Goal: Transaction & Acquisition: Purchase product/service

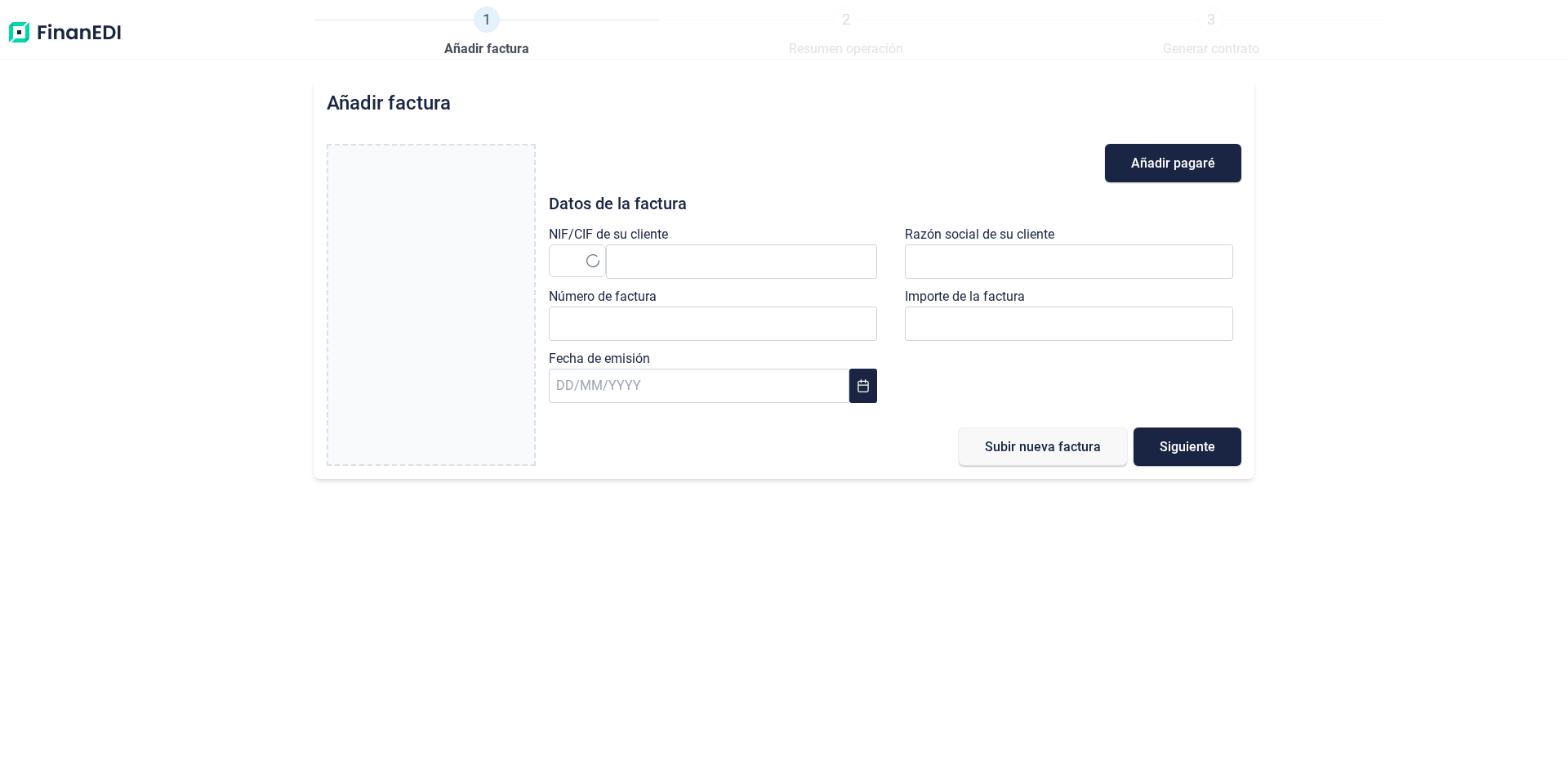
type input "0,00 €"
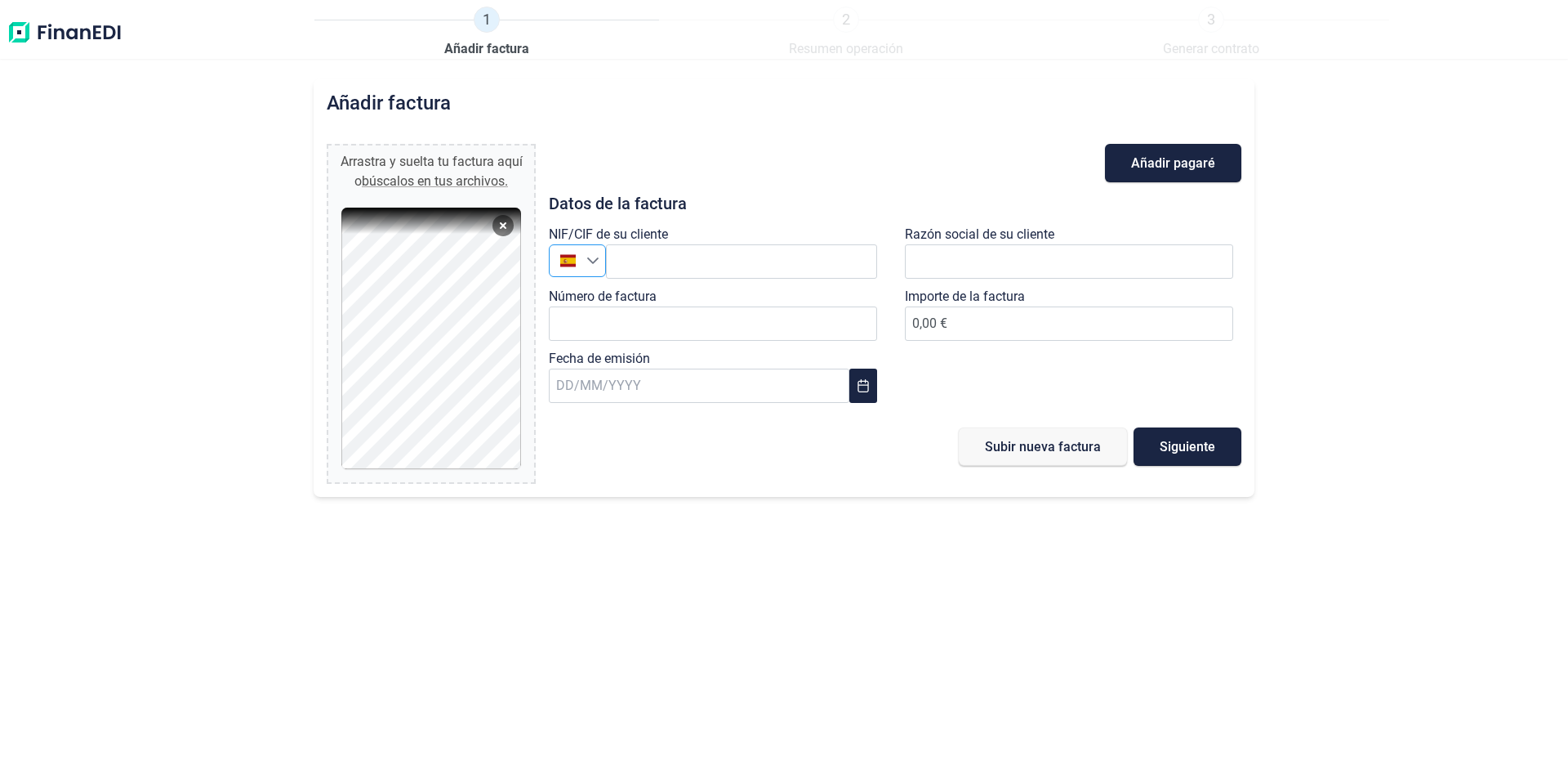
click at [584, 265] on div at bounding box center [567, 260] width 37 height 16
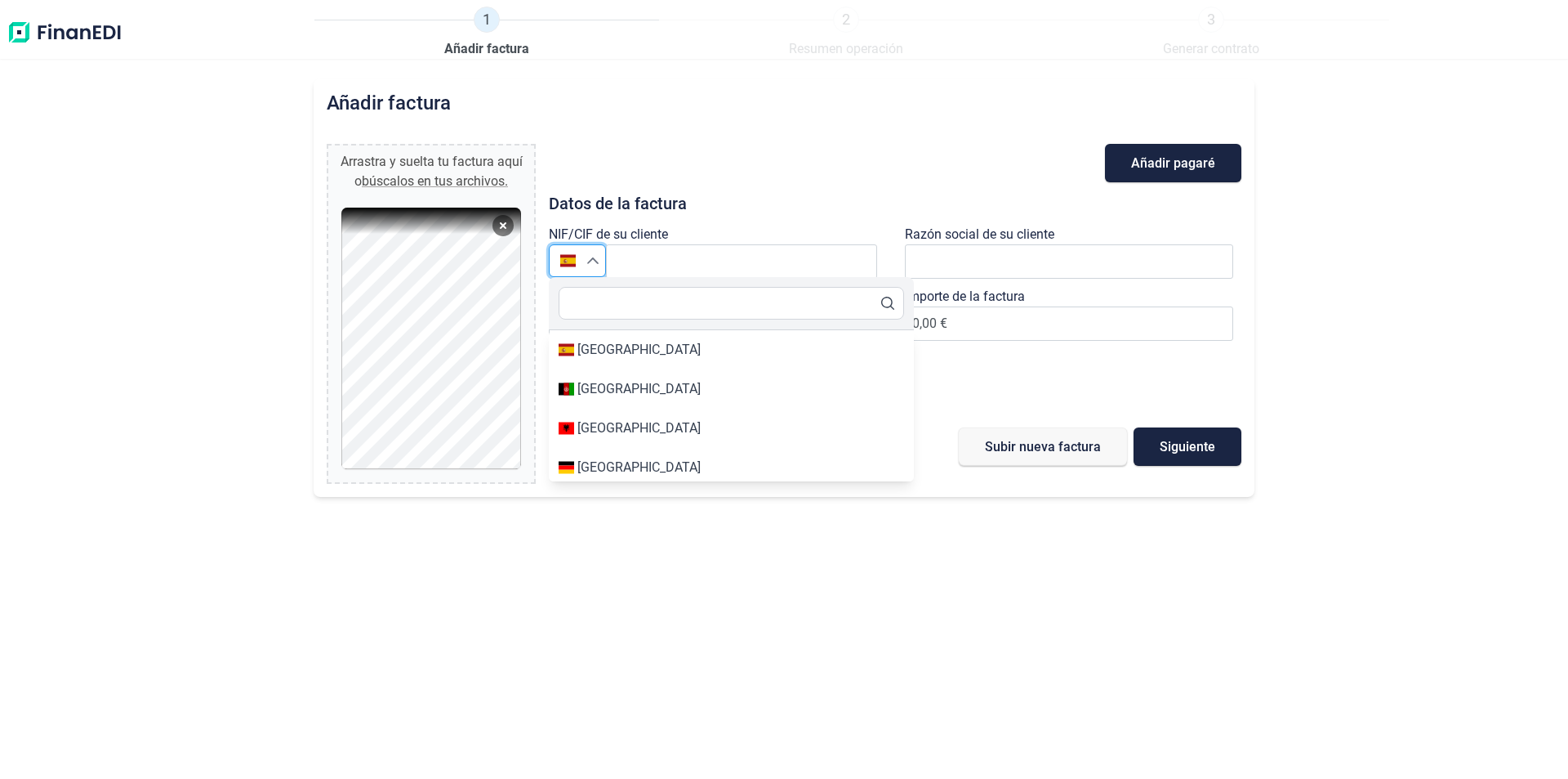
type input "[GEOGRAPHIC_DATA]"
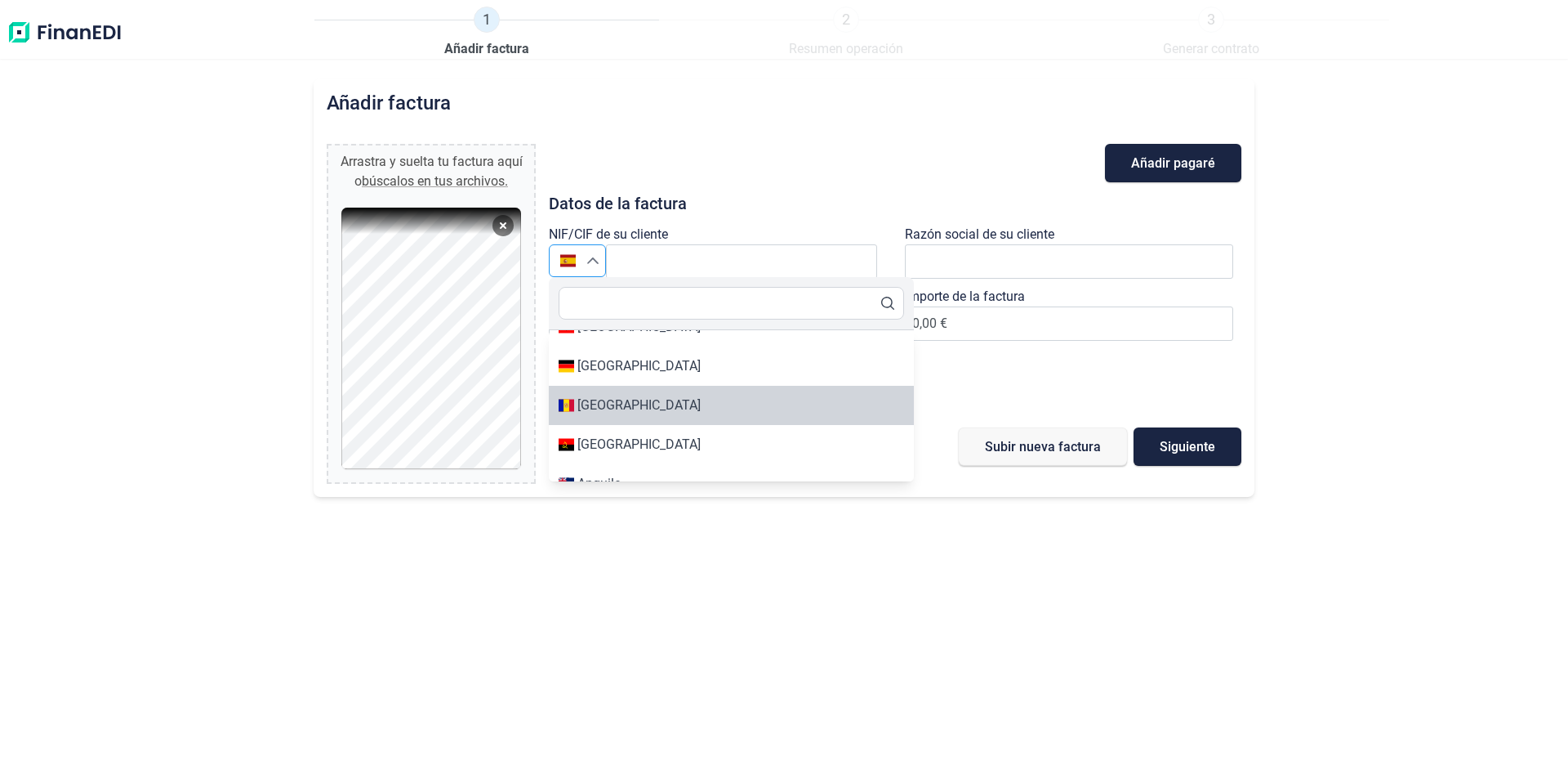
type input "[GEOGRAPHIC_DATA]"
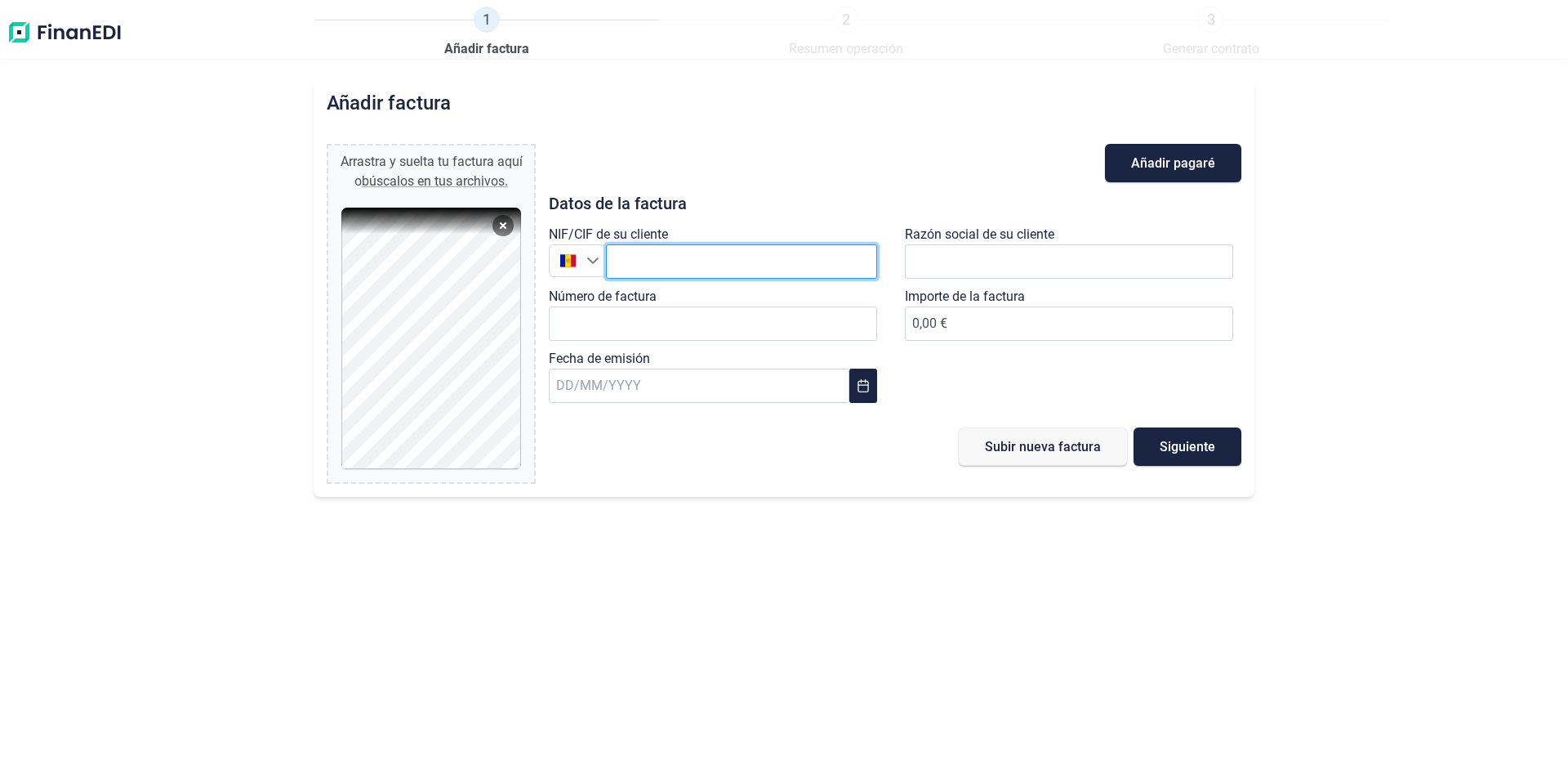
click at [641, 265] on input "text" at bounding box center [741, 261] width 271 height 35
type input "L713347S"
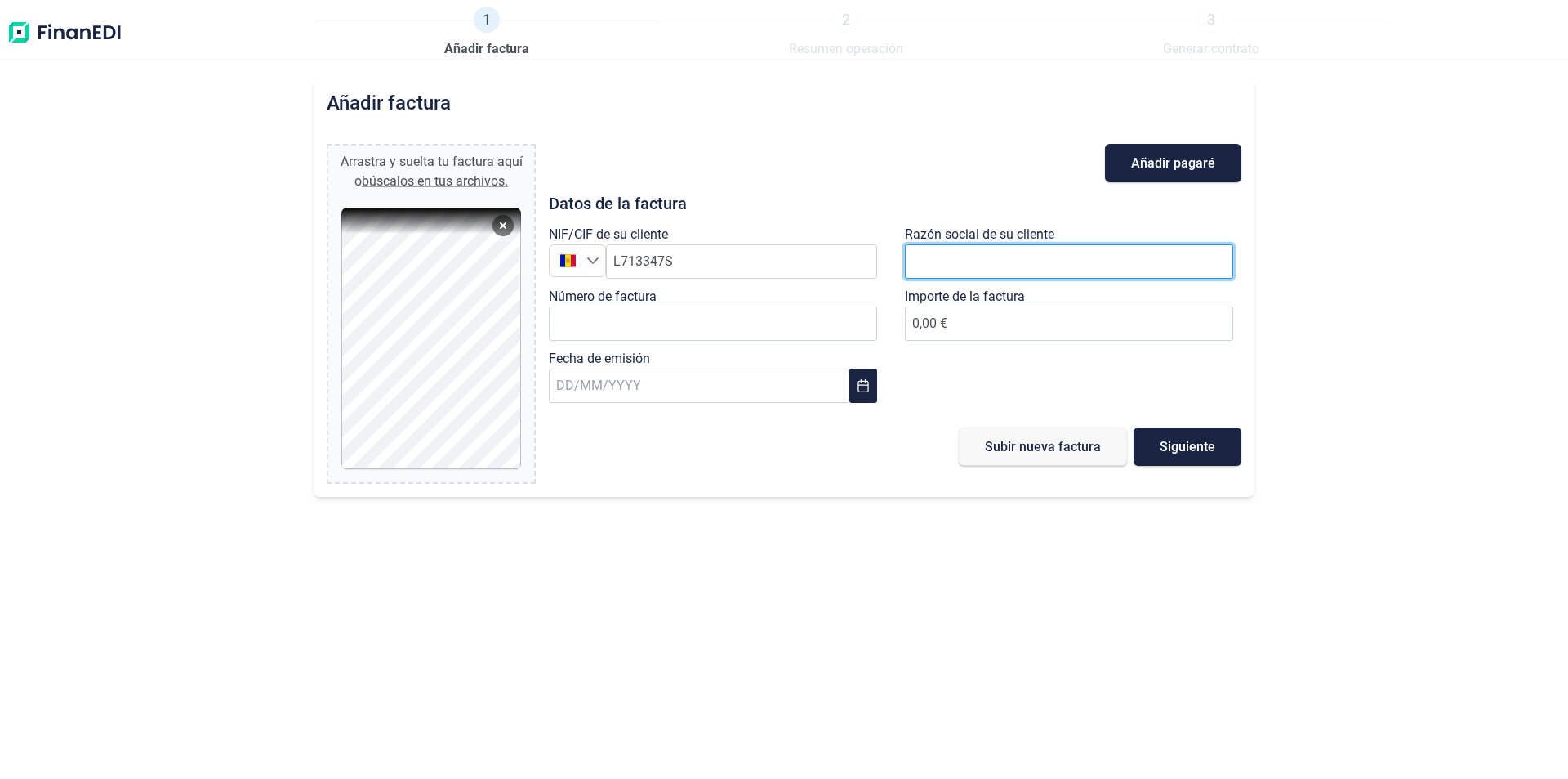
click at [940, 263] on input "text" at bounding box center [1069, 261] width 329 height 35
type input "FIRST SOUND"
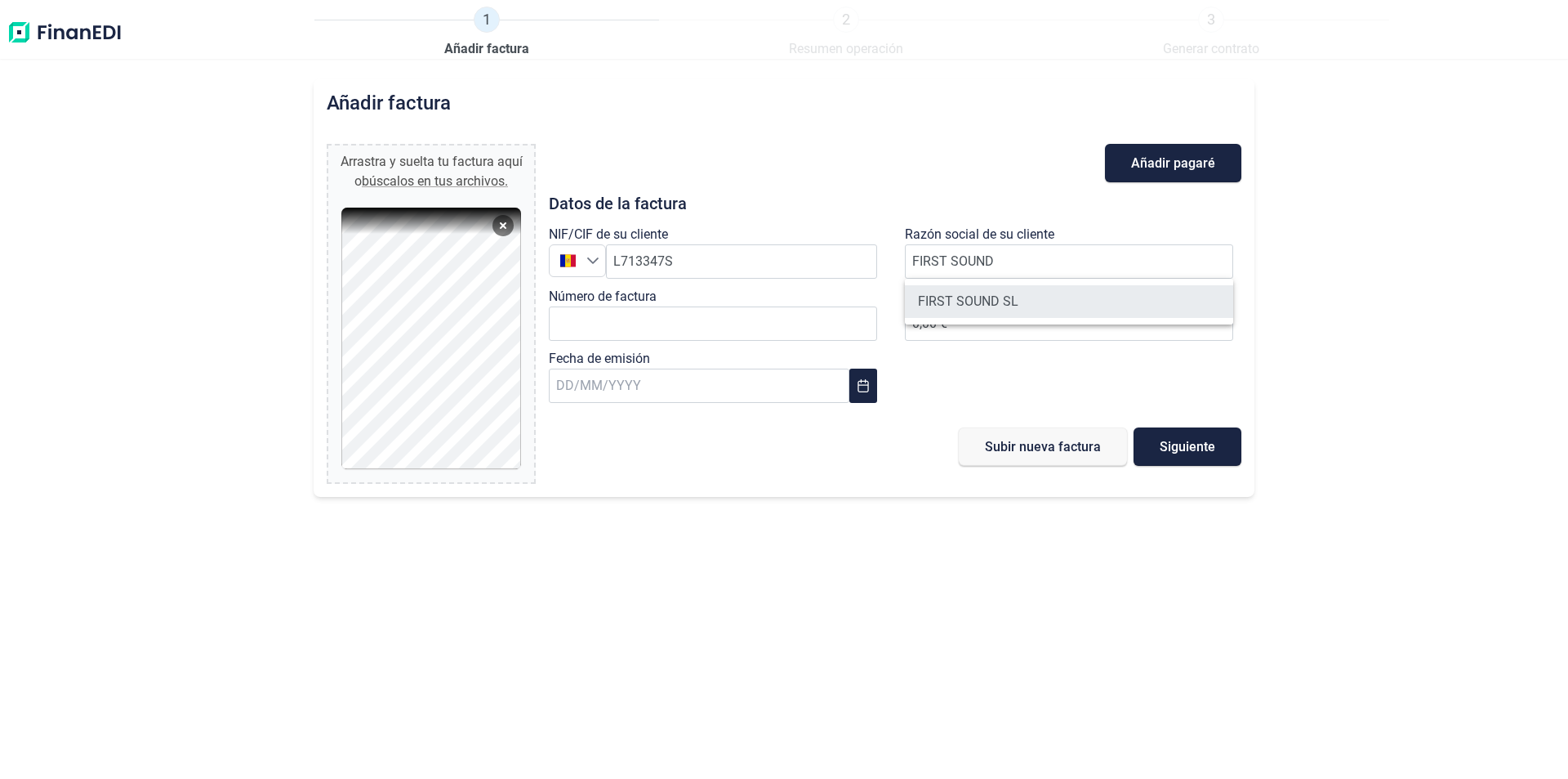
click at [942, 295] on li "FIRST SOUND SL" at bounding box center [1069, 301] width 329 height 33
type input "B67403931"
type input "FIRST SOUND SL"
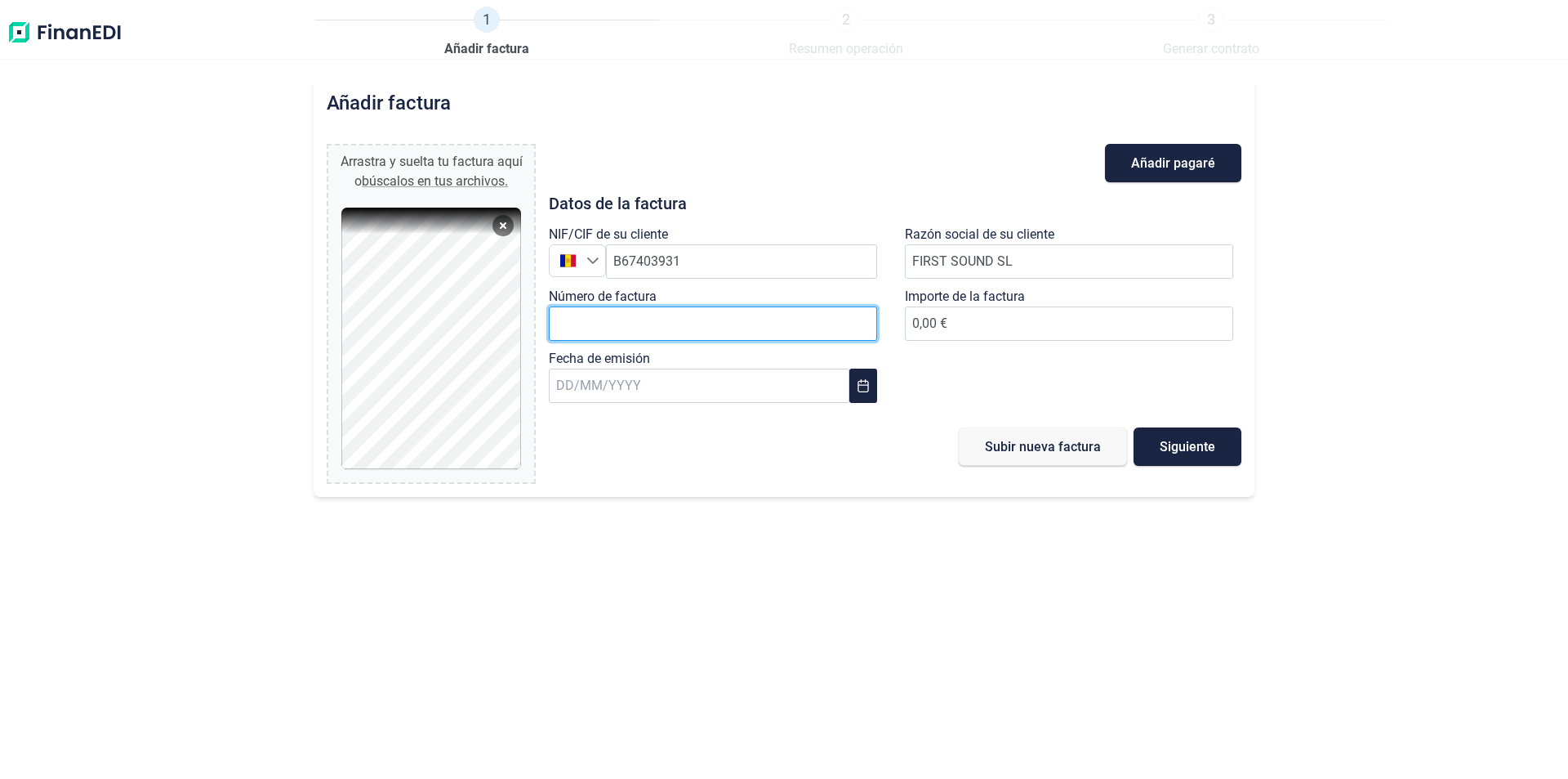
click at [714, 317] on input "Número de factura" at bounding box center [713, 323] width 329 height 35
type input "00071"
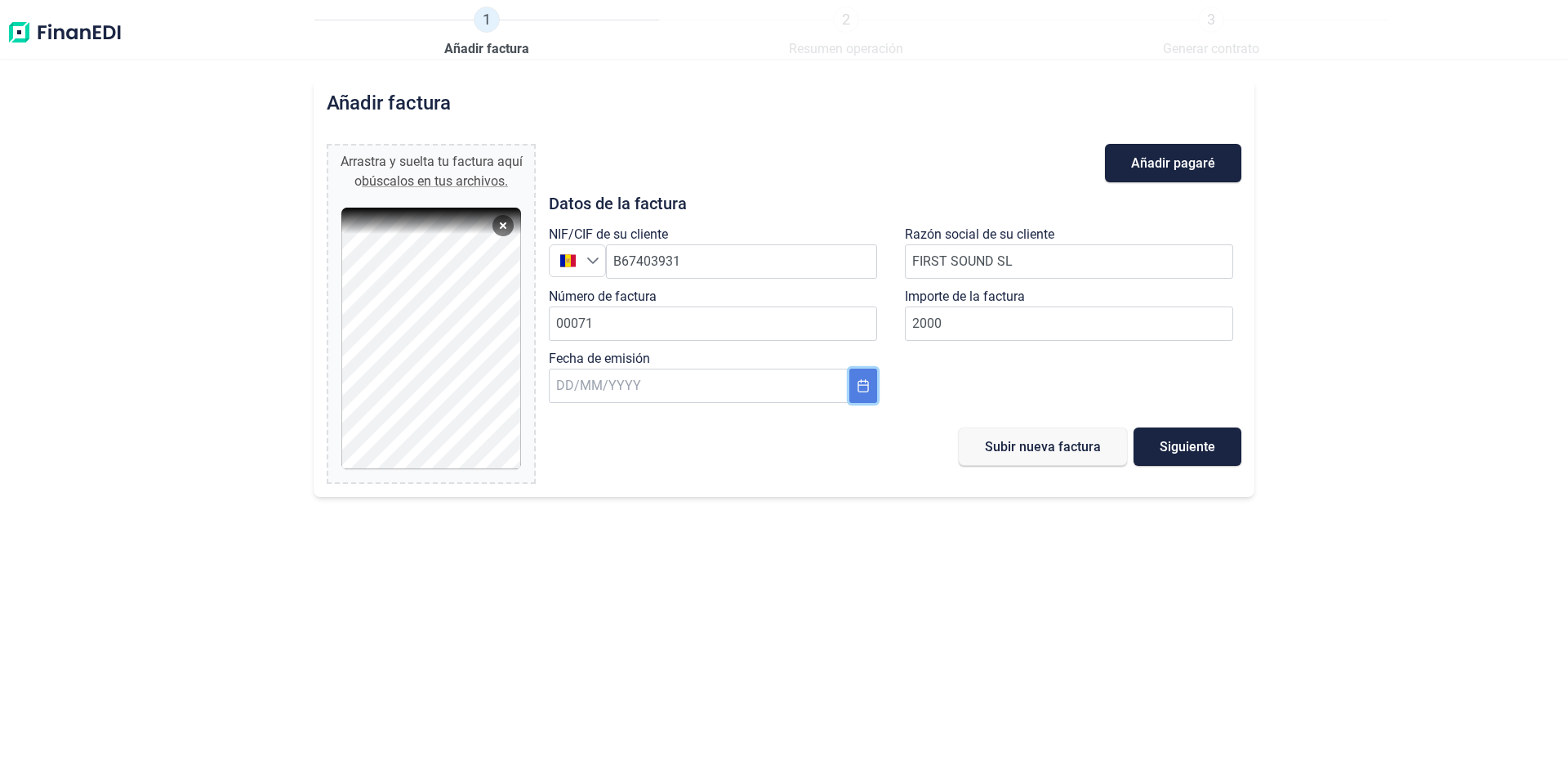
type input "2.000,00 €"
click at [862, 390] on icon "Choose Date" at bounding box center [863, 386] width 13 height 13
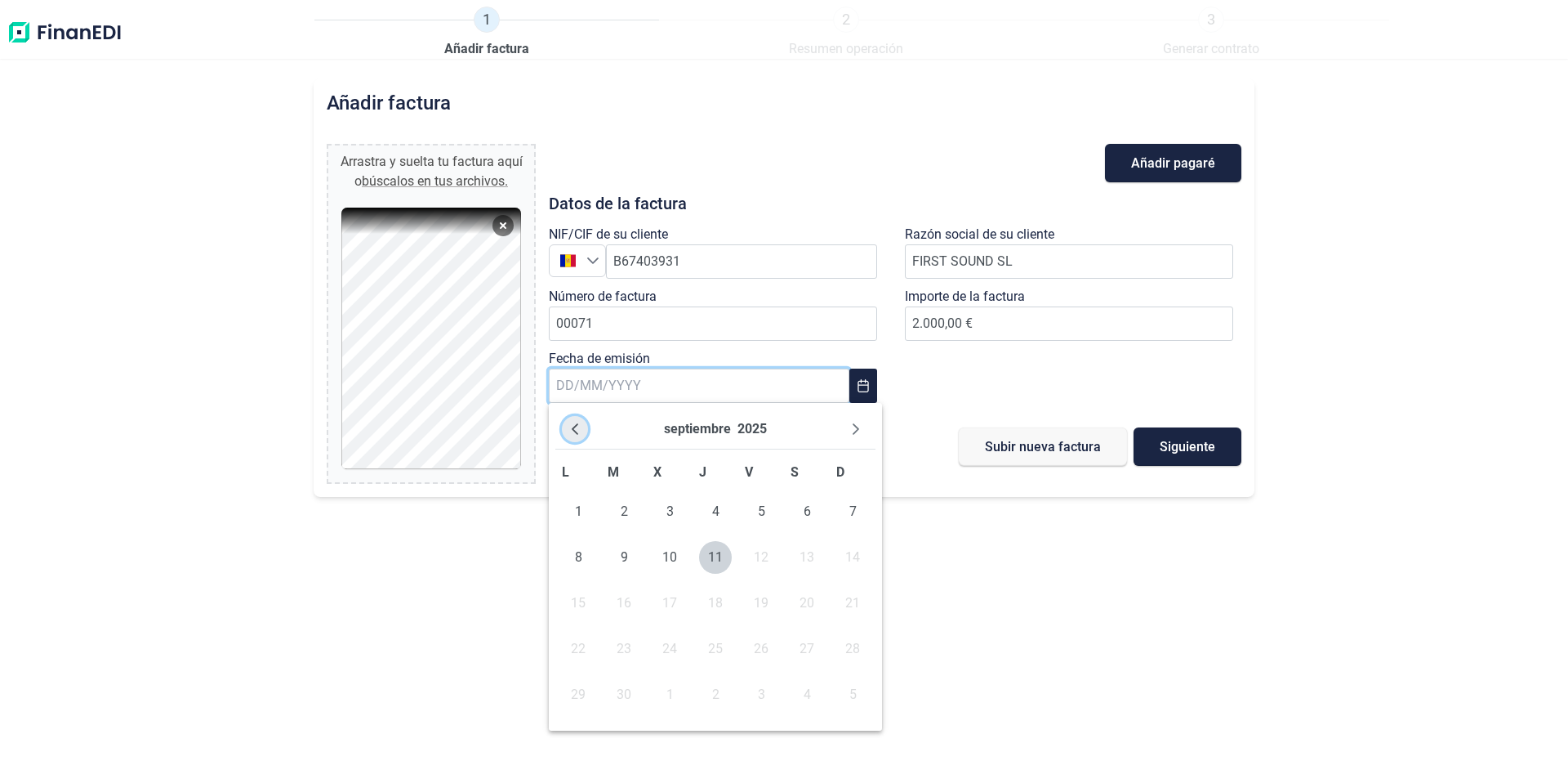
click at [579, 430] on icon "Previous Month" at bounding box center [574, 428] width 13 height 13
click at [763, 560] on span "11" at bounding box center [761, 556] width 33 height 33
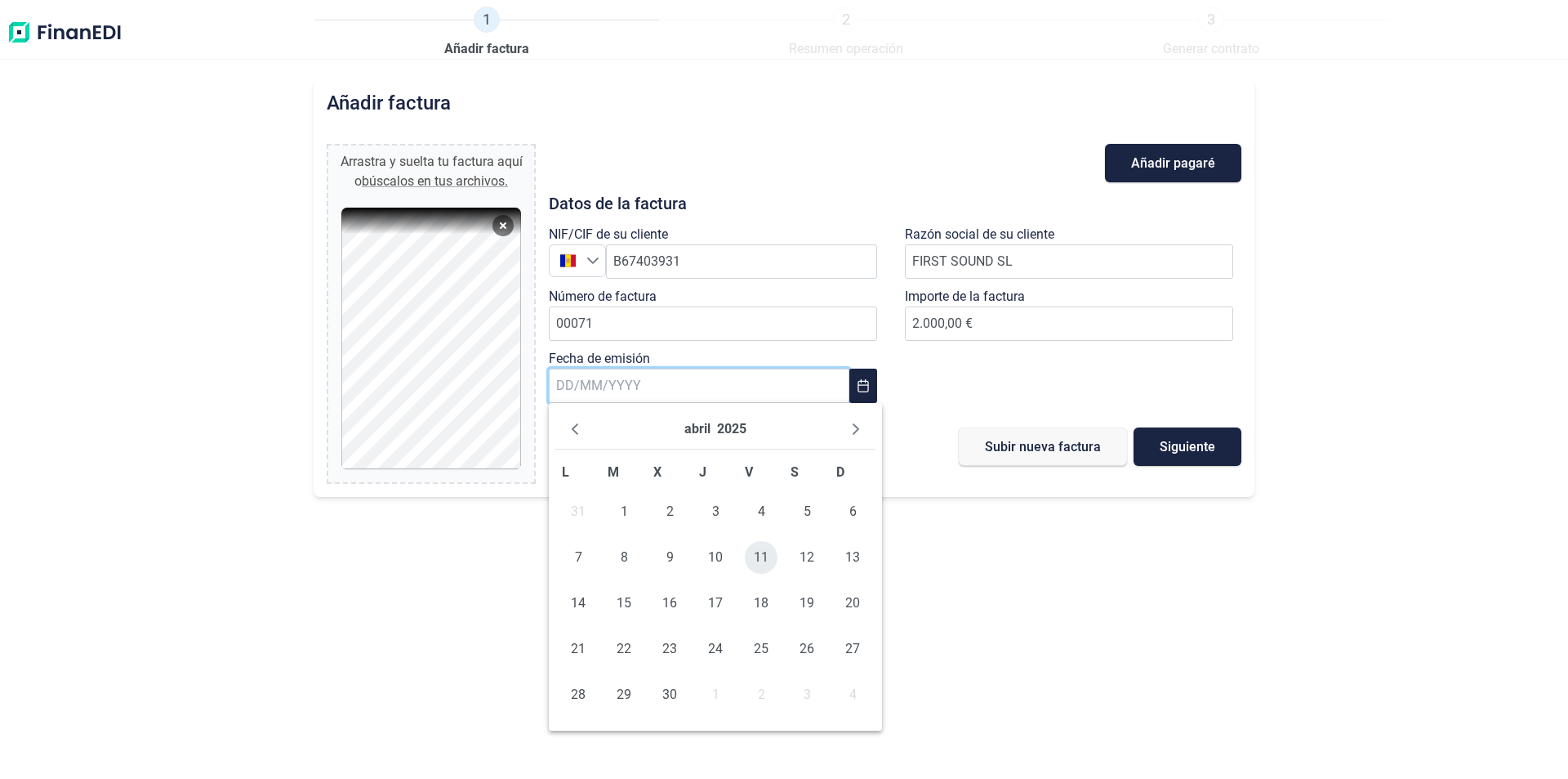
type input "[DATE]"
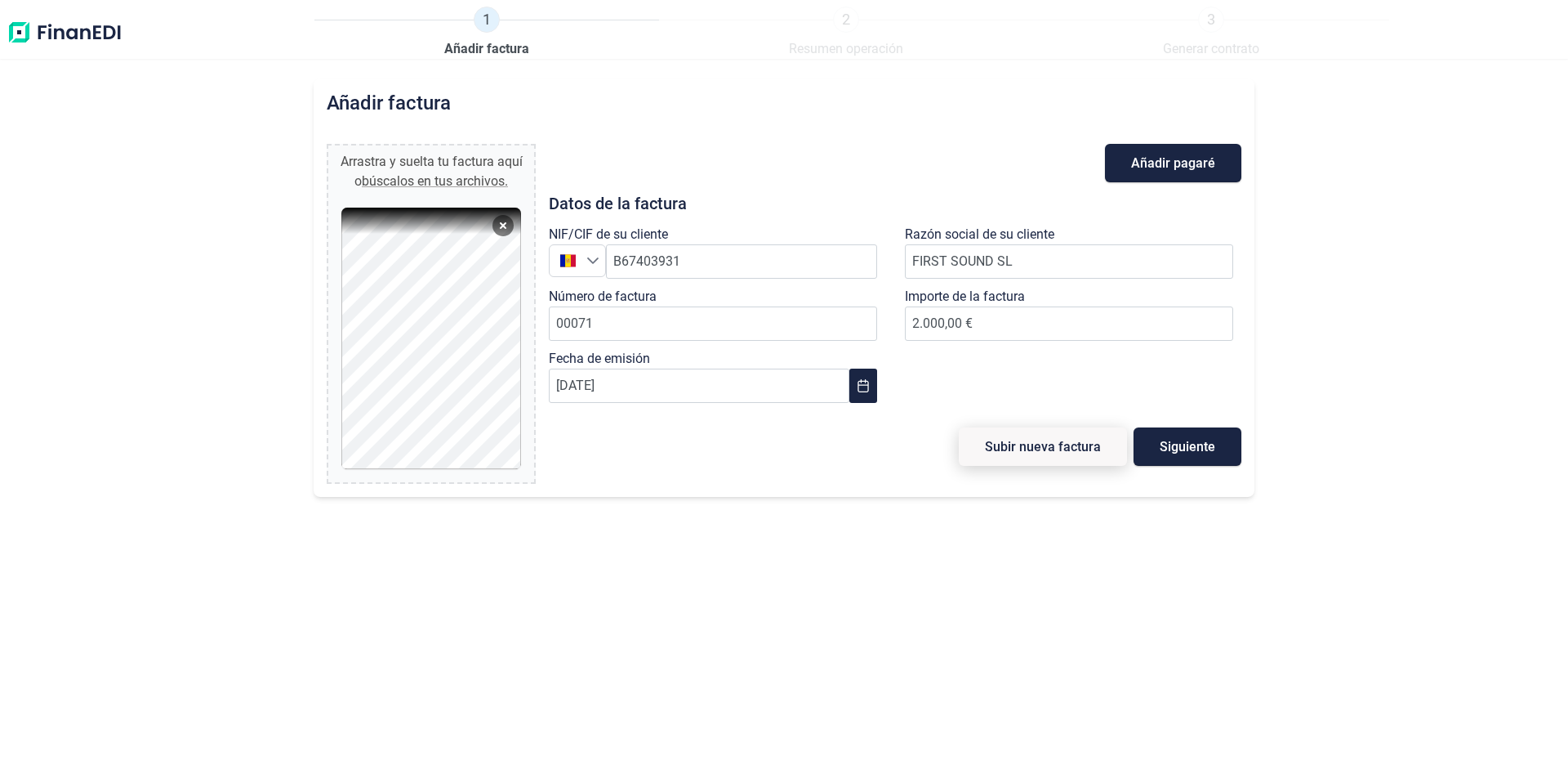
click at [1091, 454] on button "Subir nueva factura" at bounding box center [1042, 446] width 168 height 39
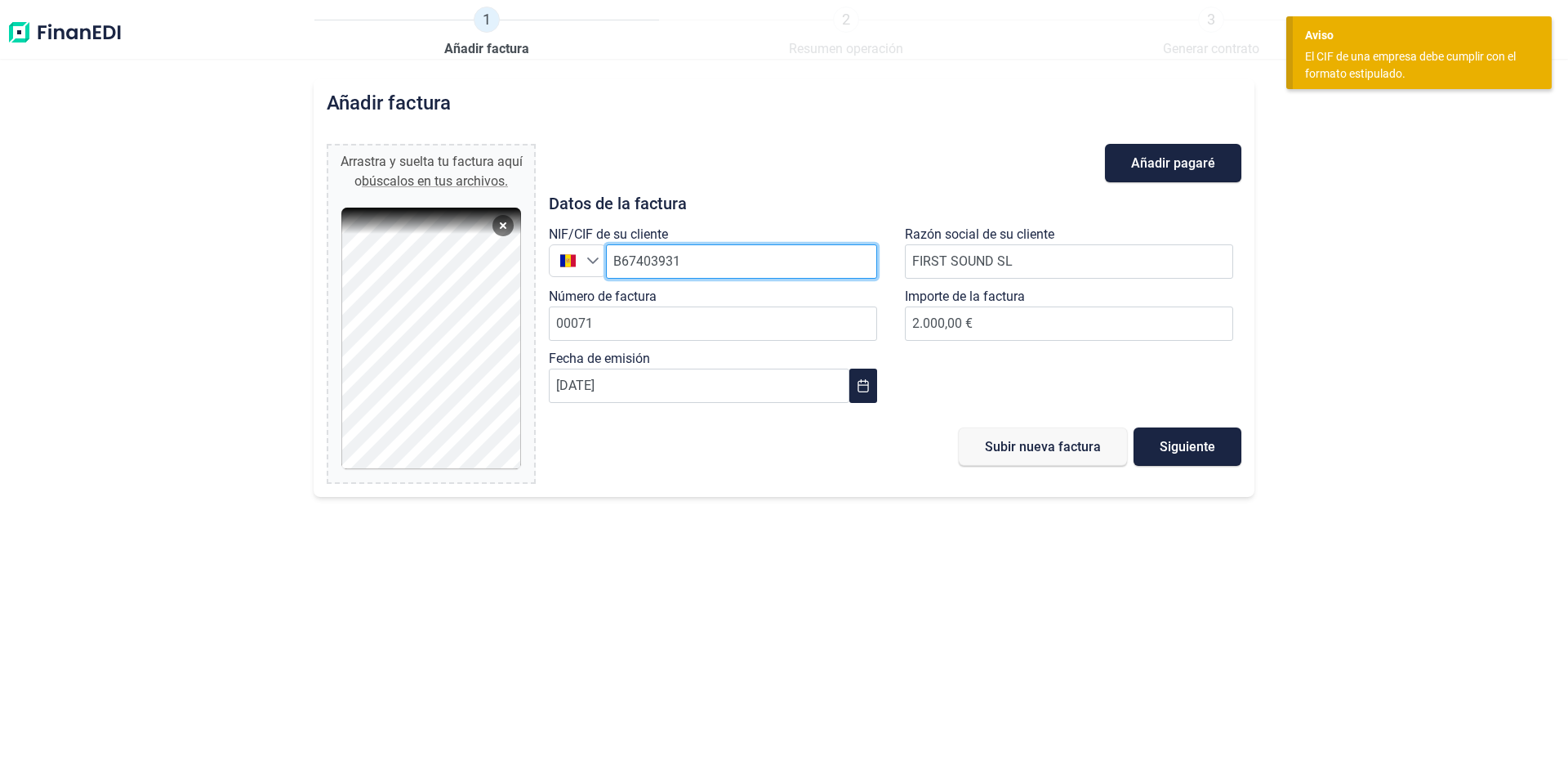
click at [710, 264] on input "B67403931" at bounding box center [741, 261] width 271 height 35
type input "L713347S"
click at [737, 541] on div "Añadir factura Arrastra y suelta tu factura aquí o búscalos en tus archivos. FA…" at bounding box center [784, 428] width 1568 height 701
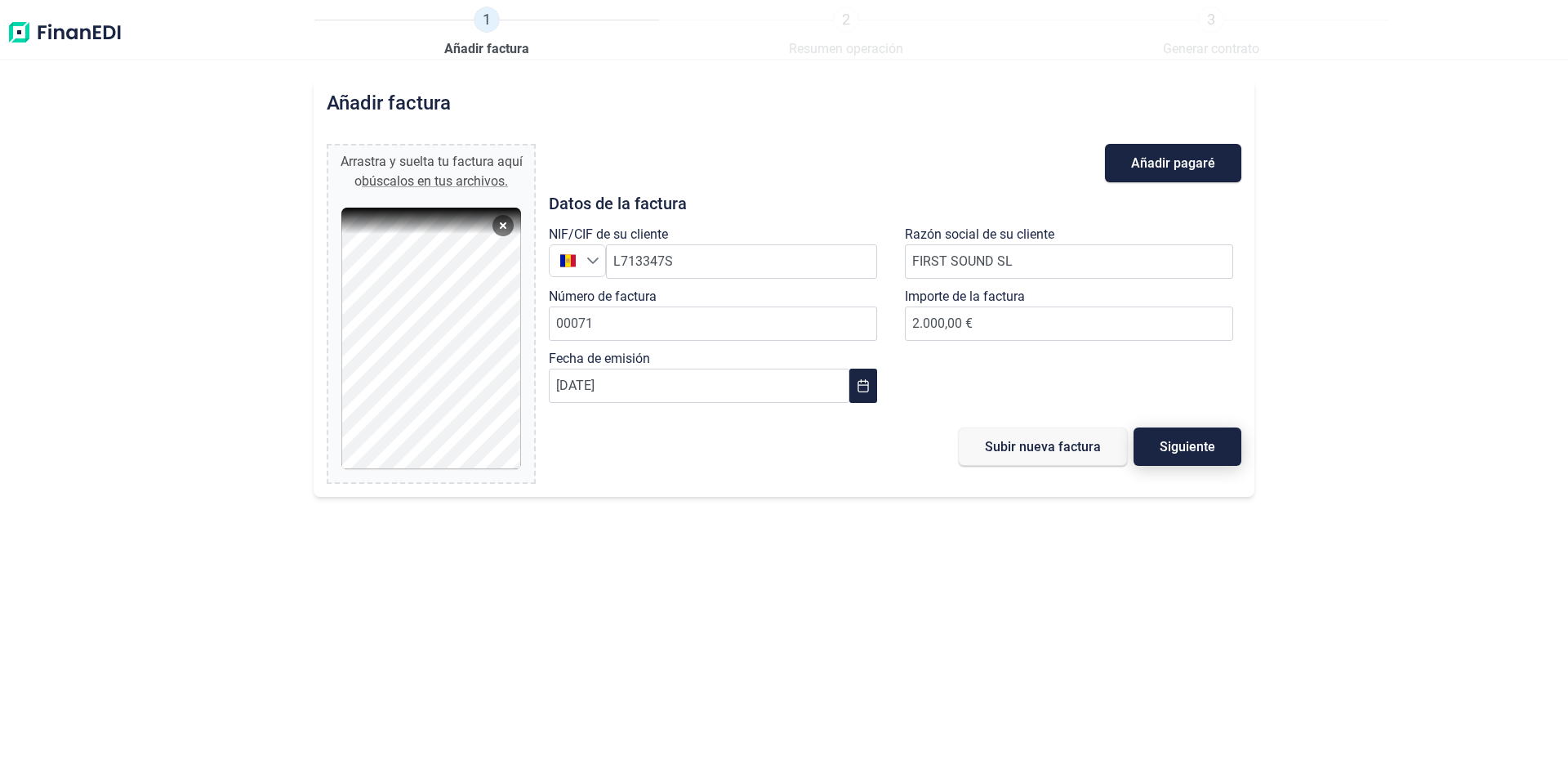
click at [1207, 441] on span "Siguiente" at bounding box center [1188, 446] width 56 height 12
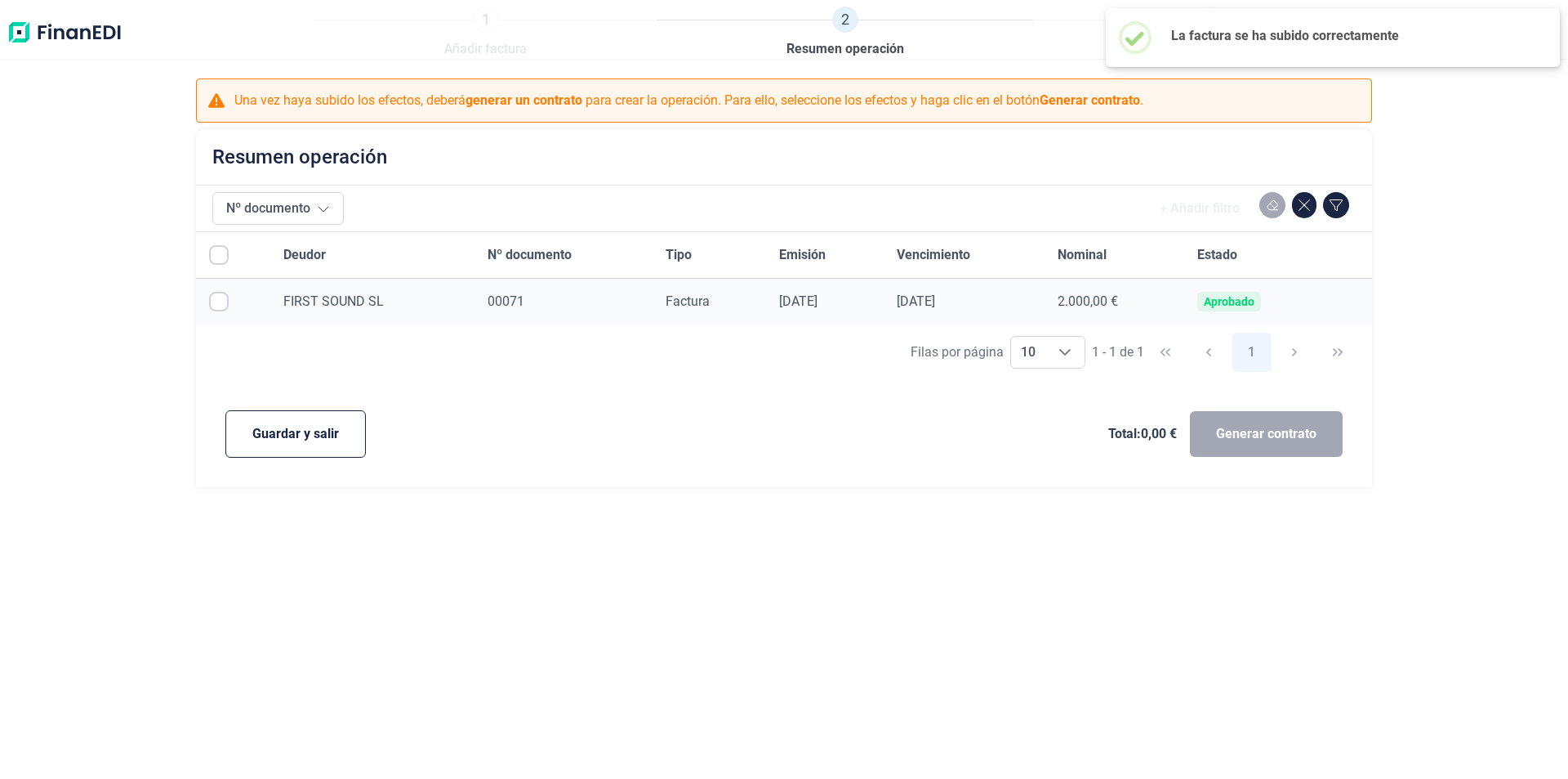
checkbox input "true"
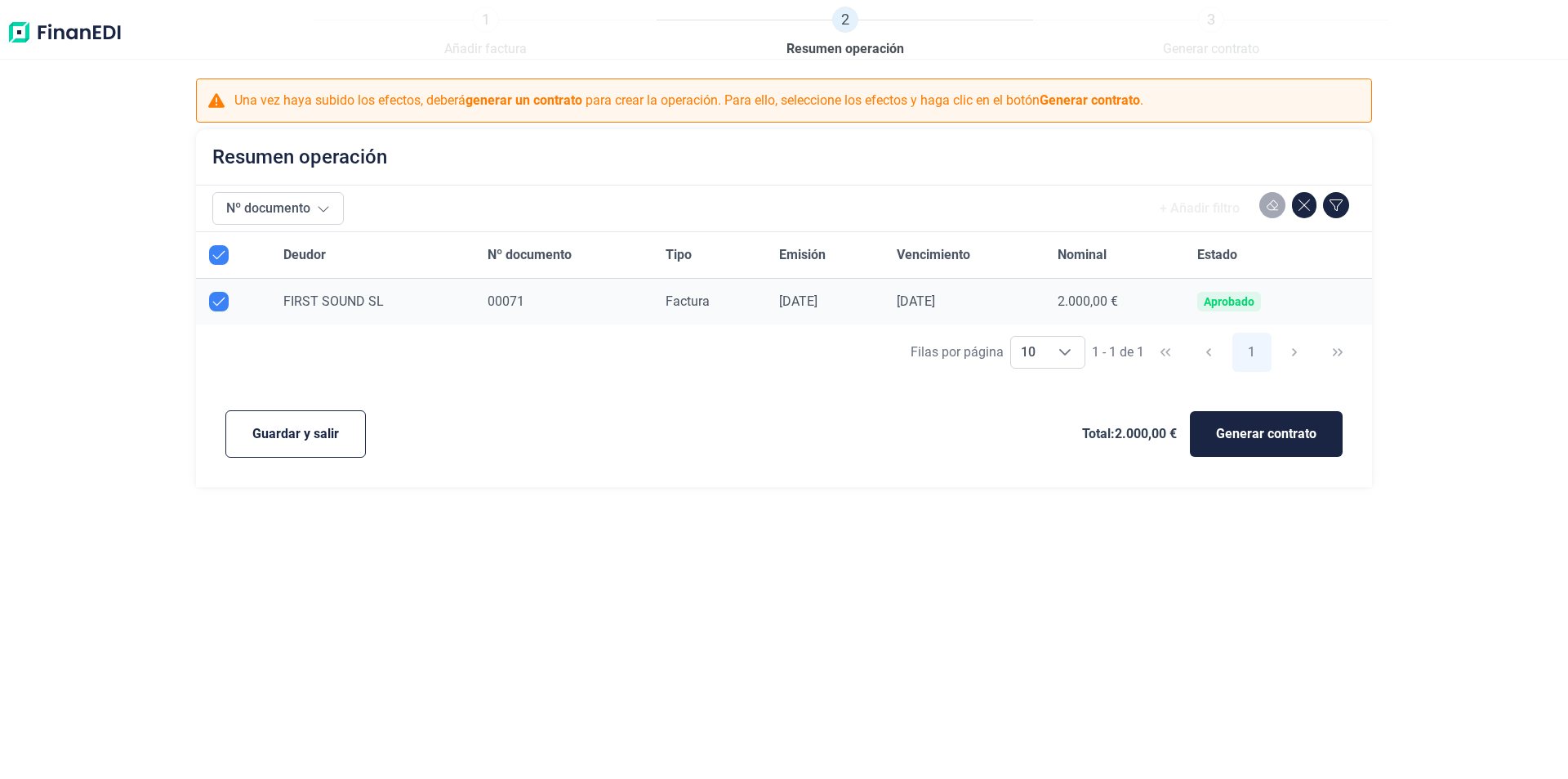
click at [438, 302] on div "FIRST SOUND SL" at bounding box center [372, 302] width 179 height 20
click at [352, 302] on span "FIRST SOUND SL" at bounding box center [333, 301] width 100 height 16
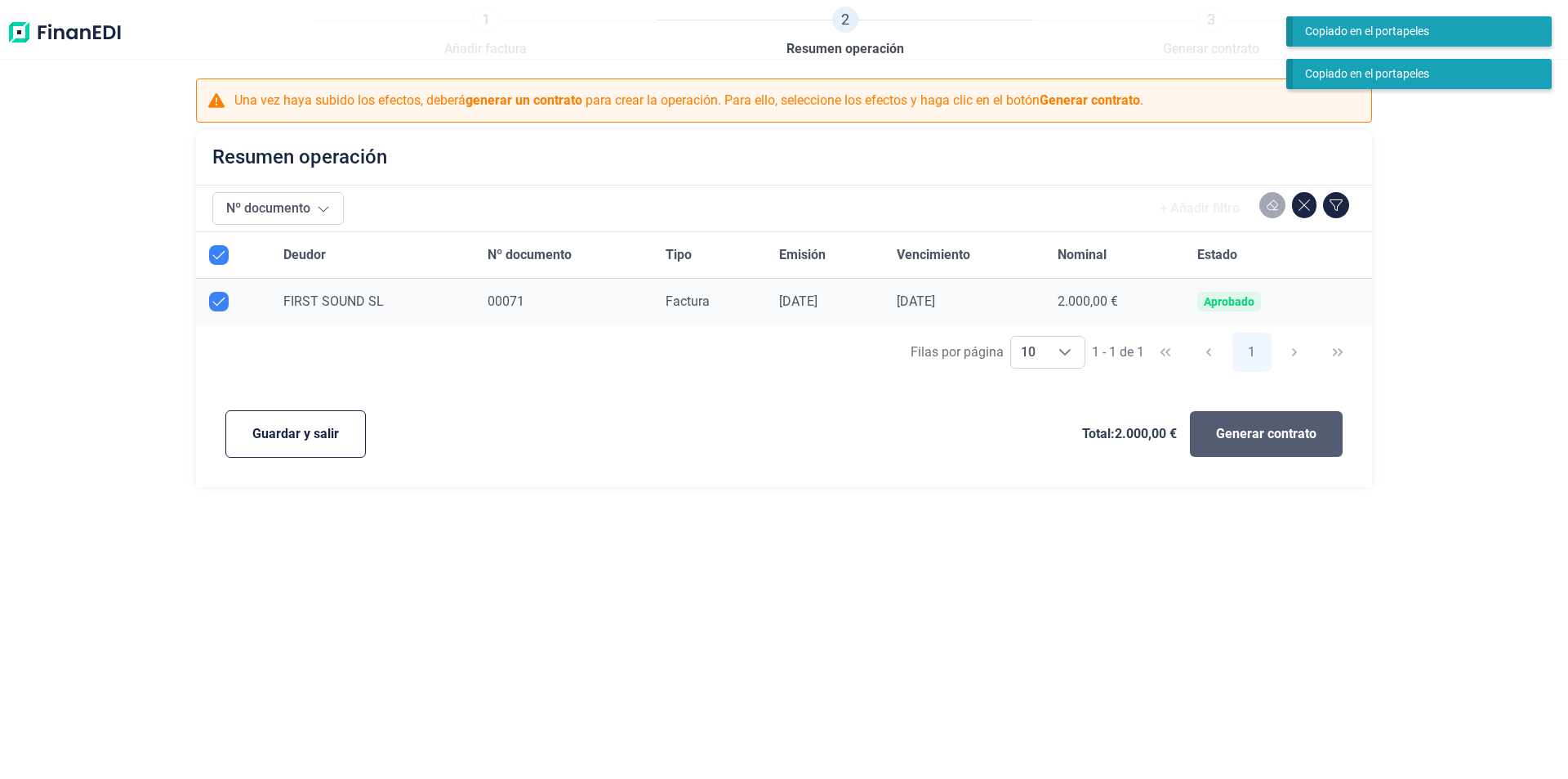
click at [1271, 442] on span "Generar contrato" at bounding box center [1265, 434] width 100 height 20
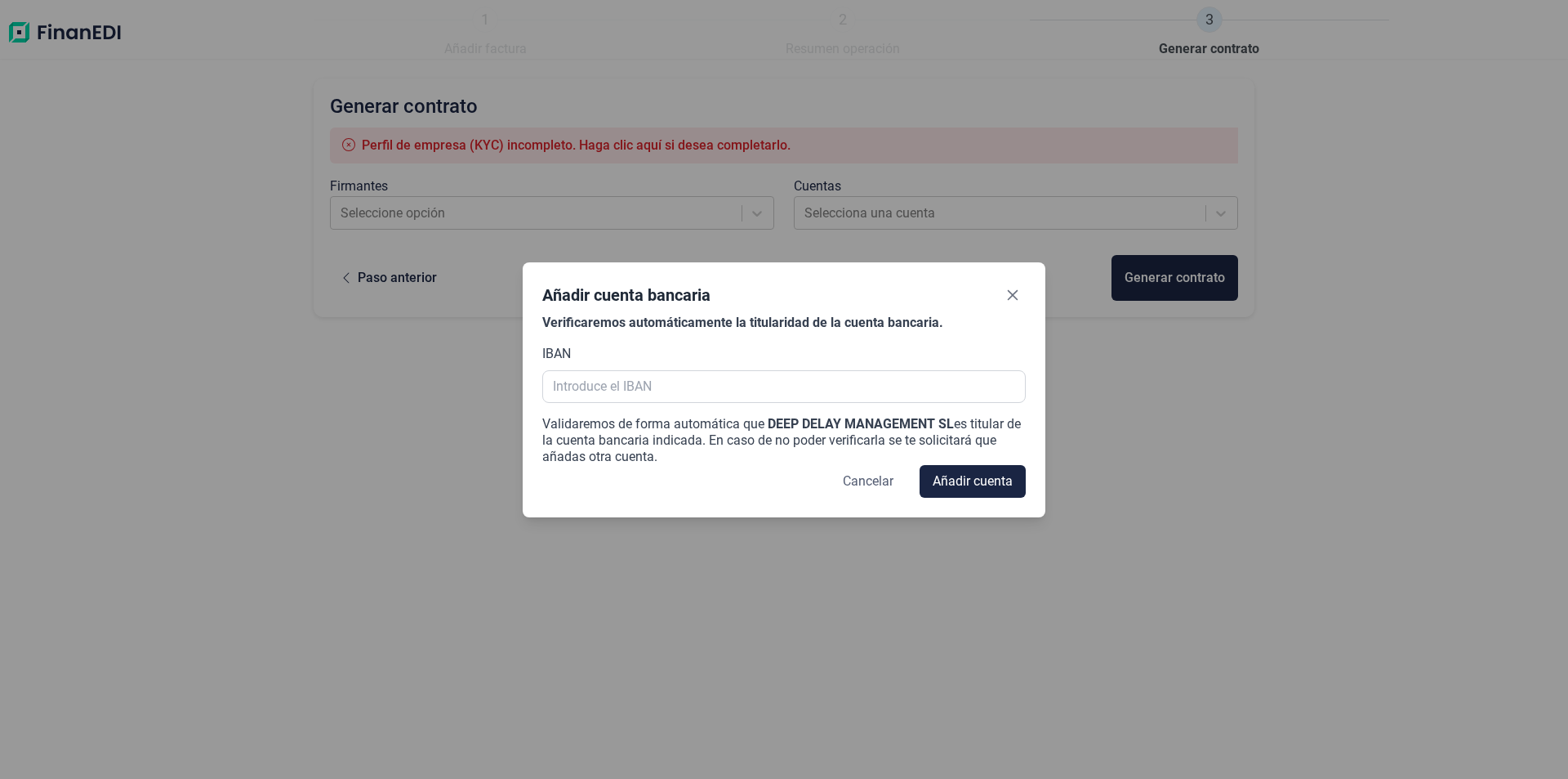
click at [903, 476] on button "Cancelar" at bounding box center [867, 481] width 76 height 33
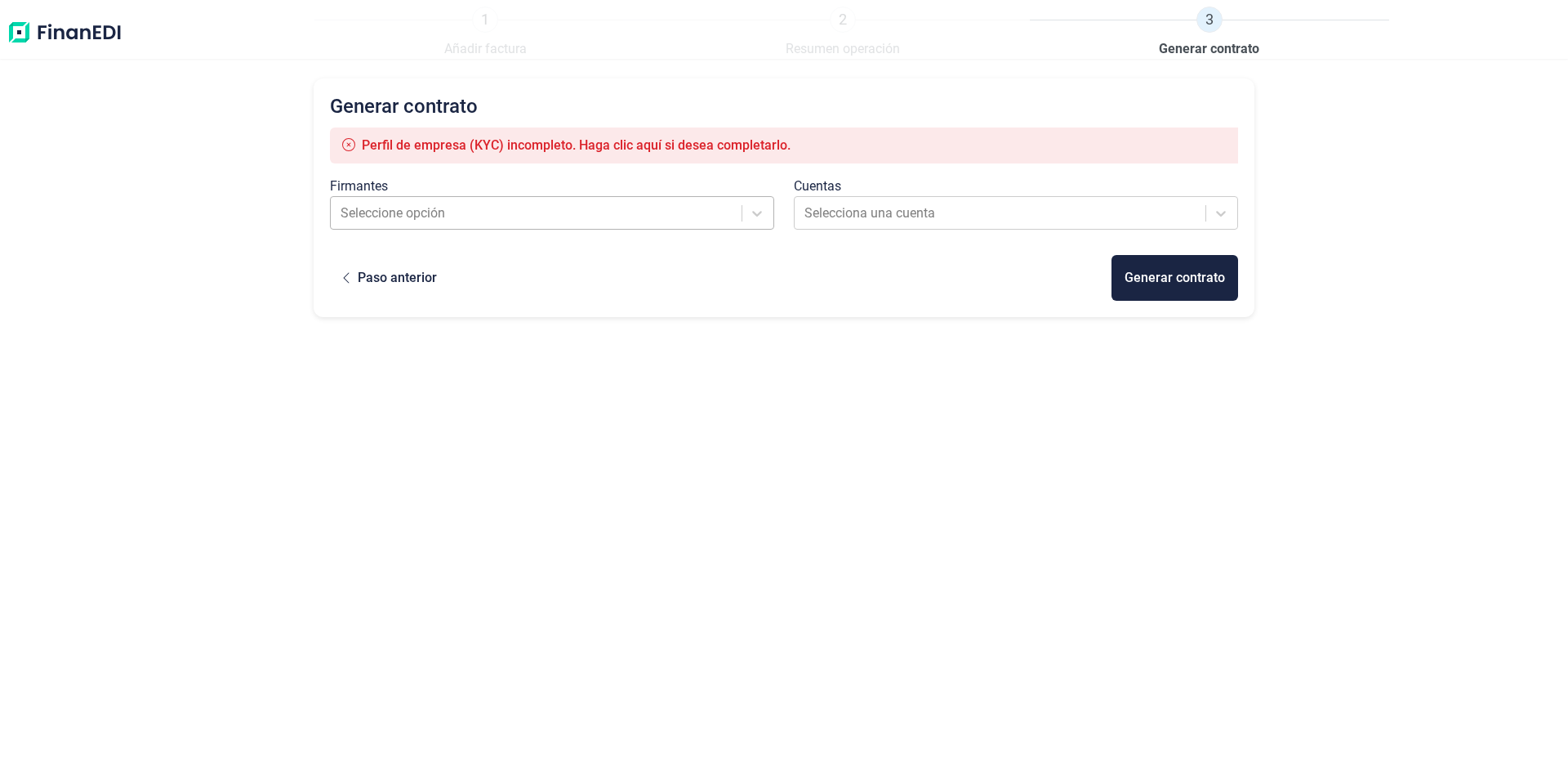
click at [639, 208] on div at bounding box center [537, 213] width 393 height 23
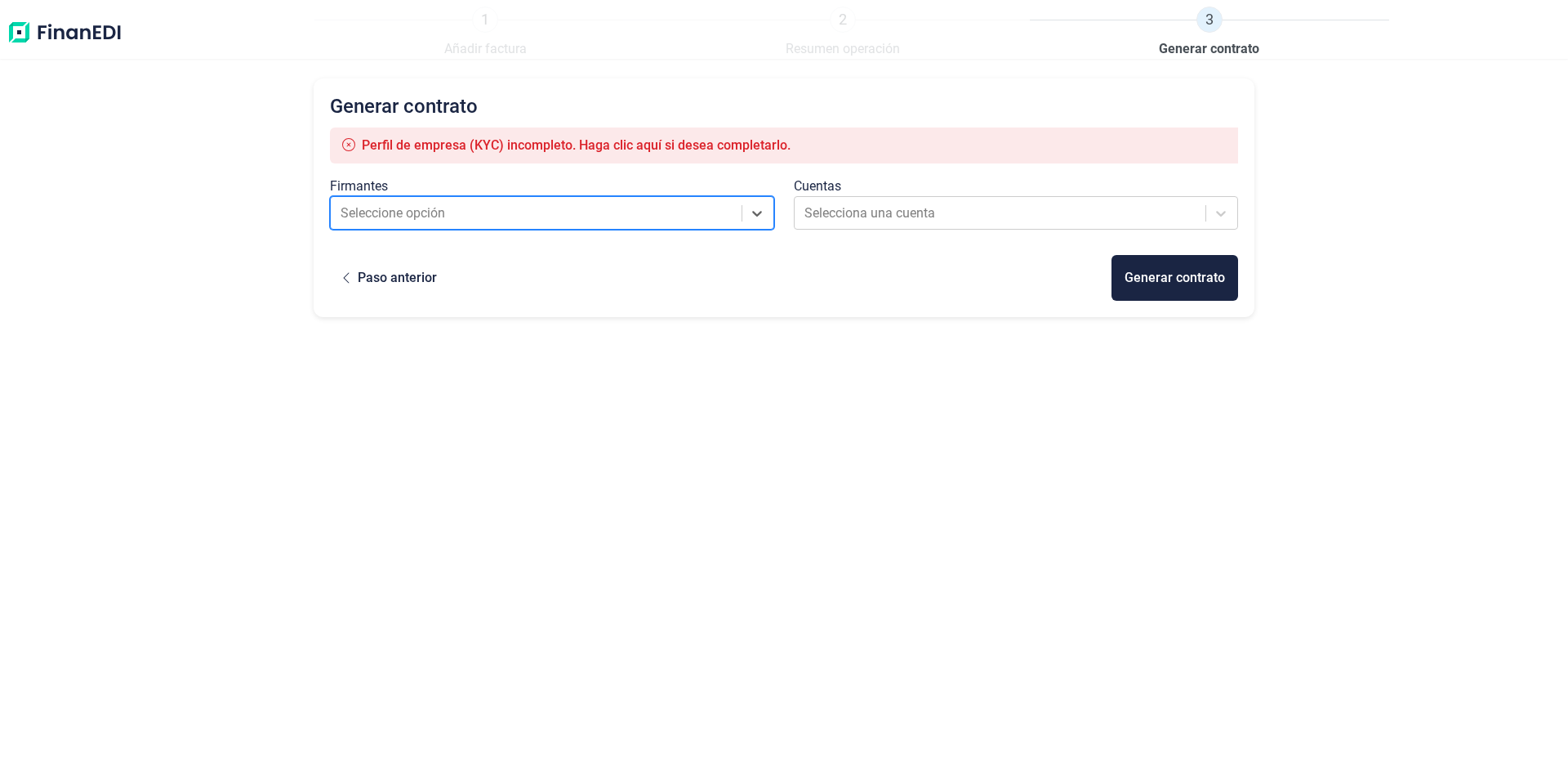
click at [639, 208] on div at bounding box center [537, 213] width 393 height 23
click at [414, 281] on div "Paso anterior" at bounding box center [397, 278] width 79 height 20
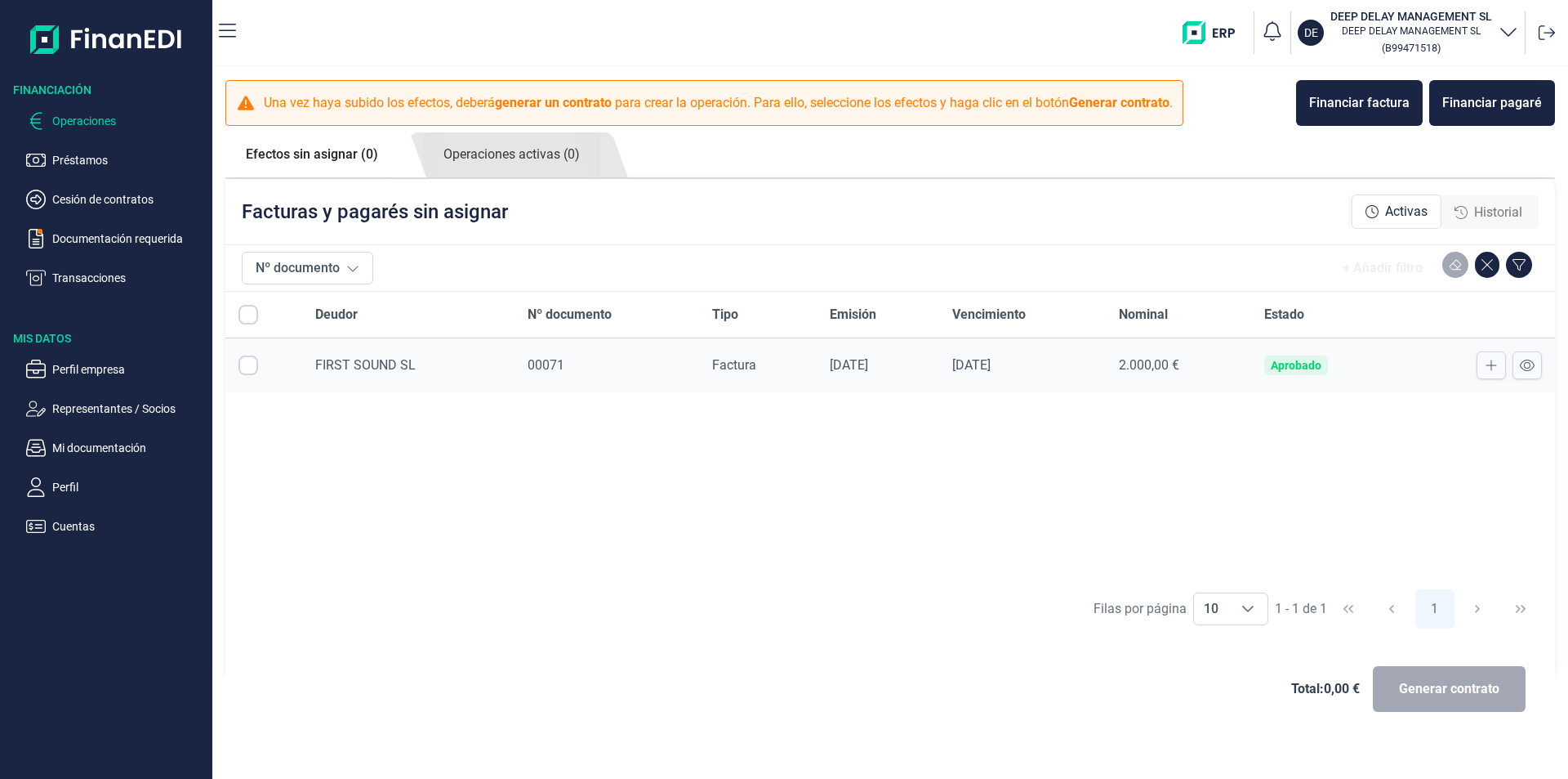
checkbox input "true"
click at [245, 366] on input "Row Unselected null" at bounding box center [248, 366] width 20 height 20
checkbox input "false"
click at [356, 365] on span "FIRST SOUND SL" at bounding box center [364, 365] width 100 height 16
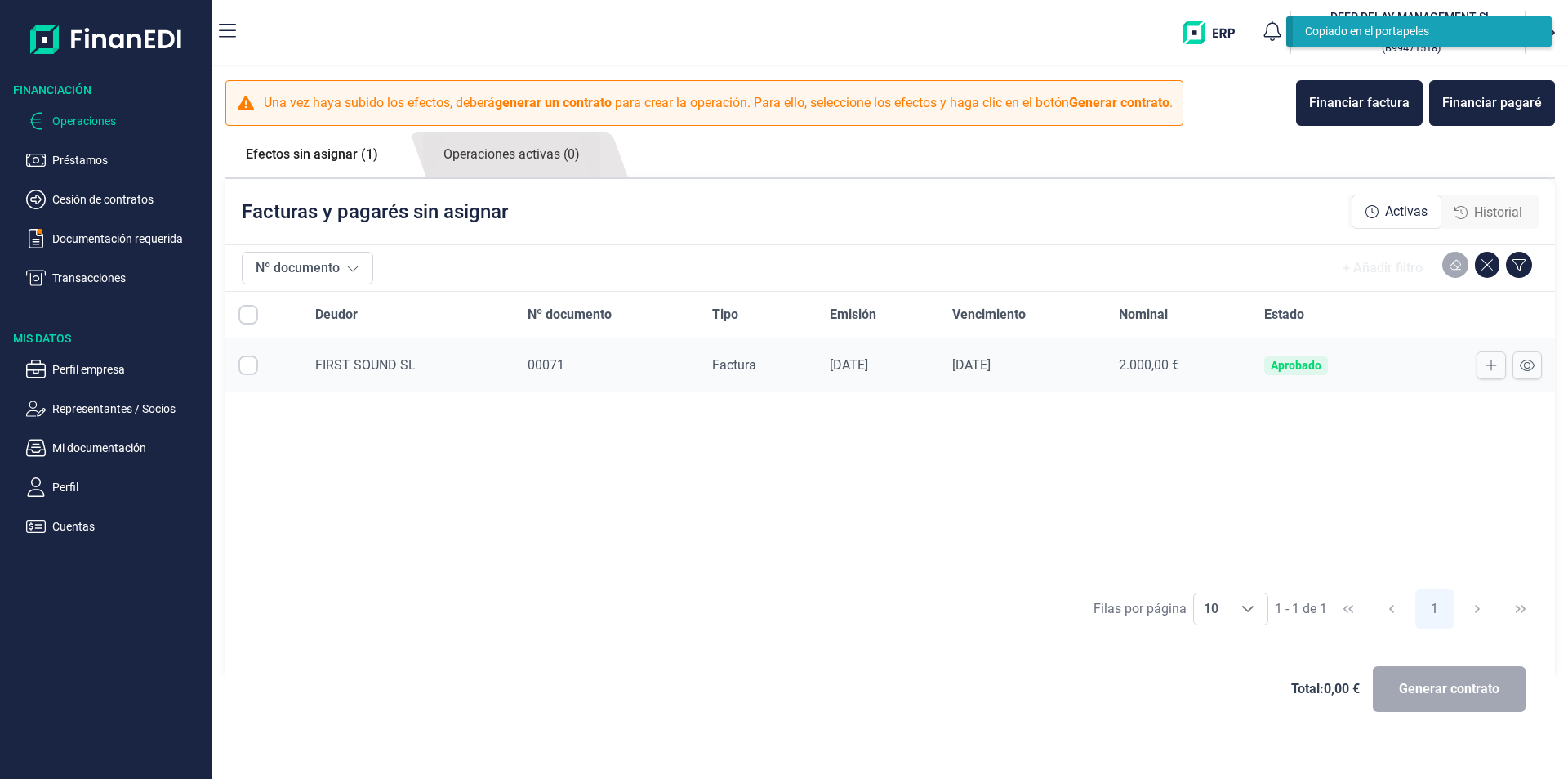
click at [416, 495] on div "Deudor Nº documento Tipo Emisión Vencimiento Nominal Estado FIRST SOUND SL 0007…" at bounding box center [890, 436] width 1330 height 288
click at [379, 159] on link "Efectos sin asignar (1)" at bounding box center [312, 154] width 173 height 44
click at [324, 157] on link "Efectos sin asignar (1)" at bounding box center [312, 154] width 173 height 44
click at [324, 155] on link "Efectos sin asignar (1)" at bounding box center [312, 154] width 173 height 44
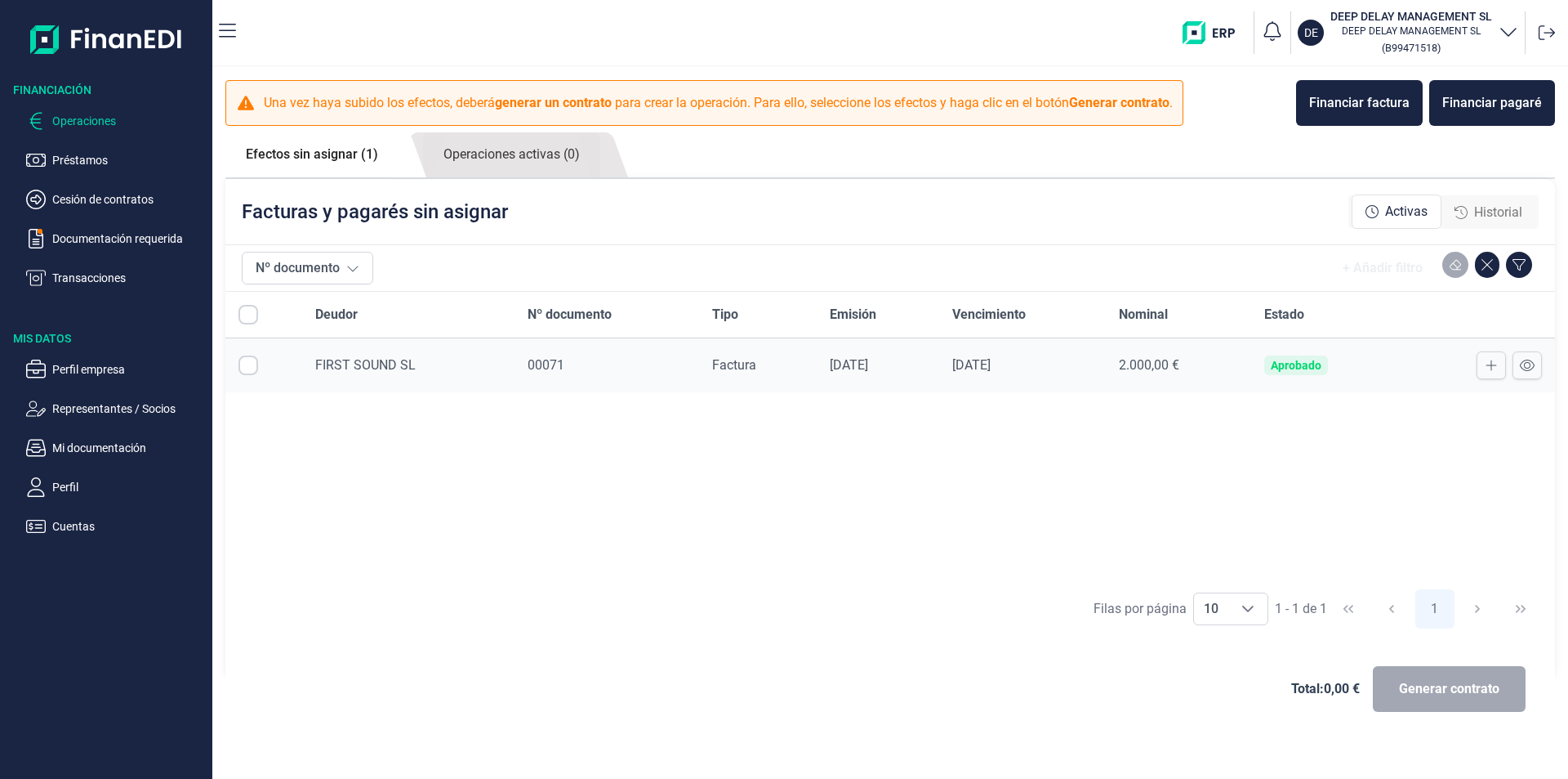
click at [250, 316] on input "All items unselected" at bounding box center [248, 315] width 20 height 20
click at [251, 322] on input "All items unselected" at bounding box center [248, 315] width 20 height 20
checkbox input "false"
click at [253, 364] on input "Row Selected null" at bounding box center [248, 366] width 20 height 20
checkbox input "true"
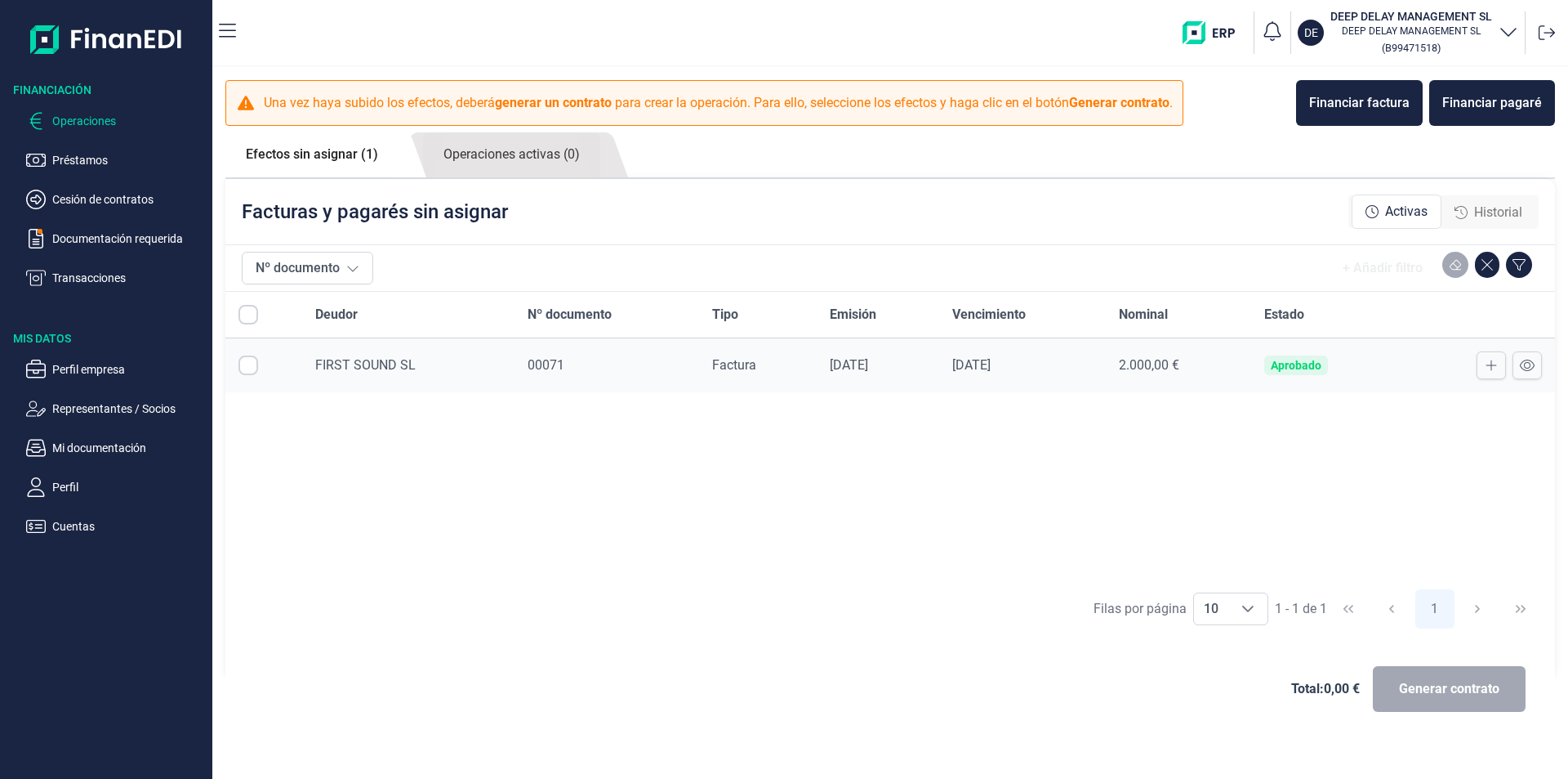
checkbox input "true"
click at [1484, 687] on span "Generar contrato" at bounding box center [1448, 689] width 100 height 20
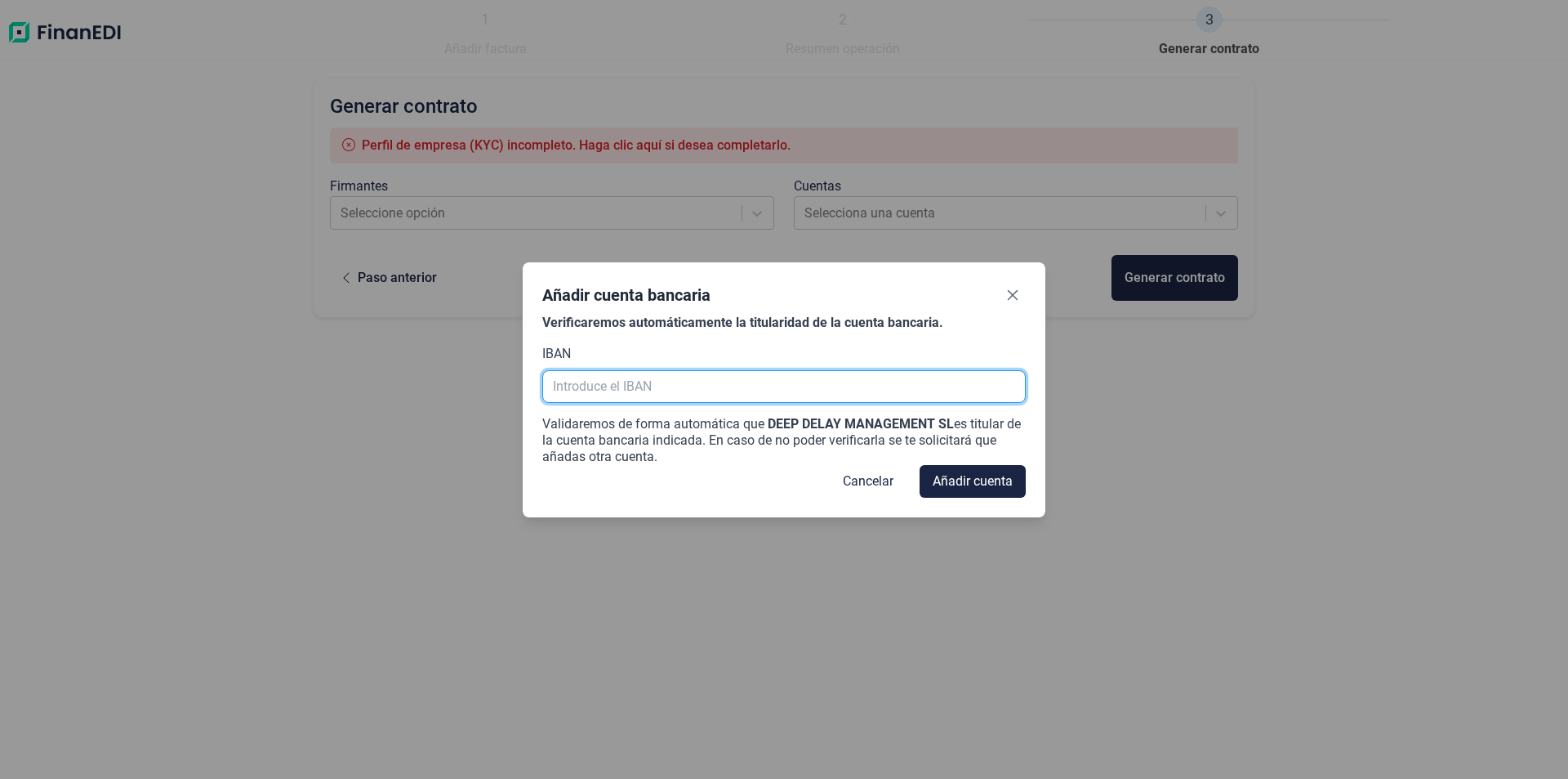
click at [614, 381] on input "text" at bounding box center [784, 386] width 484 height 33
paste input "[FINANCIAL_ID]"
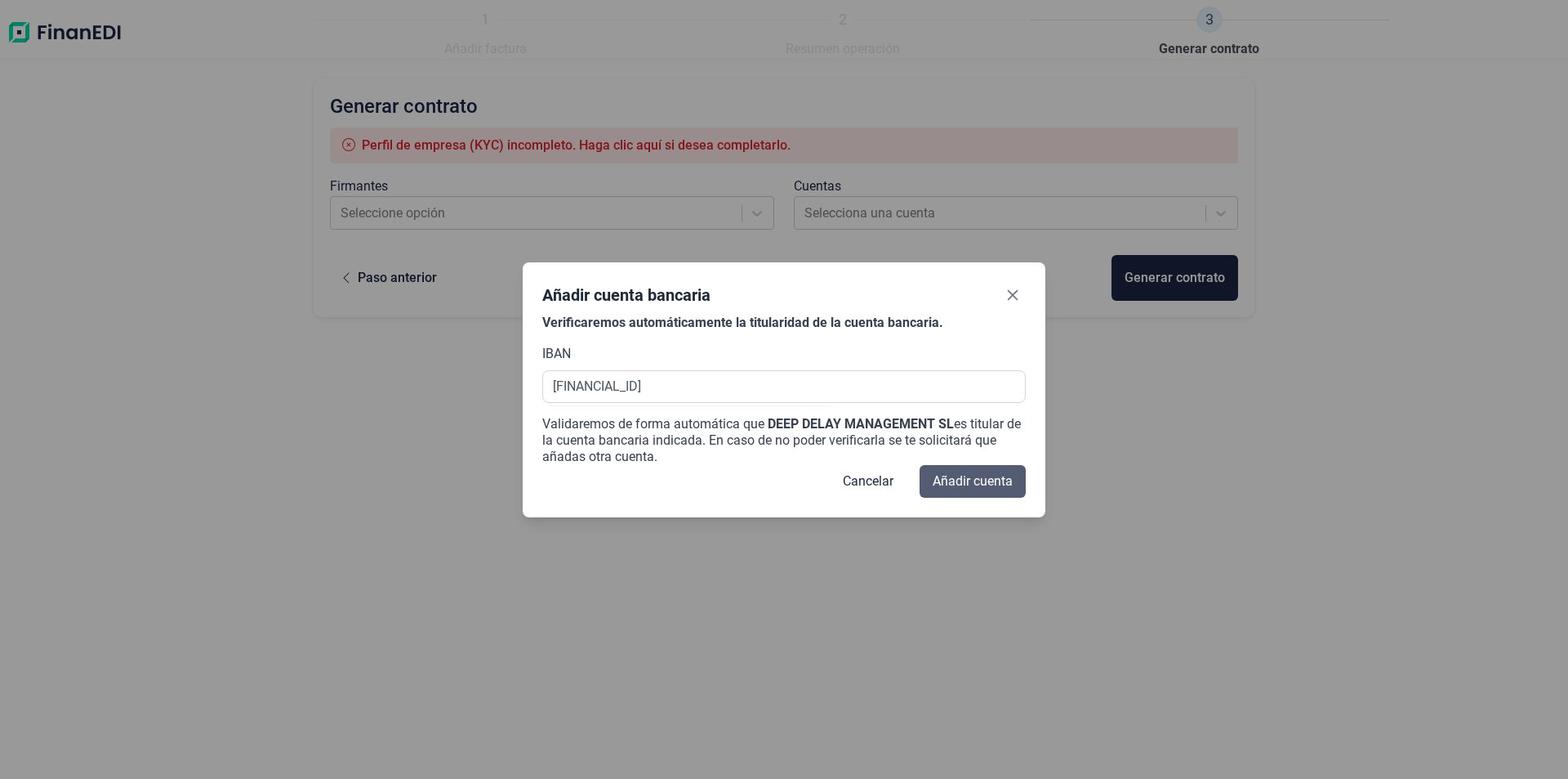
type input "[FINANCIAL_ID]"
click at [952, 483] on span "Añadir cuenta" at bounding box center [972, 481] width 80 height 20
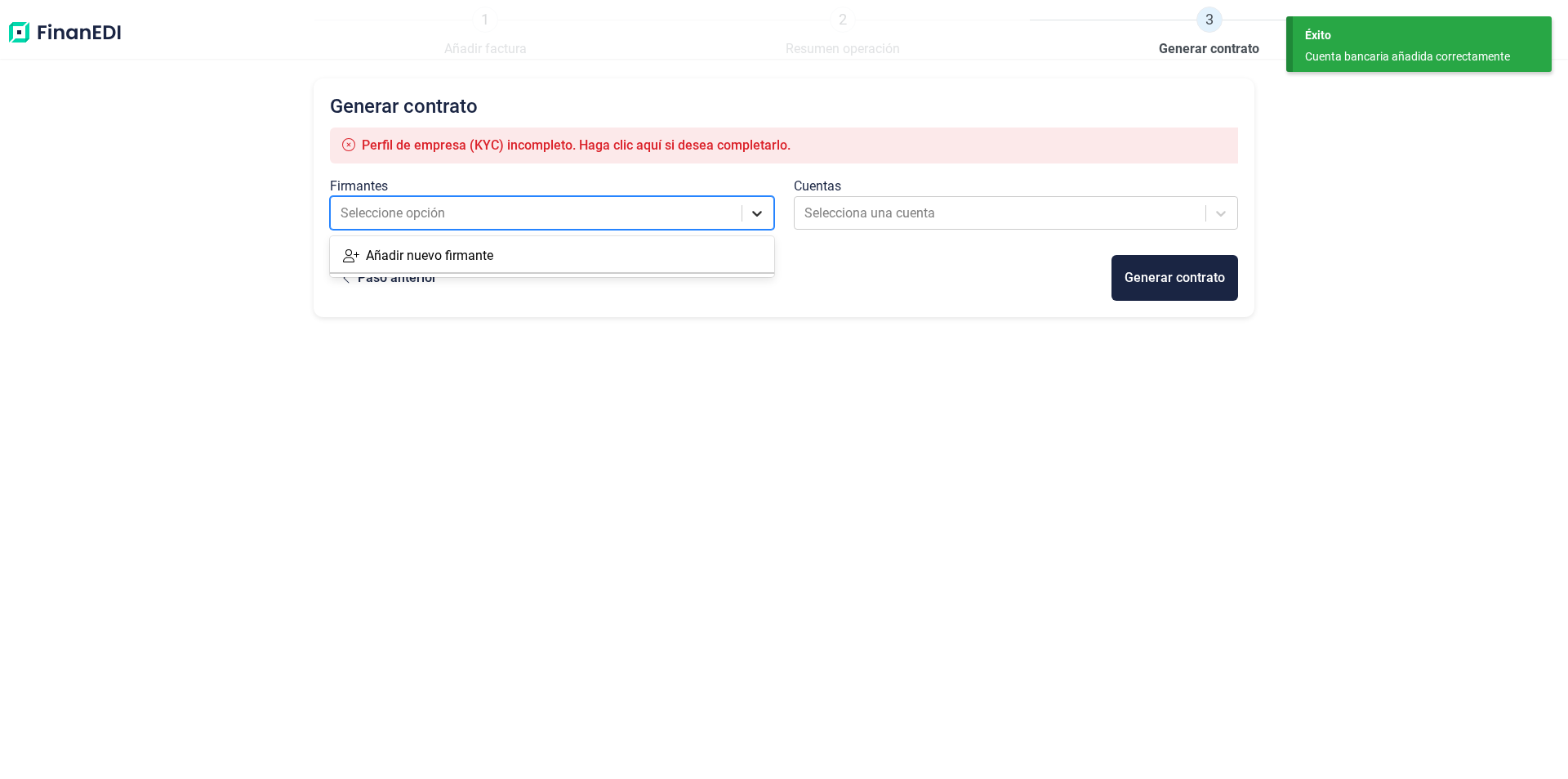
click at [756, 207] on icon at bounding box center [757, 213] width 16 height 16
click at [502, 260] on button "Añadir nuevo firmante" at bounding box center [418, 255] width 177 height 33
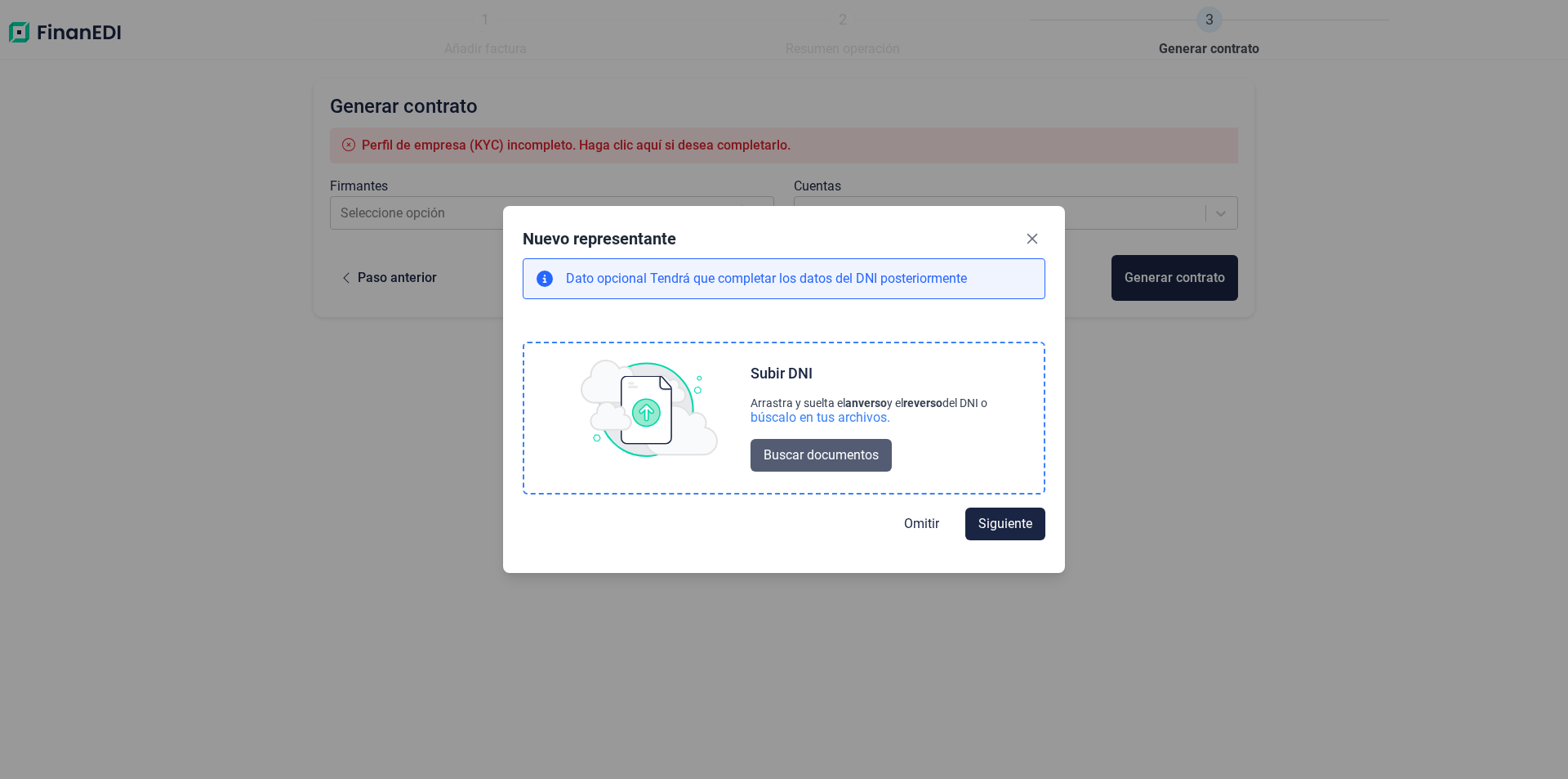
click at [835, 453] on span "Buscar documentos" at bounding box center [821, 455] width 115 height 20
click at [770, 456] on span "Buscar documentos" at bounding box center [821, 455] width 115 height 20
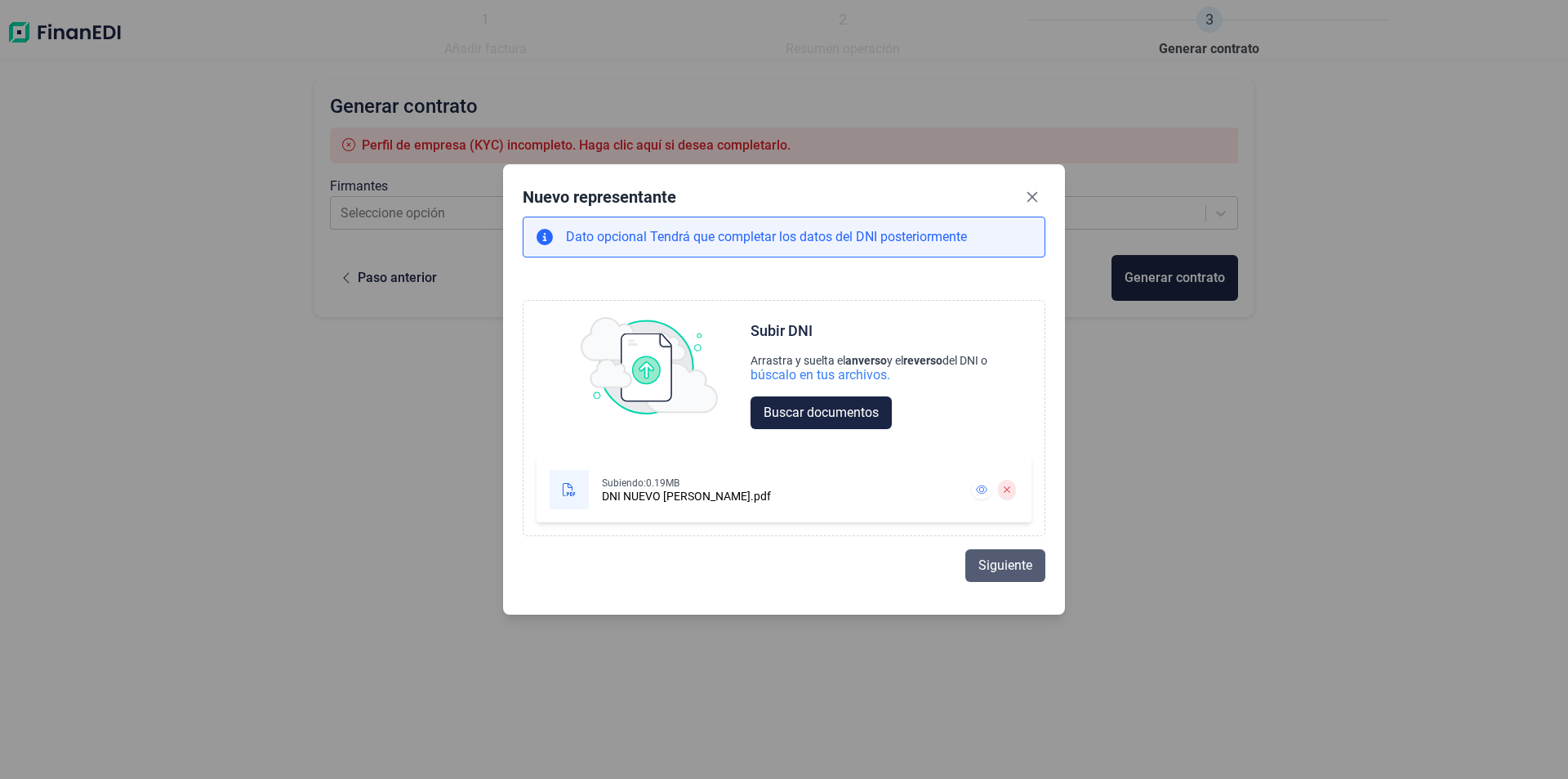
click at [1011, 563] on span "Siguiente" at bounding box center [1005, 565] width 54 height 20
select select "ES"
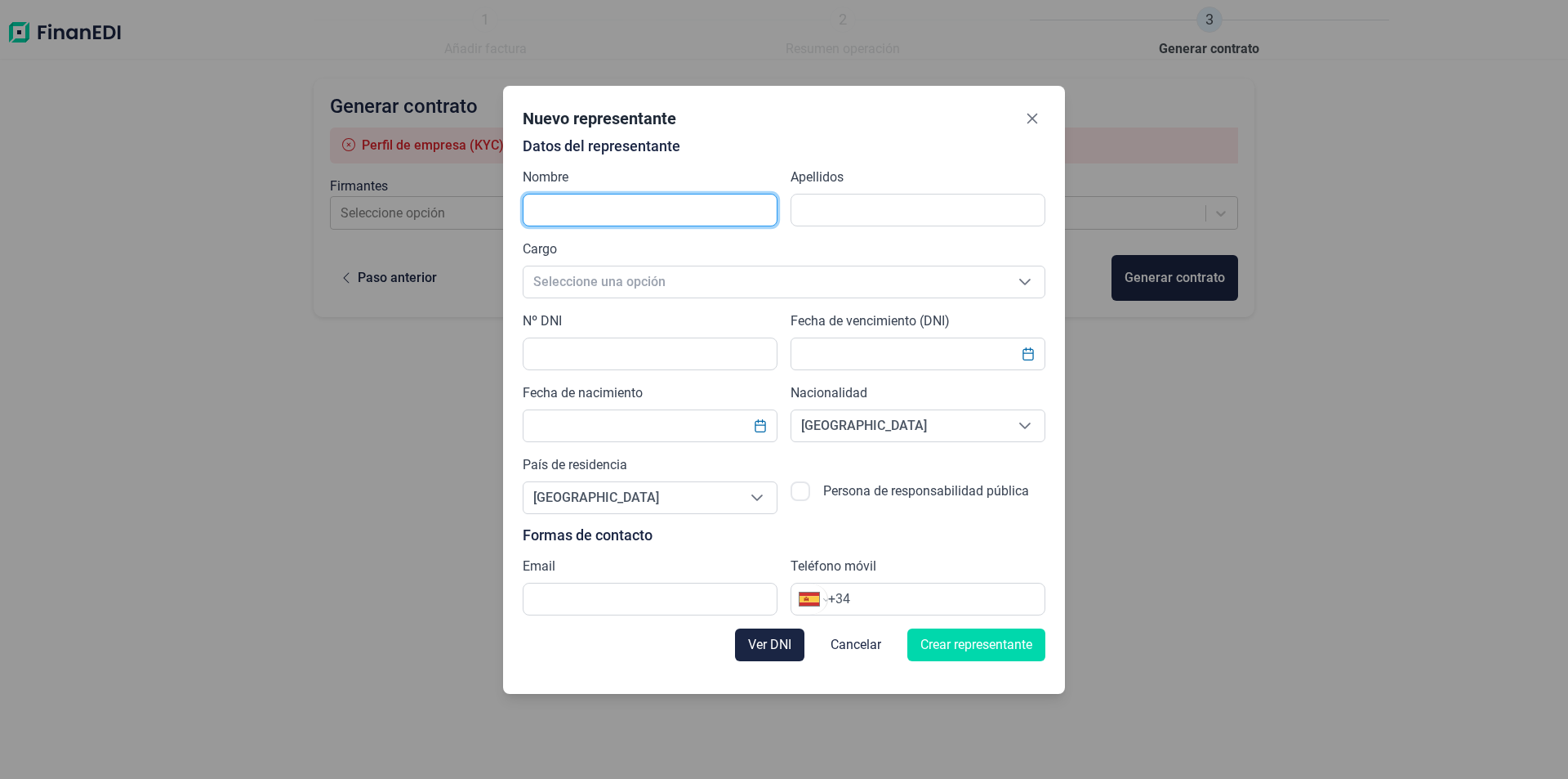
click at [637, 205] on input "text" at bounding box center [649, 210] width 255 height 33
type input "d"
type input "[PERSON_NAME]"
type input "a"
type input "ALEJANDRE MORTE"
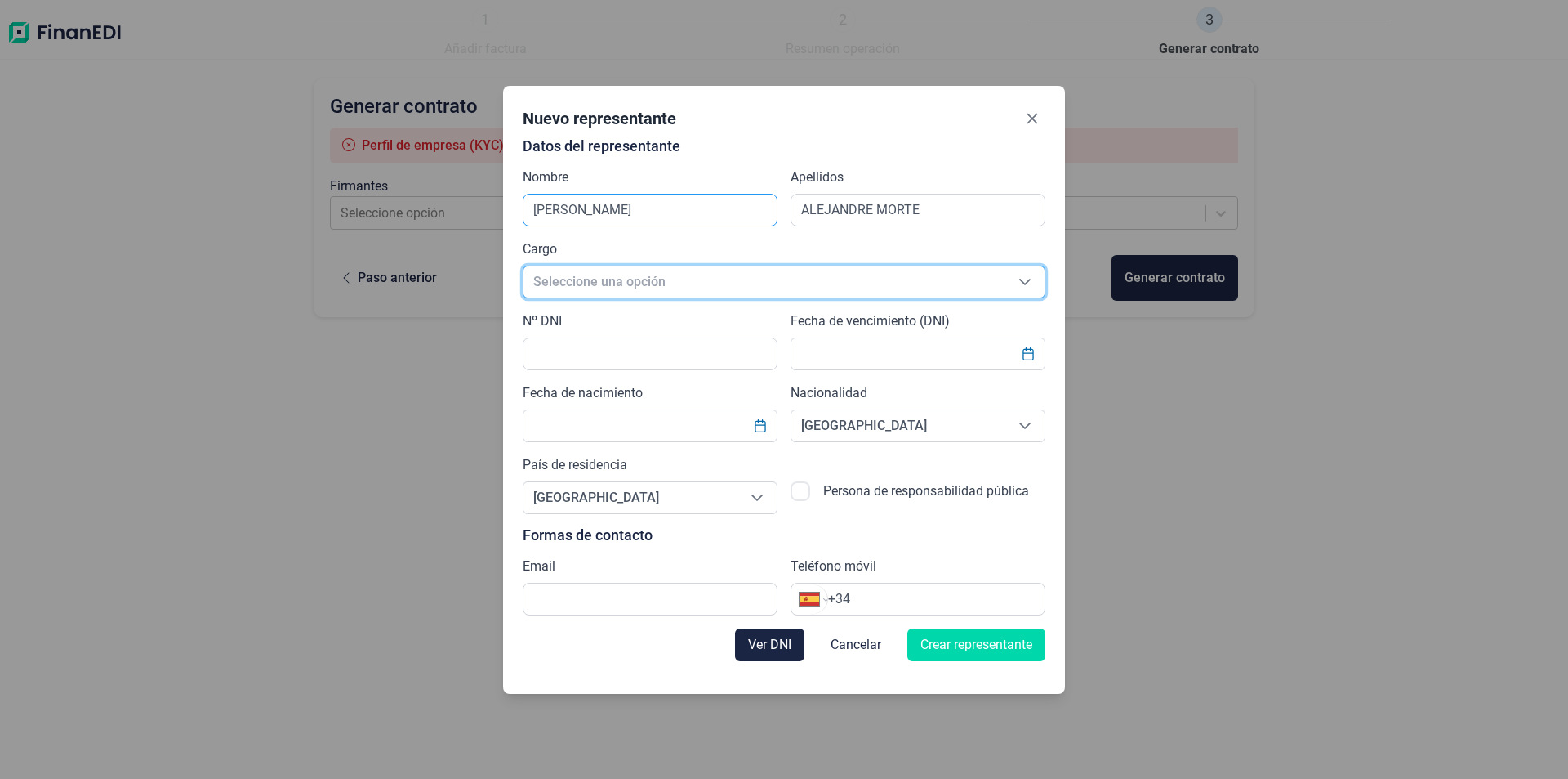
scroll to position [20, 10]
click at [711, 273] on span "Seleccione una opción" at bounding box center [764, 281] width 482 height 31
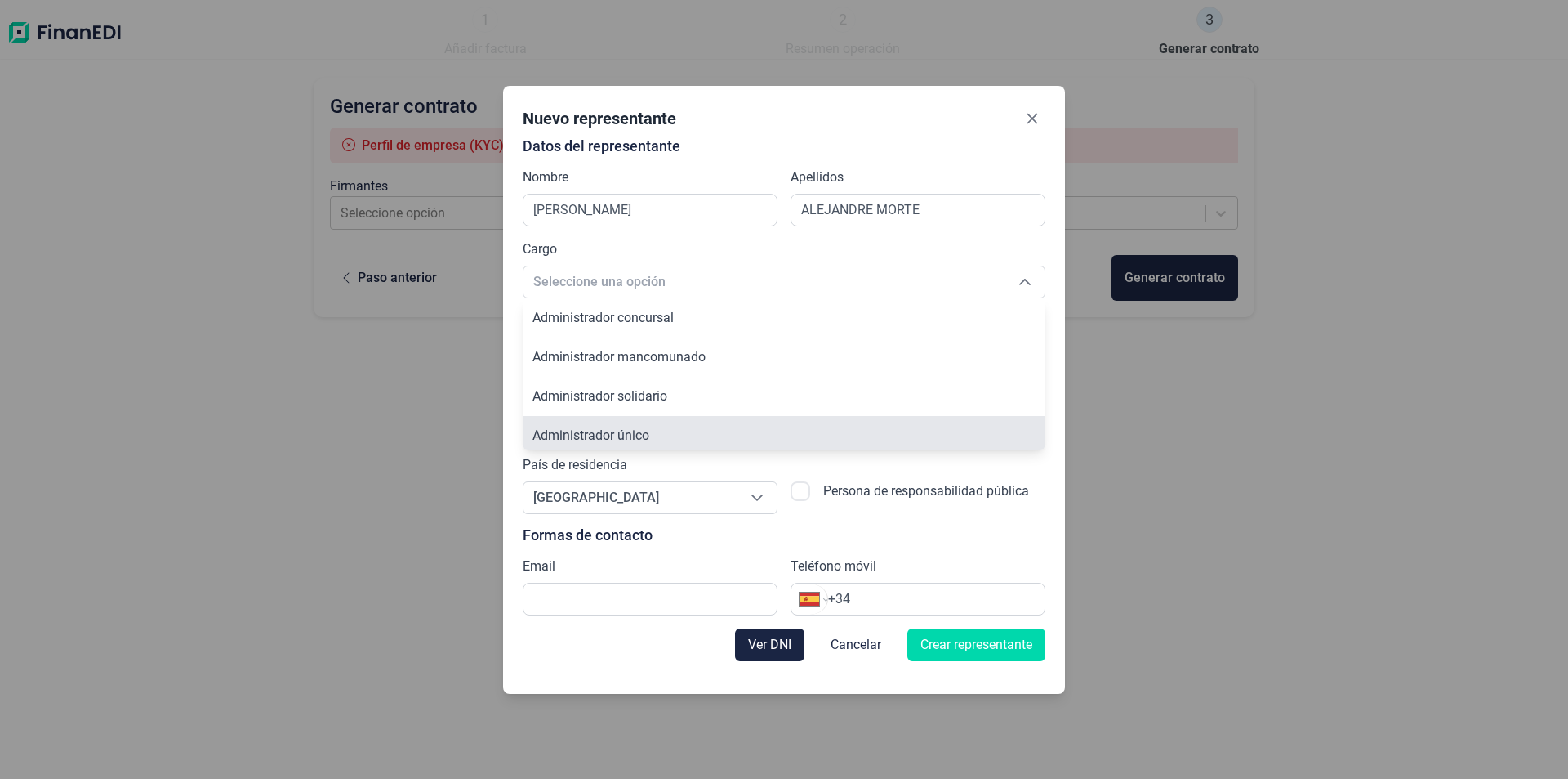
scroll to position [6, 0]
click at [675, 426] on li "Administrador único" at bounding box center [784, 429] width 522 height 39
type input "Administrador único"
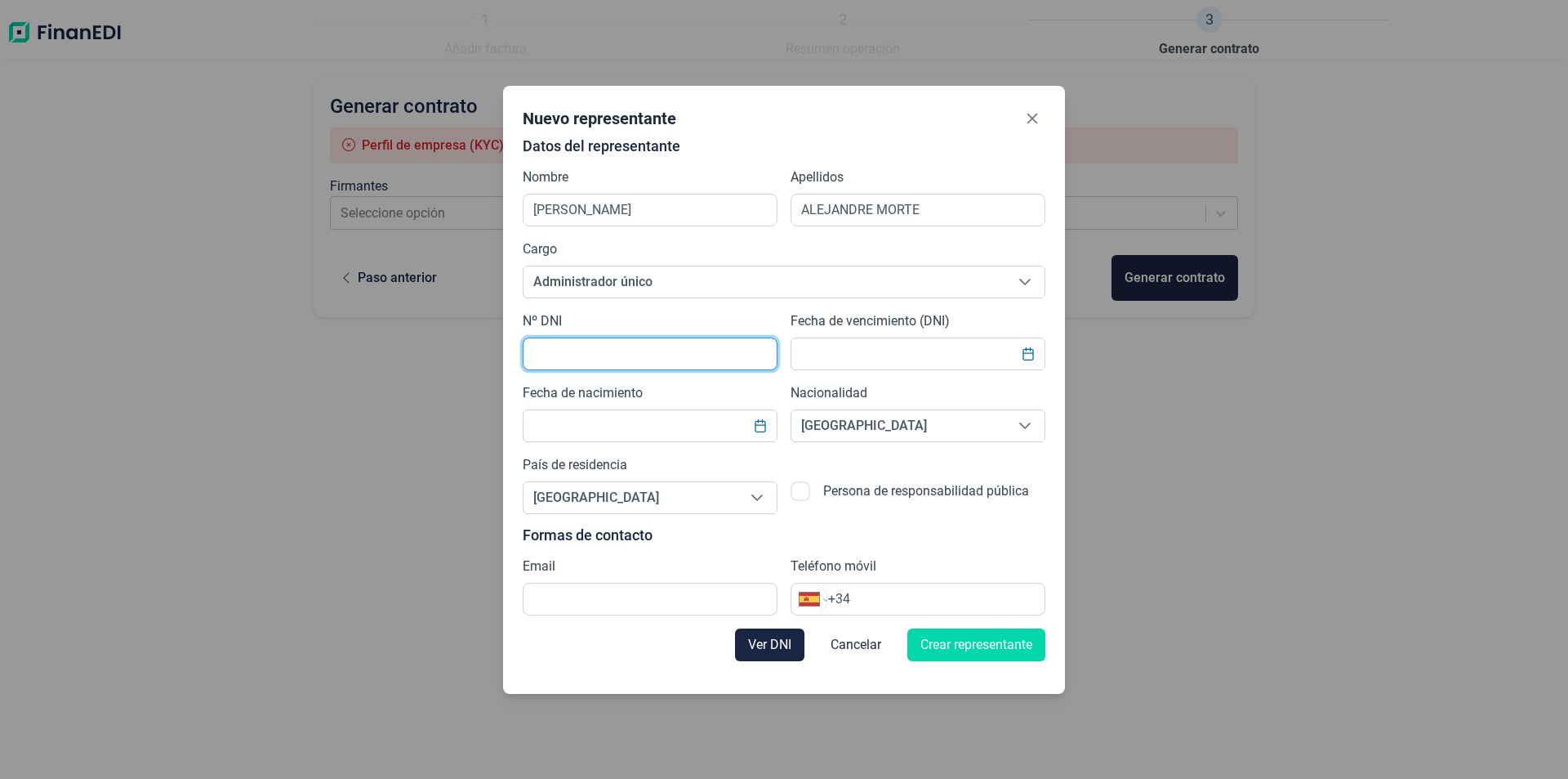
click at [665, 357] on input "text" at bounding box center [649, 354] width 255 height 33
type input "17457055D"
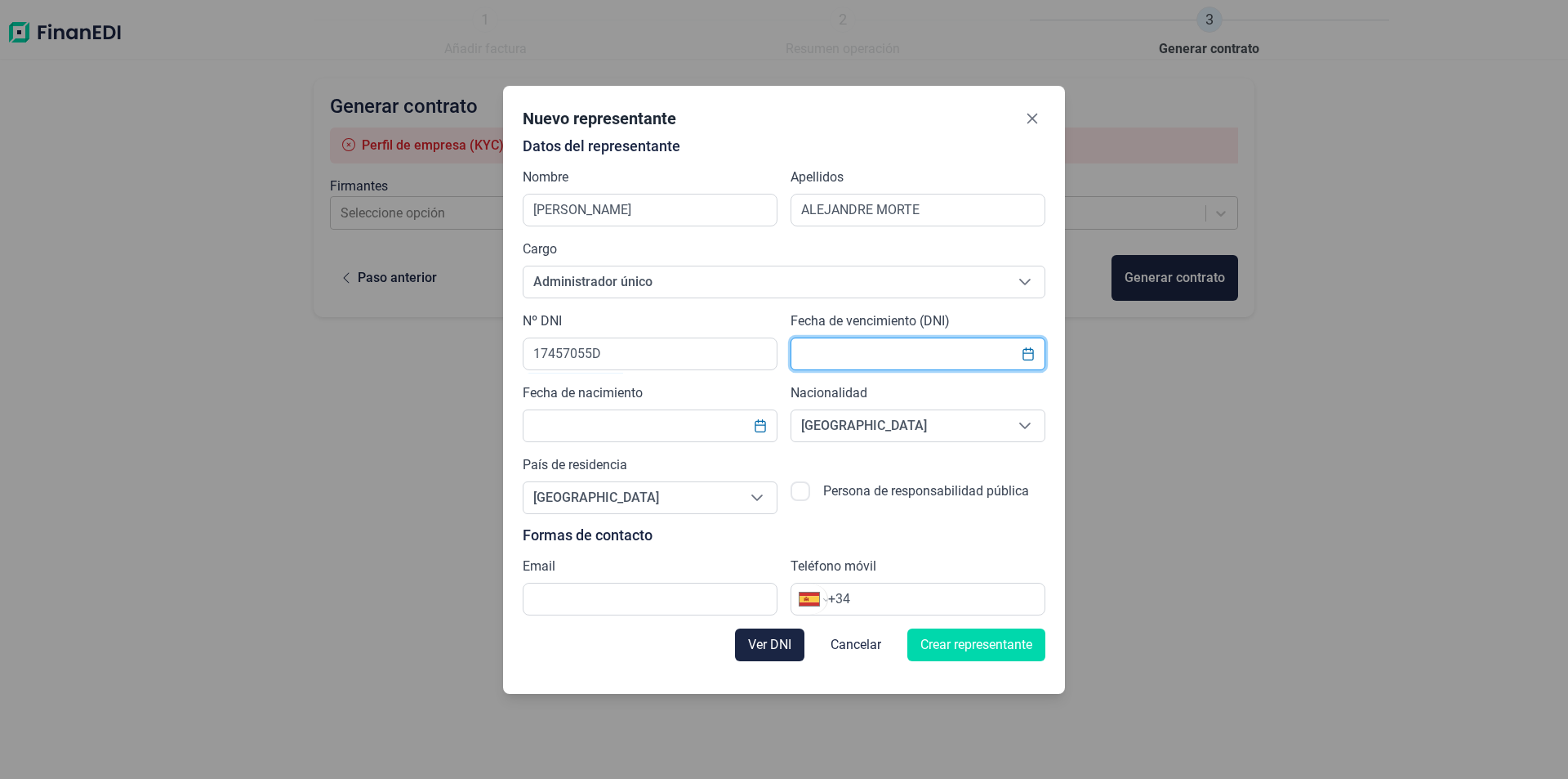
click at [821, 366] on input "text" at bounding box center [918, 354] width 255 height 33
type input "16"
click at [1033, 355] on icon "Choose Date" at bounding box center [1027, 353] width 11 height 13
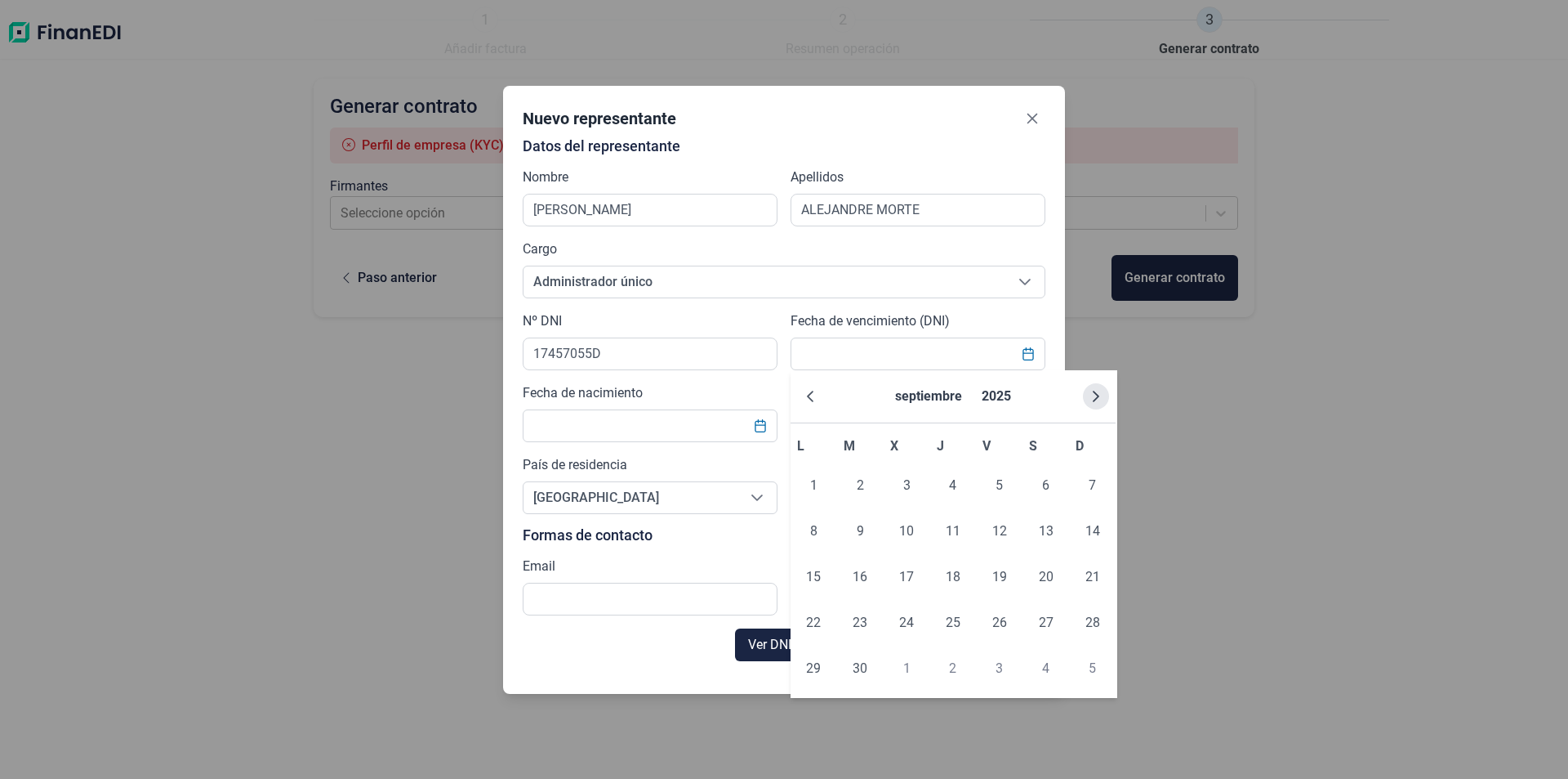
click at [1092, 397] on icon "Next Month" at bounding box center [1095, 395] width 13 height 13
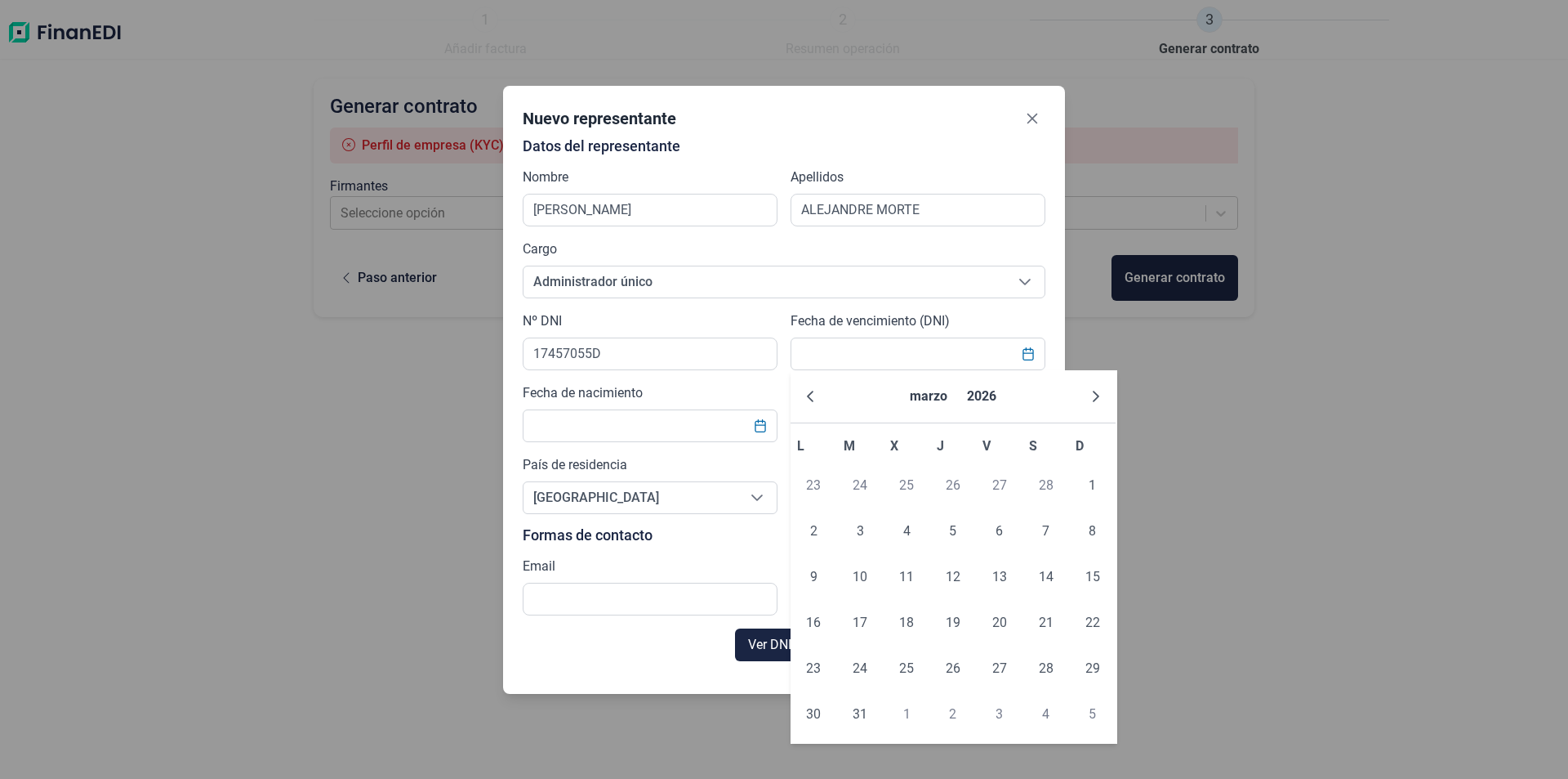
click at [1092, 397] on icon "Next Month" at bounding box center [1095, 395] width 13 height 13
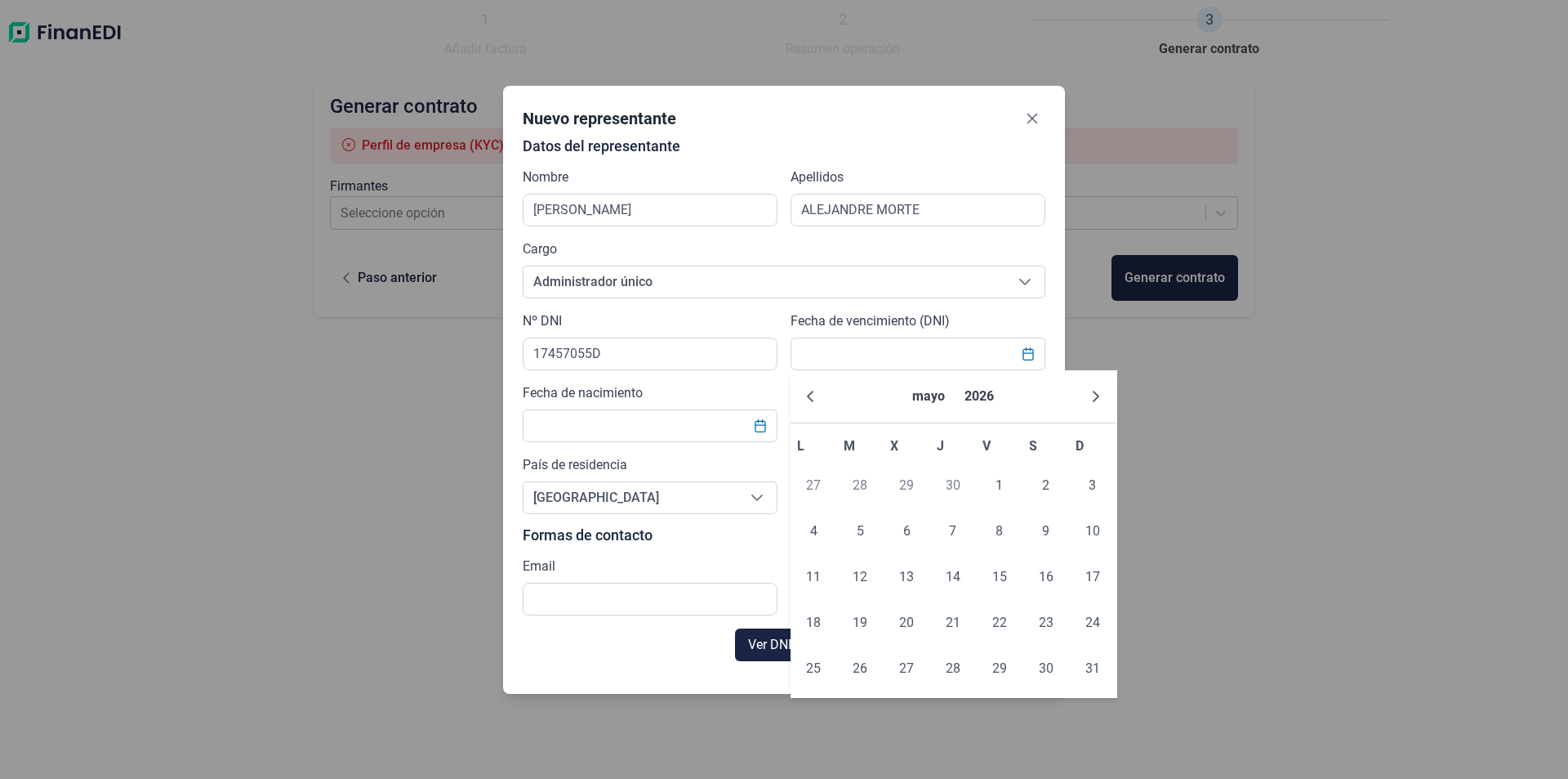
click at [1092, 397] on icon "Next Month" at bounding box center [1095, 395] width 13 height 13
click at [972, 397] on button "2026" at bounding box center [974, 395] width 43 height 39
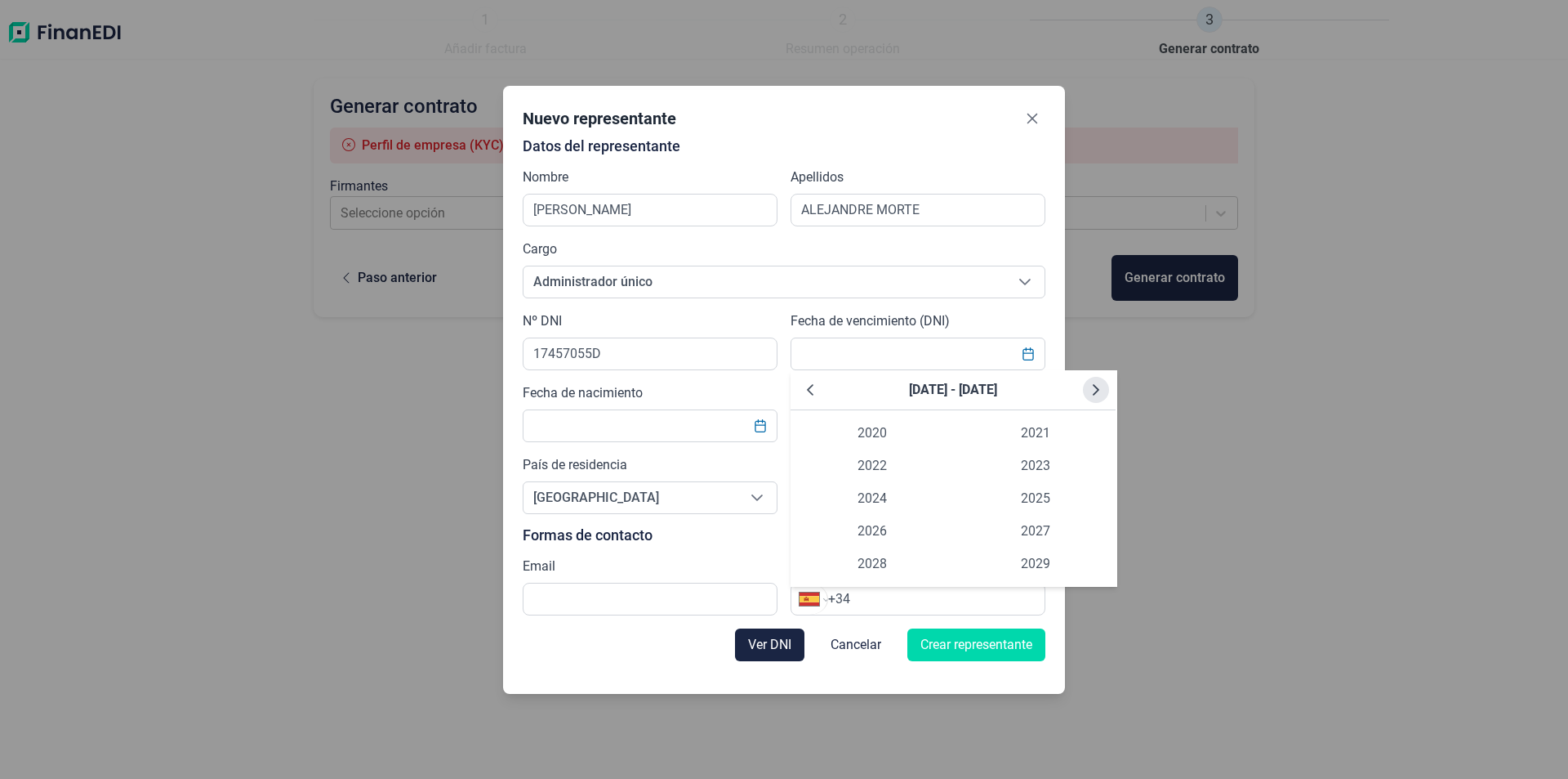
click at [1089, 387] on icon "Next Decade" at bounding box center [1095, 390] width 13 height 13
click at [891, 459] on span "2032" at bounding box center [872, 465] width 163 height 33
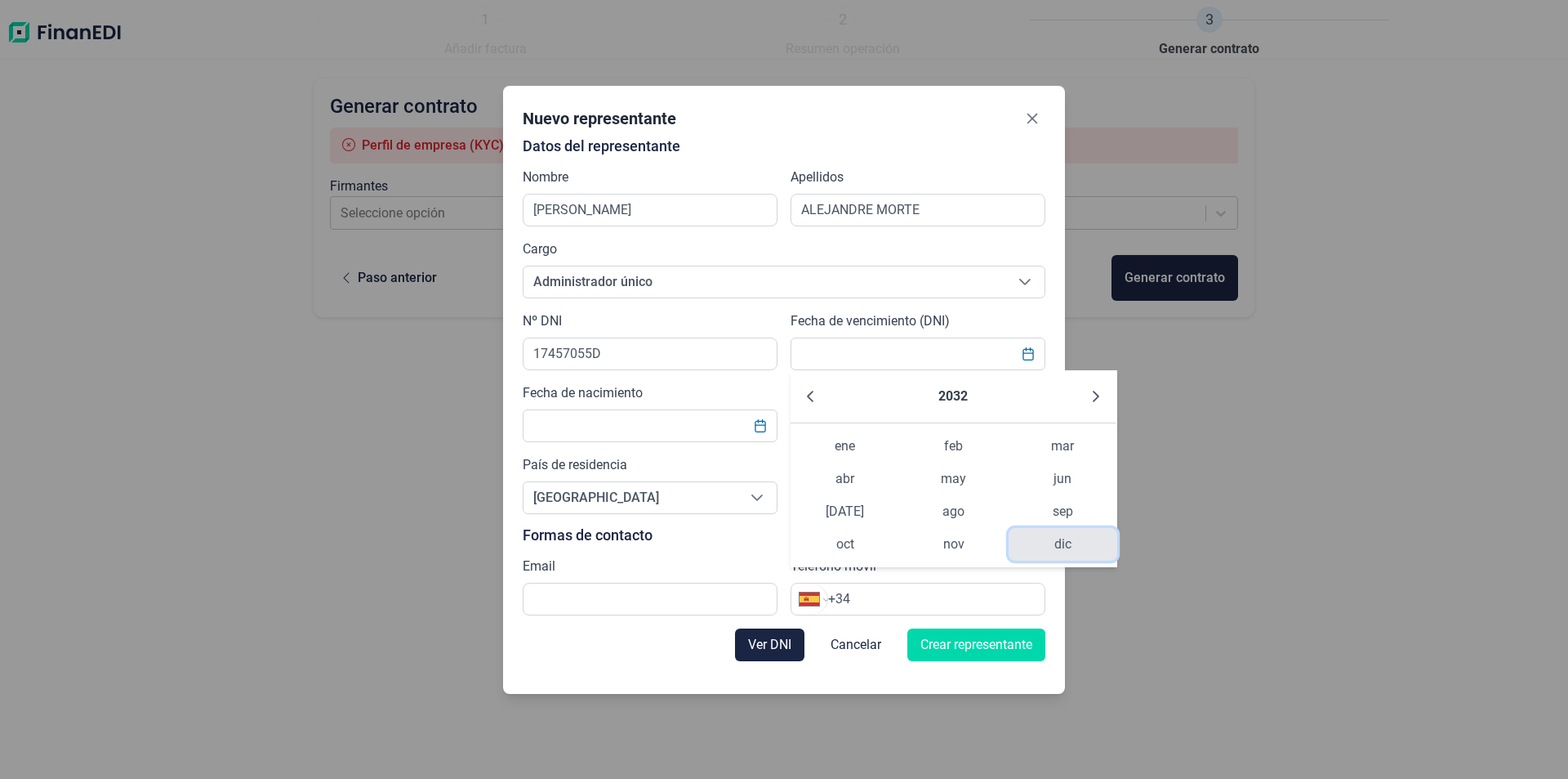
click at [1054, 535] on span "dic" at bounding box center [1062, 544] width 108 height 33
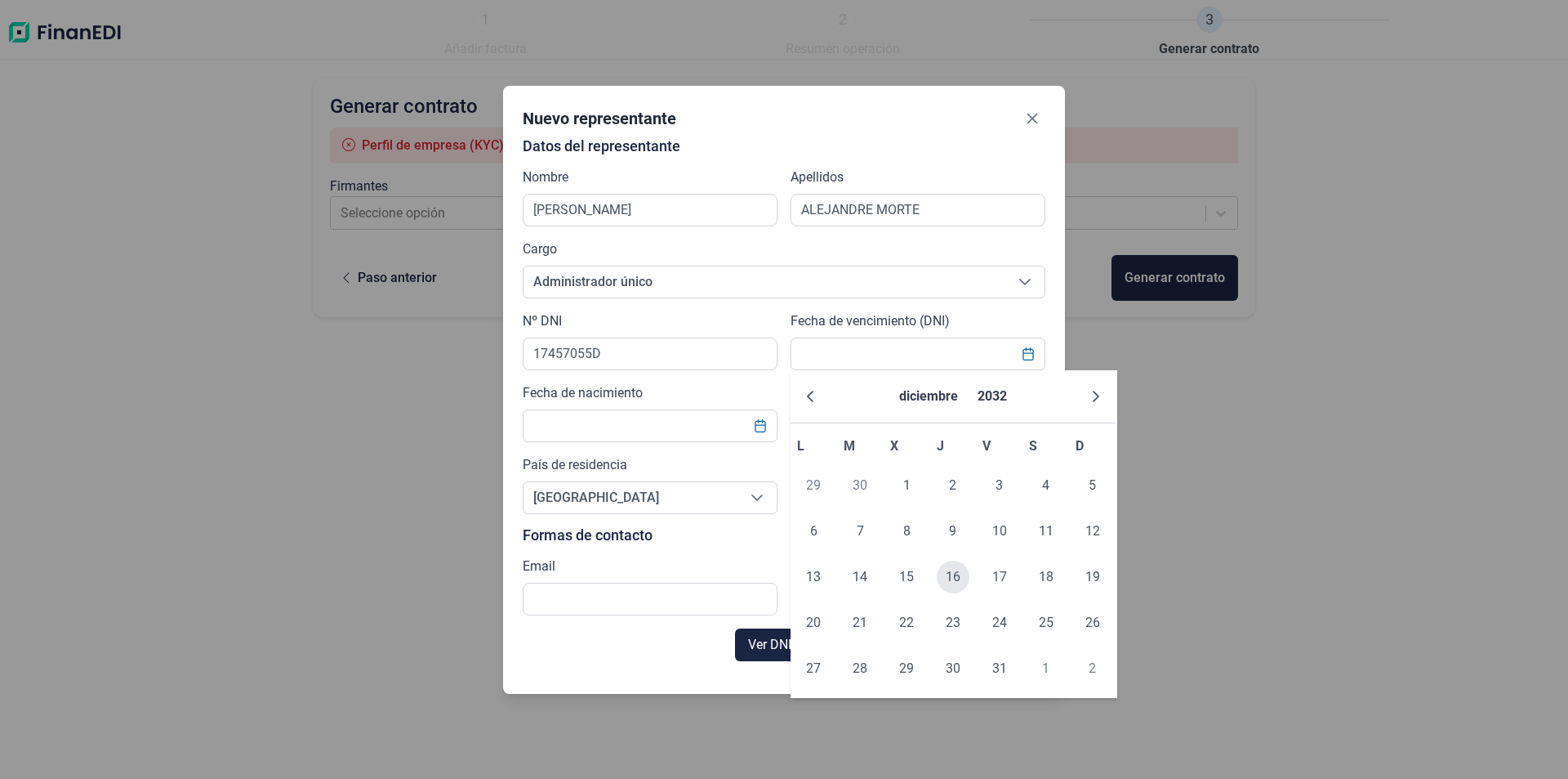
click at [951, 571] on span "16" at bounding box center [952, 576] width 33 height 33
type input "[DATE]"
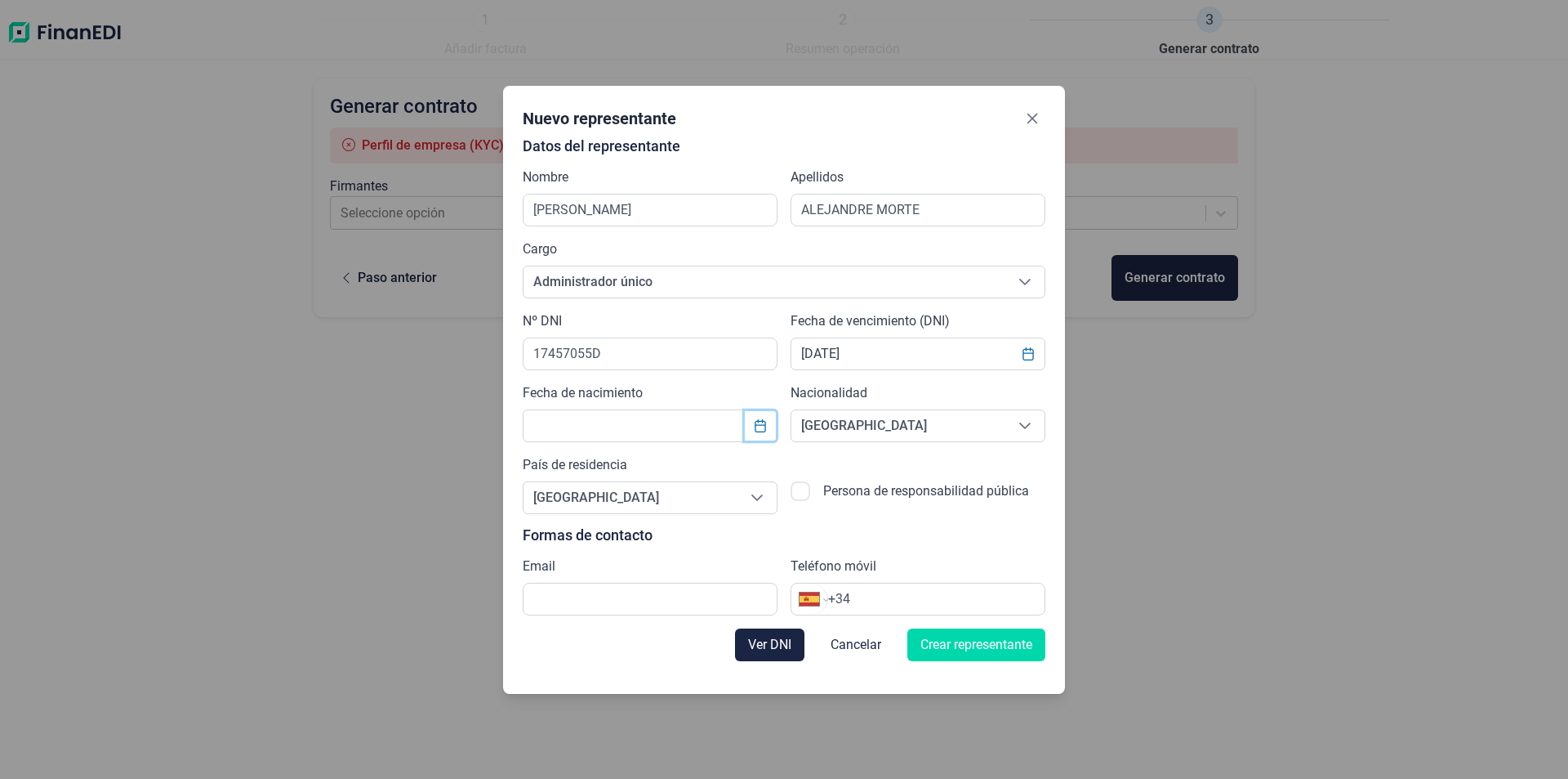
click at [753, 423] on button "Choose Date" at bounding box center [760, 426] width 31 height 30
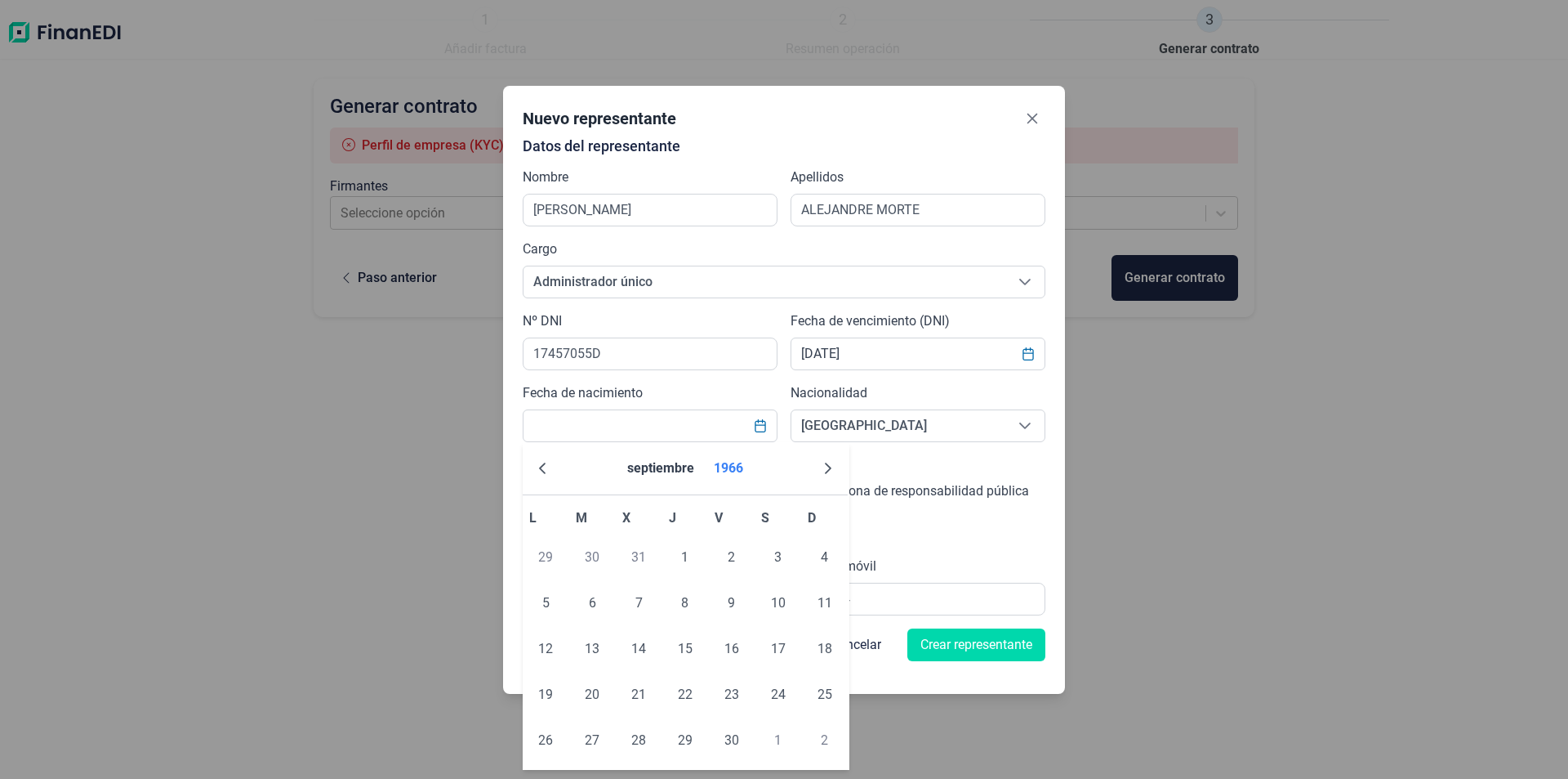
click at [735, 462] on button "1966" at bounding box center [728, 467] width 43 height 39
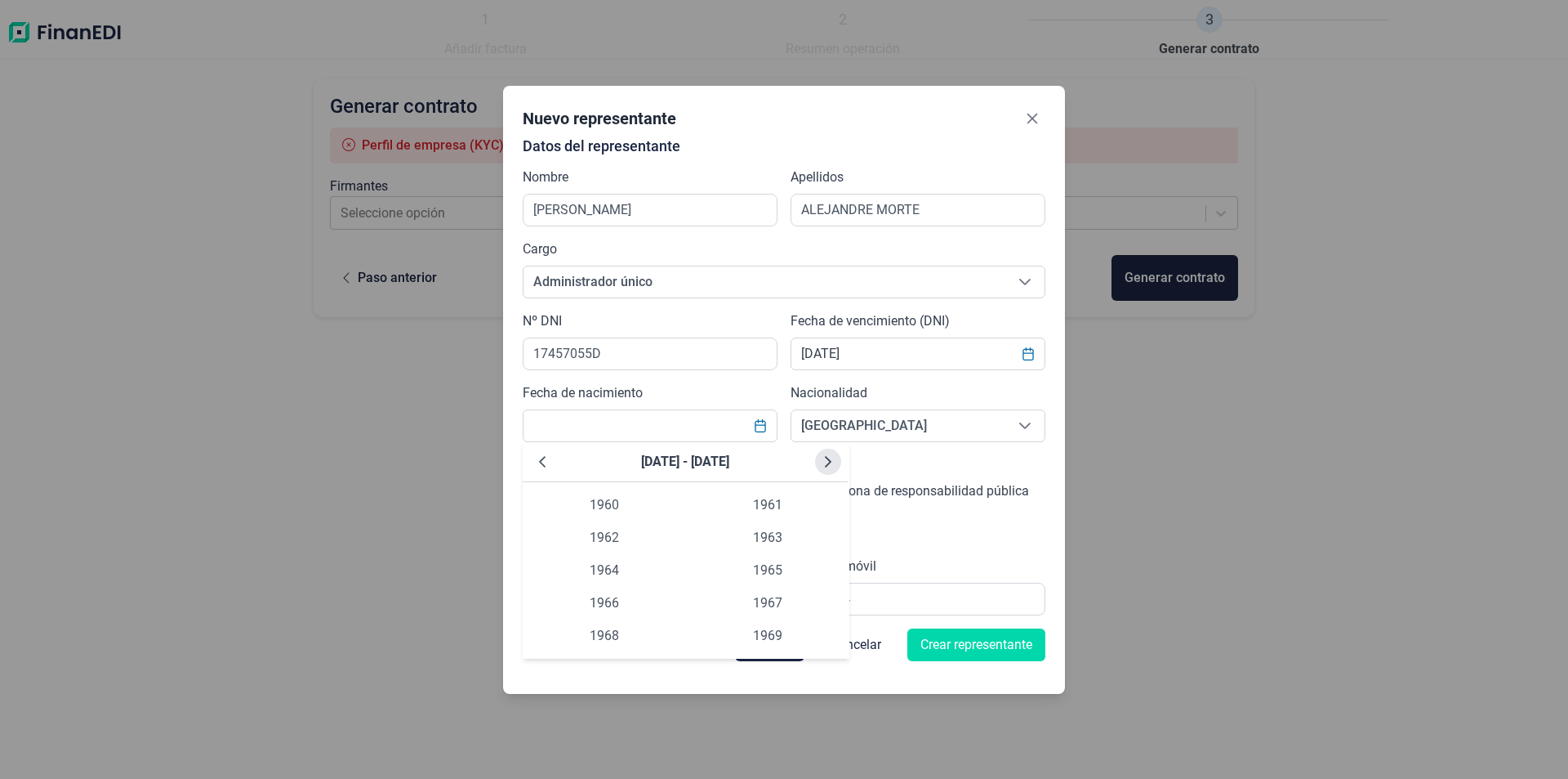
click at [821, 460] on icon "Next Decade" at bounding box center [827, 461] width 13 height 13
click at [784, 502] on span "1991" at bounding box center [768, 505] width 163 height 33
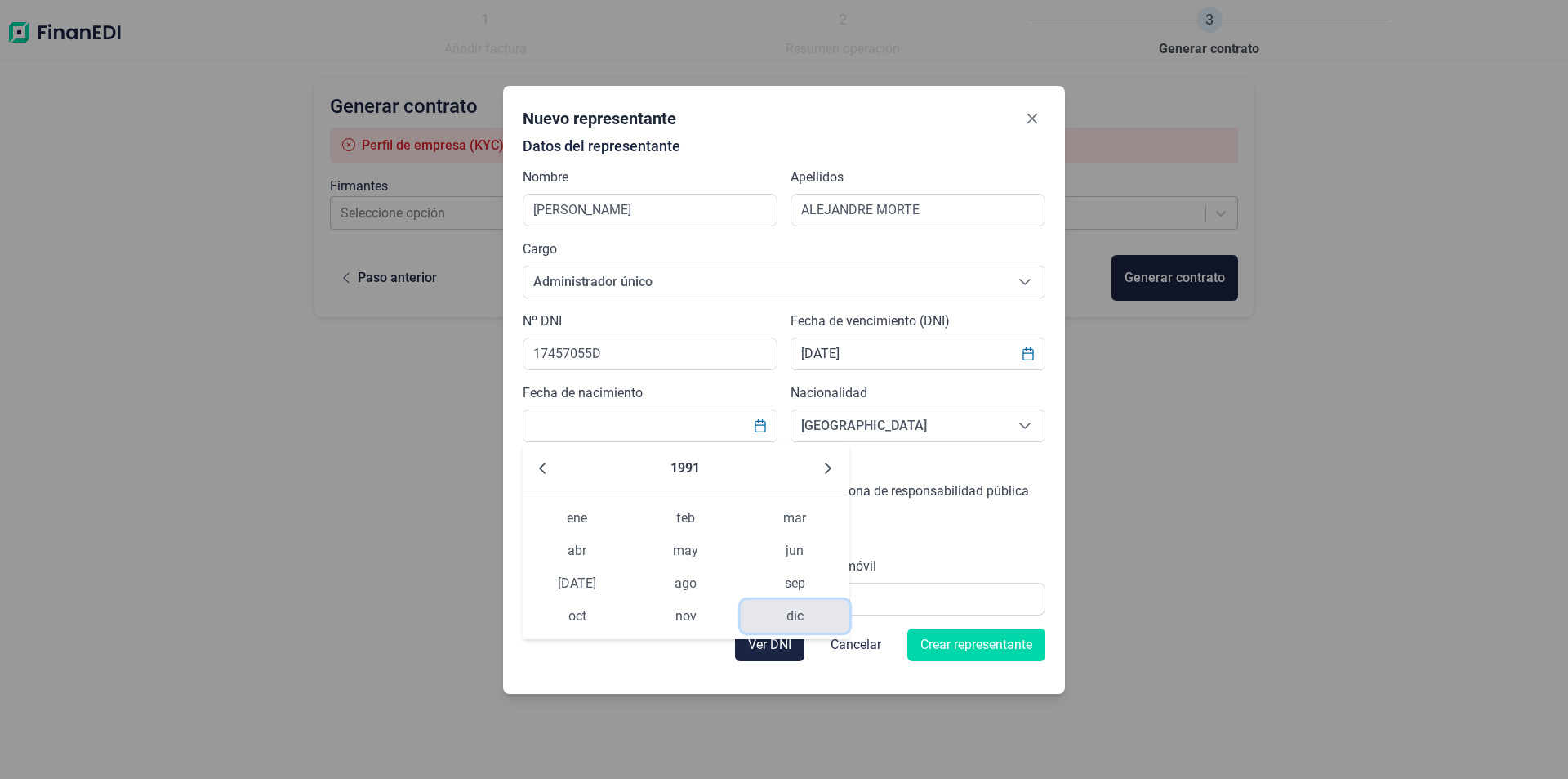
click at [794, 609] on span "dic" at bounding box center [794, 616] width 108 height 33
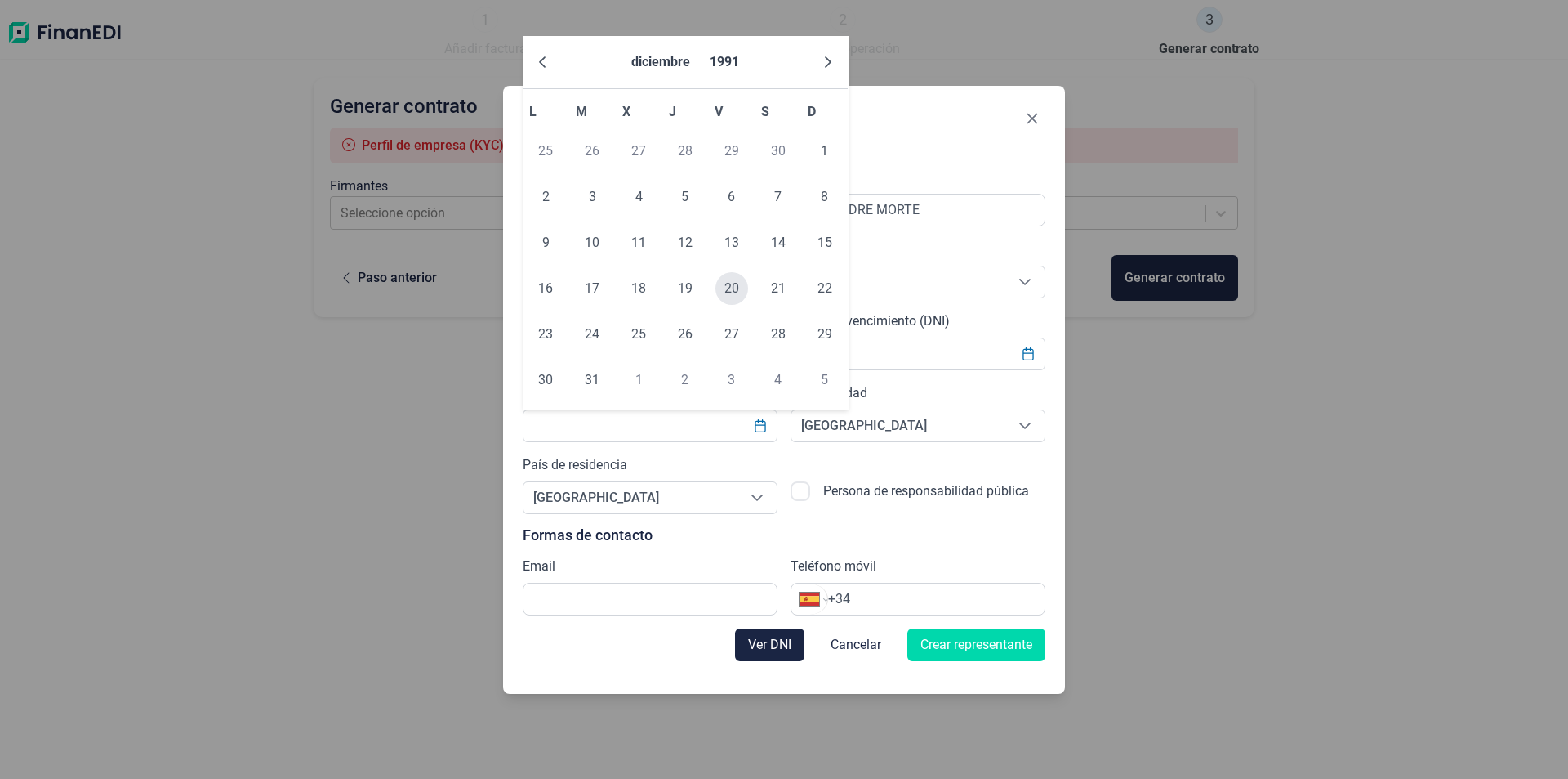
click at [736, 283] on span "20" at bounding box center [731, 288] width 33 height 33
type input "[DATE]"
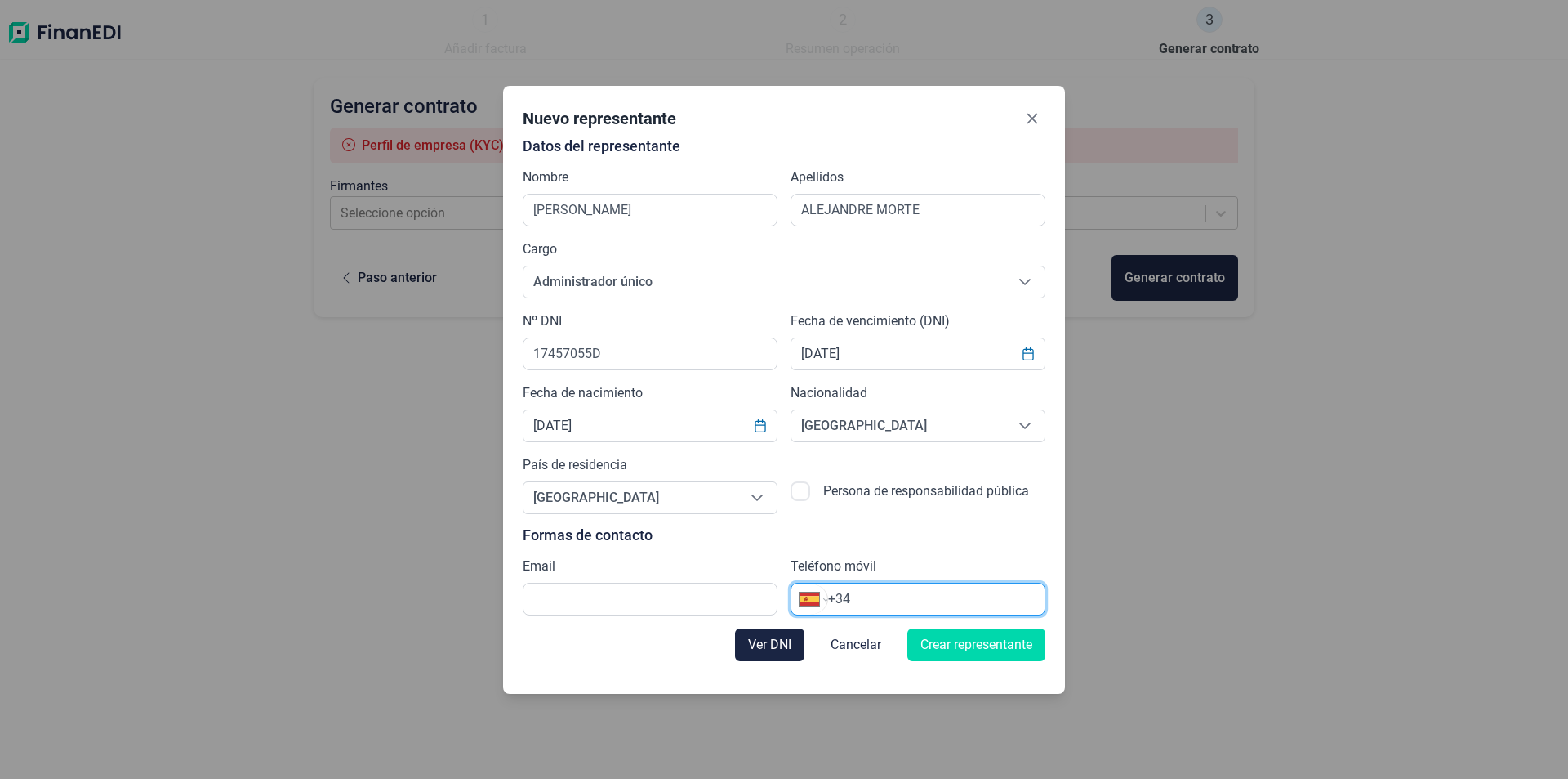
click at [917, 600] on input "+34" at bounding box center [936, 599] width 216 height 20
type input "[PHONE_NUMBER]"
click at [620, 594] on input "text" at bounding box center [649, 598] width 255 height 33
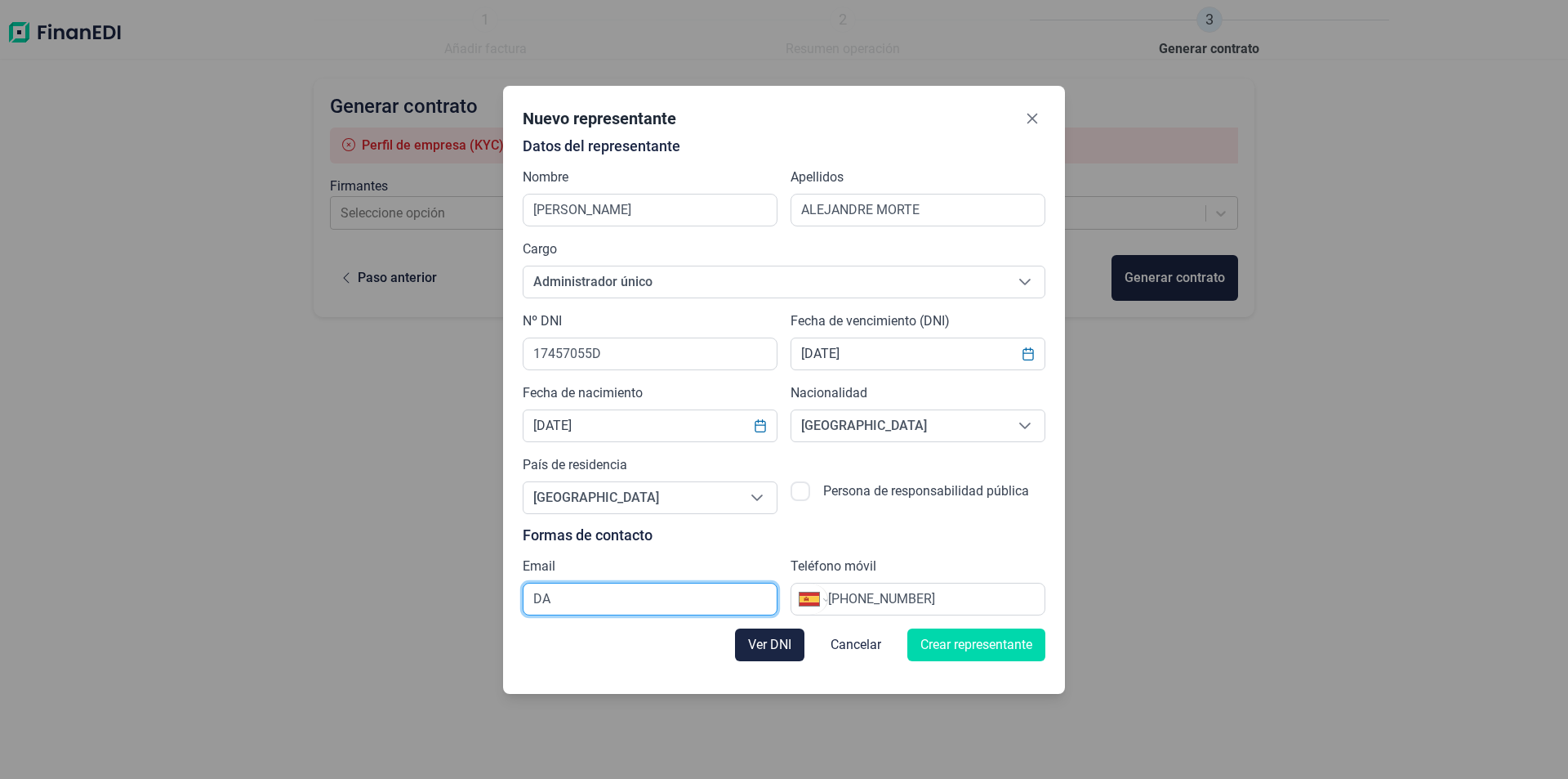
type input "D"
type input "[PERSON_NAME][EMAIL_ADDRESS][DOMAIN_NAME]"
click at [936, 640] on span "Crear representante" at bounding box center [976, 645] width 112 height 20
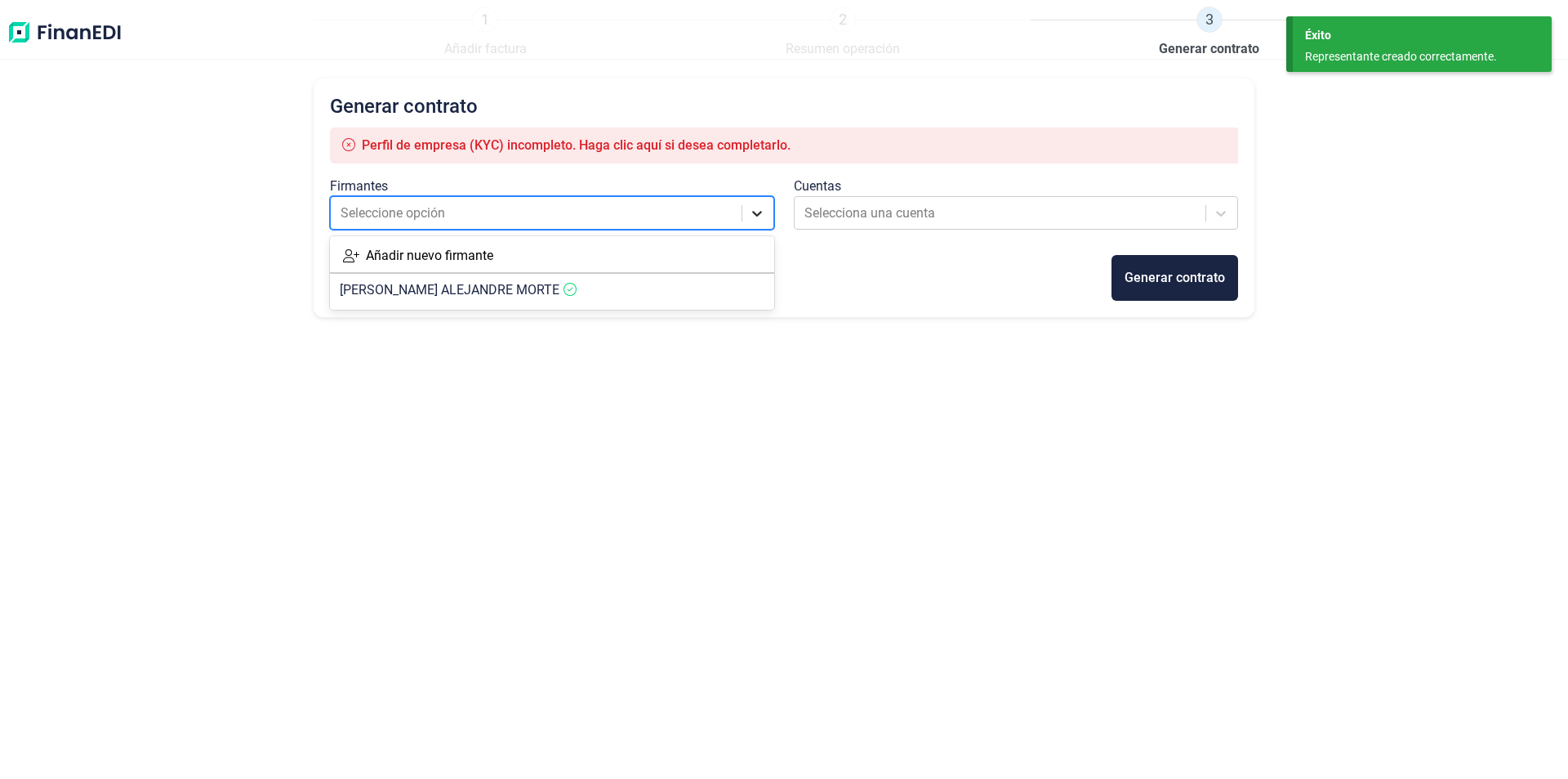
click at [753, 216] on icon at bounding box center [757, 213] width 16 height 16
click at [572, 282] on article "[PERSON_NAME] MORTE" at bounding box center [551, 289] width 444 height 33
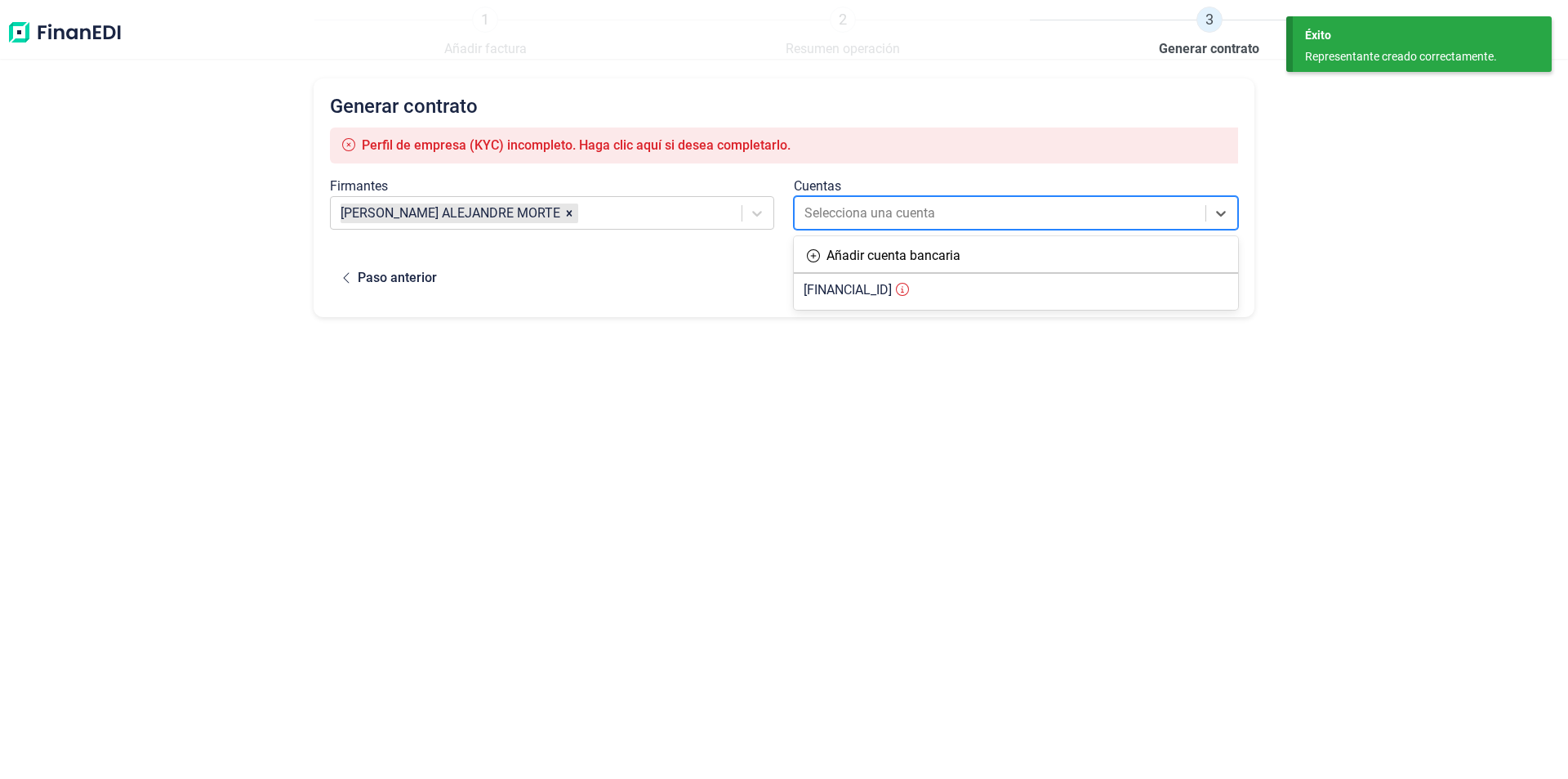
click at [939, 217] on div at bounding box center [1001, 213] width 393 height 23
click at [892, 294] on span "[FINANCIAL_ID]" at bounding box center [847, 290] width 88 height 16
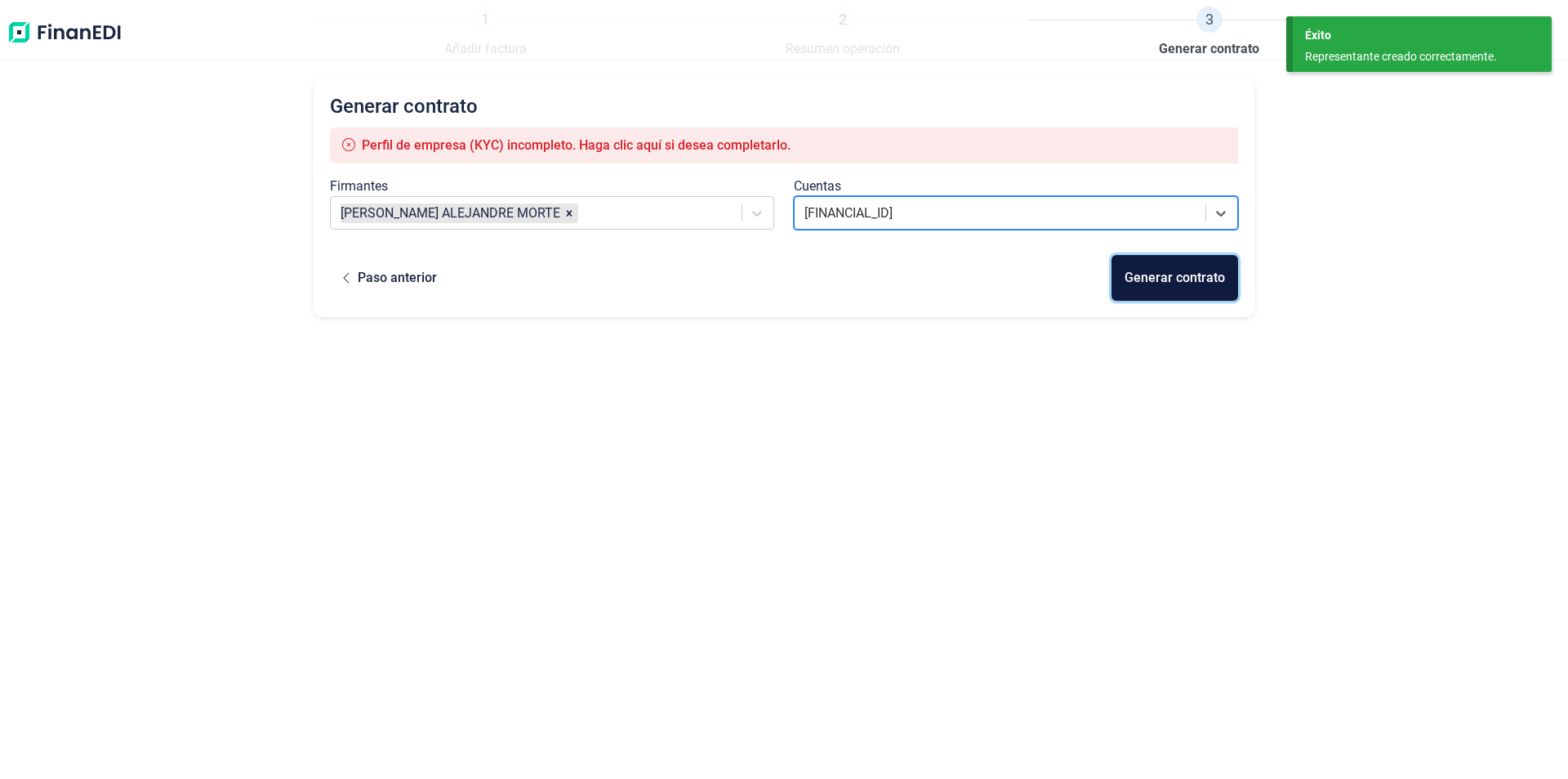
click at [1160, 282] on div "Generar contrato" at bounding box center [1174, 278] width 100 height 20
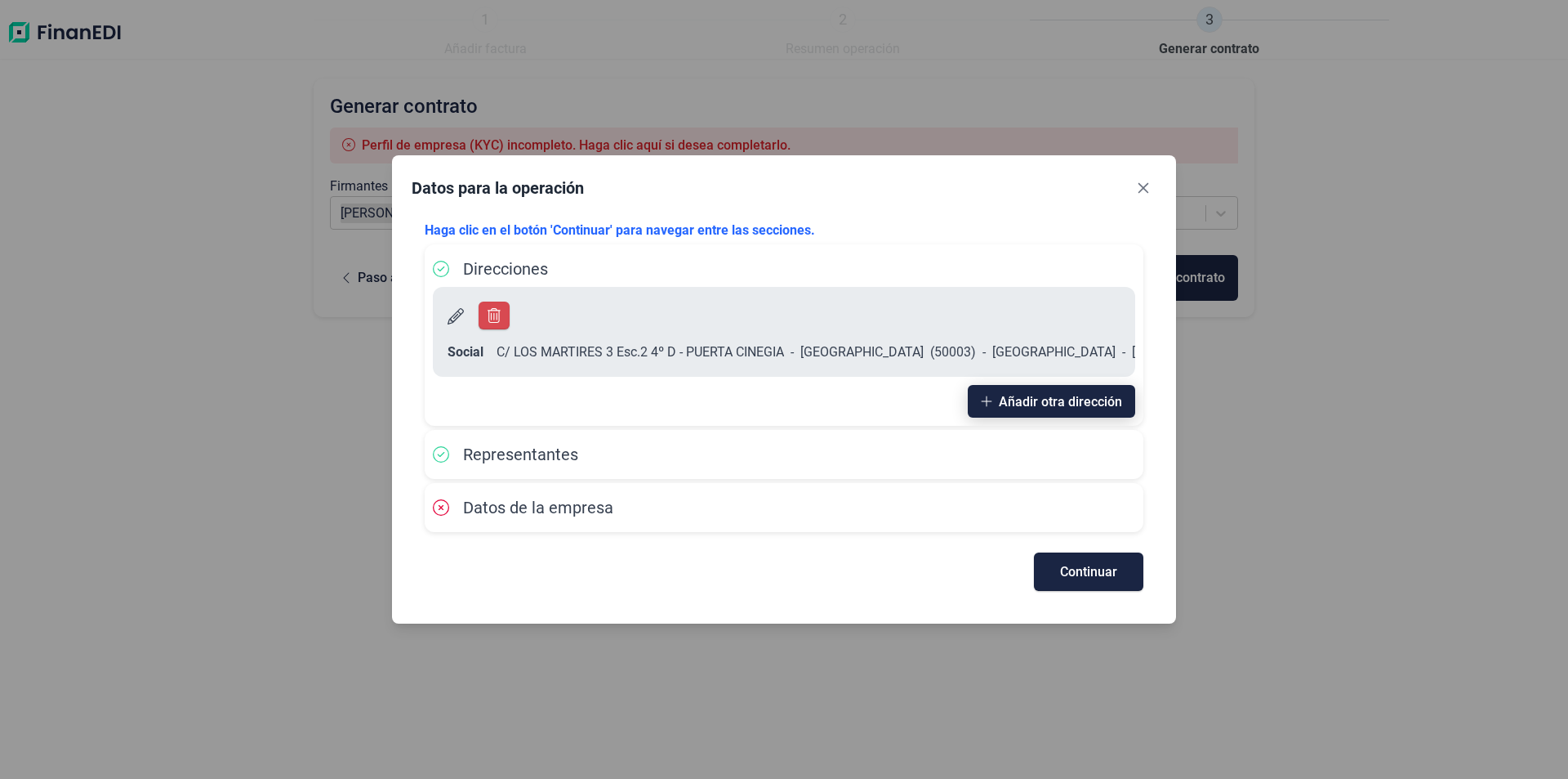
click at [1054, 395] on span "Añadir otra dirección" at bounding box center [1061, 401] width 123 height 12
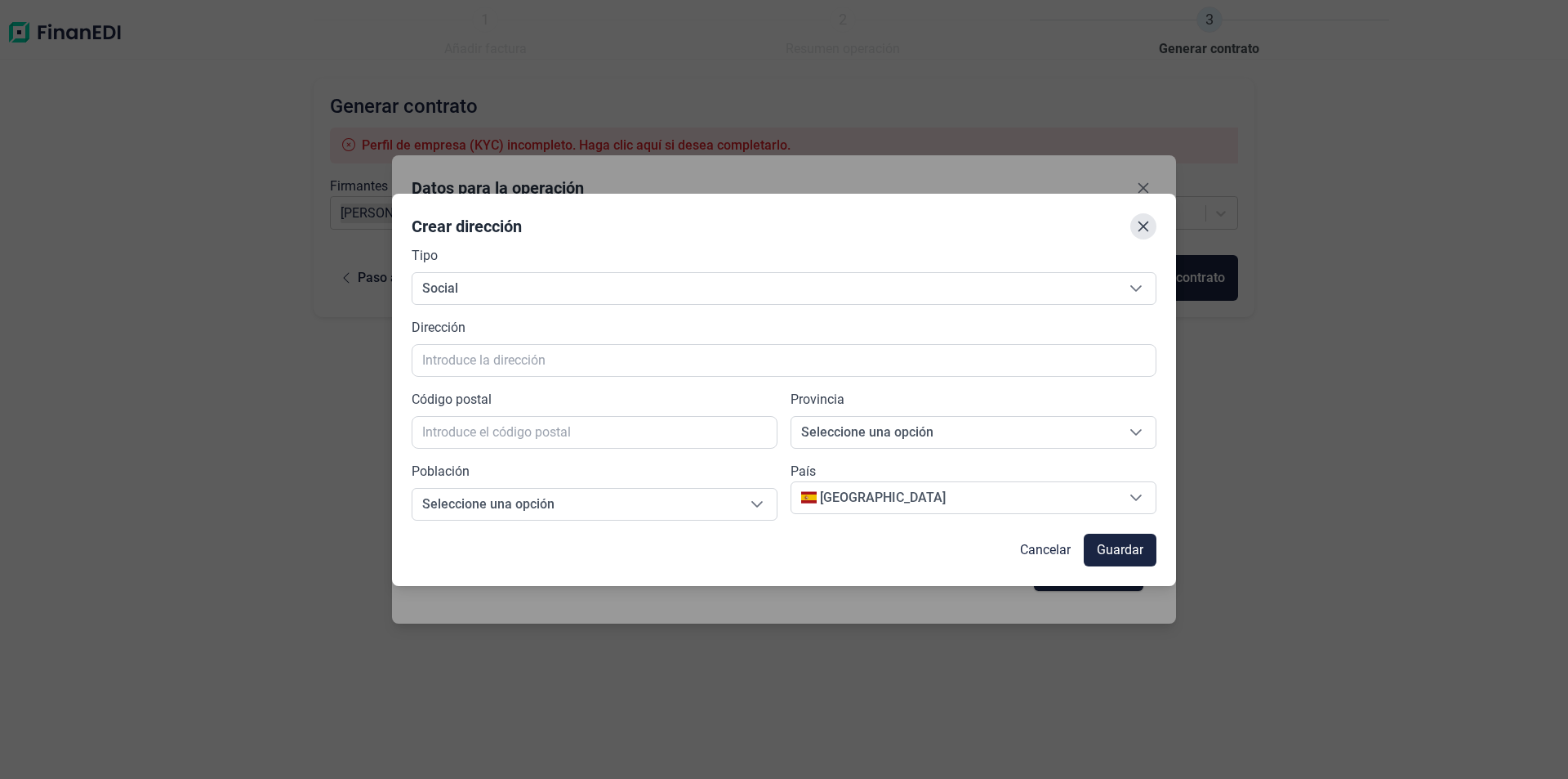
click at [1138, 234] on button "Close" at bounding box center [1143, 227] width 26 height 26
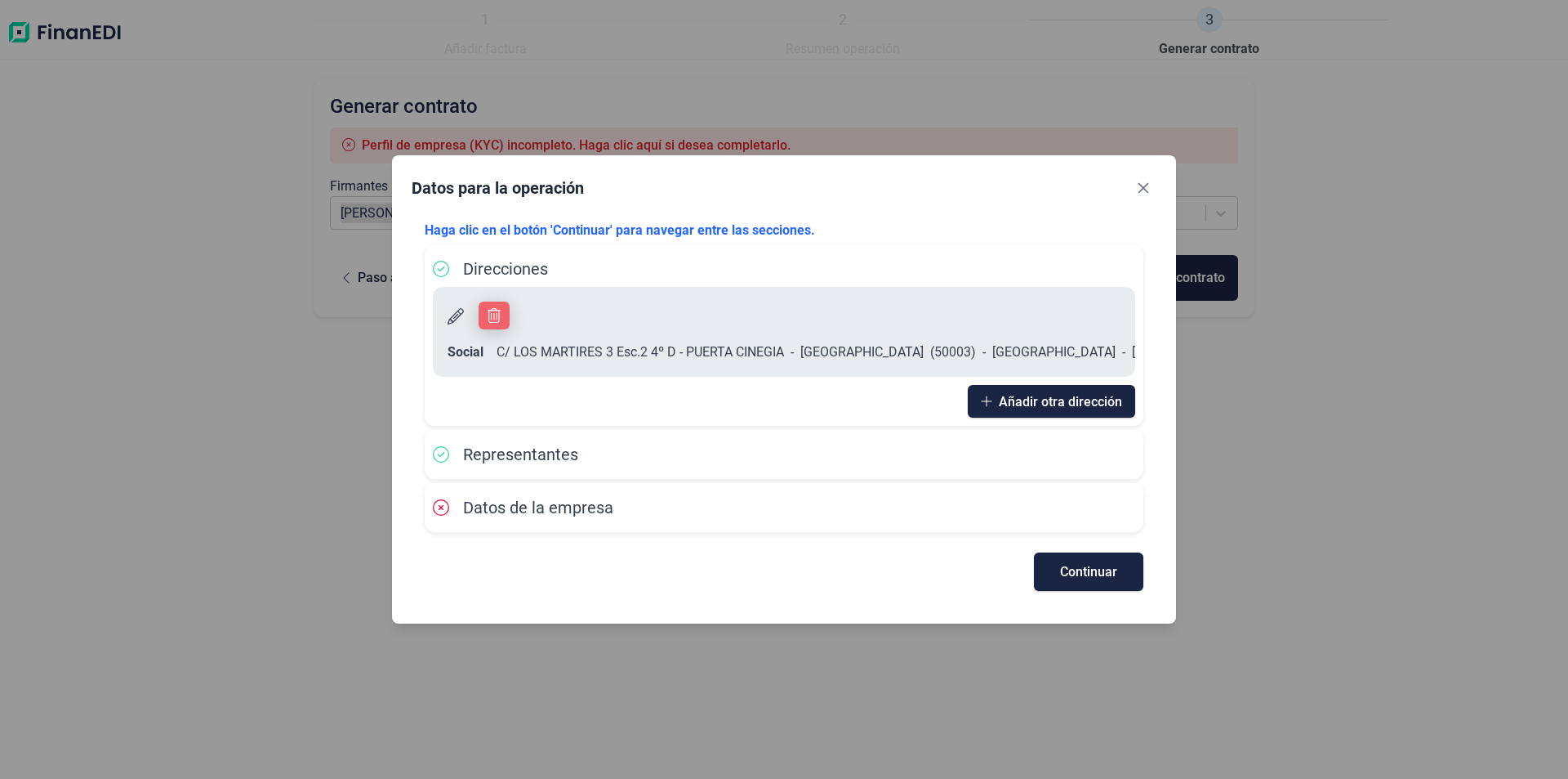
click at [499, 323] on icon "button" at bounding box center [494, 315] width 13 height 15
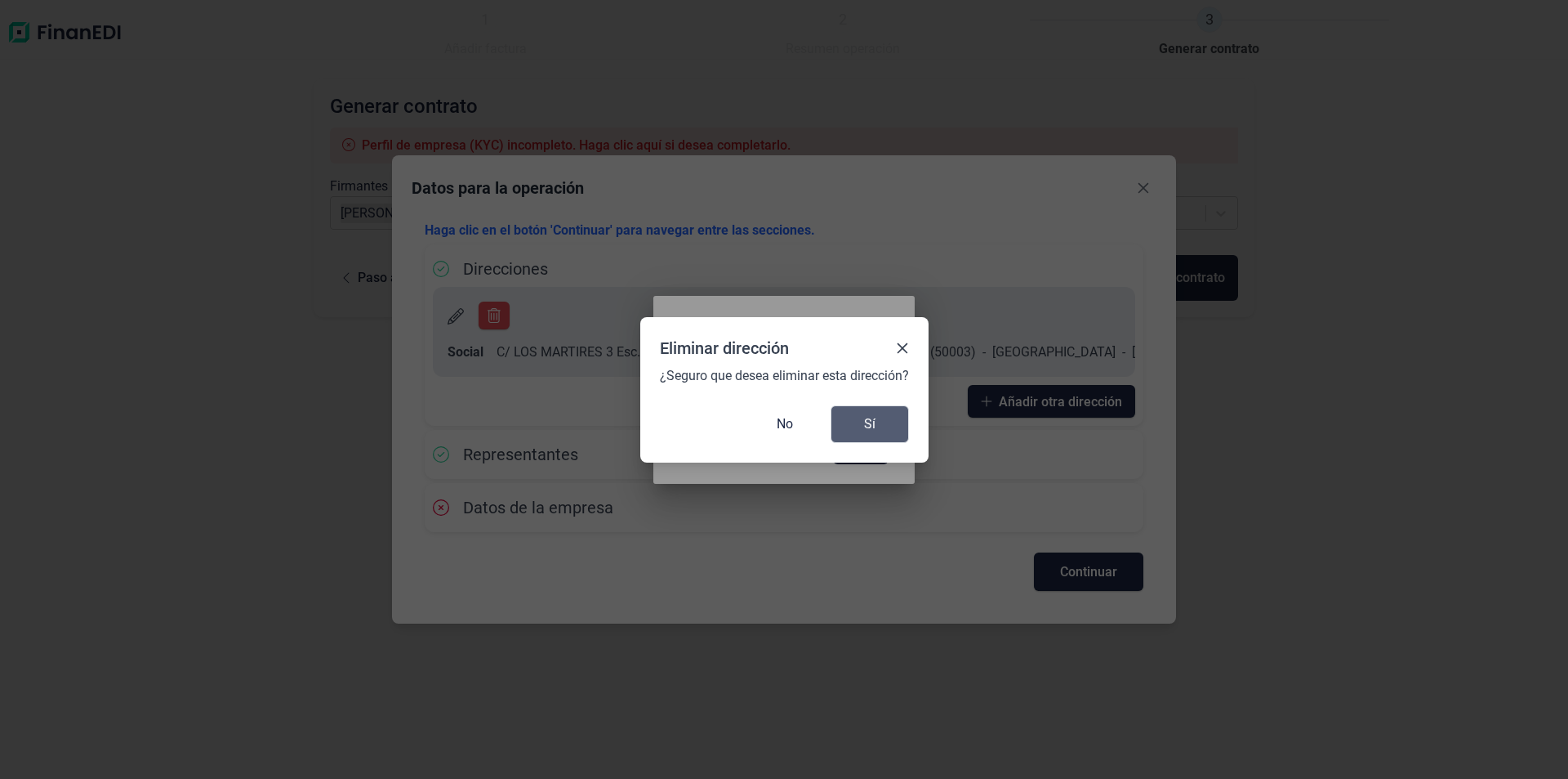
click at [885, 427] on button "Sí" at bounding box center [869, 424] width 78 height 38
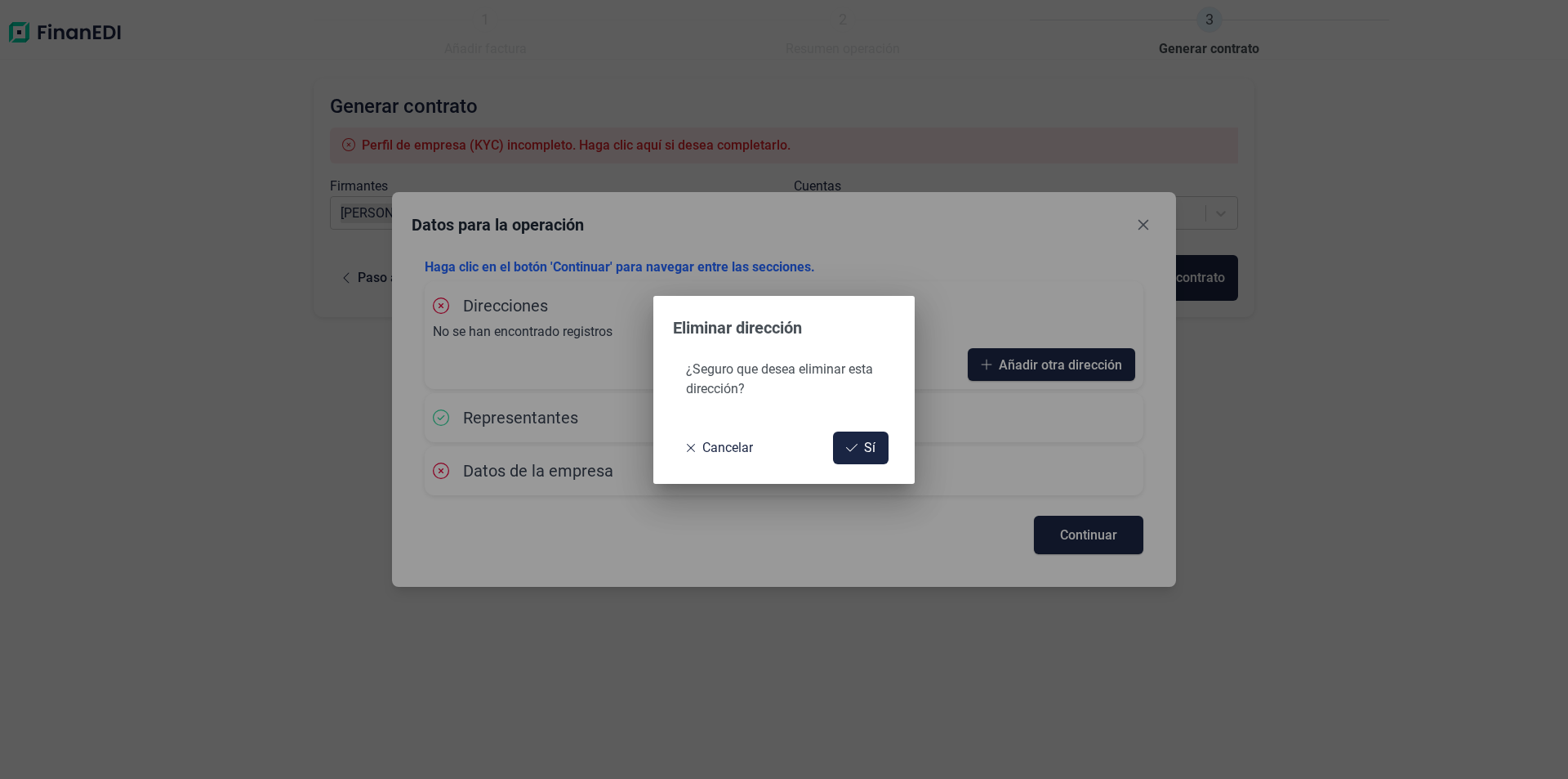
click at [1097, 366] on div "Eliminar dirección ¿Seguro que desea eliminar esta dirección? Cancelar Sí" at bounding box center [784, 390] width 1568 height 779
click at [866, 443] on span "Sí" at bounding box center [870, 448] width 12 height 20
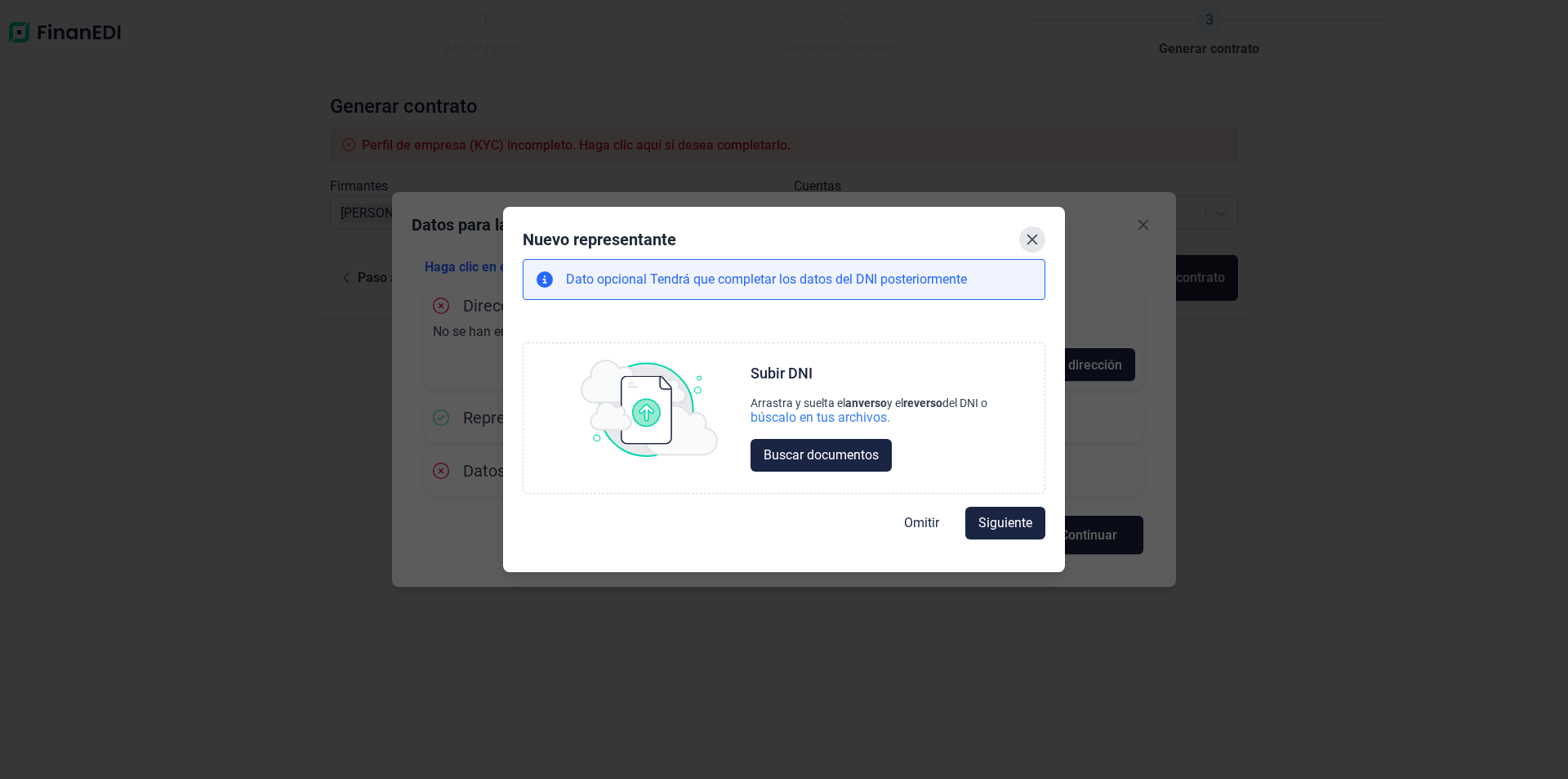
click at [1029, 241] on icon "Close" at bounding box center [1032, 238] width 13 height 13
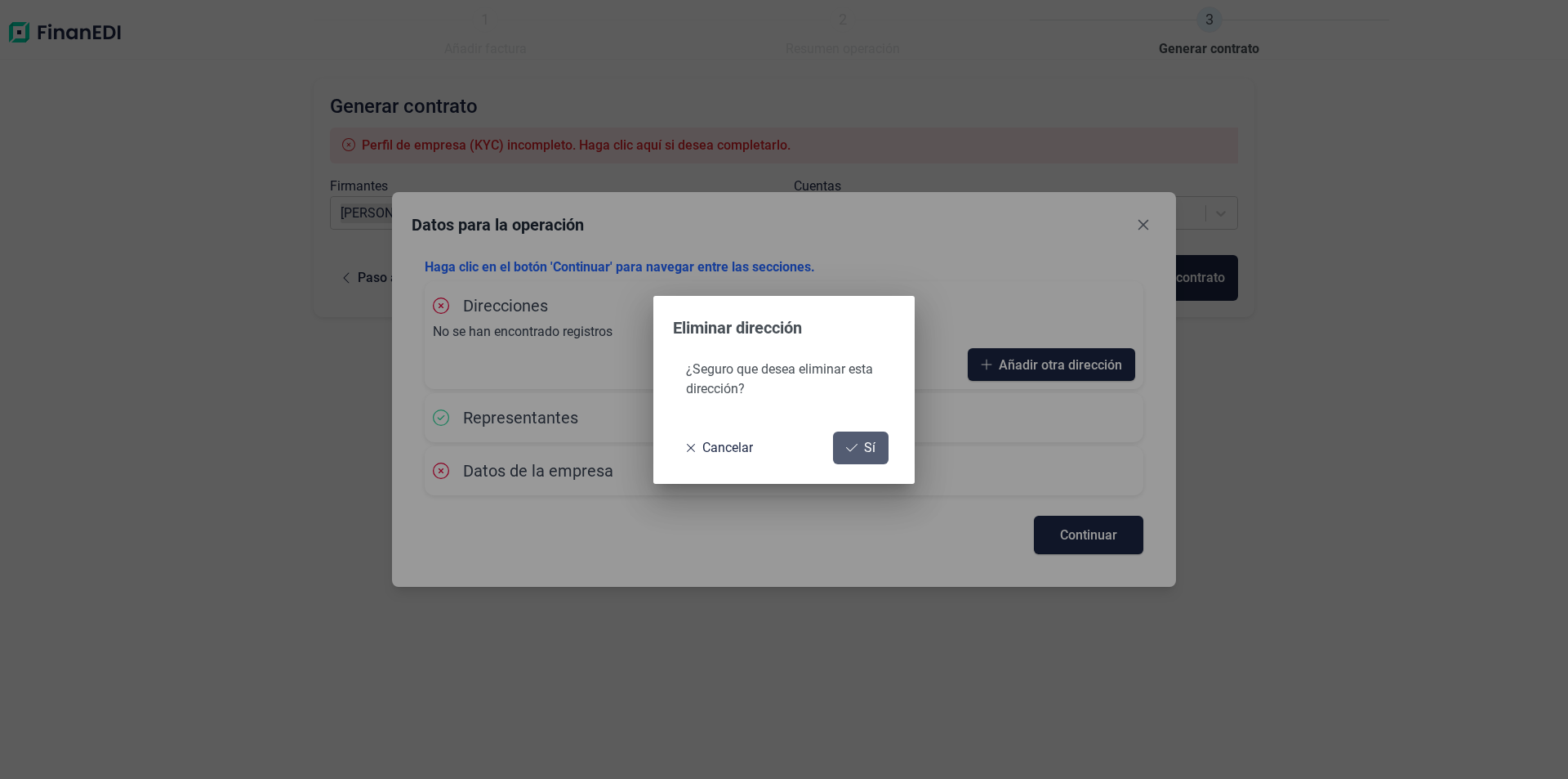
click at [854, 453] on icon at bounding box center [852, 447] width 12 height 13
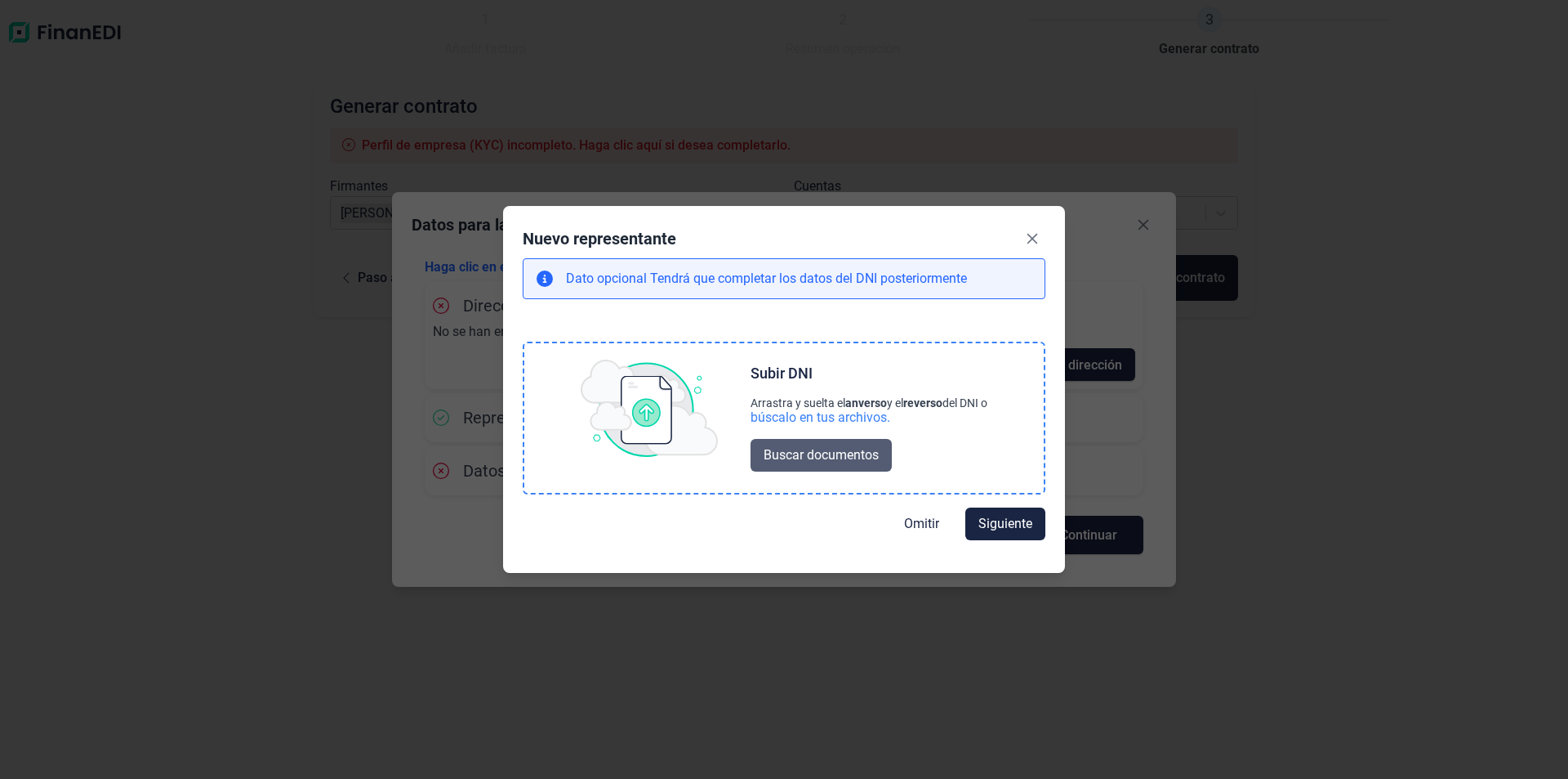
click at [827, 450] on span "Buscar documentos" at bounding box center [821, 455] width 115 height 20
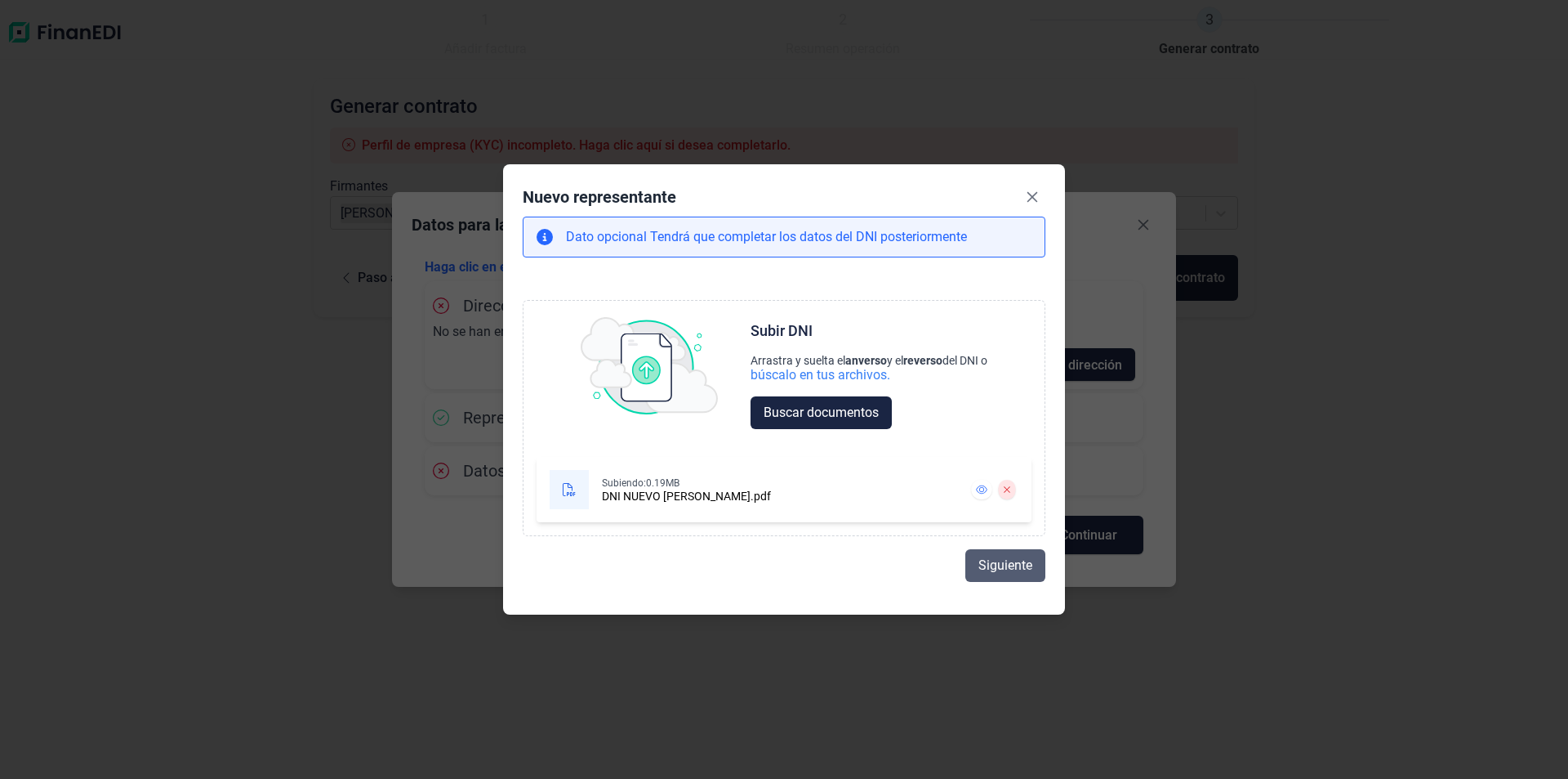
click at [1000, 574] on span "Siguiente" at bounding box center [1005, 565] width 54 height 20
select select "ES"
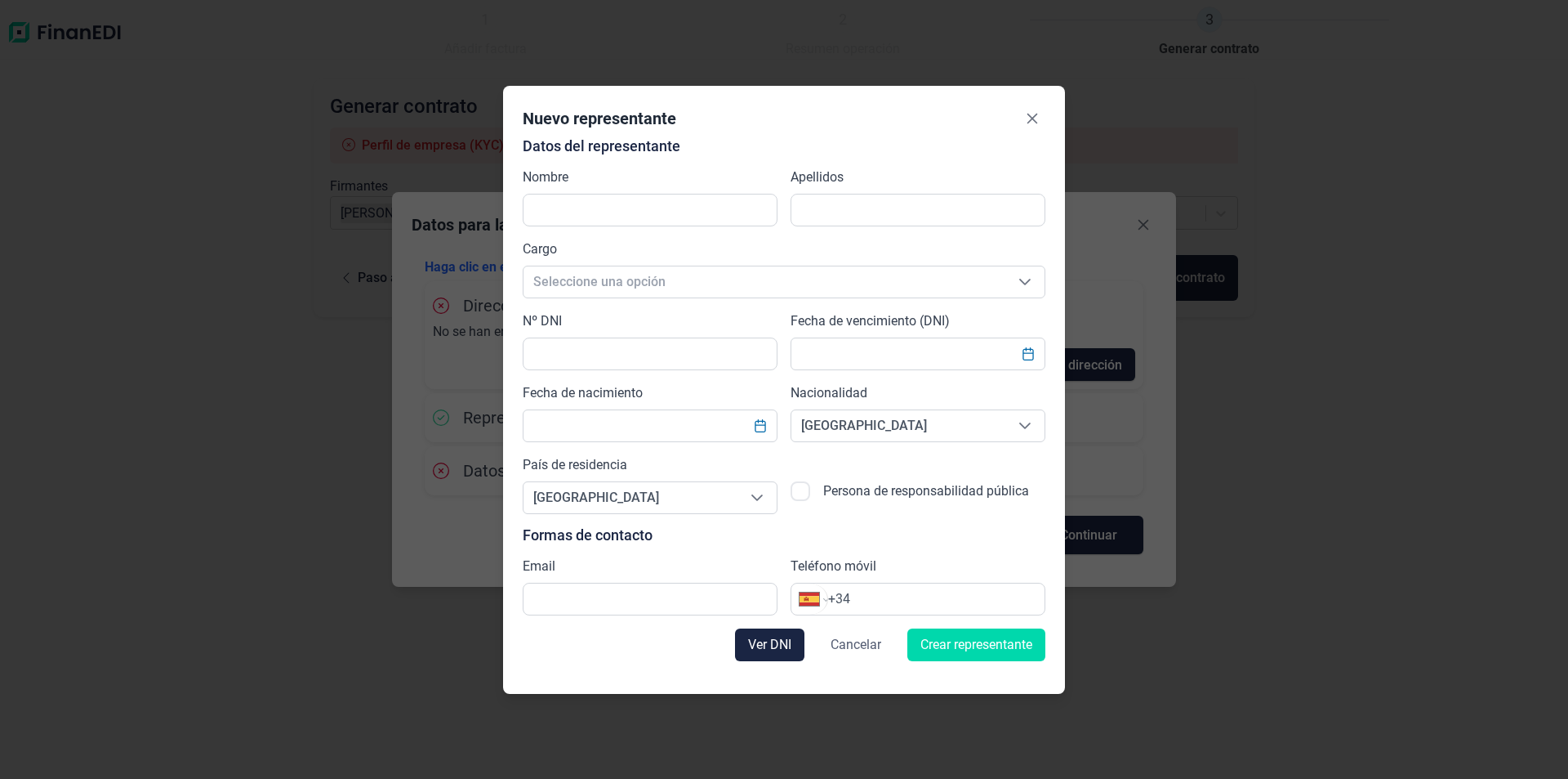
click at [859, 641] on span "Cancelar" at bounding box center [855, 645] width 51 height 20
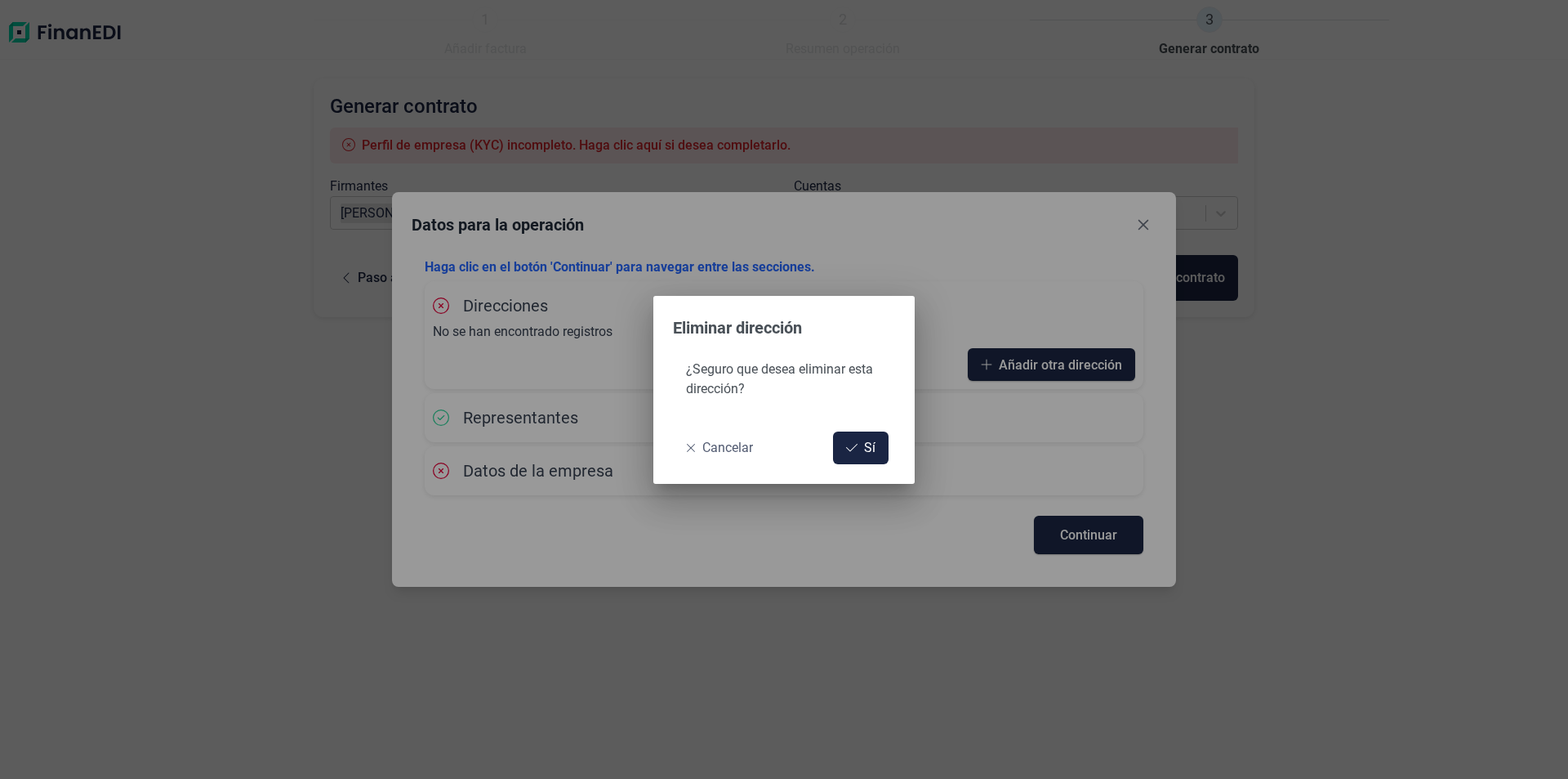
click at [726, 448] on span "Cancelar" at bounding box center [727, 448] width 51 height 20
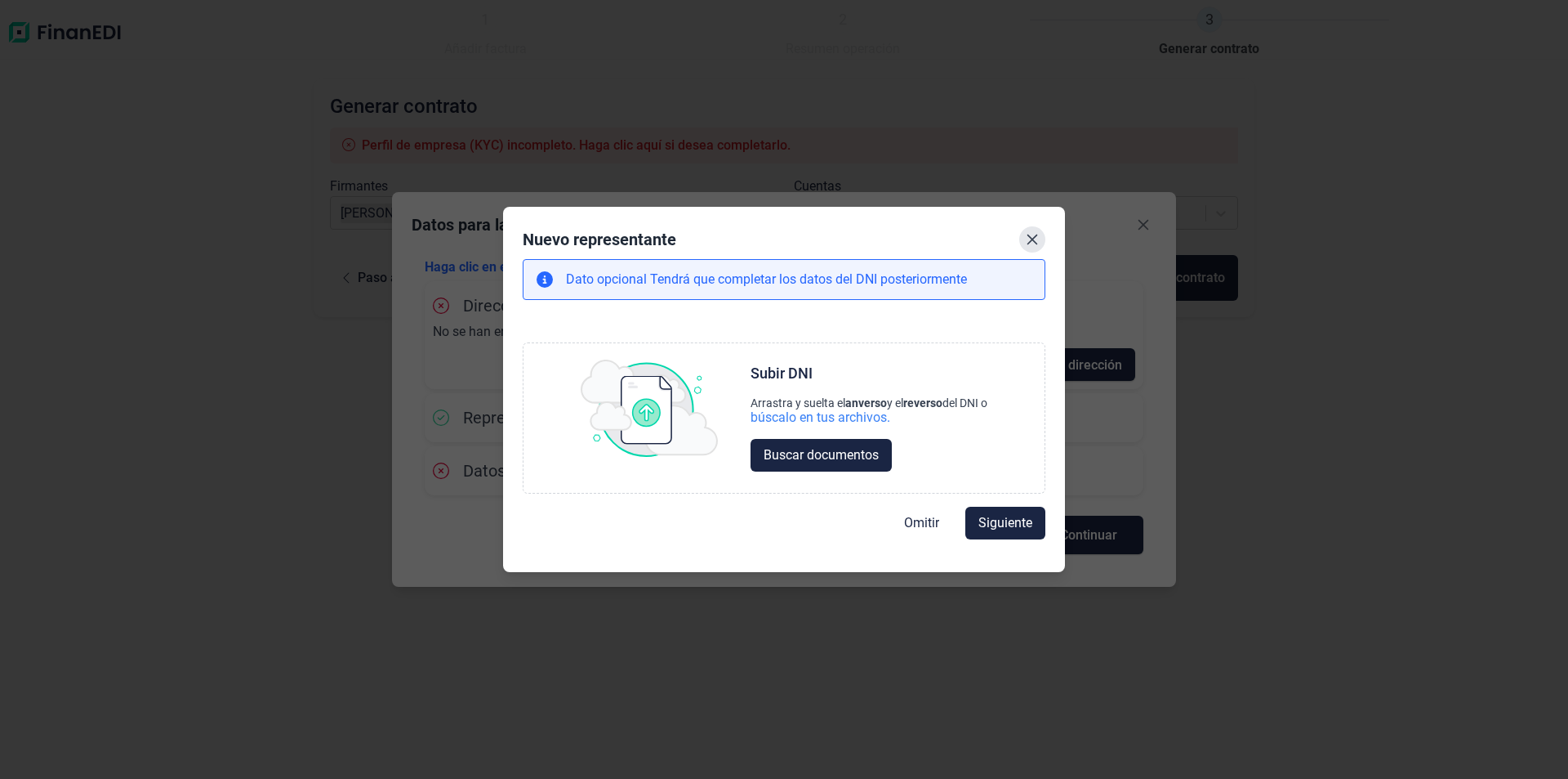
click at [1029, 239] on icon "Close" at bounding box center [1032, 238] width 13 height 13
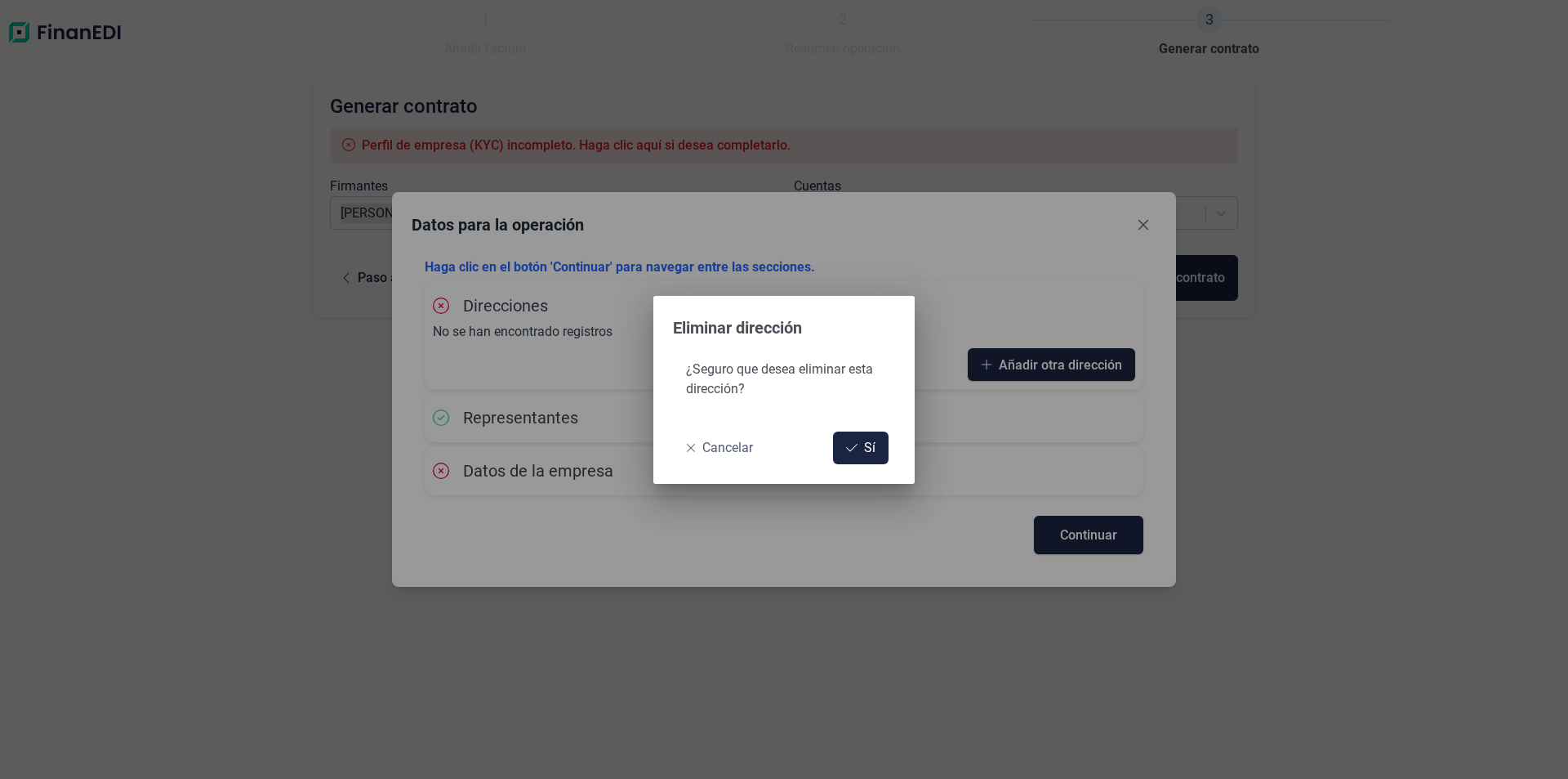
click at [729, 447] on span "Cancelar" at bounding box center [727, 448] width 51 height 20
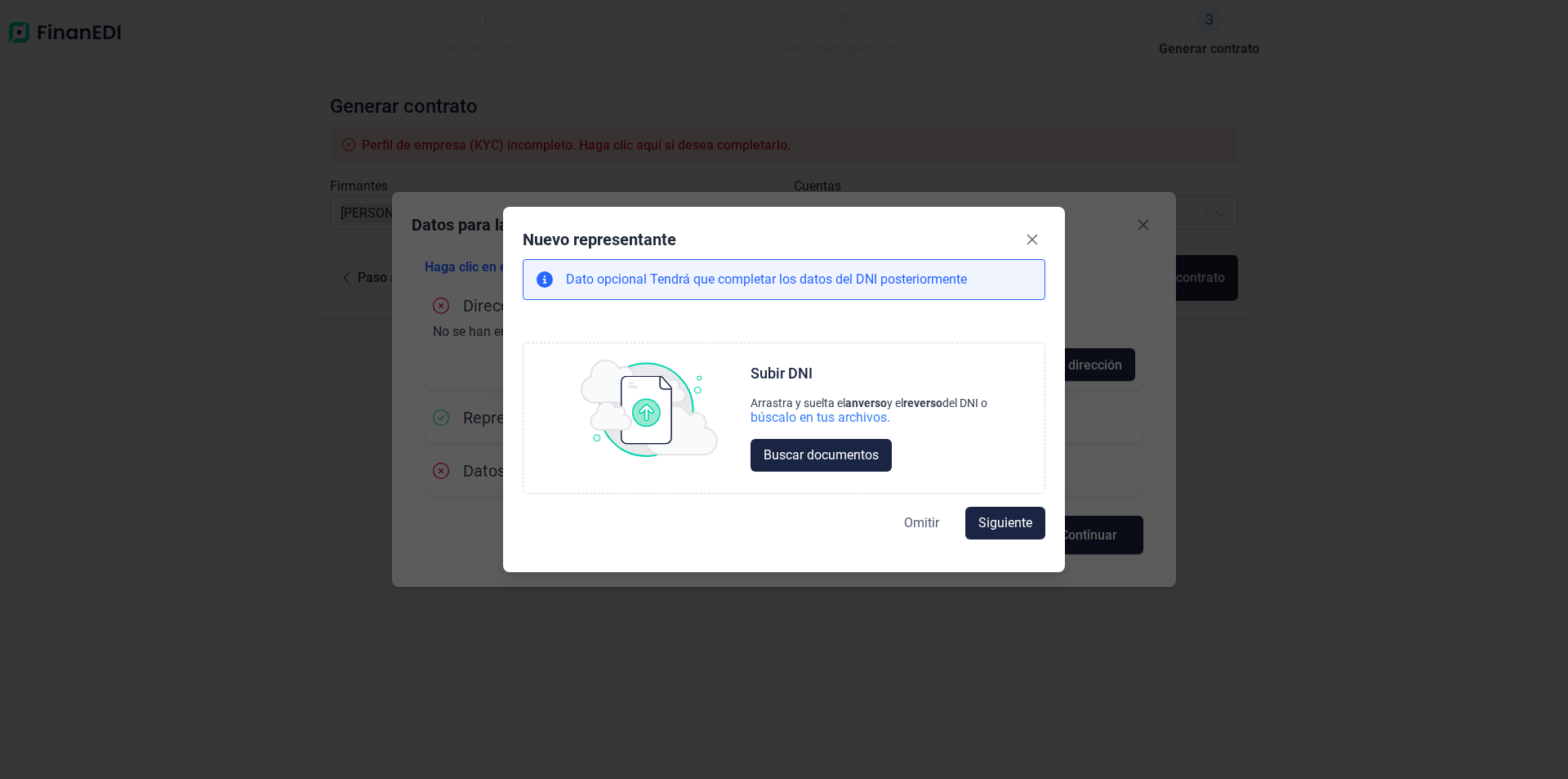
click at [917, 521] on span "Omitir" at bounding box center [921, 523] width 35 height 20
select select "ES"
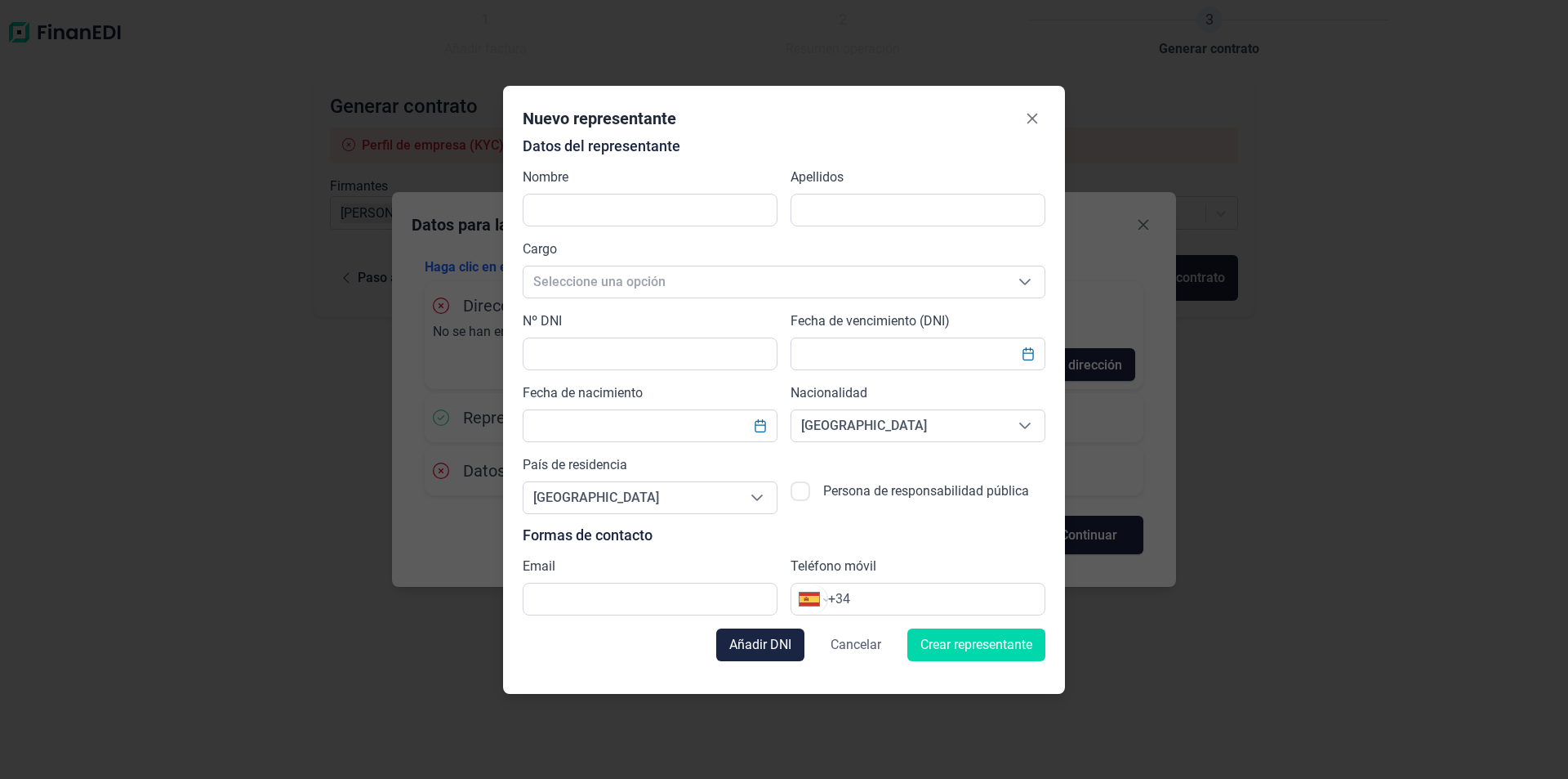
click at [849, 646] on span "Cancelar" at bounding box center [855, 645] width 51 height 20
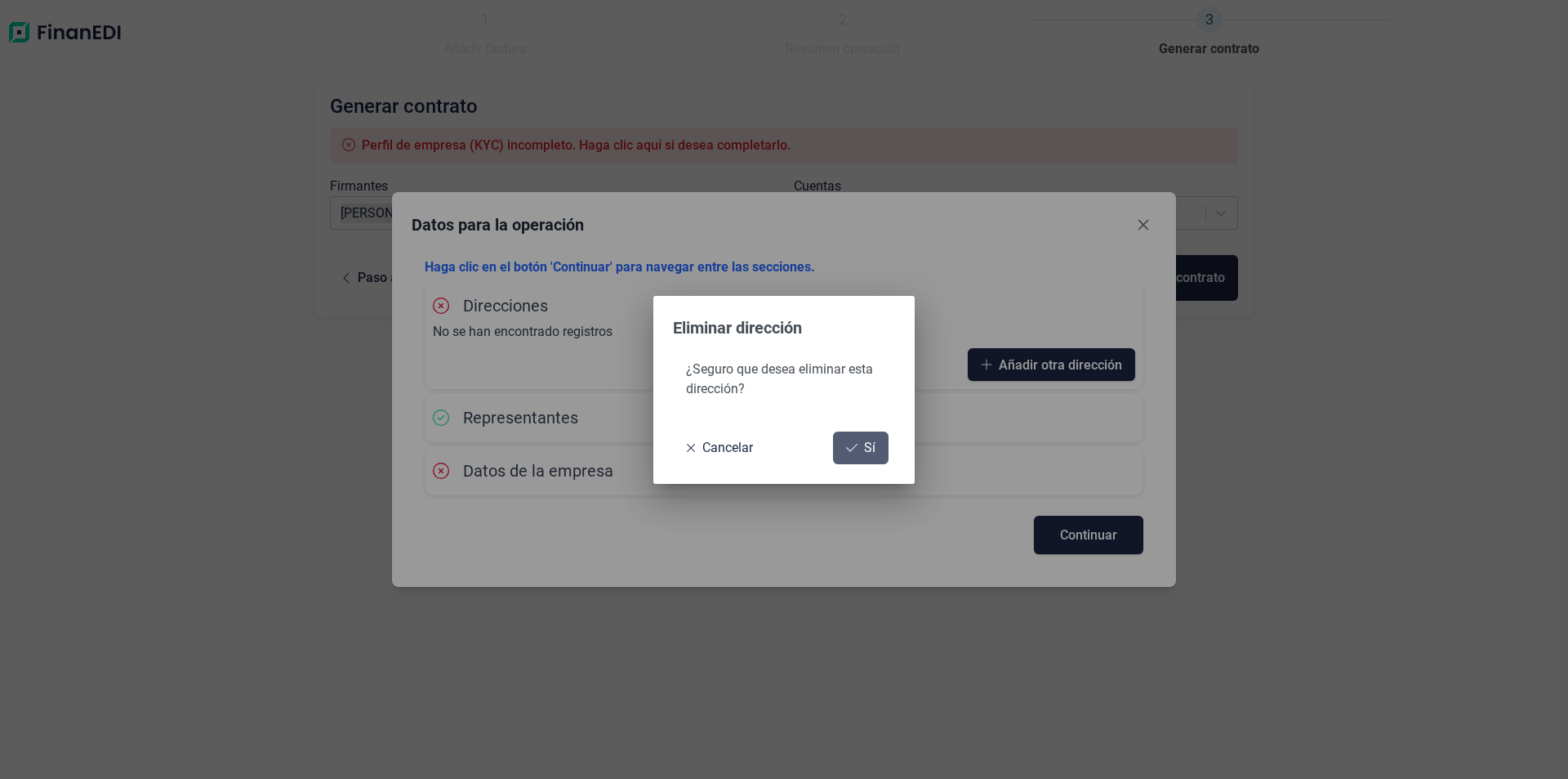
click at [853, 448] on icon at bounding box center [852, 446] width 12 height 7
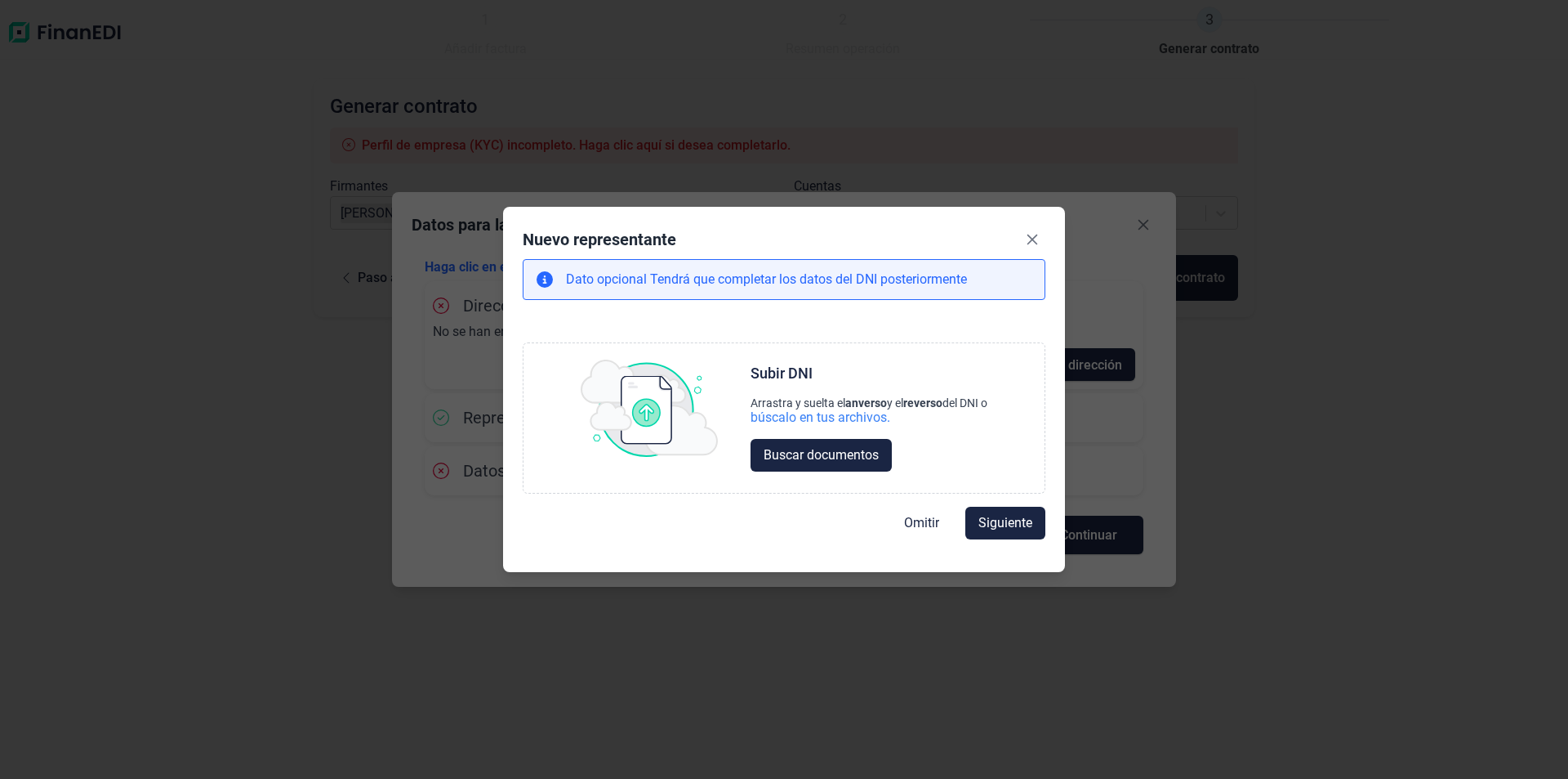
click at [853, 448] on span "Buscar documentos" at bounding box center [821, 455] width 115 height 20
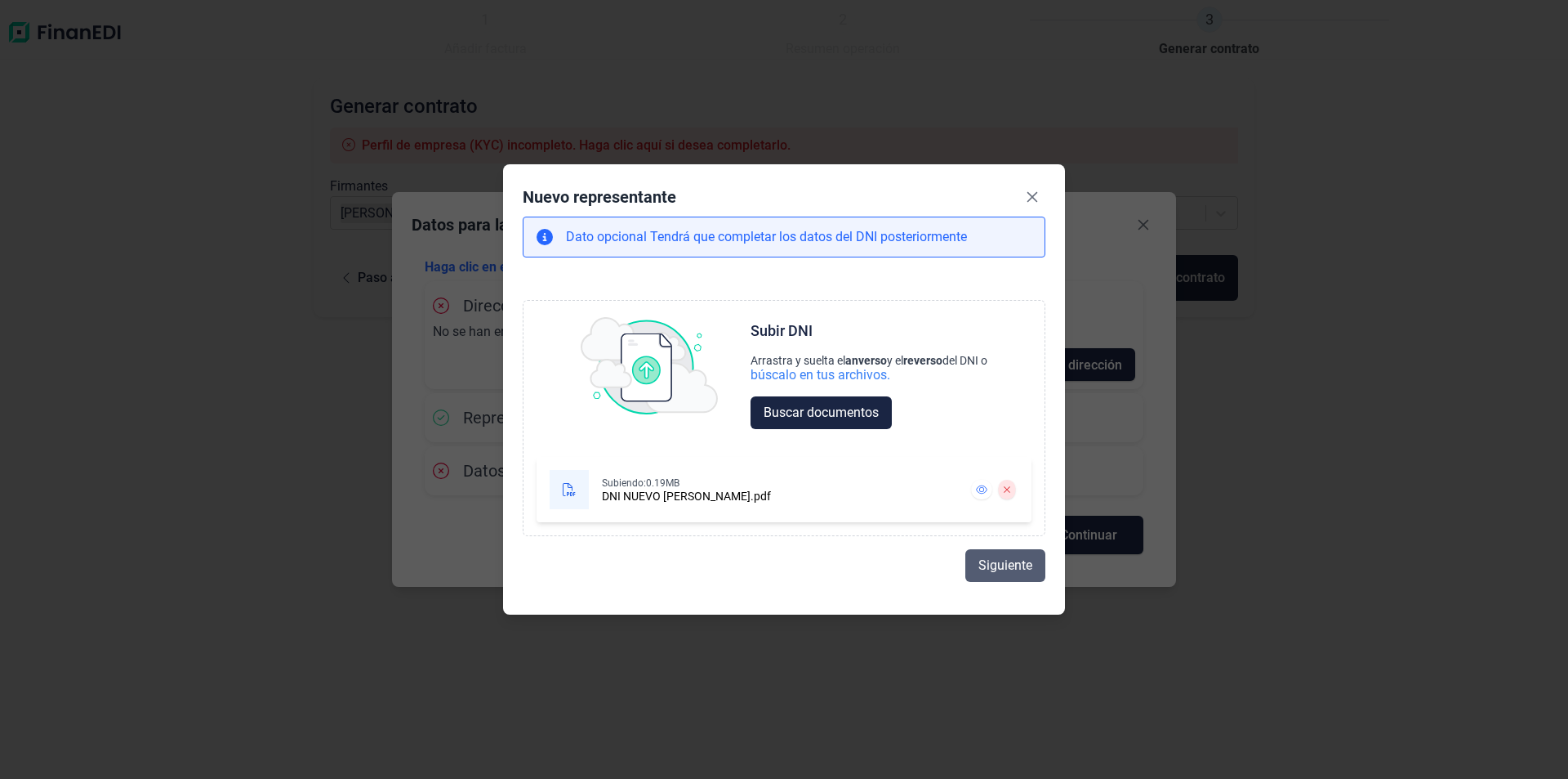
click at [983, 562] on span "Siguiente" at bounding box center [1005, 565] width 54 height 20
select select "ES"
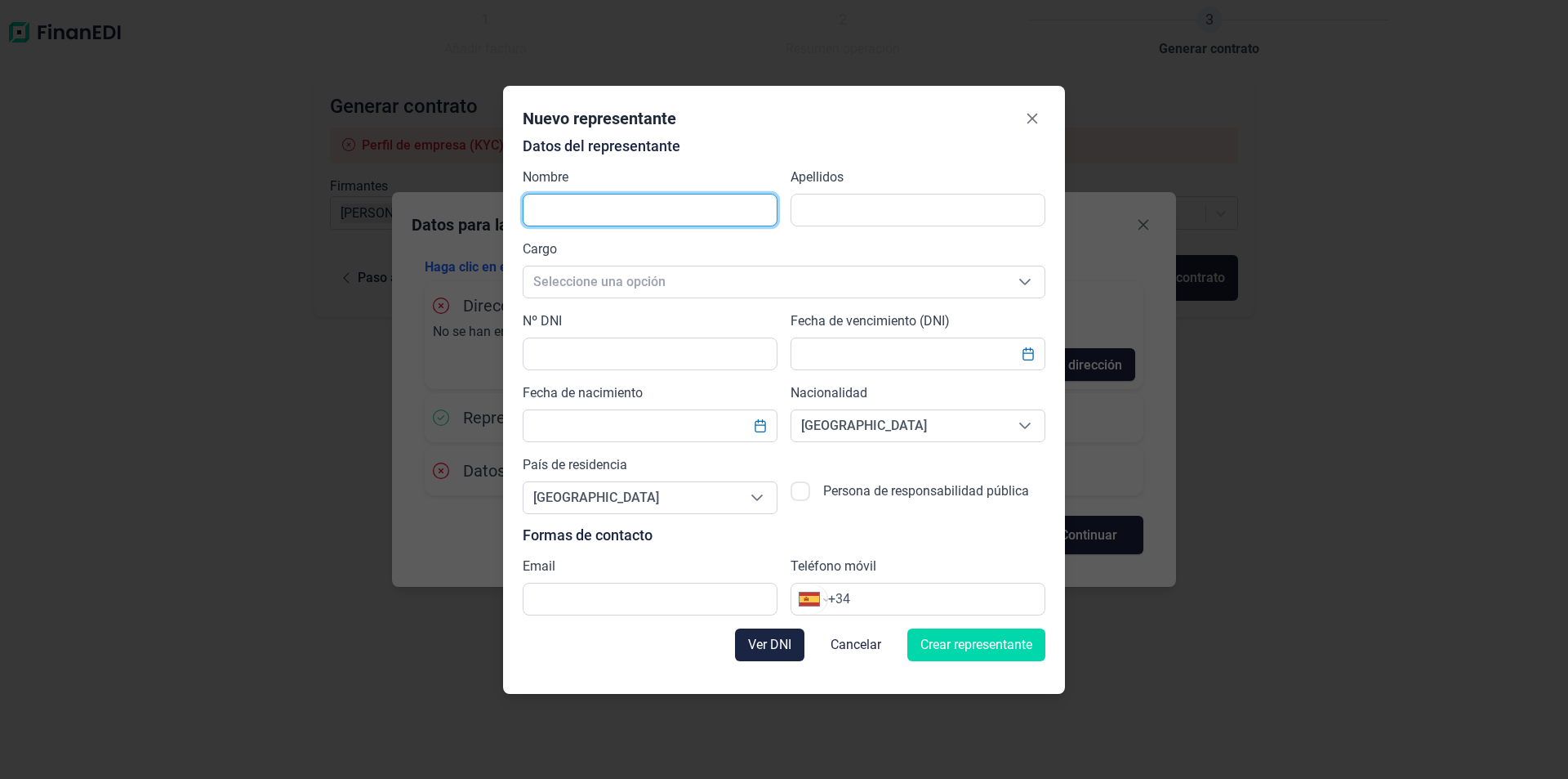
click at [691, 207] on input "text" at bounding box center [649, 210] width 255 height 33
type input "d"
type input "[PERSON_NAME]"
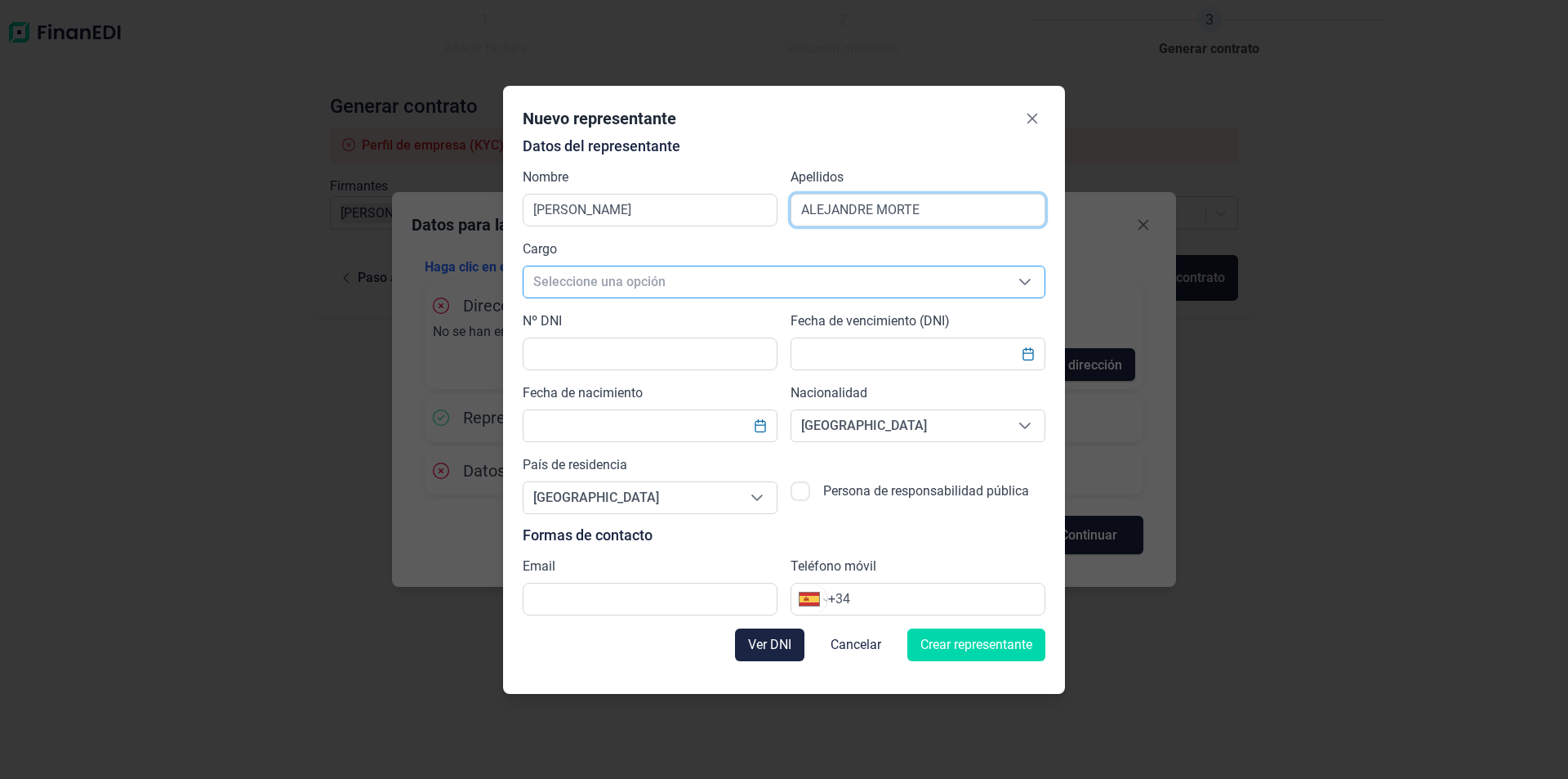
type input "ALEJANDRE MORTE"
click at [689, 273] on span "Seleccione una opción" at bounding box center [764, 281] width 482 height 31
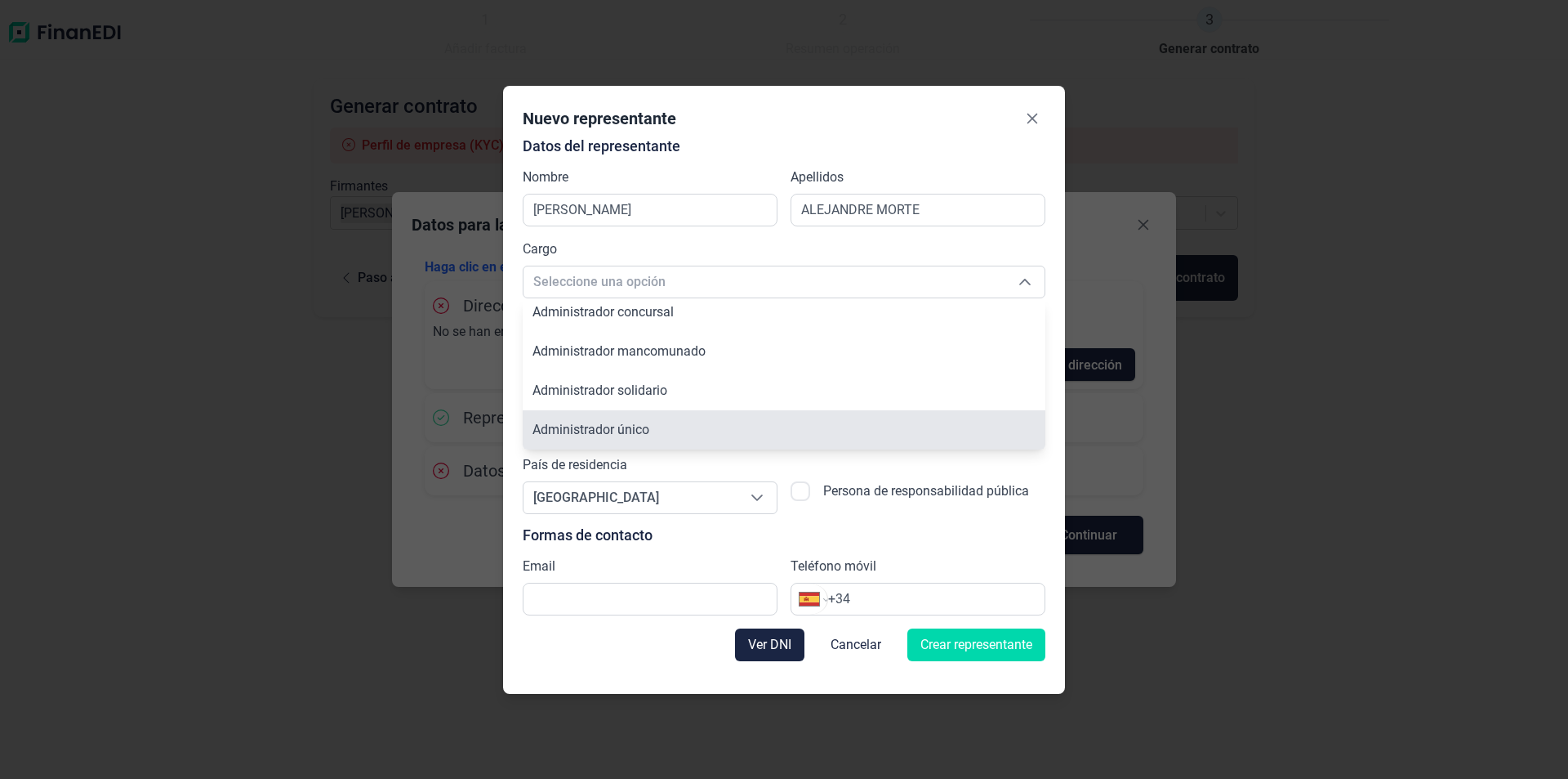
click at [668, 424] on li "Administrador único" at bounding box center [784, 429] width 522 height 39
type input "Administrador único"
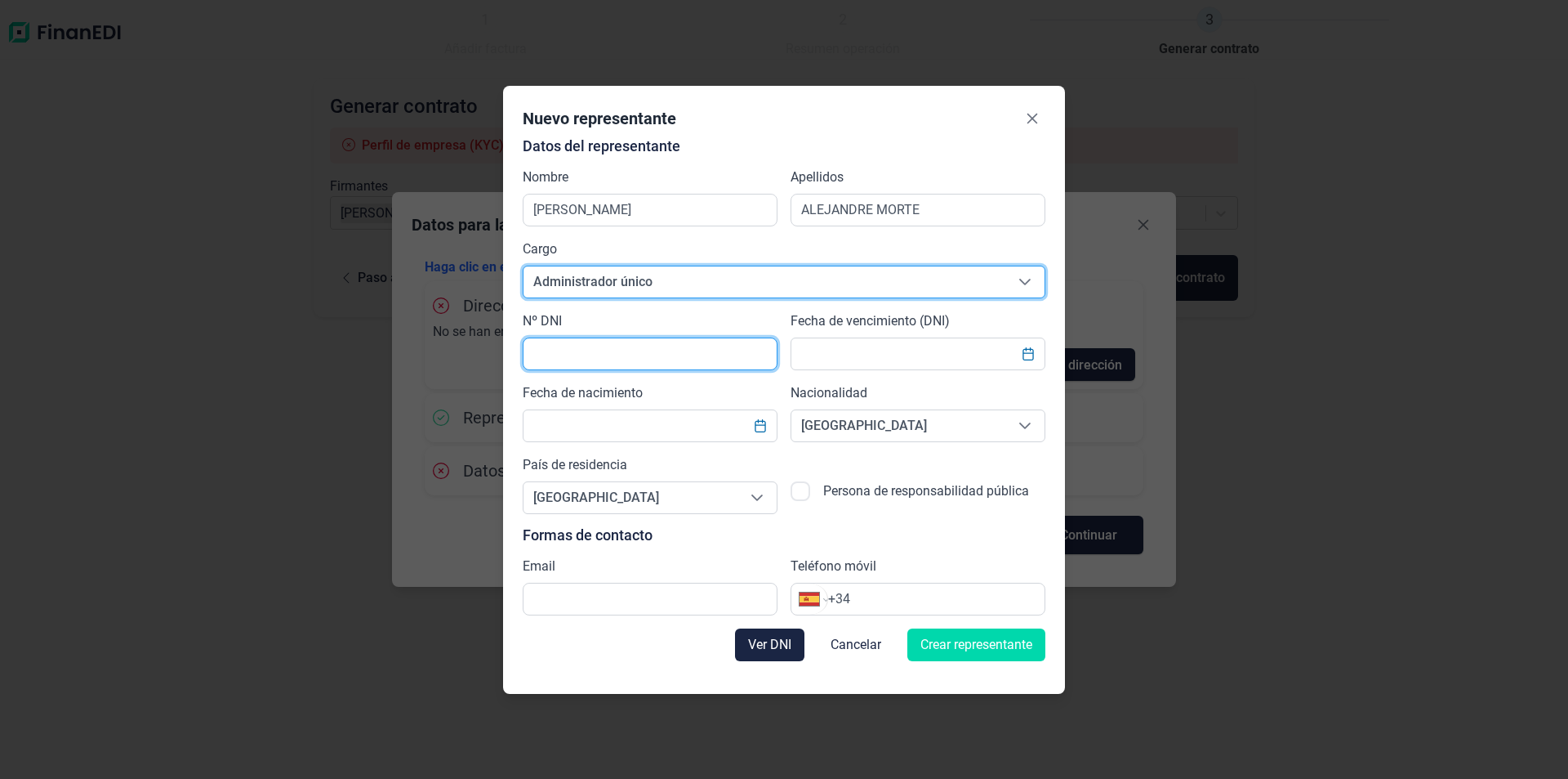
click at [702, 356] on input "text" at bounding box center [649, 354] width 255 height 33
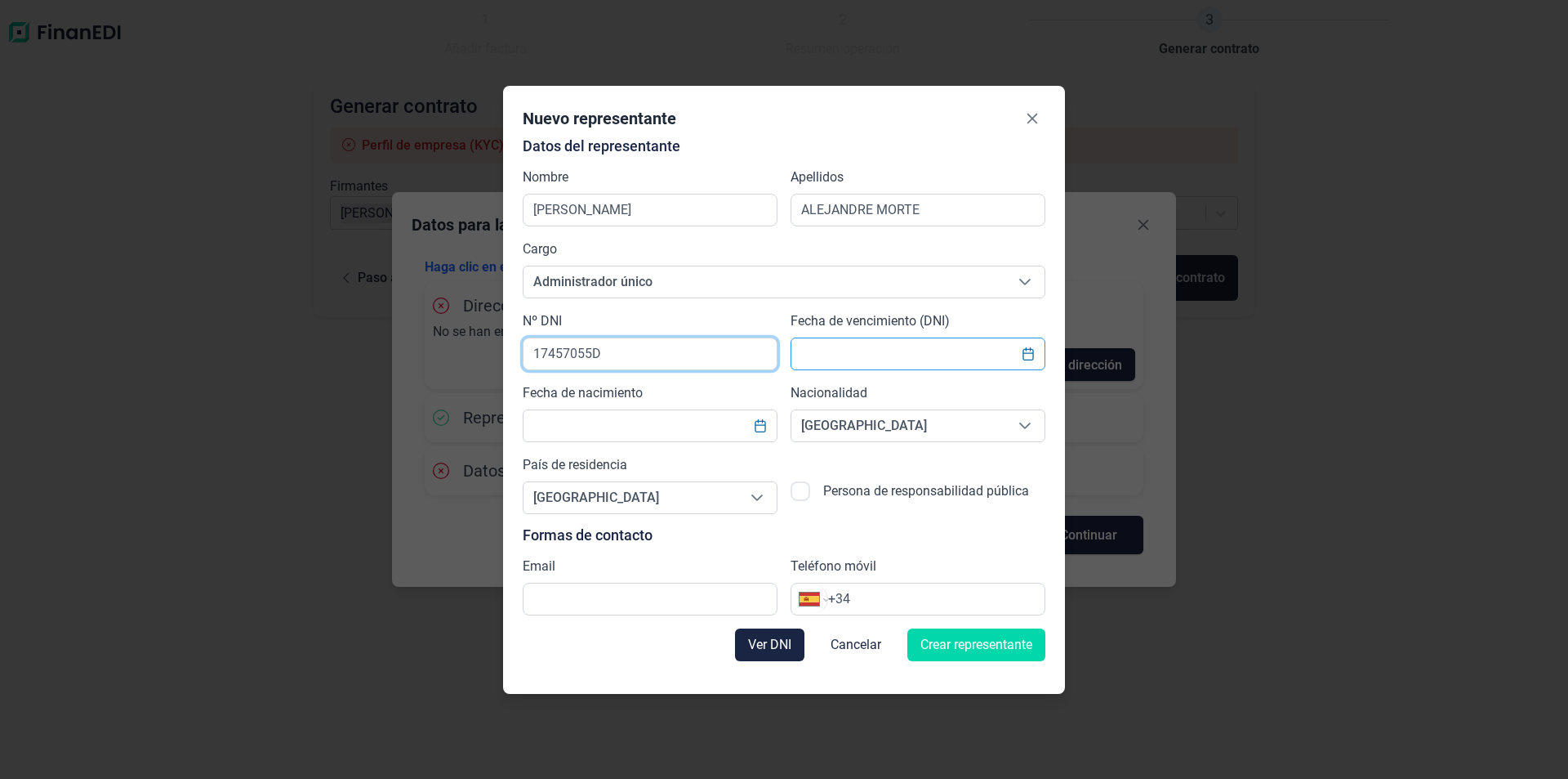
type input "17457055D"
click at [934, 362] on input "text" at bounding box center [918, 354] width 255 height 33
click at [1027, 355] on icon "Choose Date" at bounding box center [1028, 353] width 13 height 13
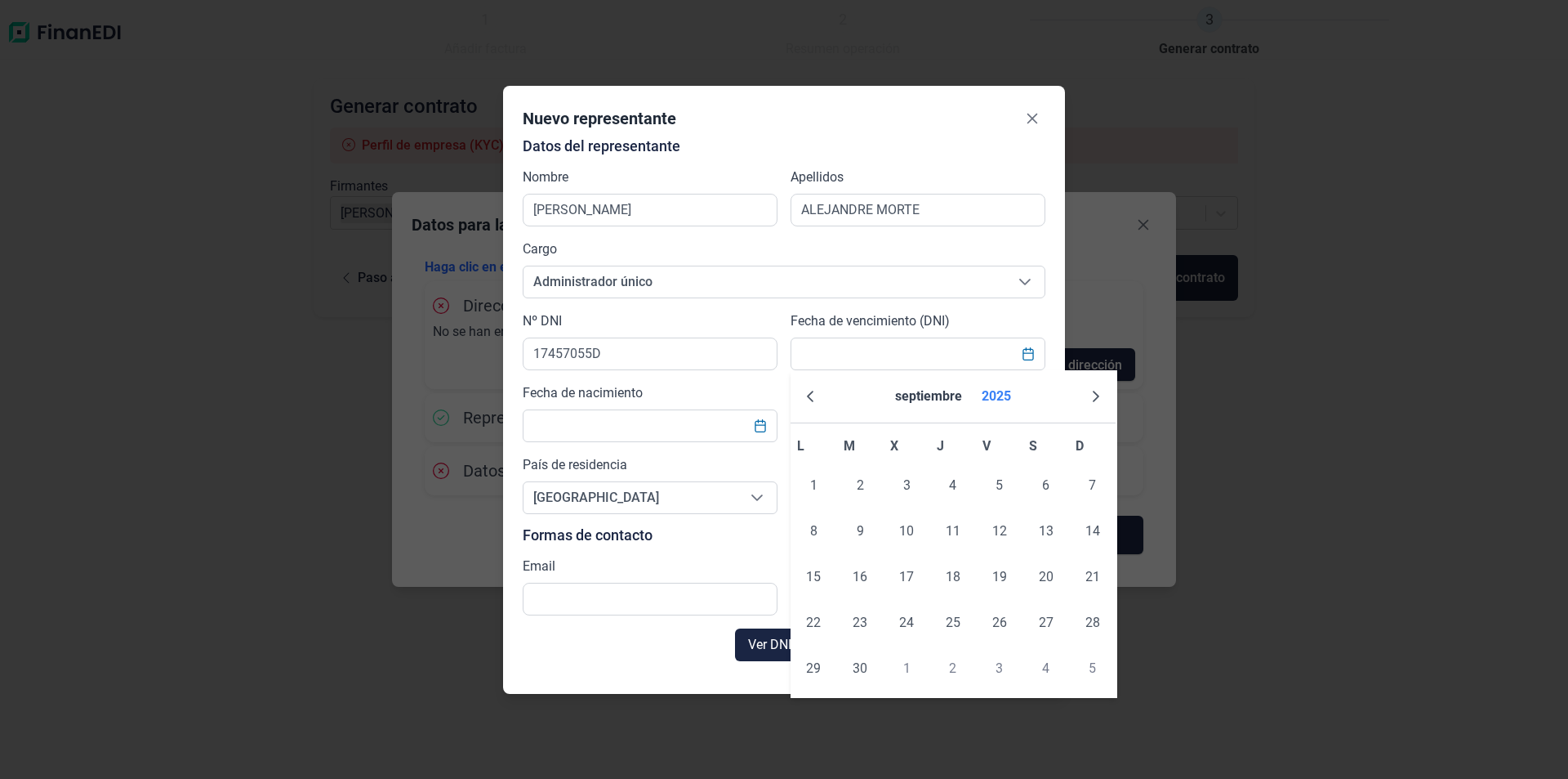
click at [1004, 397] on button "2025" at bounding box center [996, 395] width 43 height 39
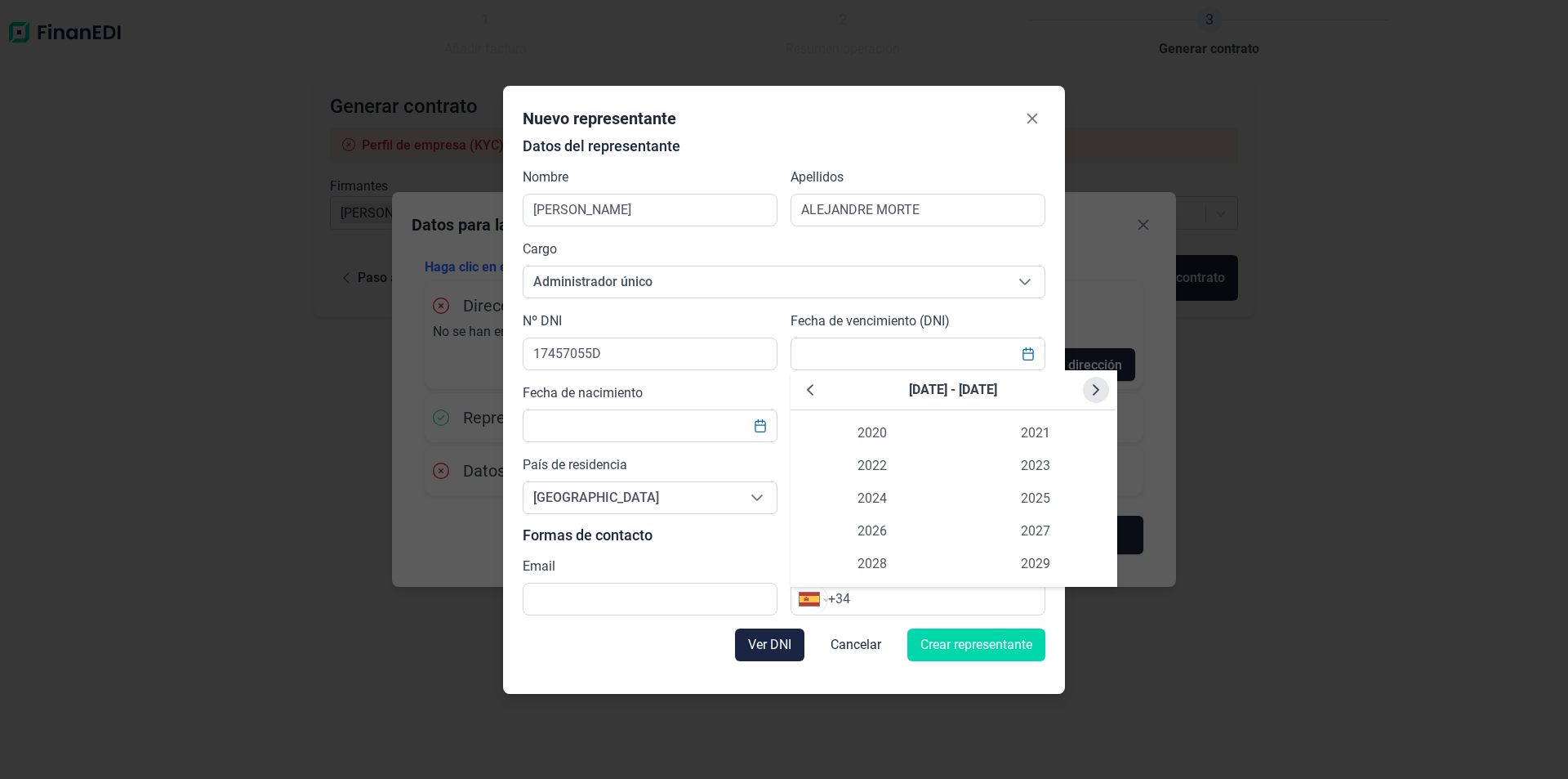
click at [1101, 393] on icon "Next Decade" at bounding box center [1095, 390] width 13 height 13
click at [1100, 392] on icon "Next Decade" at bounding box center [1095, 390] width 13 height 13
click at [801, 386] on button "Previous Decade" at bounding box center [809, 390] width 26 height 26
click at [865, 460] on span "2032" at bounding box center [872, 465] width 163 height 33
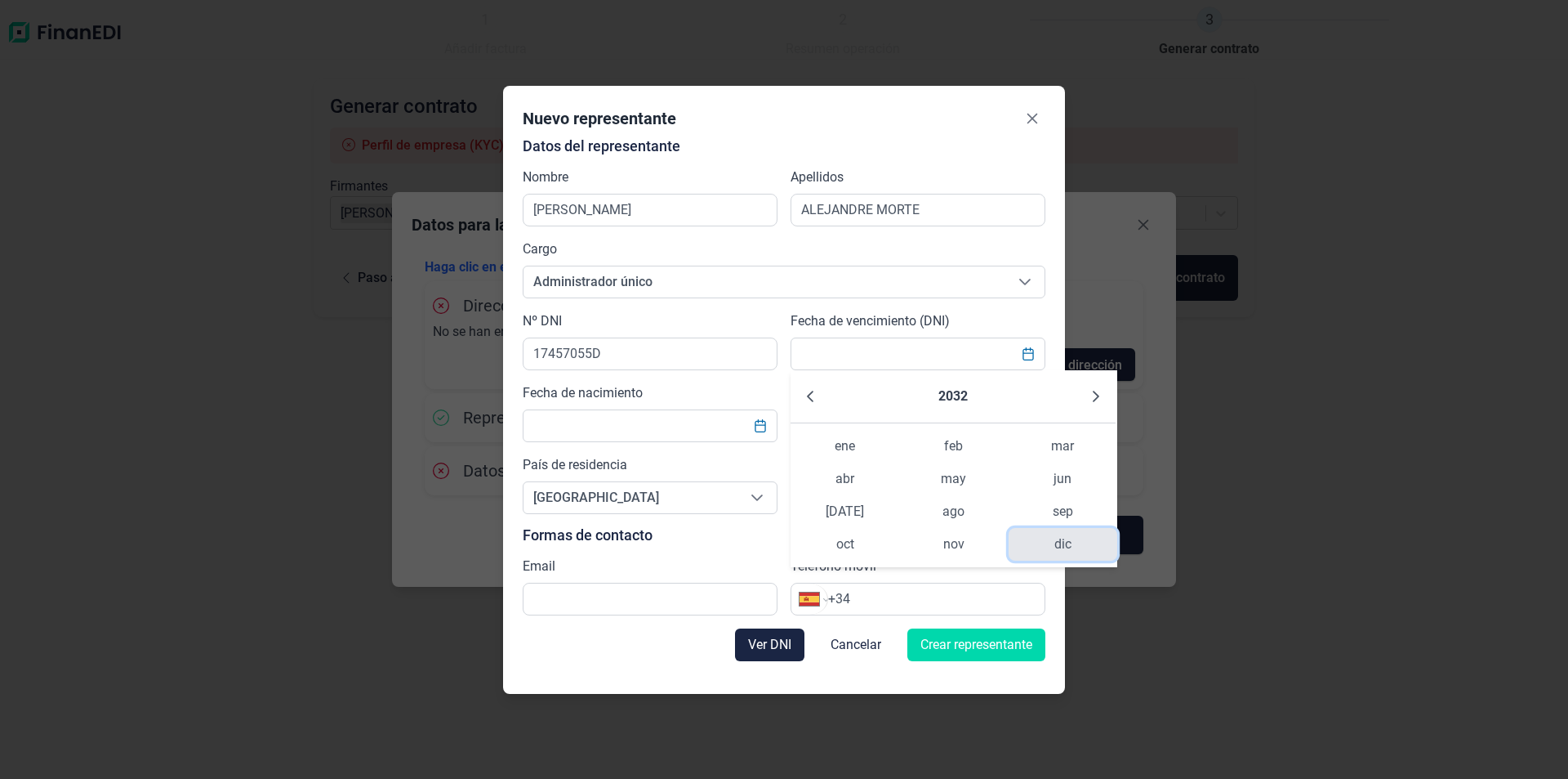
click at [1058, 544] on span "dic" at bounding box center [1062, 544] width 108 height 33
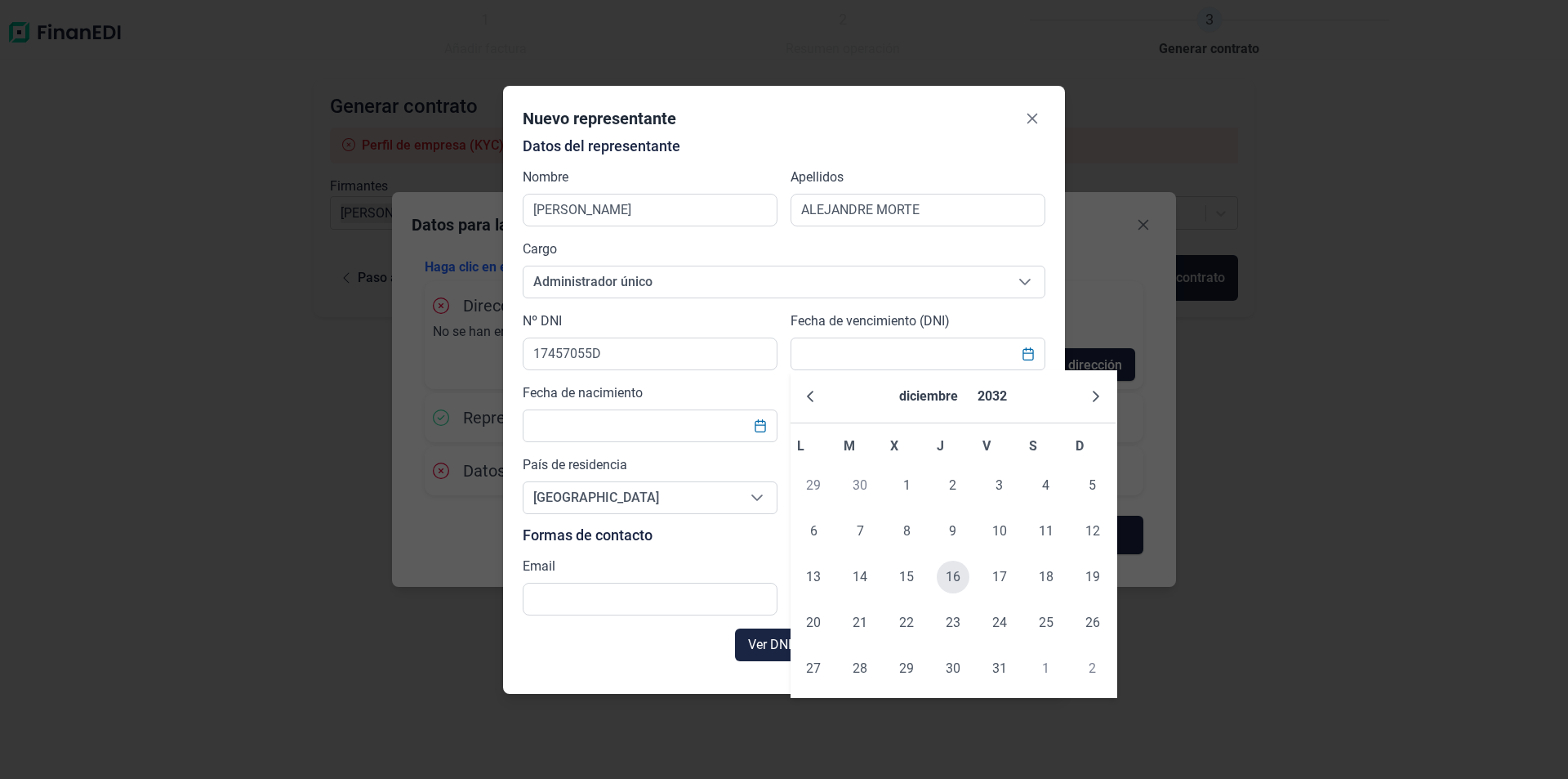
click at [952, 581] on span "16" at bounding box center [952, 576] width 33 height 33
type input "[DATE]"
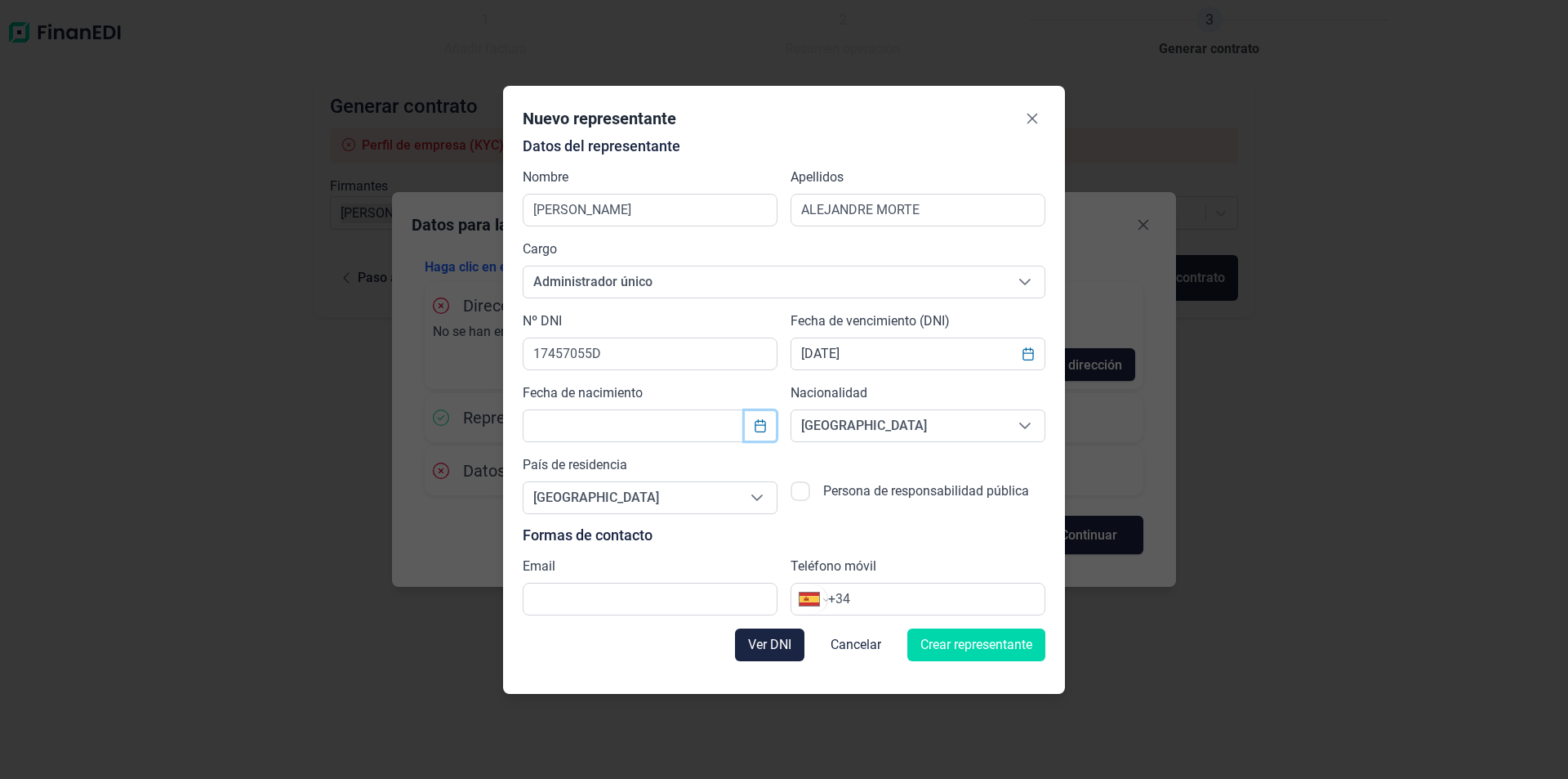
click at [756, 428] on icon "Choose Date" at bounding box center [760, 425] width 13 height 13
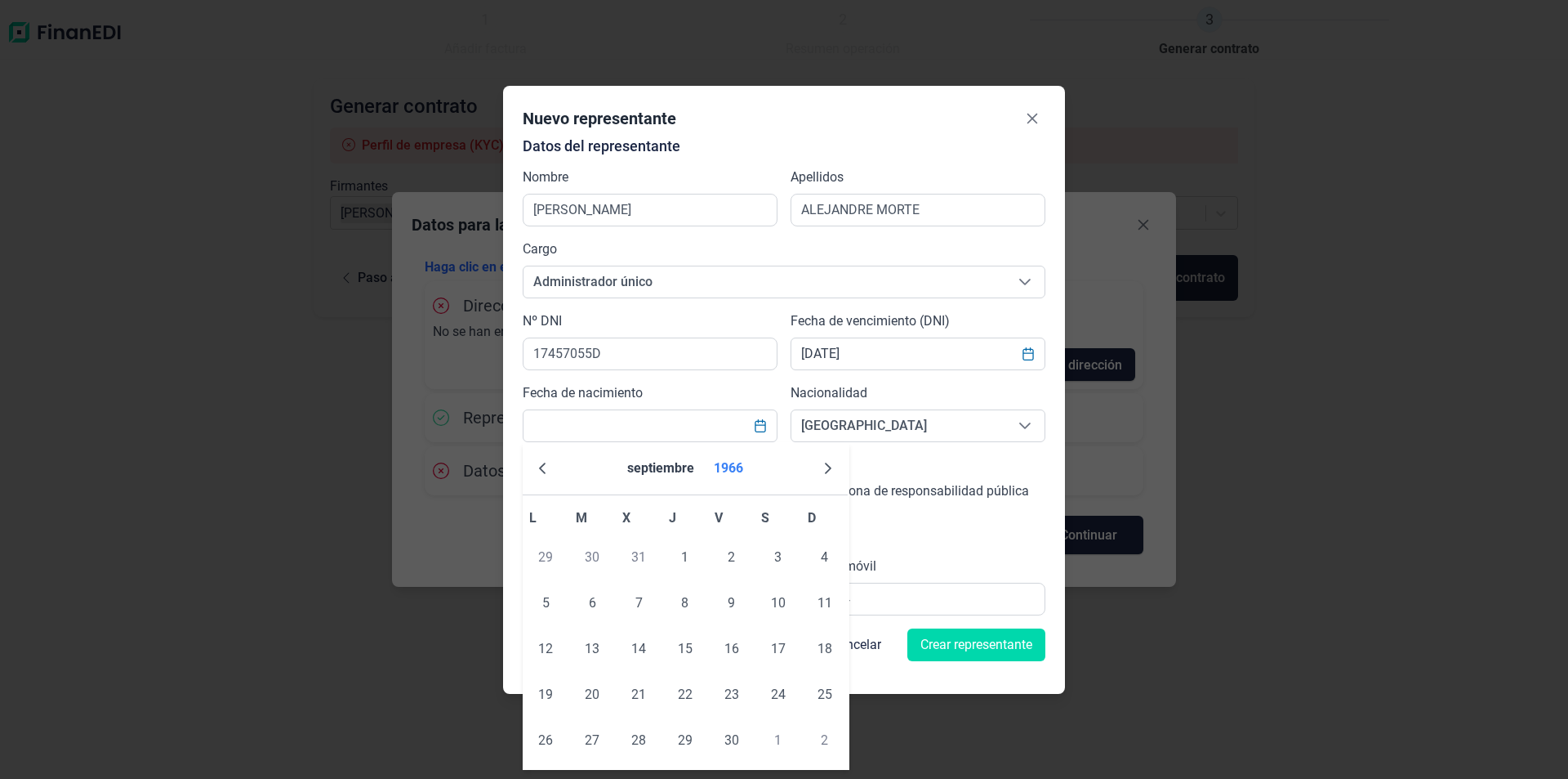
click at [726, 468] on button "1966" at bounding box center [728, 467] width 43 height 39
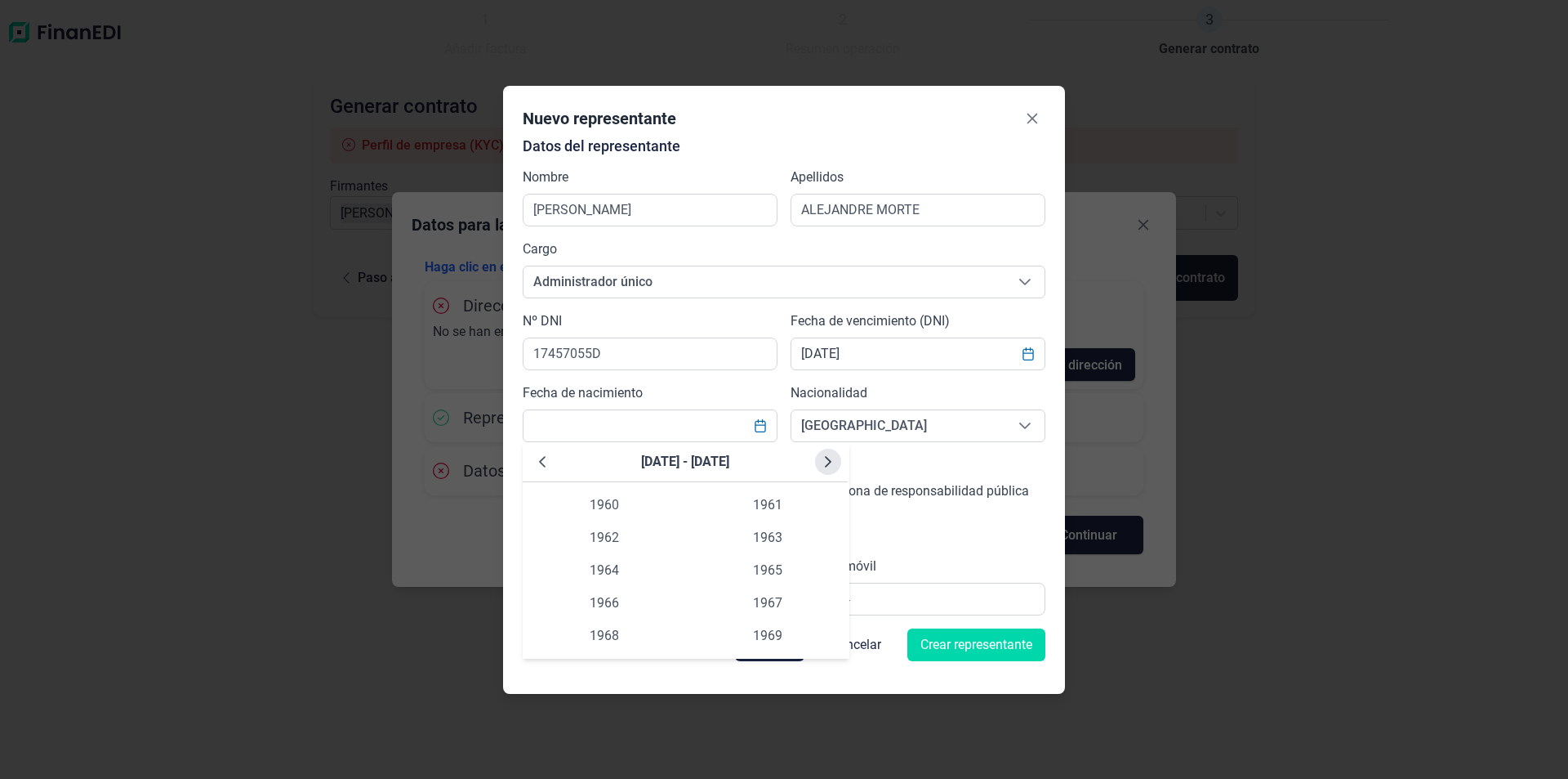
click at [826, 460] on icon "Next Decade" at bounding box center [827, 461] width 13 height 13
click at [774, 503] on span "1991" at bounding box center [768, 505] width 163 height 33
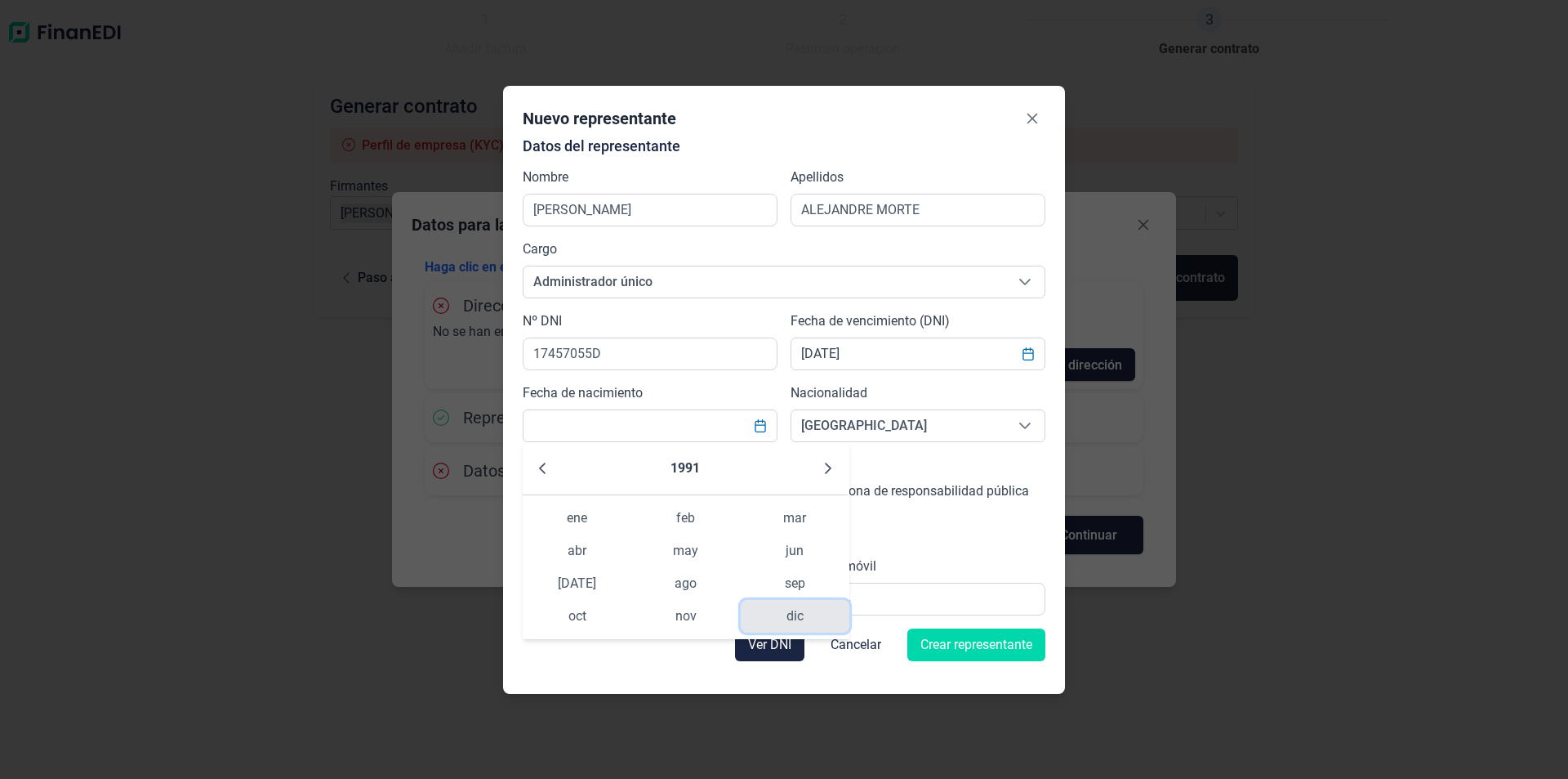
click at [793, 610] on span "dic" at bounding box center [794, 616] width 108 height 33
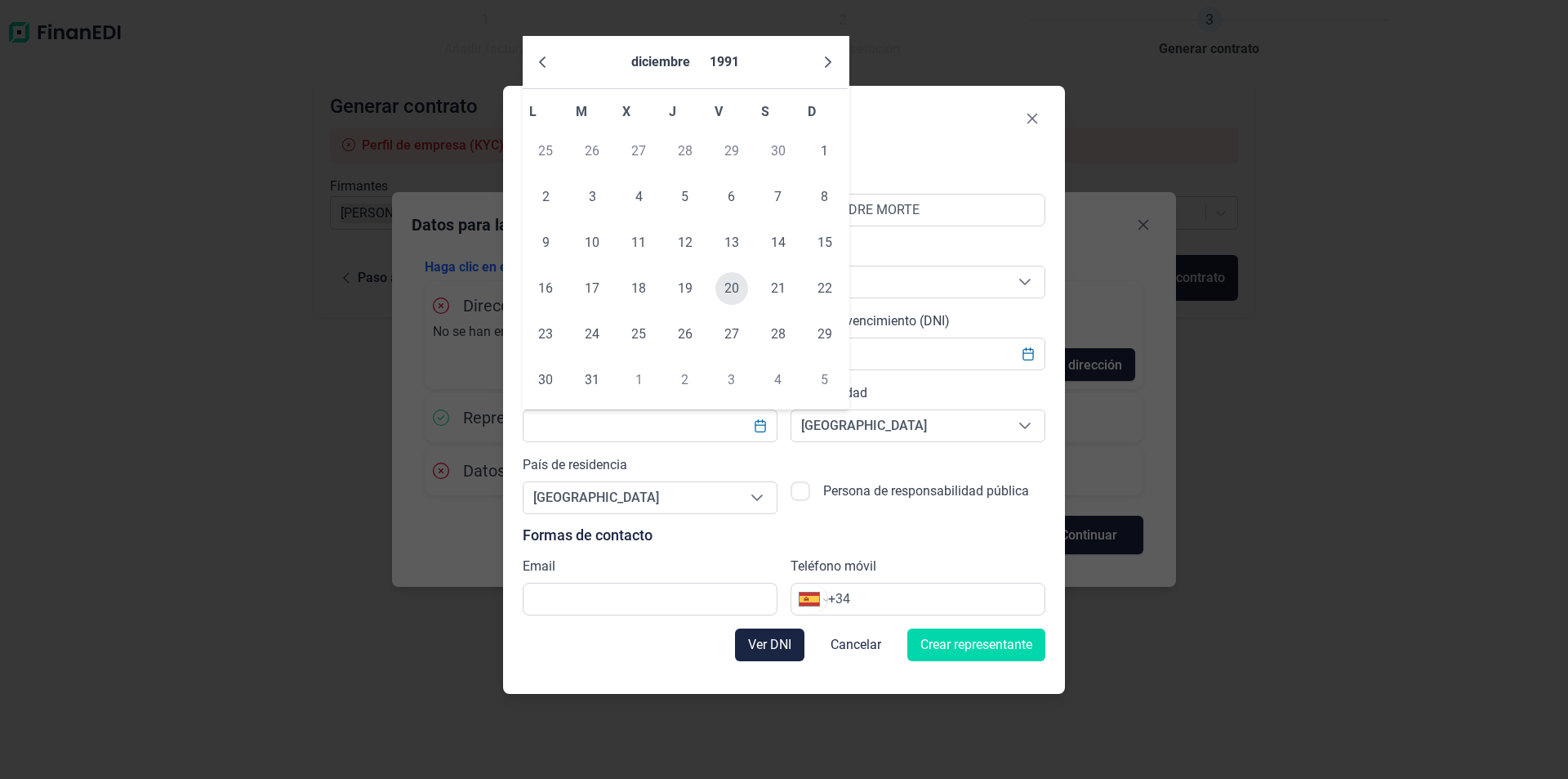
click at [733, 291] on span "20" at bounding box center [731, 288] width 33 height 33
type input "[DATE]"
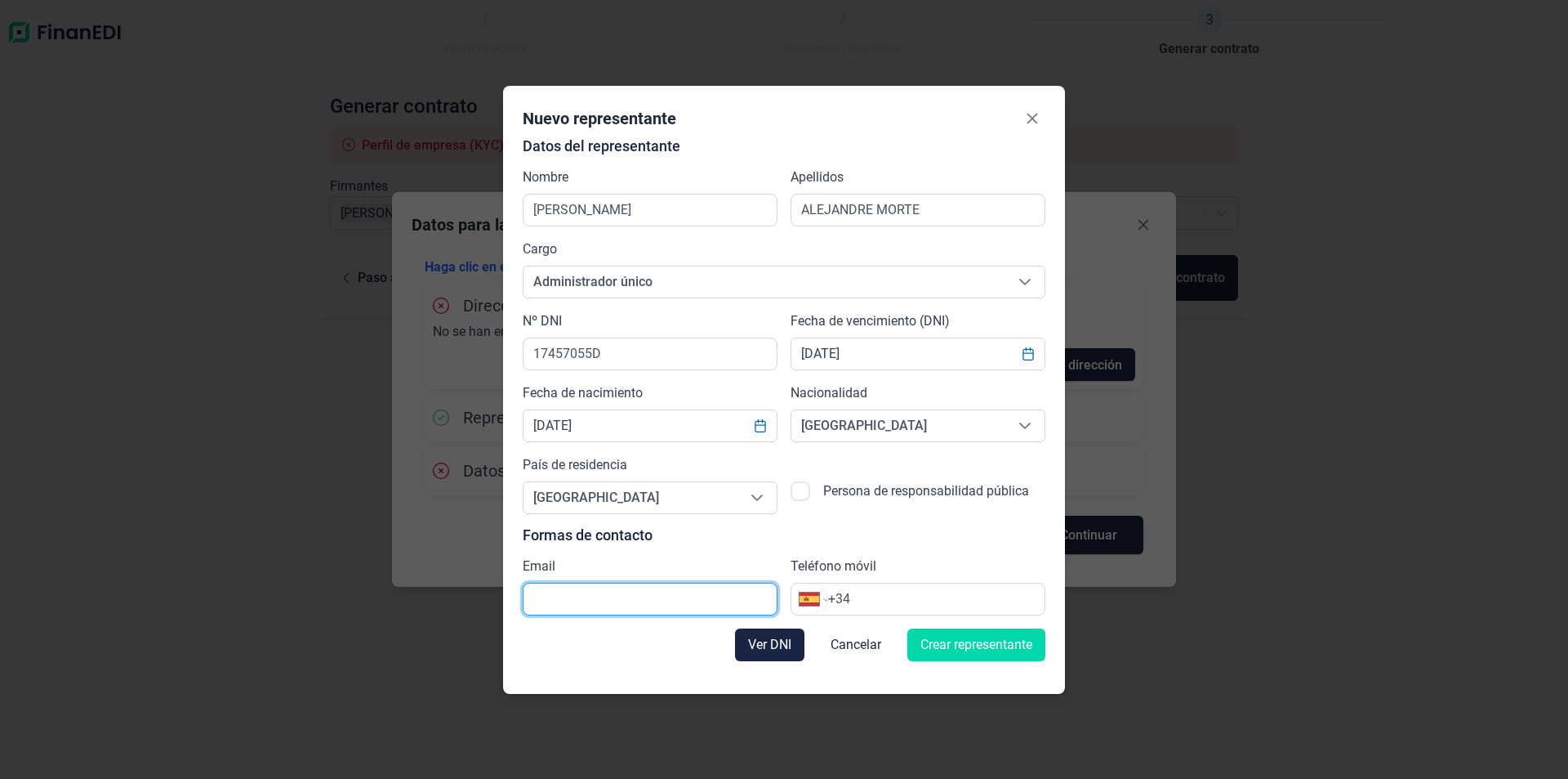
click at [725, 598] on input "text" at bounding box center [649, 598] width 255 height 33
type input "[PERSON_NAME][EMAIL_ADDRESS][DOMAIN_NAME]"
click at [922, 600] on input "+34" at bounding box center [936, 599] width 216 height 20
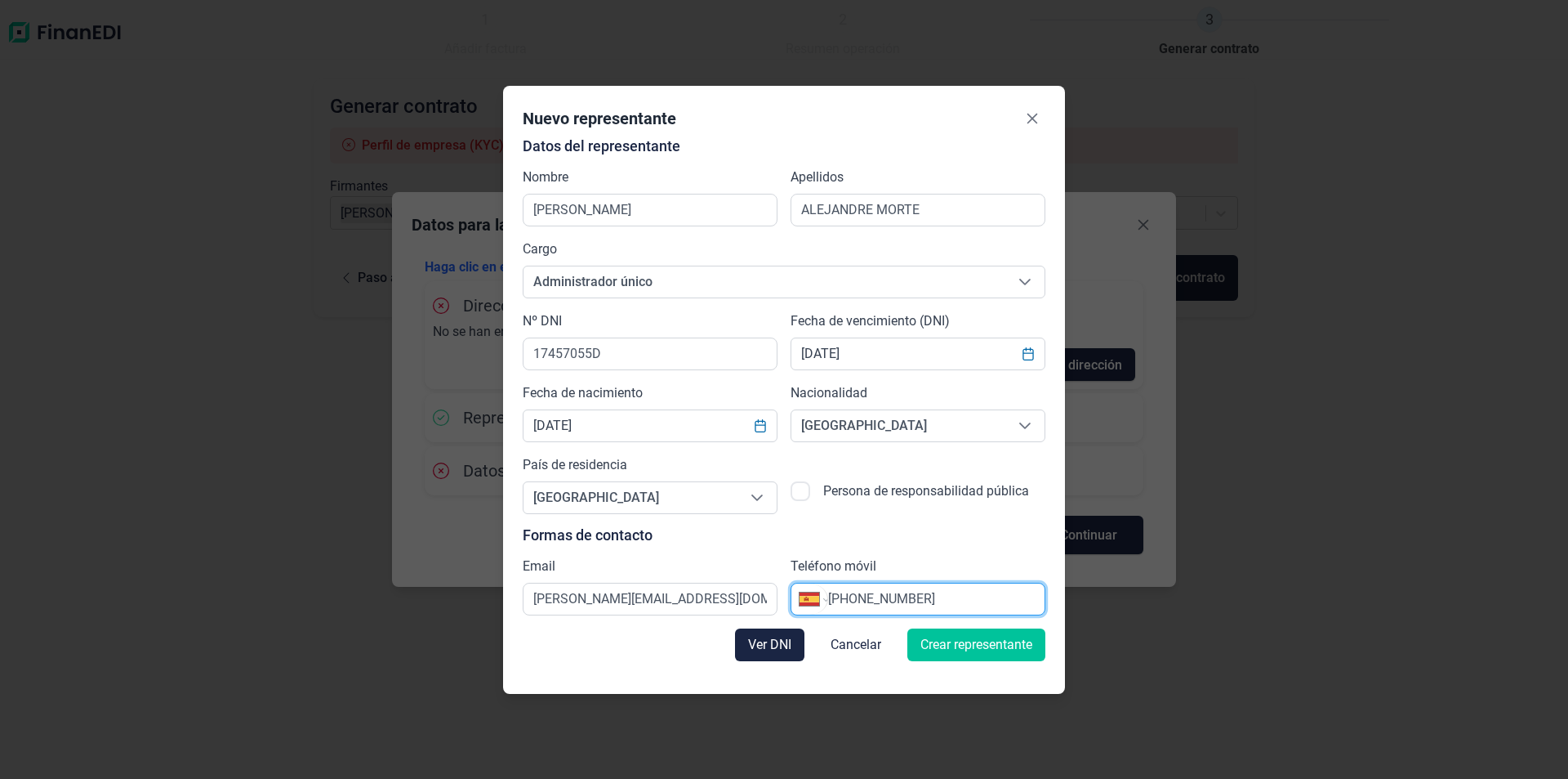
type input "[PHONE_NUMBER]"
click at [961, 644] on span "Crear representante" at bounding box center [976, 645] width 112 height 20
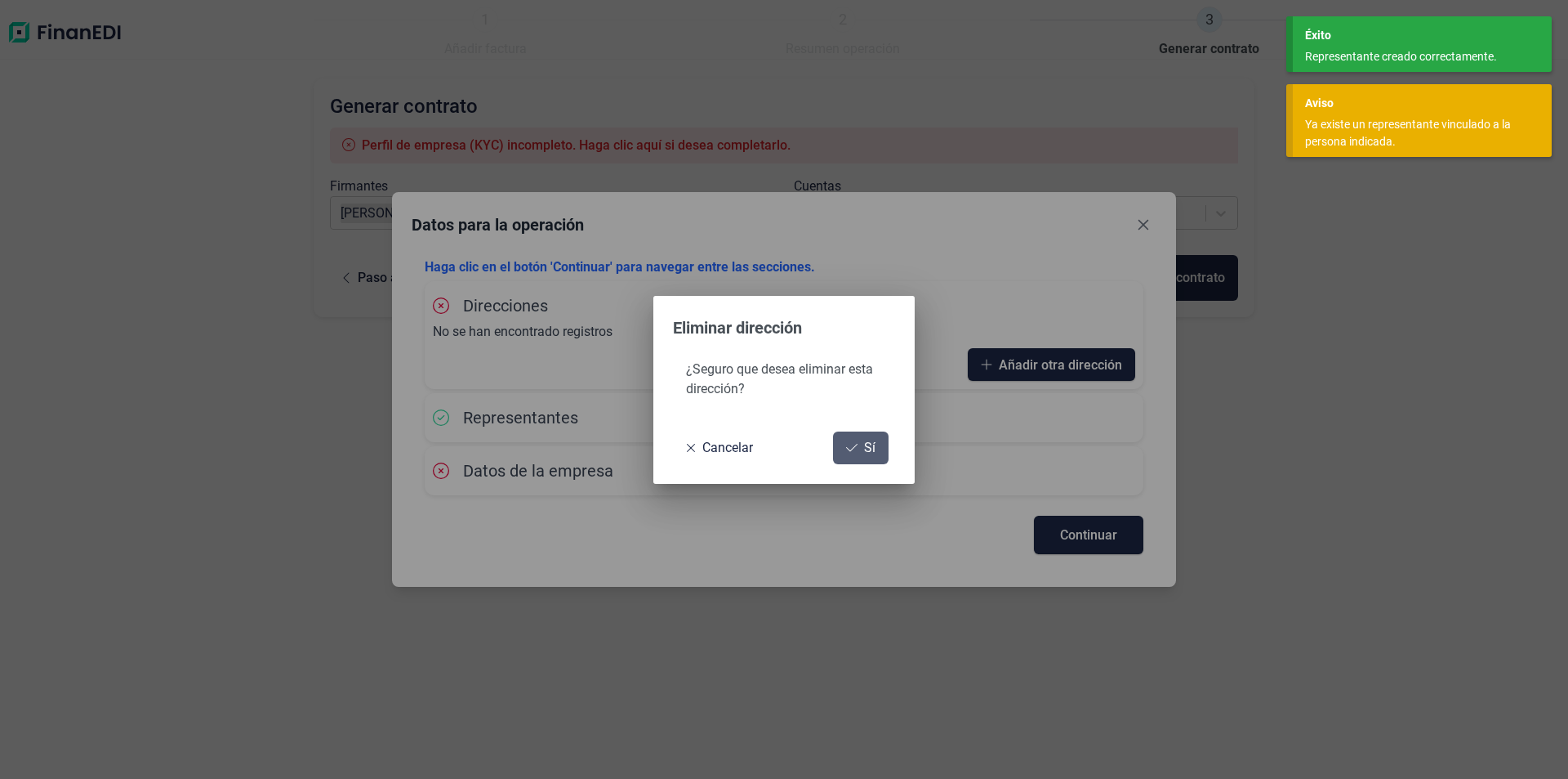
click at [856, 448] on icon at bounding box center [852, 447] width 12 height 13
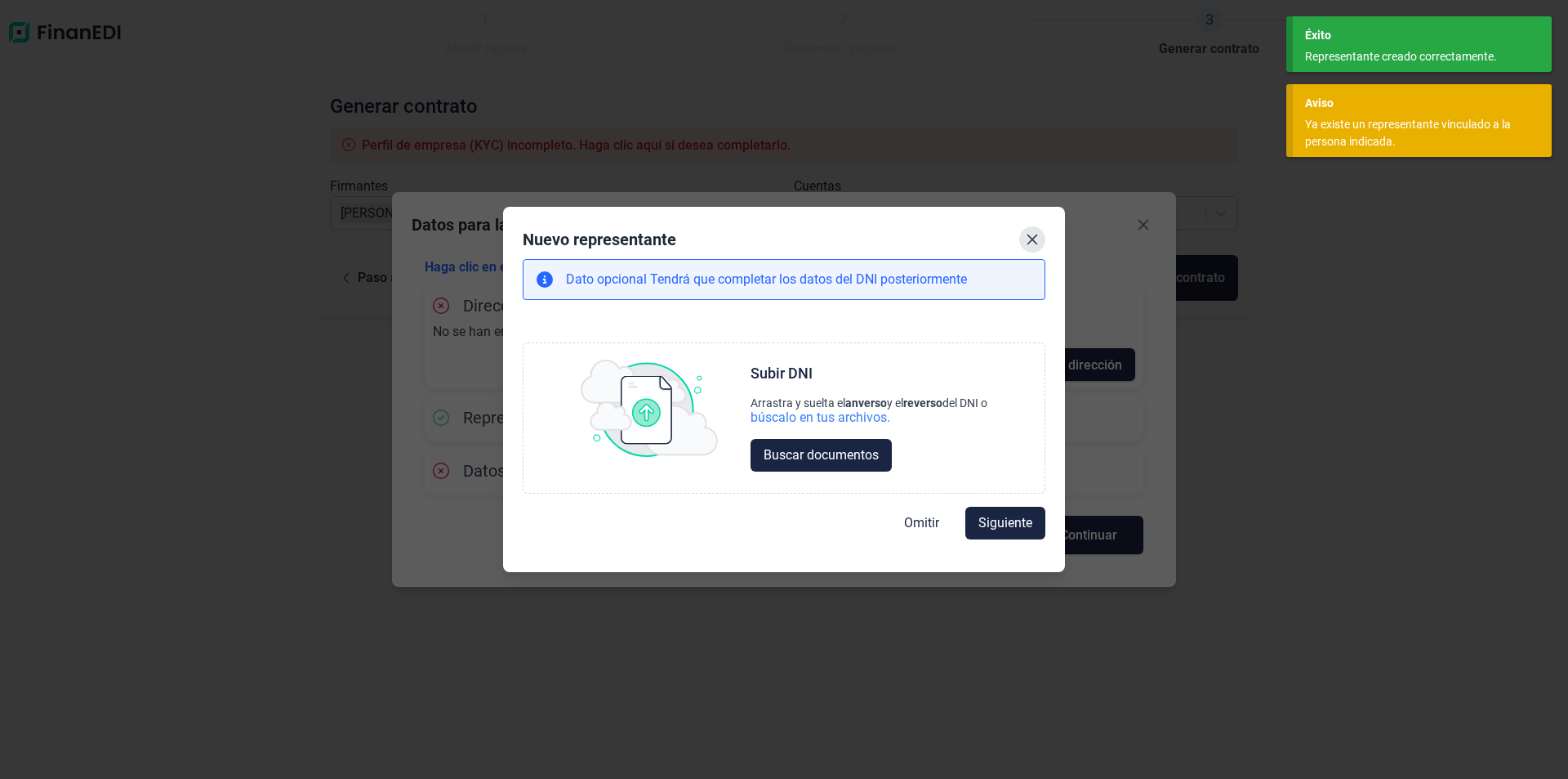
click at [1027, 239] on icon "Close" at bounding box center [1032, 238] width 13 height 13
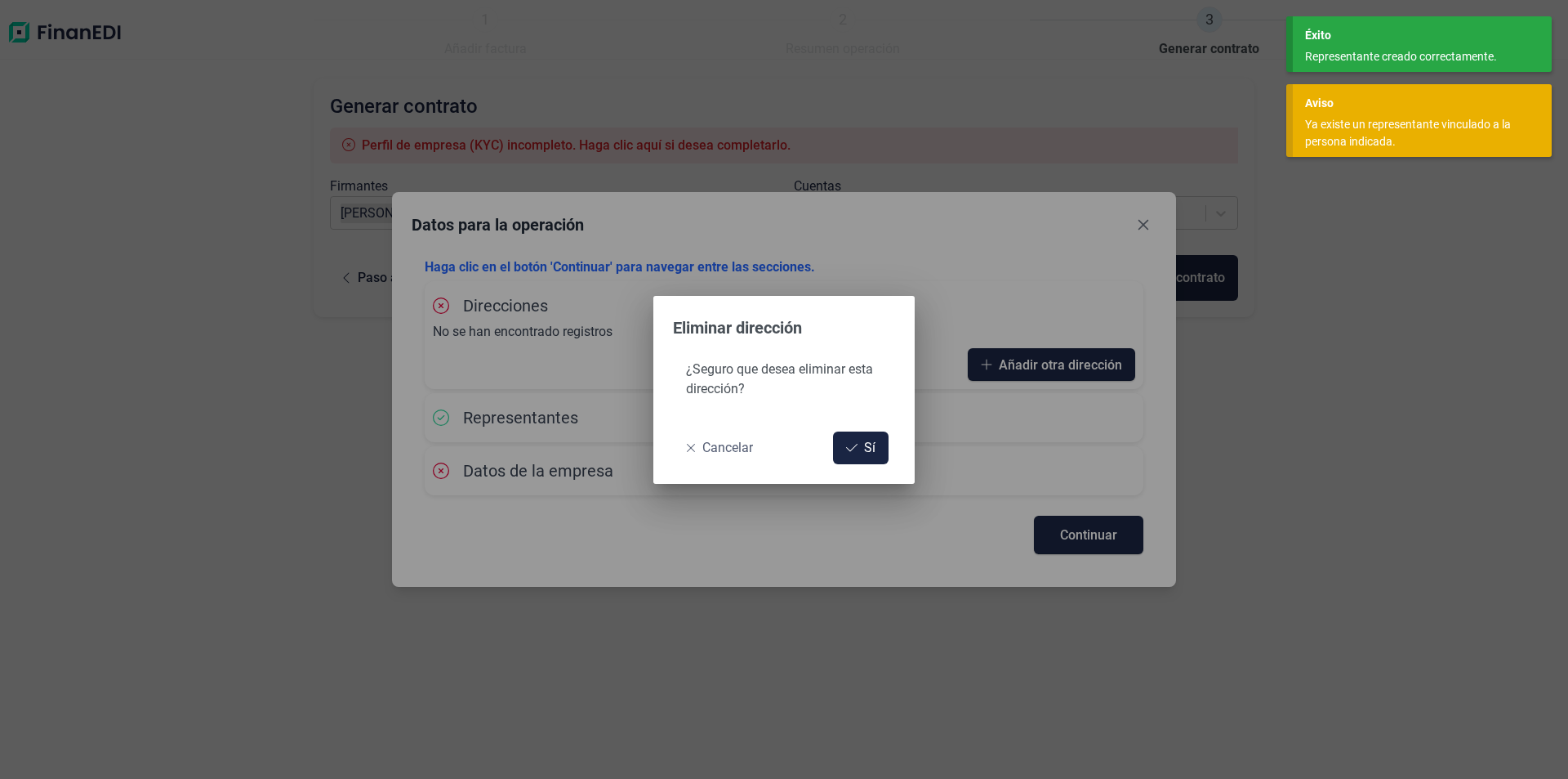
click at [739, 453] on span "Cancelar" at bounding box center [727, 448] width 51 height 20
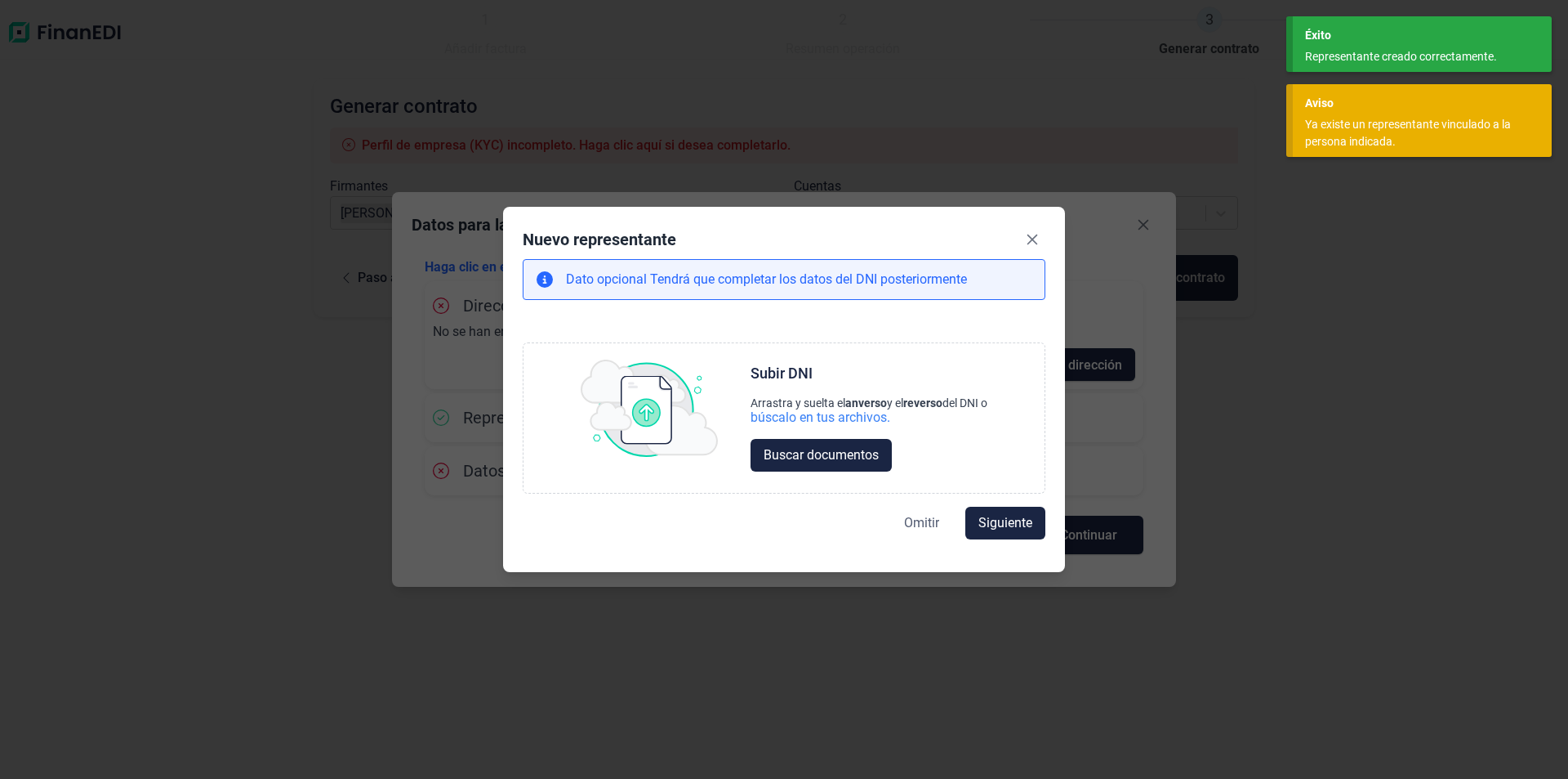
click at [931, 527] on span "Omitir" at bounding box center [921, 523] width 35 height 20
select select "ES"
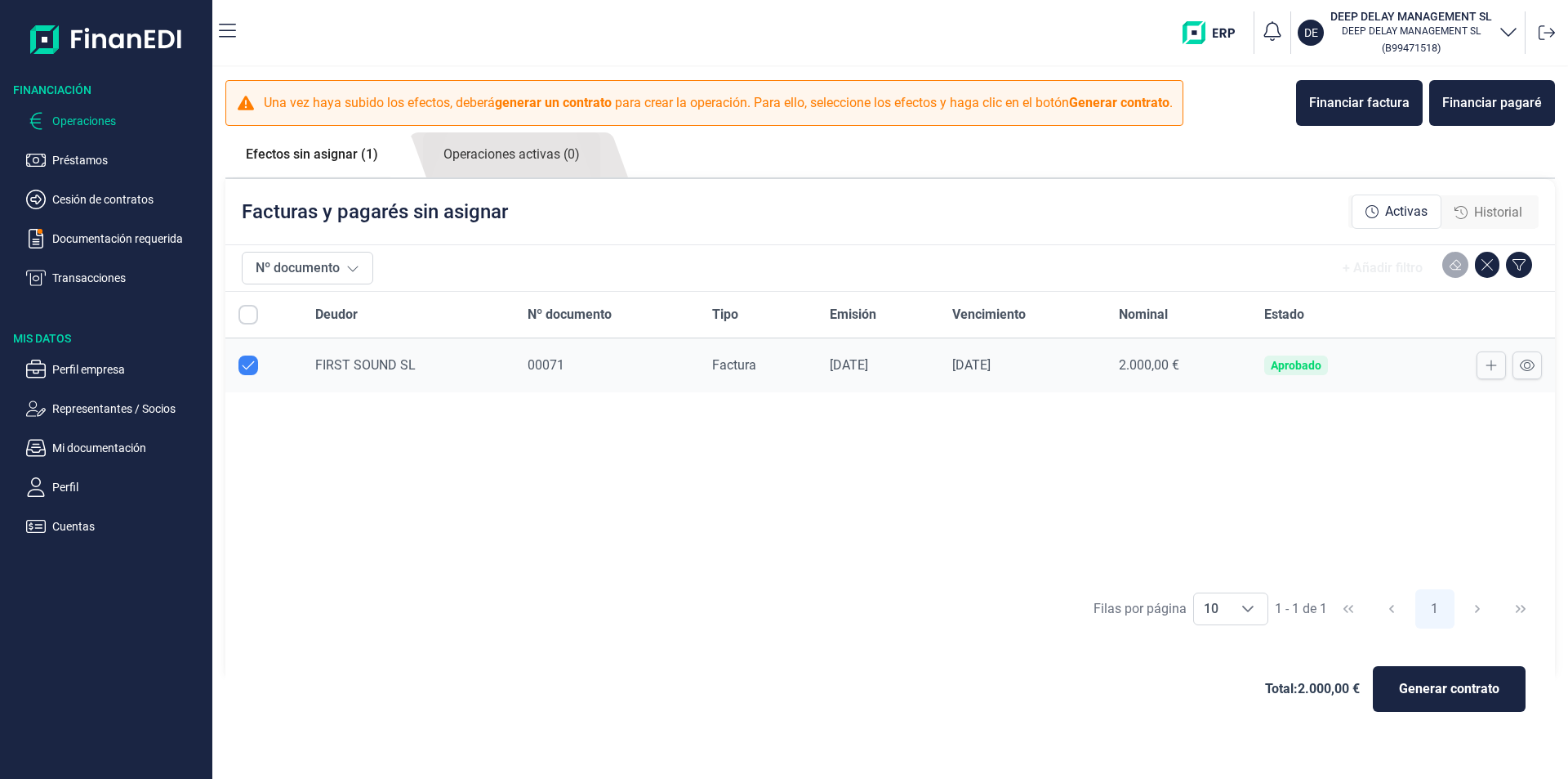
checkbox input "true"
click at [1419, 694] on span "Generar contrato" at bounding box center [1448, 689] width 100 height 20
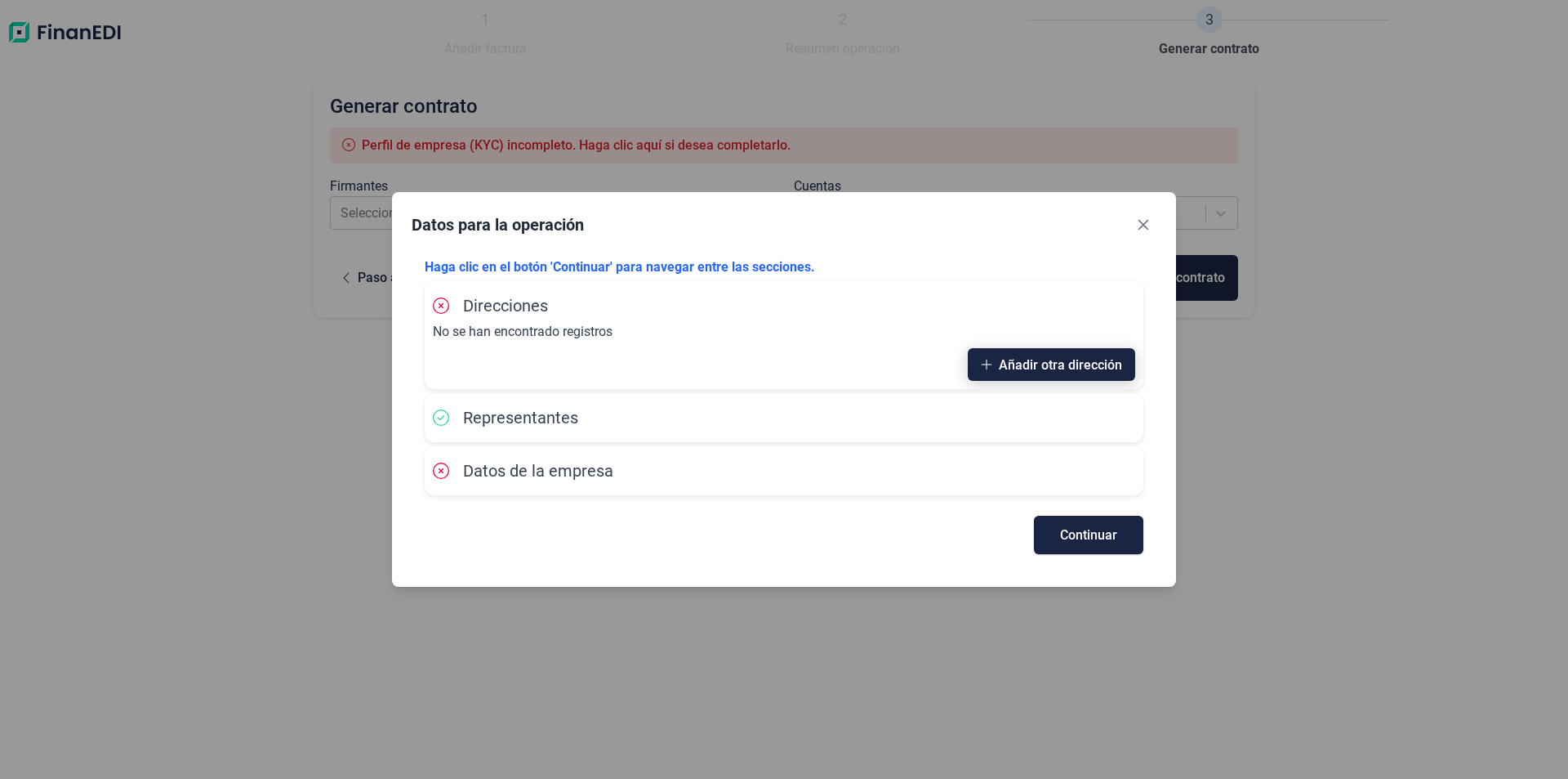
click at [1044, 371] on span "Añadir otra dirección" at bounding box center [1061, 365] width 123 height 12
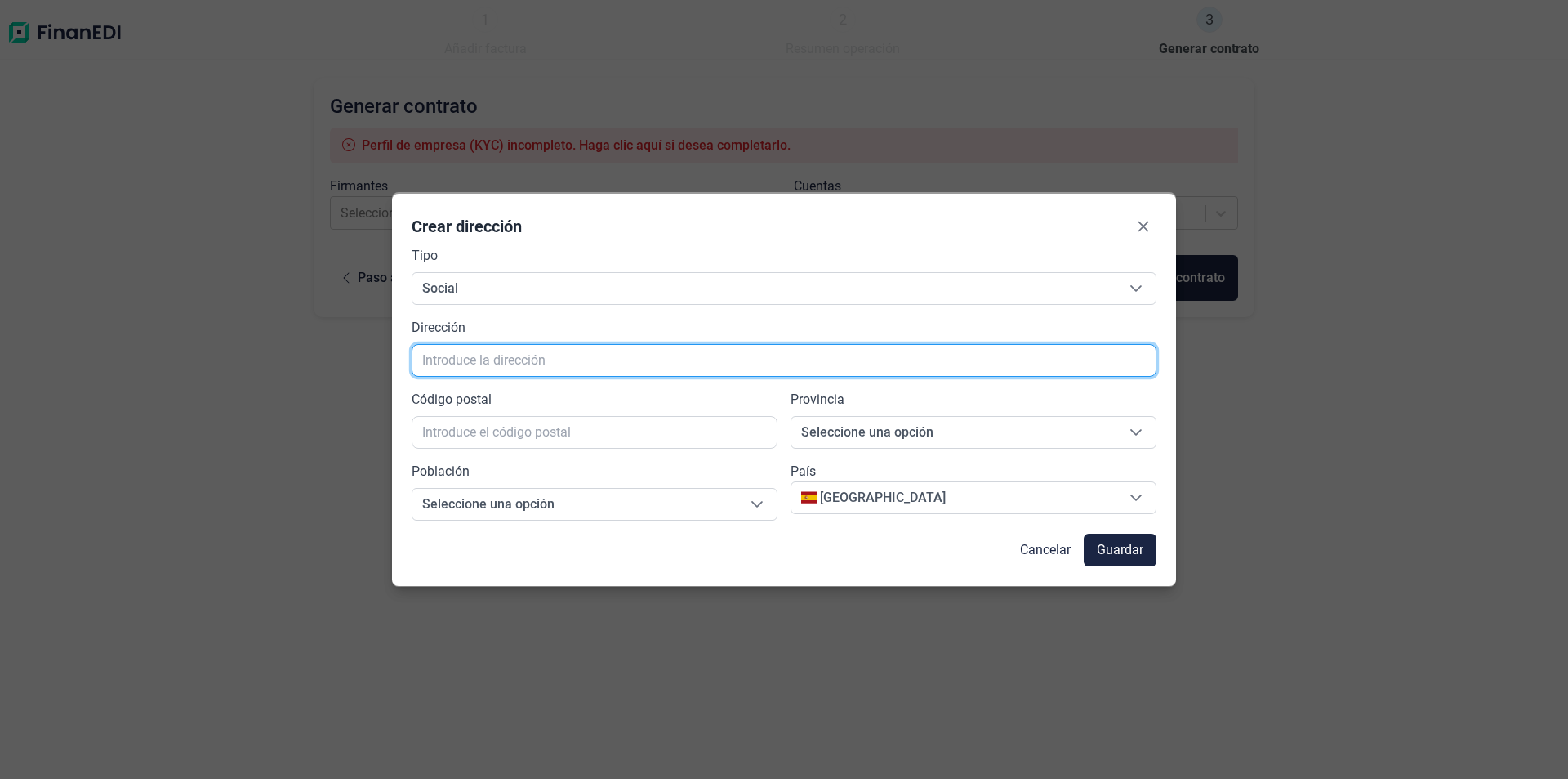
click at [722, 363] on input "text" at bounding box center [784, 360] width 745 height 33
type input "[STREET_ADDRESS]"
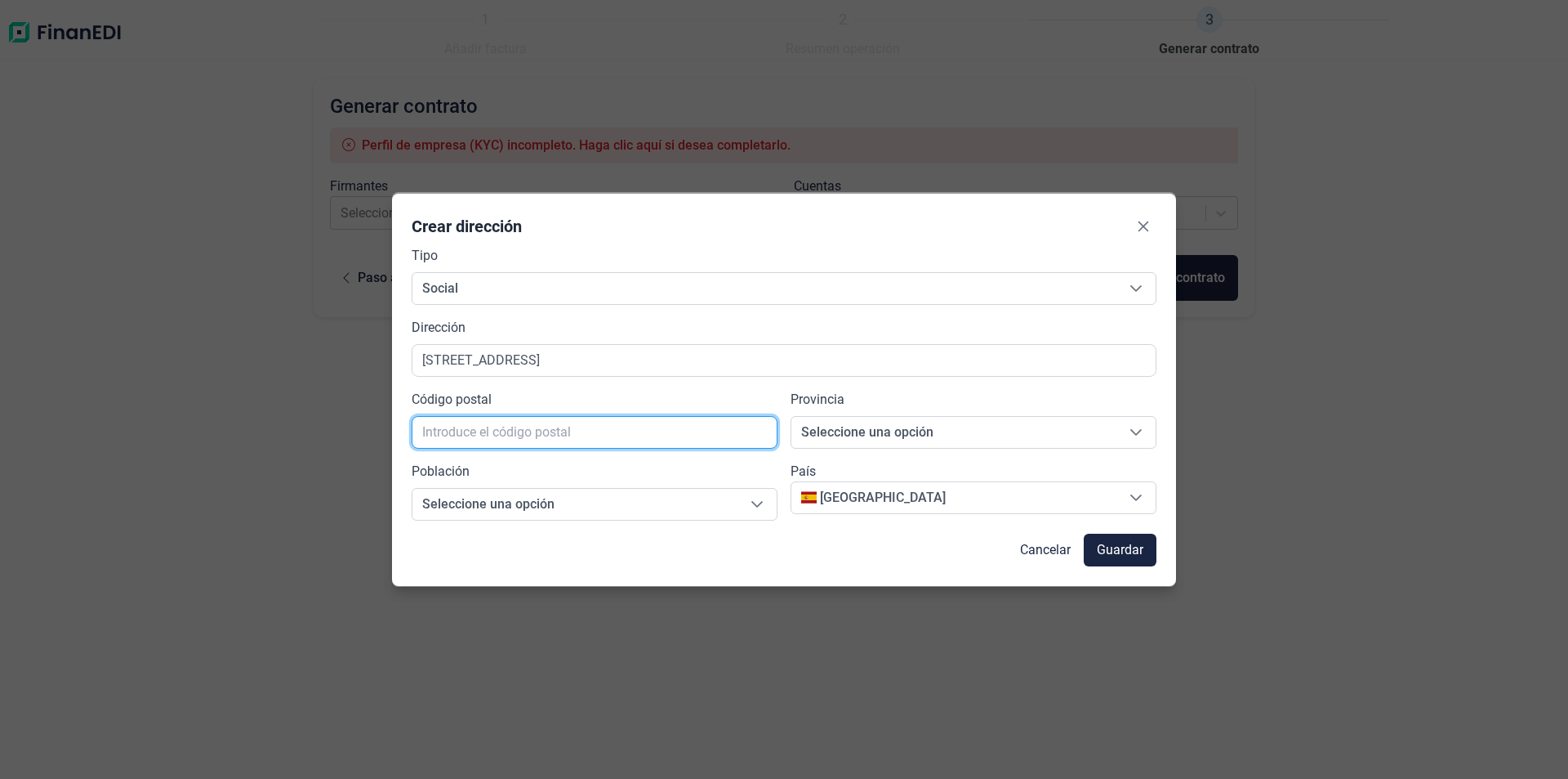
click at [715, 420] on input "text" at bounding box center [594, 432] width 365 height 33
type input "50001"
click at [691, 507] on span "[GEOGRAPHIC_DATA]" at bounding box center [574, 504] width 325 height 31
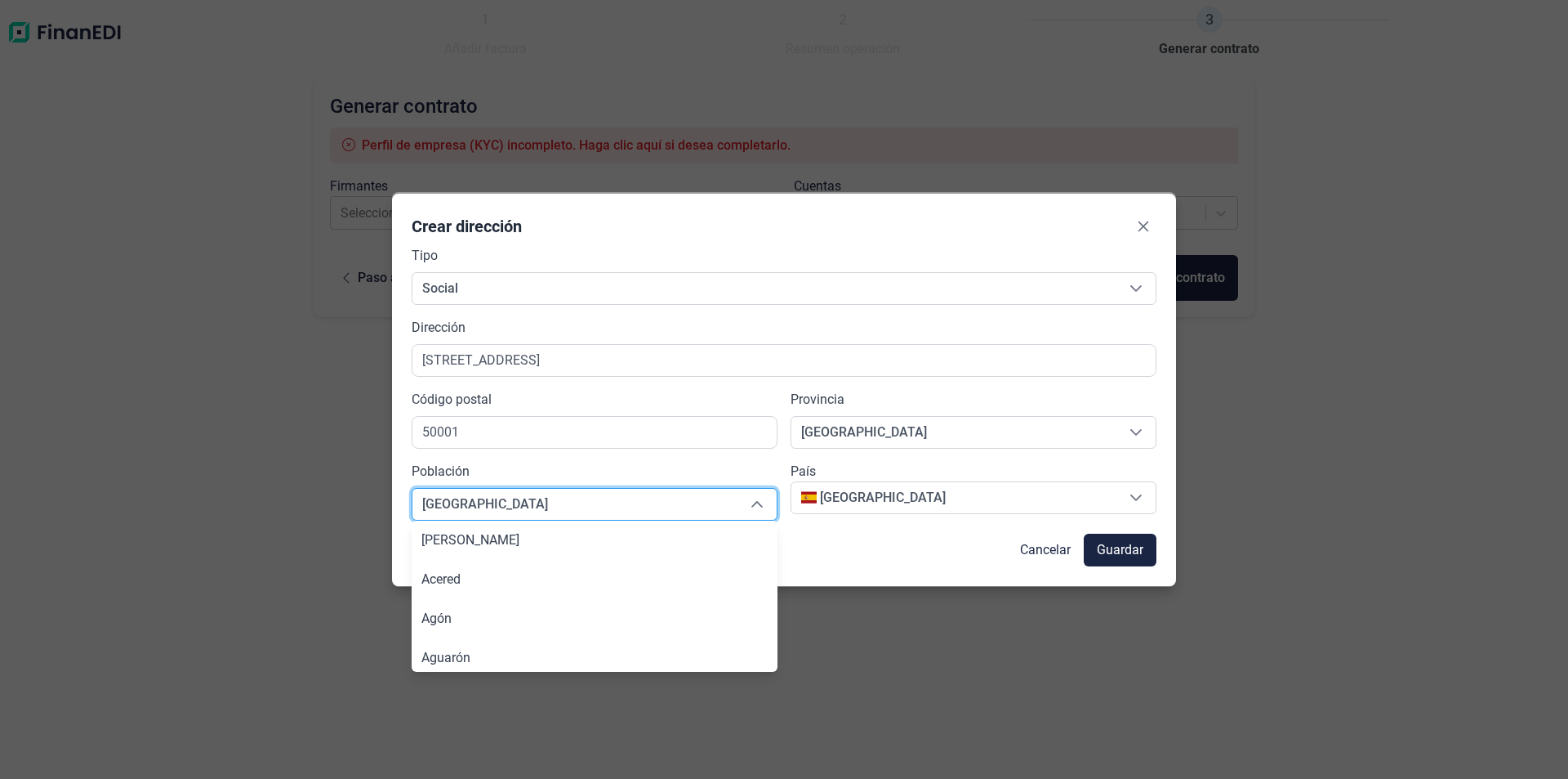
scroll to position [11299, 0]
click at [915, 499] on span "[GEOGRAPHIC_DATA]" at bounding box center [953, 497] width 325 height 31
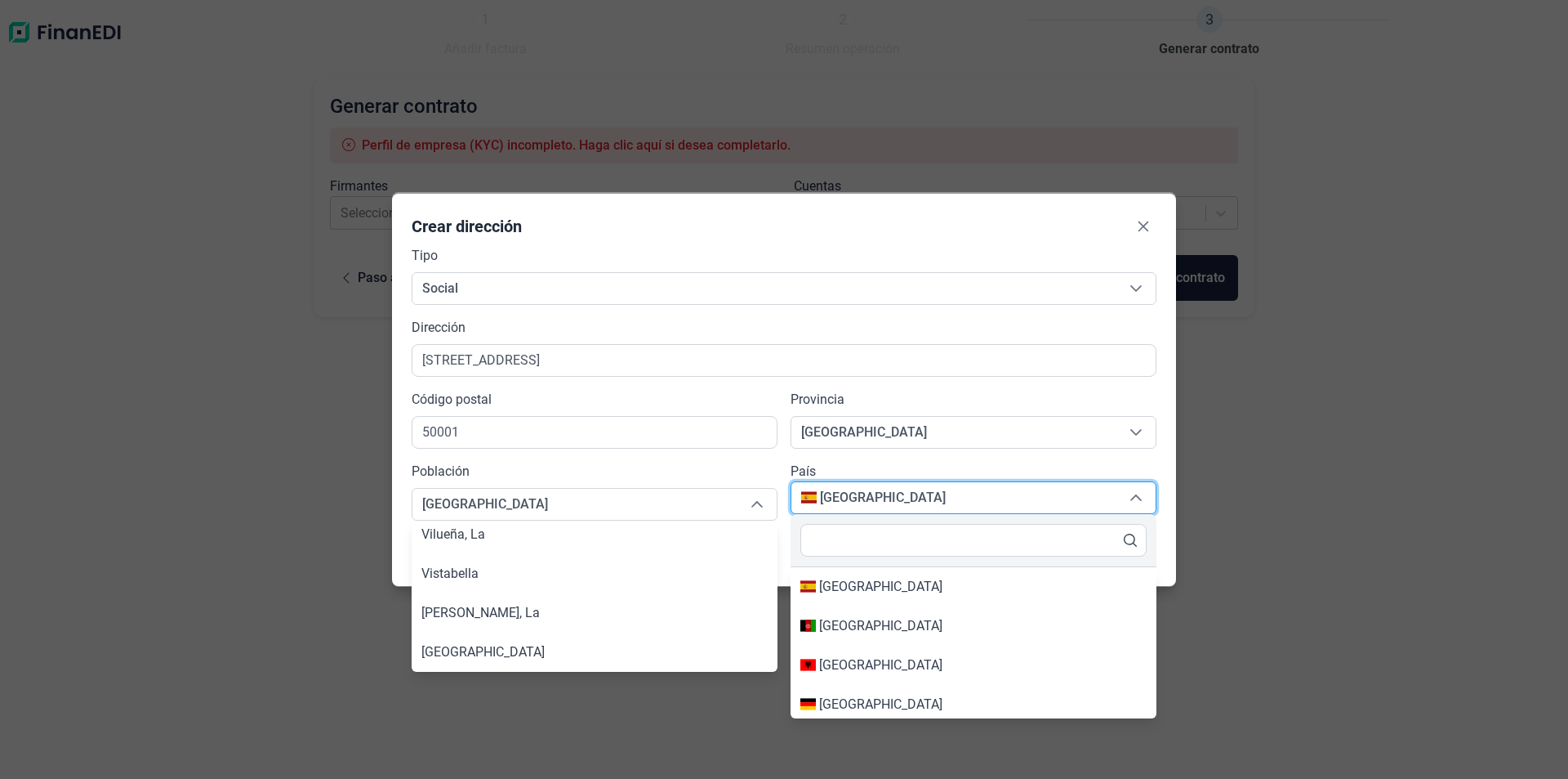
click at [1286, 604] on div "Crear dirección Tipo Social Social Social Dirección [STREET_ADDRESS][PERSON_NAM…" at bounding box center [784, 390] width 1568 height 779
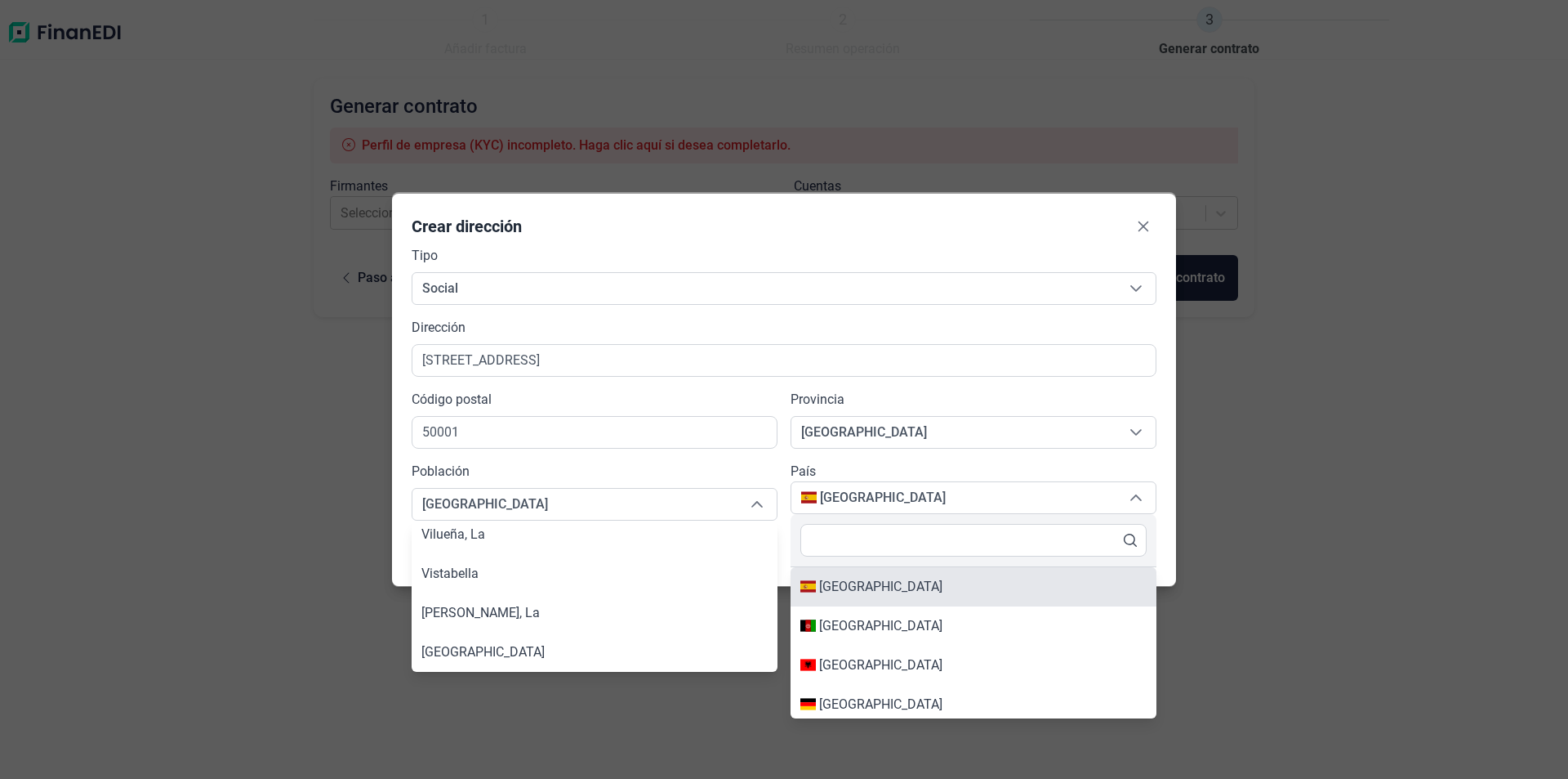
click at [959, 590] on div "[GEOGRAPHIC_DATA]" at bounding box center [973, 586] width 347 height 20
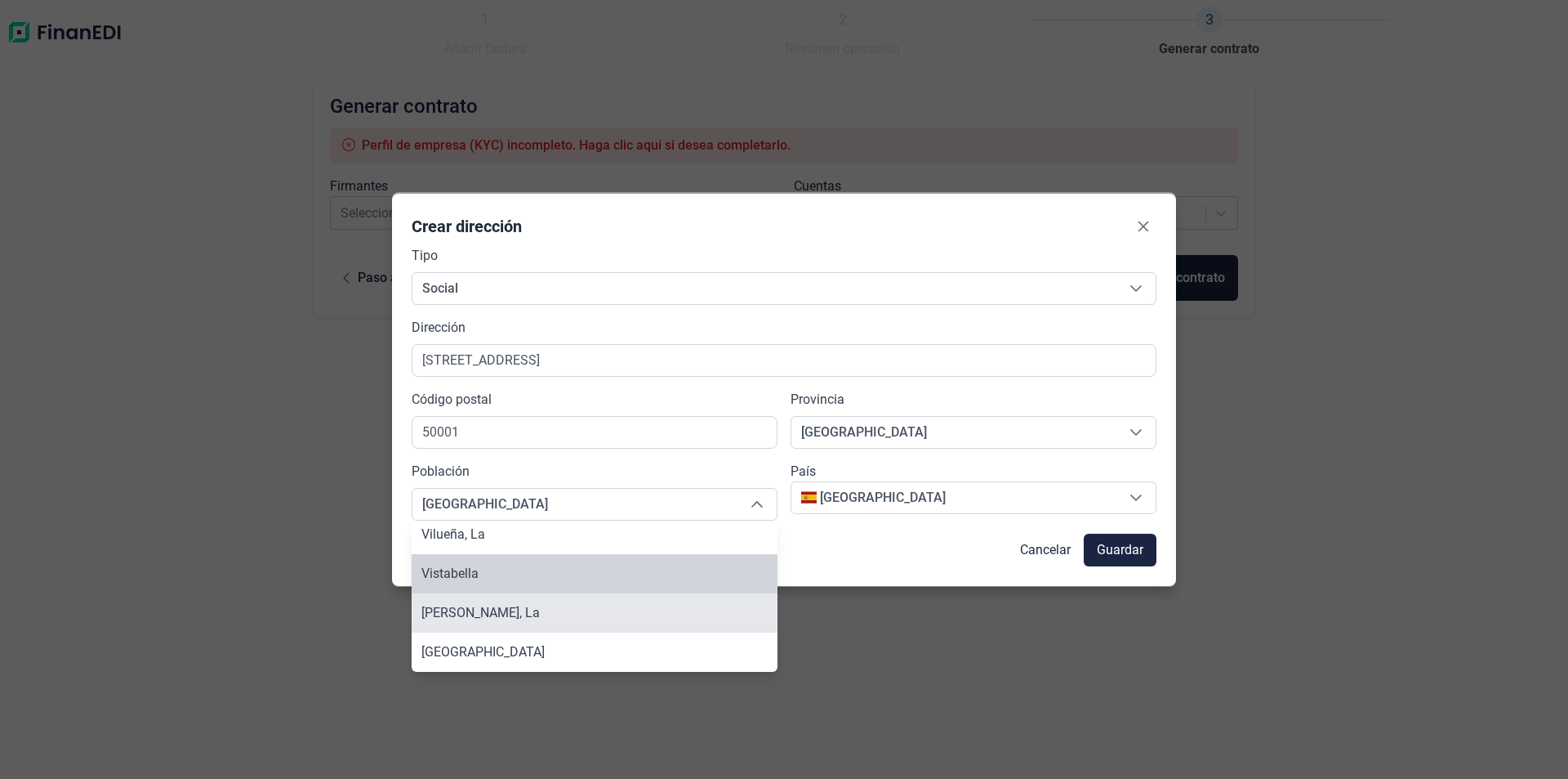
scroll to position [11339, 0]
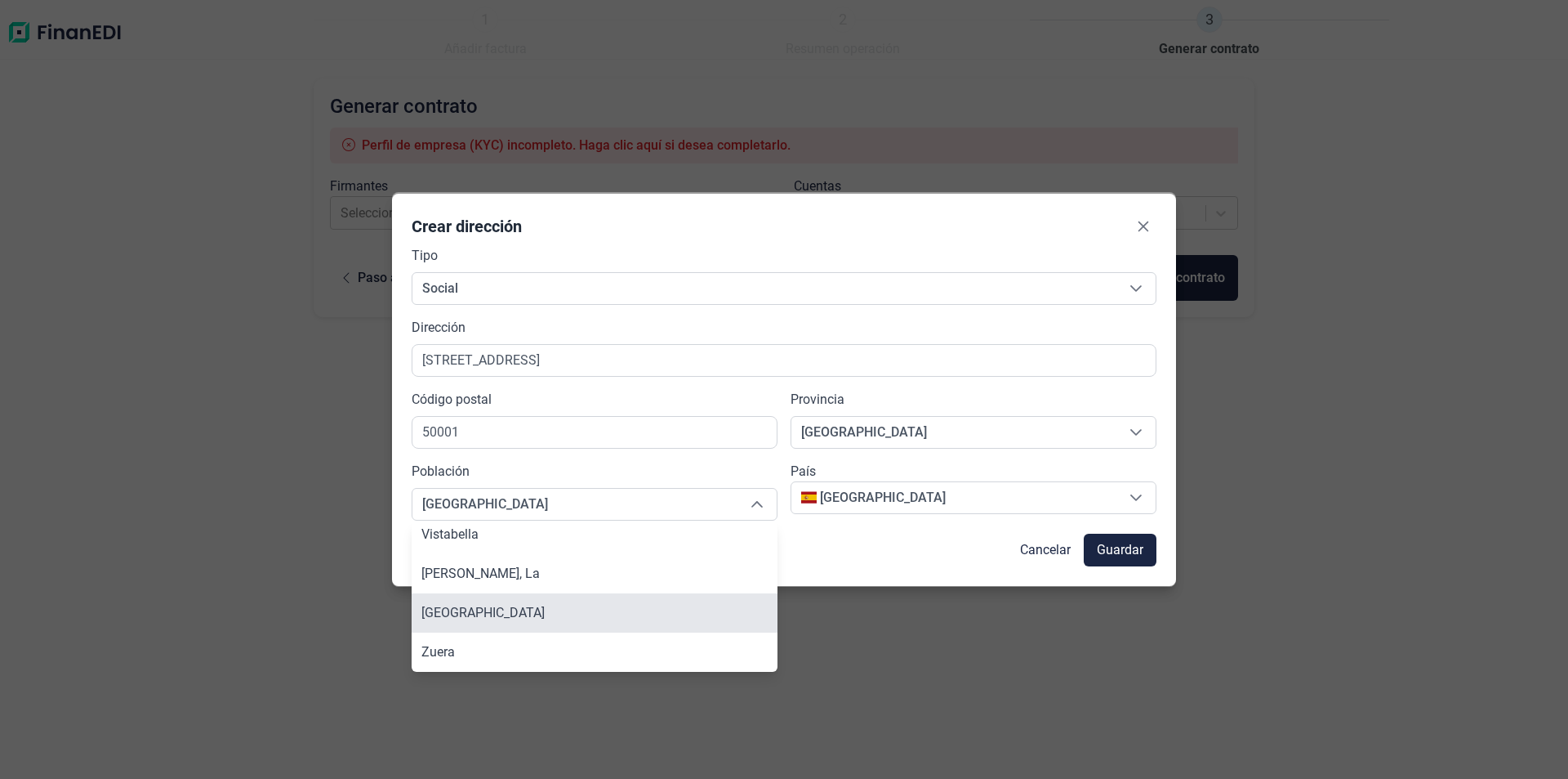
click at [577, 606] on li "[GEOGRAPHIC_DATA]" at bounding box center [594, 612] width 365 height 39
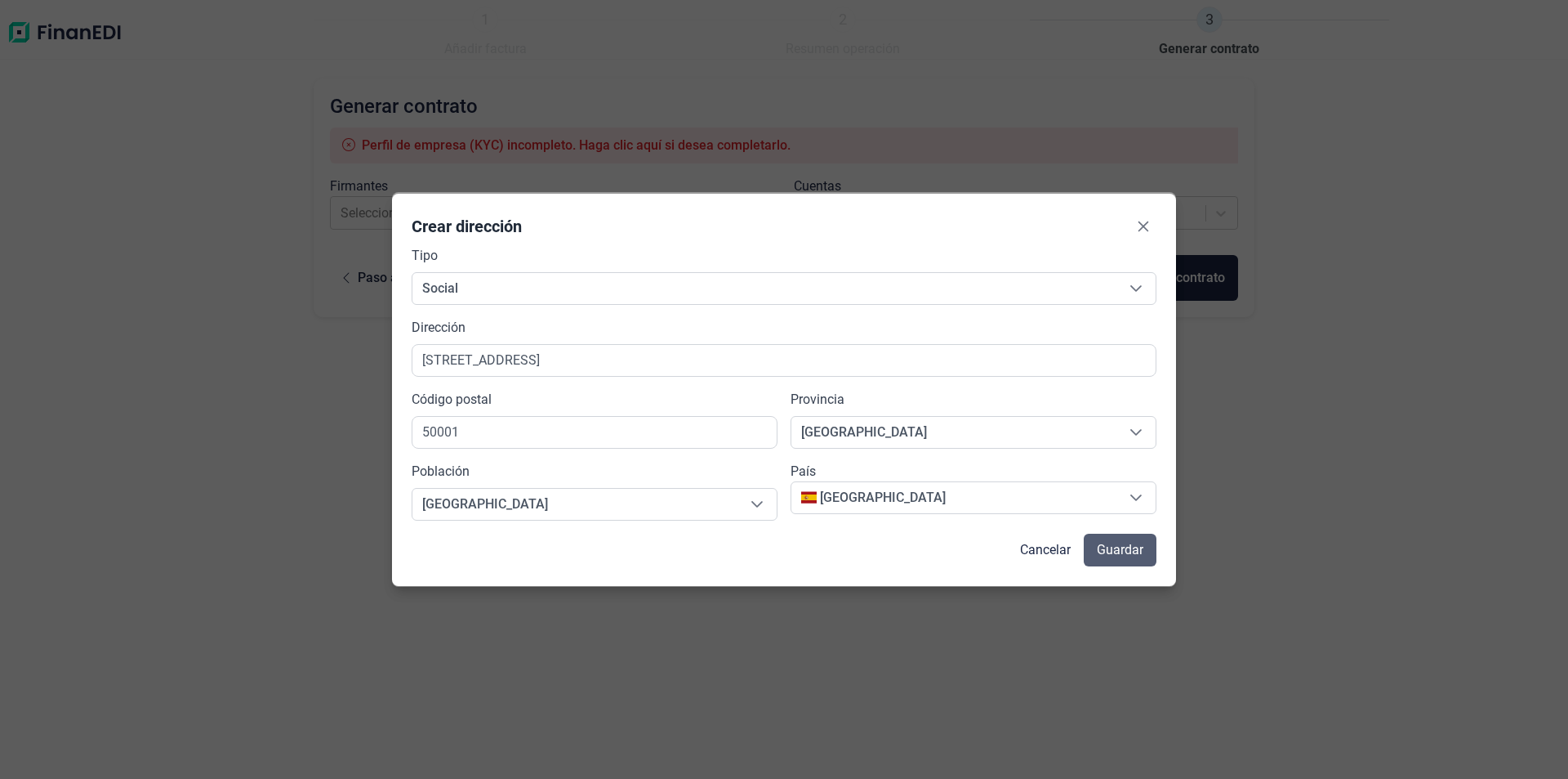
click at [1134, 558] on span "Guardar" at bounding box center [1119, 549] width 47 height 20
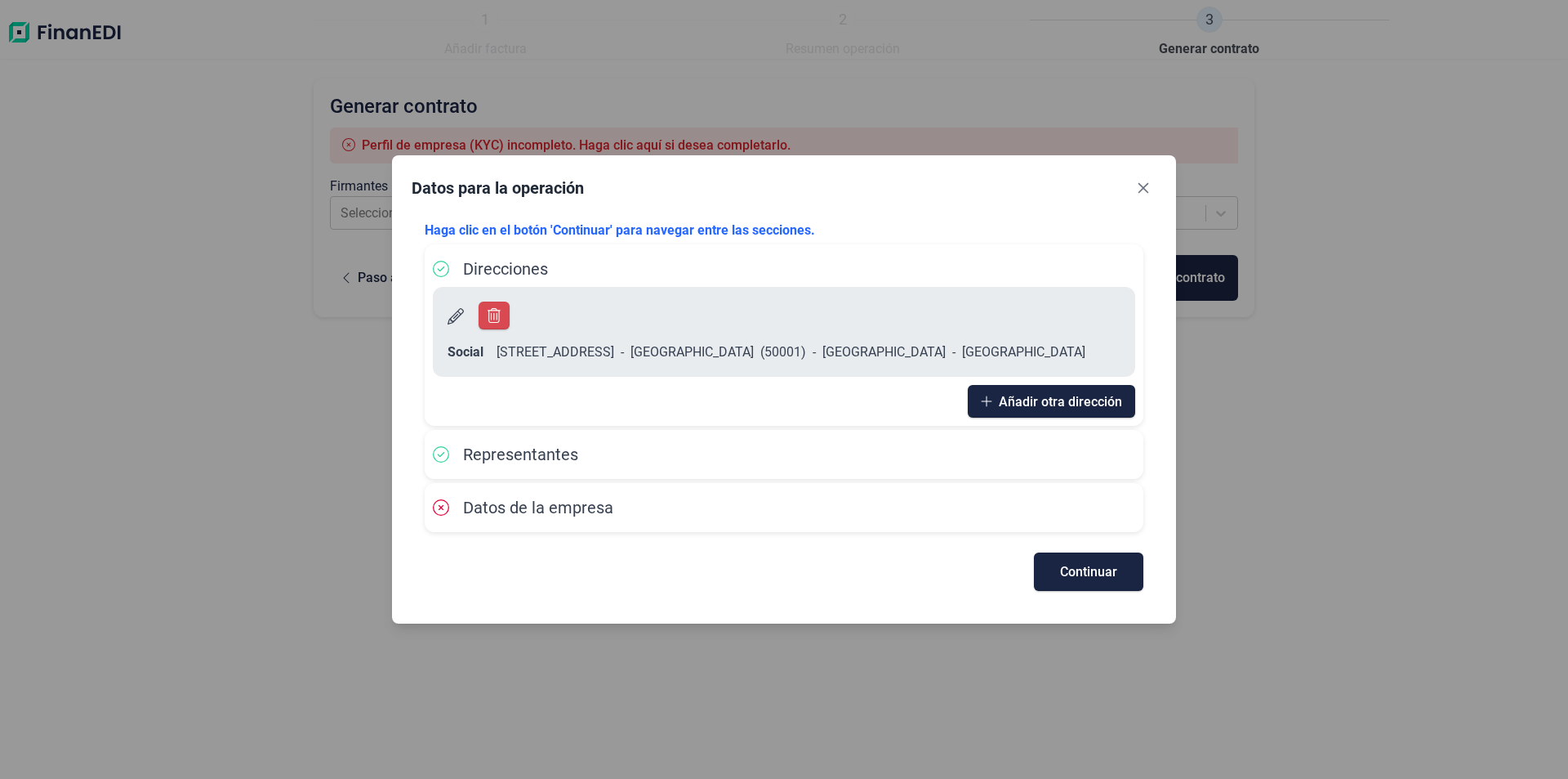
click at [791, 499] on div "Datos de la empresa" at bounding box center [784, 507] width 702 height 25
click at [540, 498] on span "Datos de la empresa" at bounding box center [537, 508] width 150 height 20
click at [437, 499] on icon at bounding box center [441, 507] width 16 height 16
click at [1086, 565] on span "Continuar" at bounding box center [1088, 571] width 58 height 12
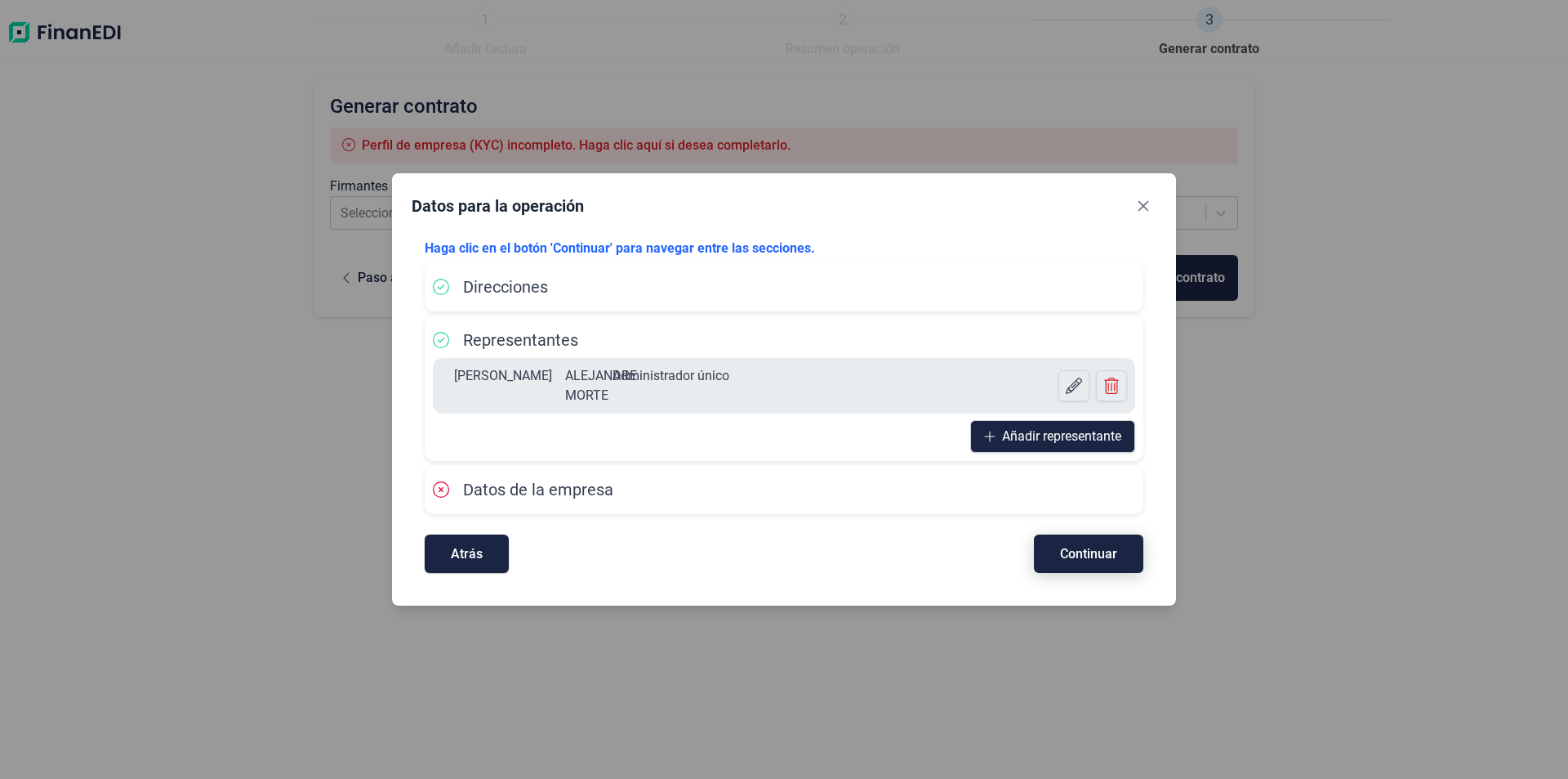
click at [1088, 555] on span "Continuar" at bounding box center [1088, 553] width 58 height 12
select select "ES"
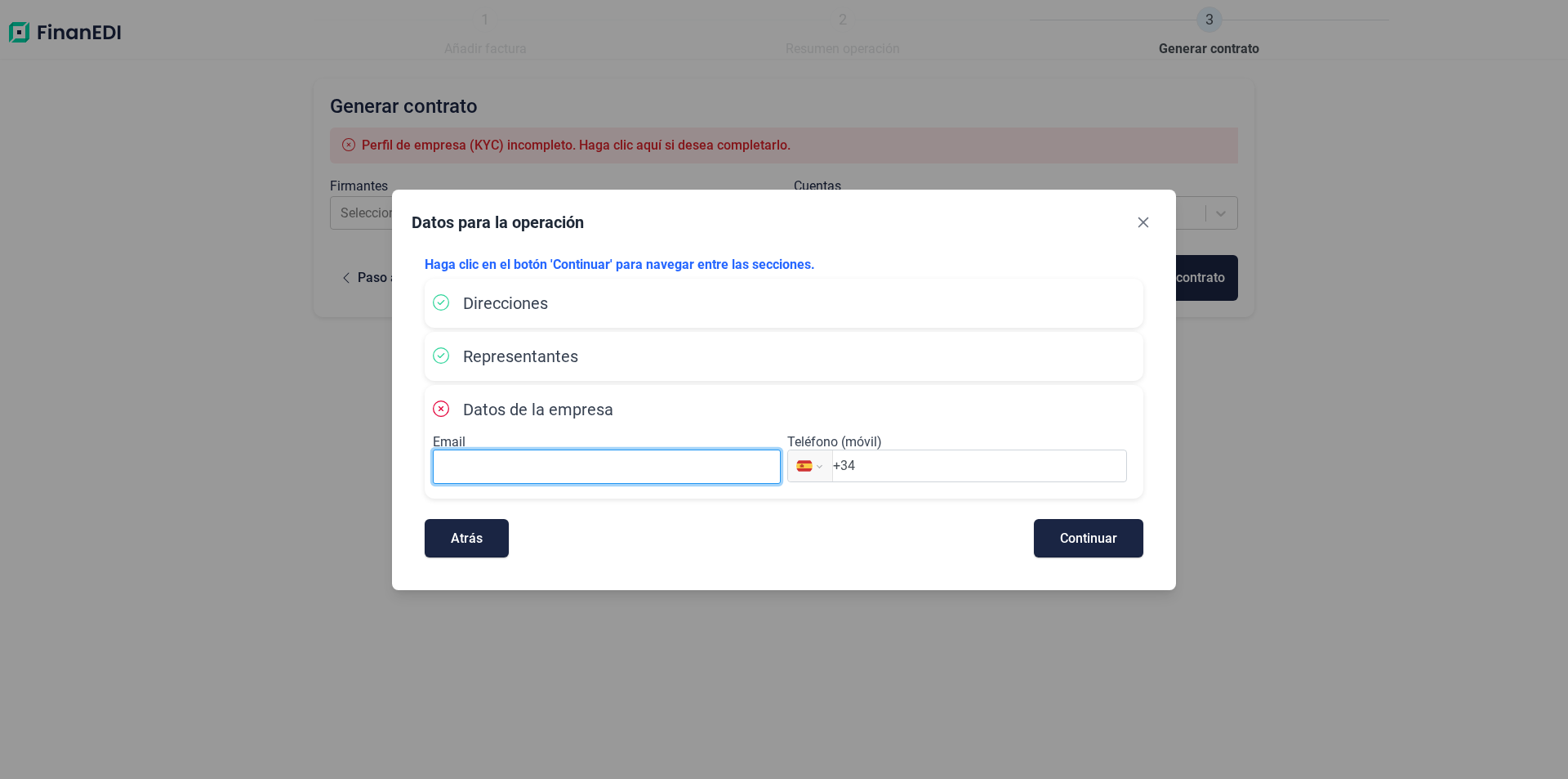
click at [667, 459] on input at bounding box center [607, 466] width 348 height 35
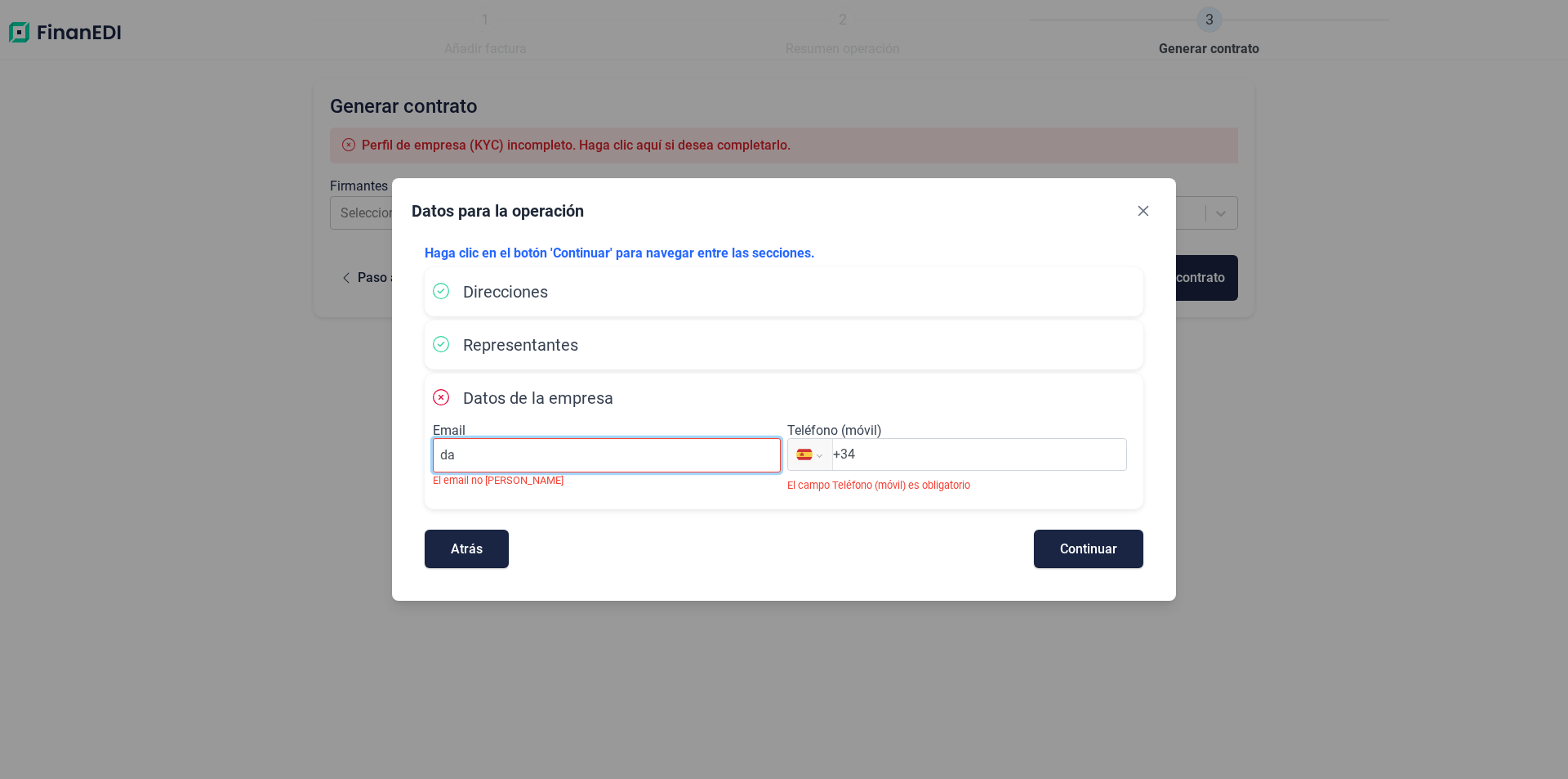
type input "[PERSON_NAME][EMAIL_ADDRESS][DOMAIN_NAME]"
click at [930, 457] on input "+34" at bounding box center [979, 454] width 293 height 20
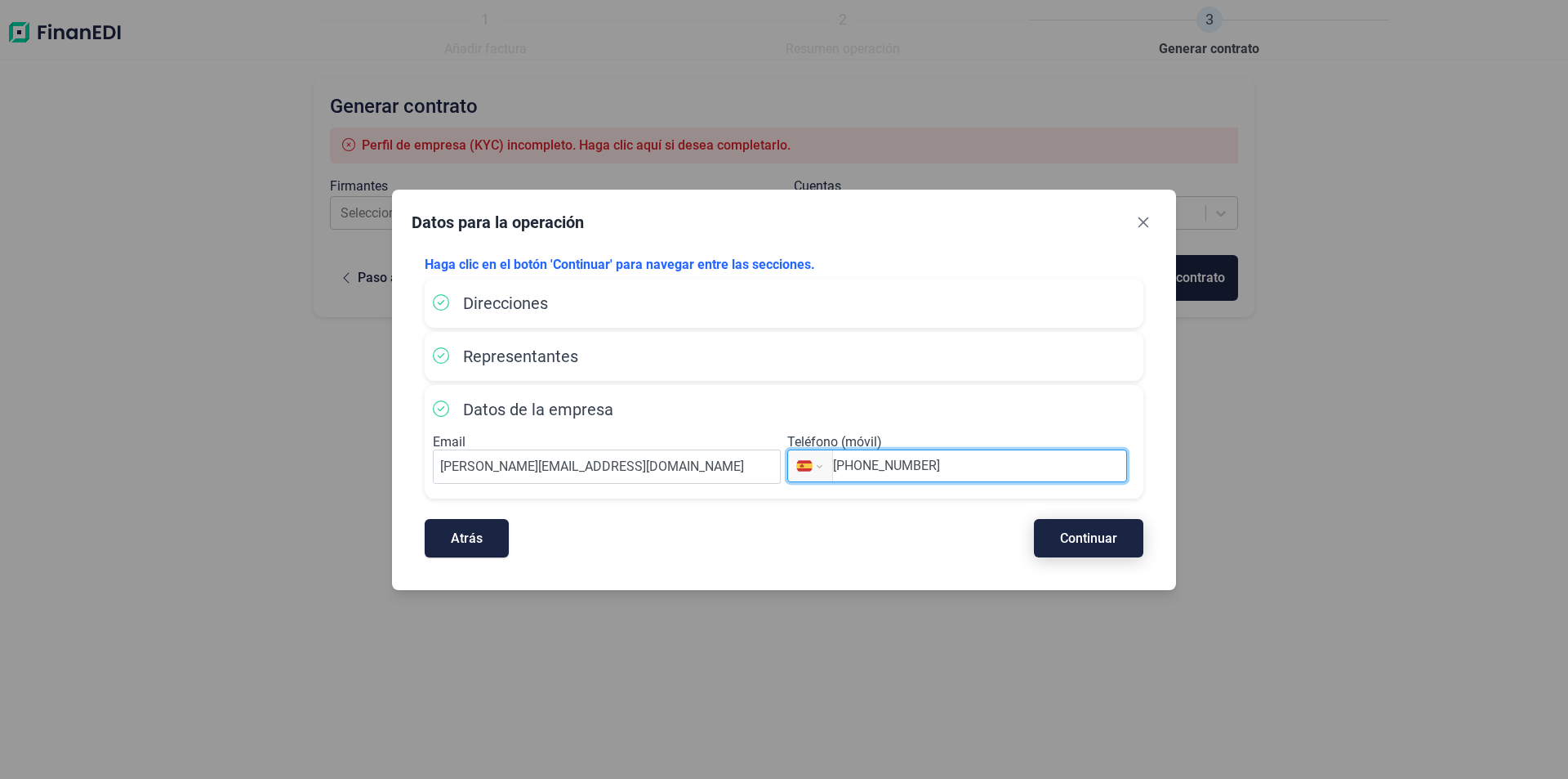
type input "[PHONE_NUMBER]"
click at [1094, 535] on span "Continuar" at bounding box center [1088, 538] width 58 height 12
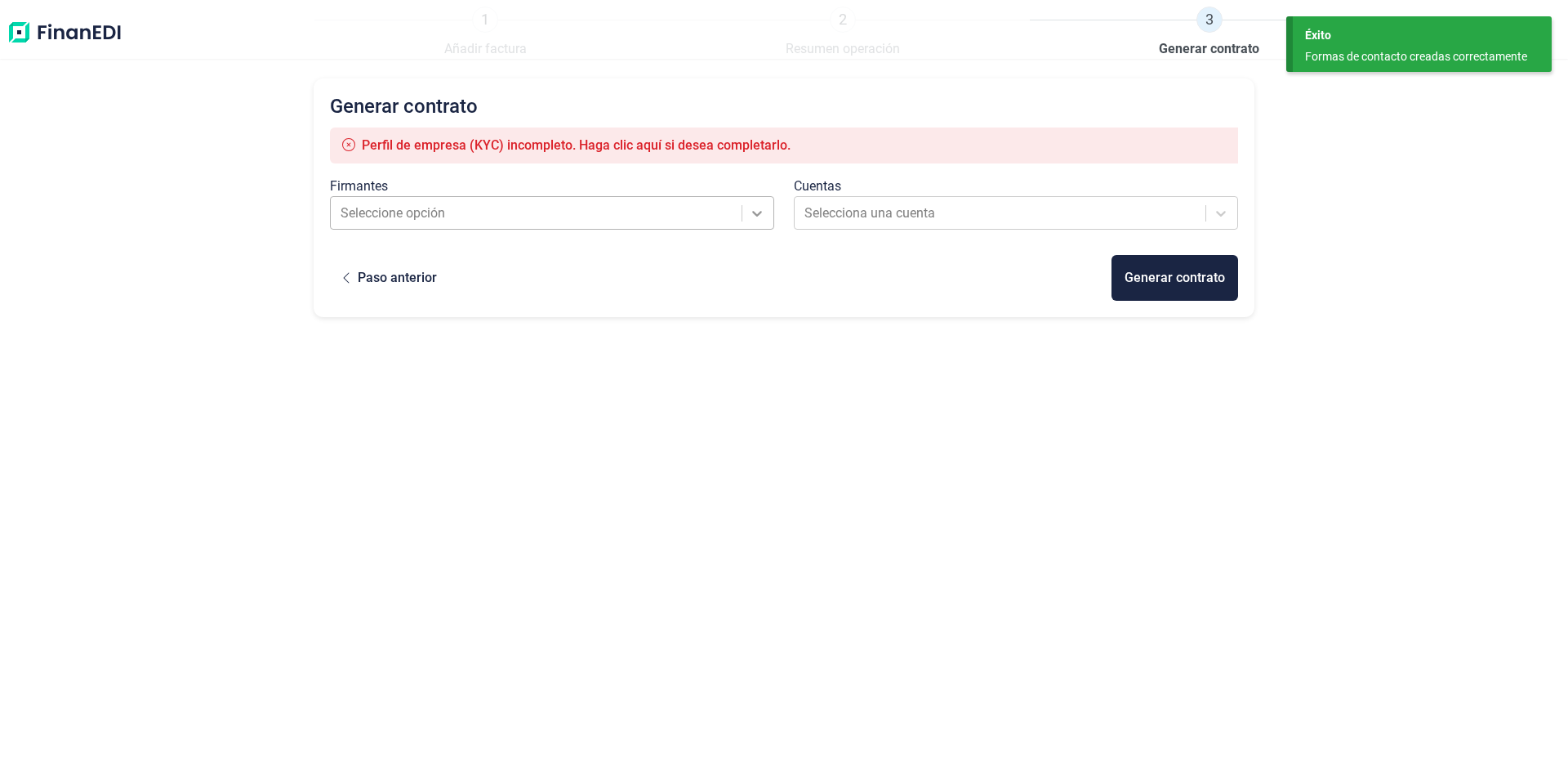
click at [763, 214] on icon at bounding box center [757, 213] width 16 height 16
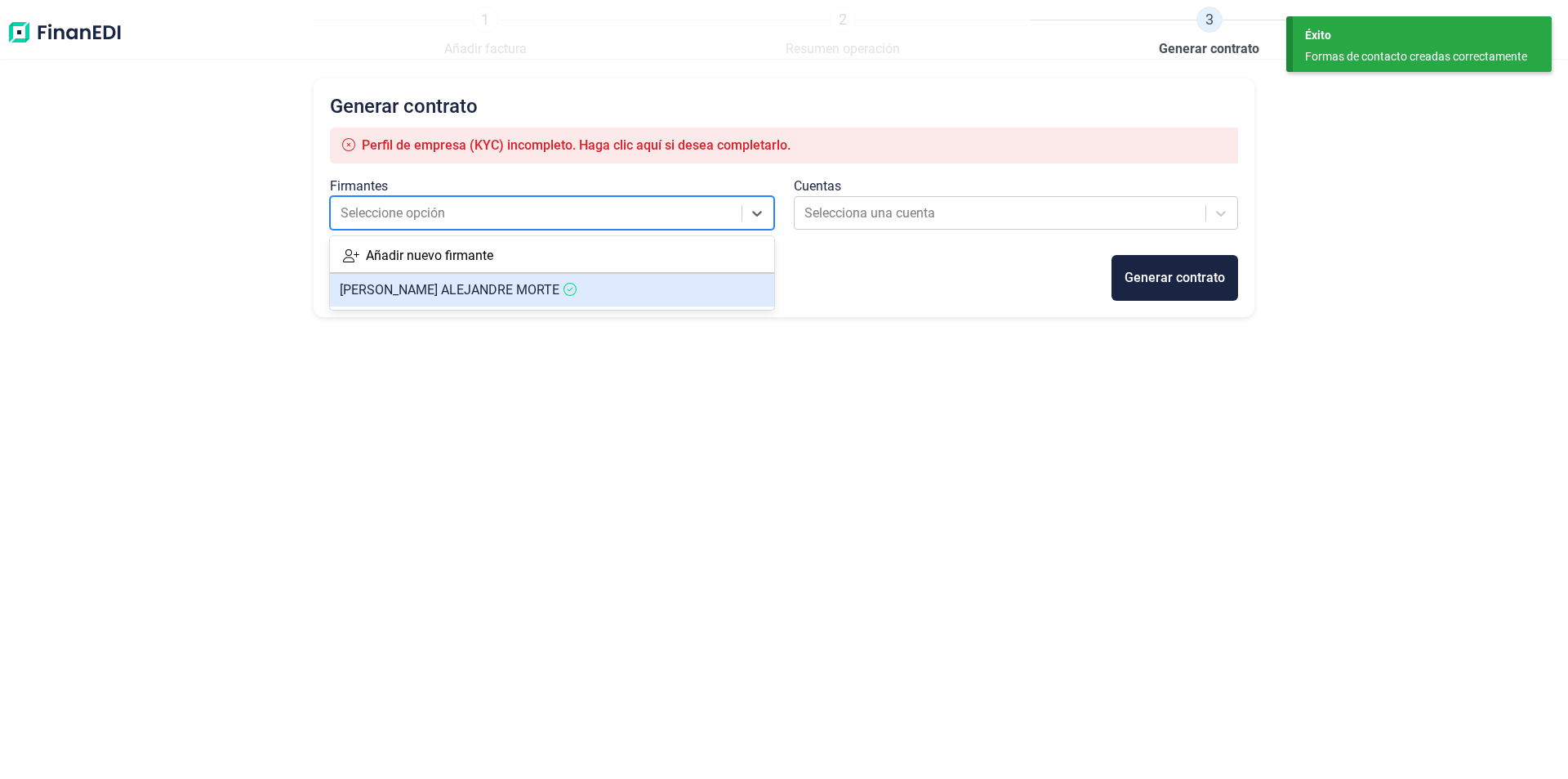
click at [696, 282] on article "[PERSON_NAME] MORTE" at bounding box center [551, 289] width 444 height 33
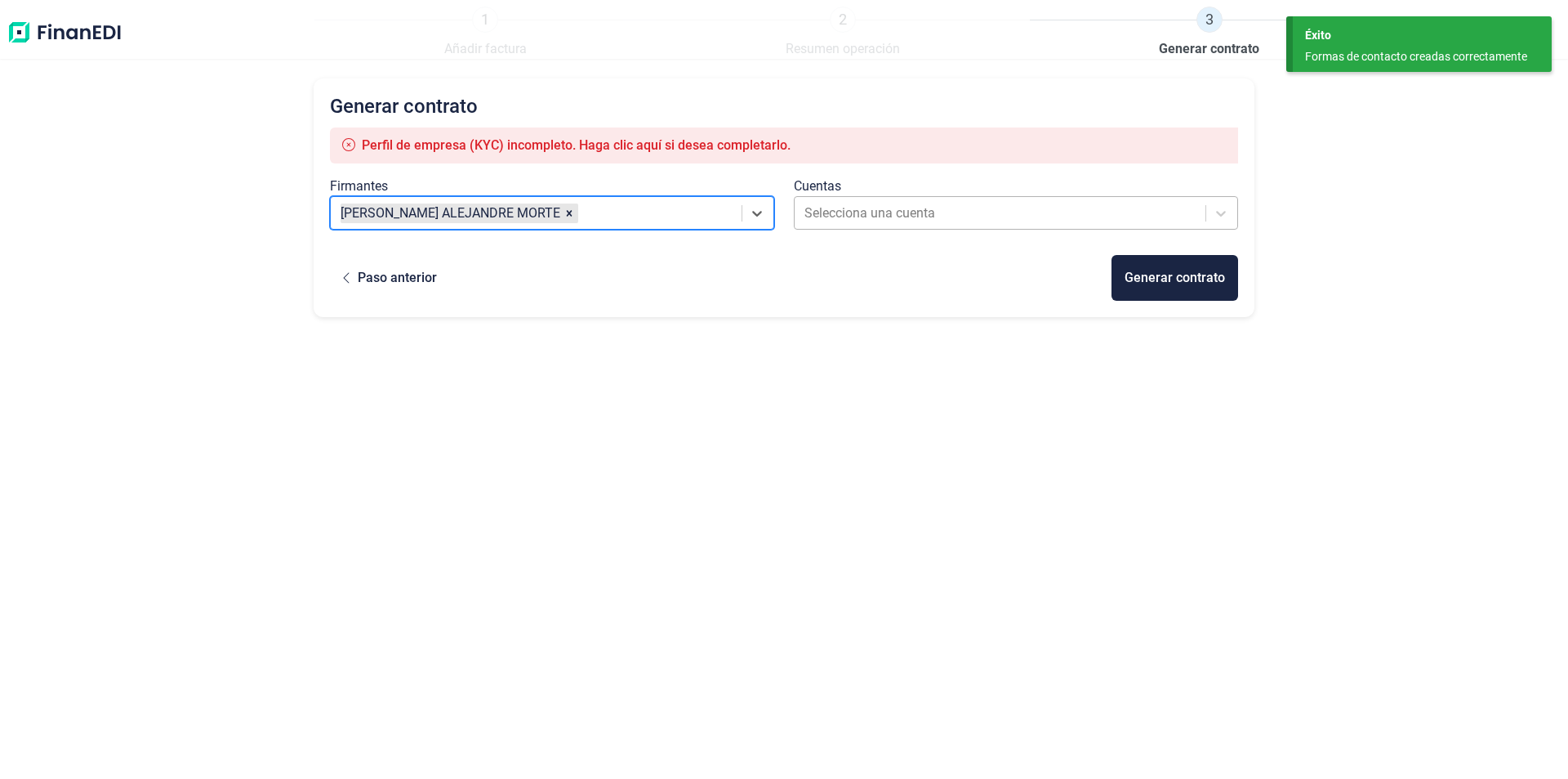
click at [909, 214] on div at bounding box center [1001, 213] width 393 height 23
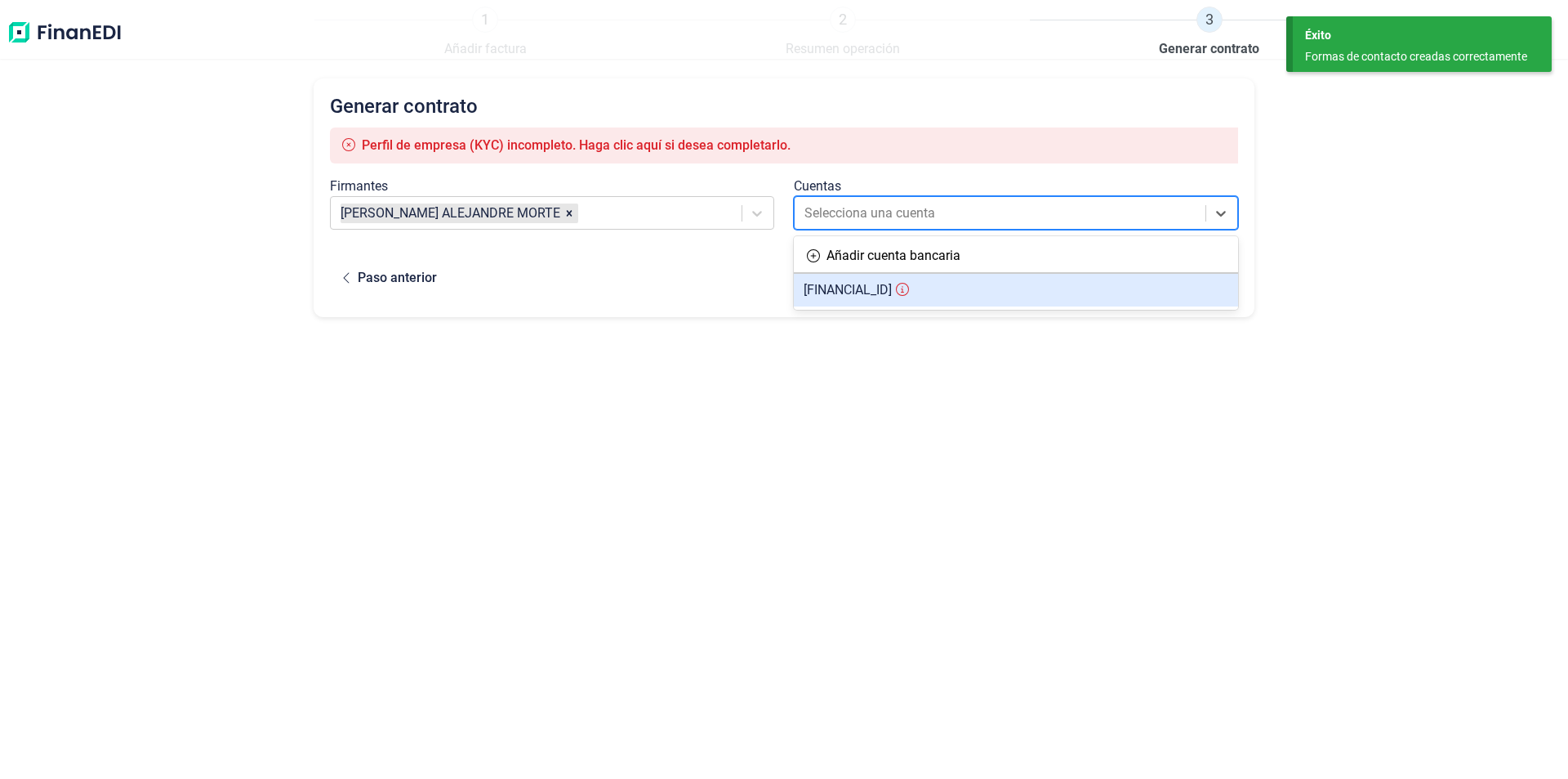
click at [892, 292] on span "[FINANCIAL_ID]" at bounding box center [847, 290] width 88 height 16
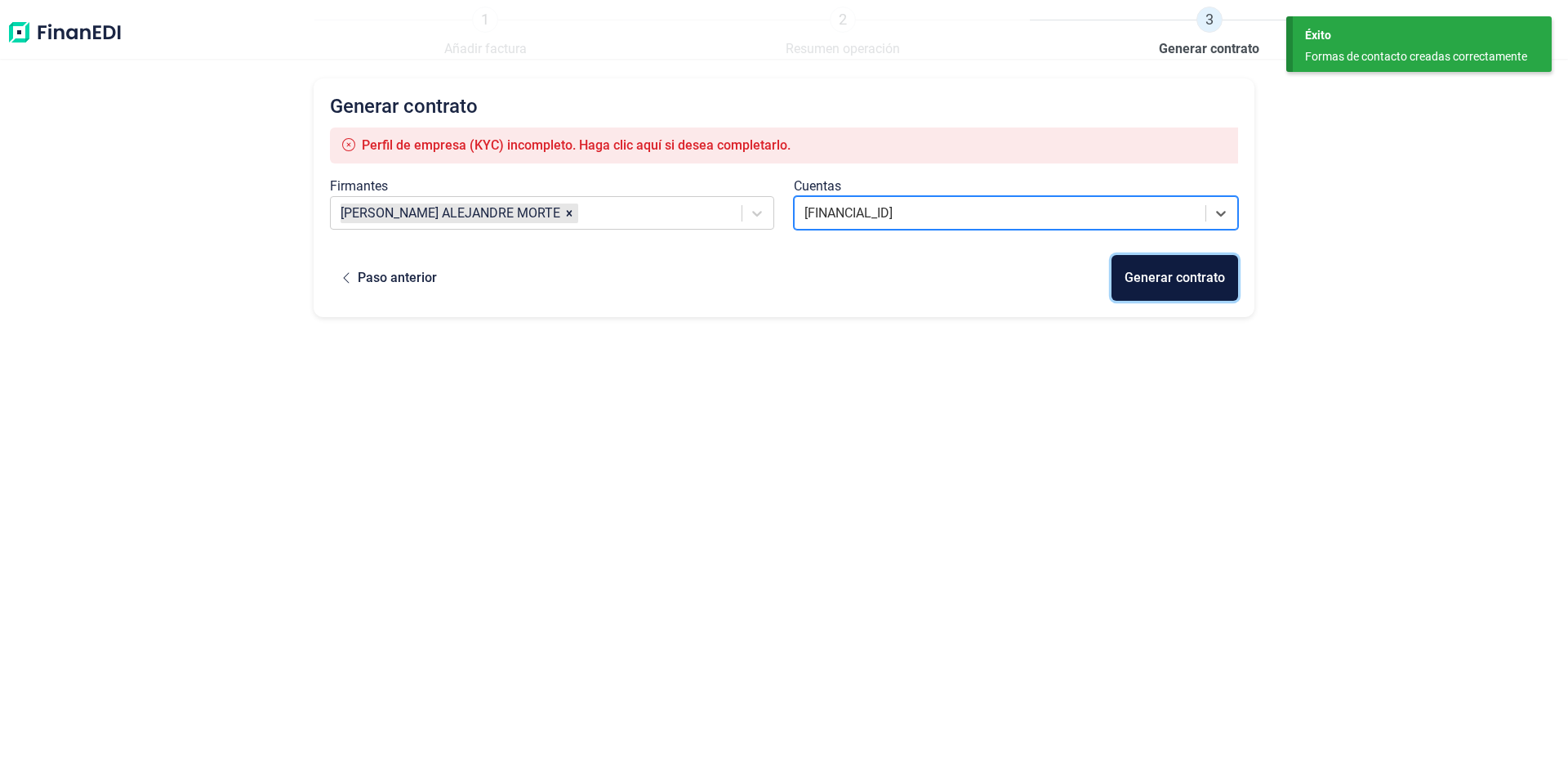
click at [1144, 280] on div "Generar contrato" at bounding box center [1174, 278] width 100 height 20
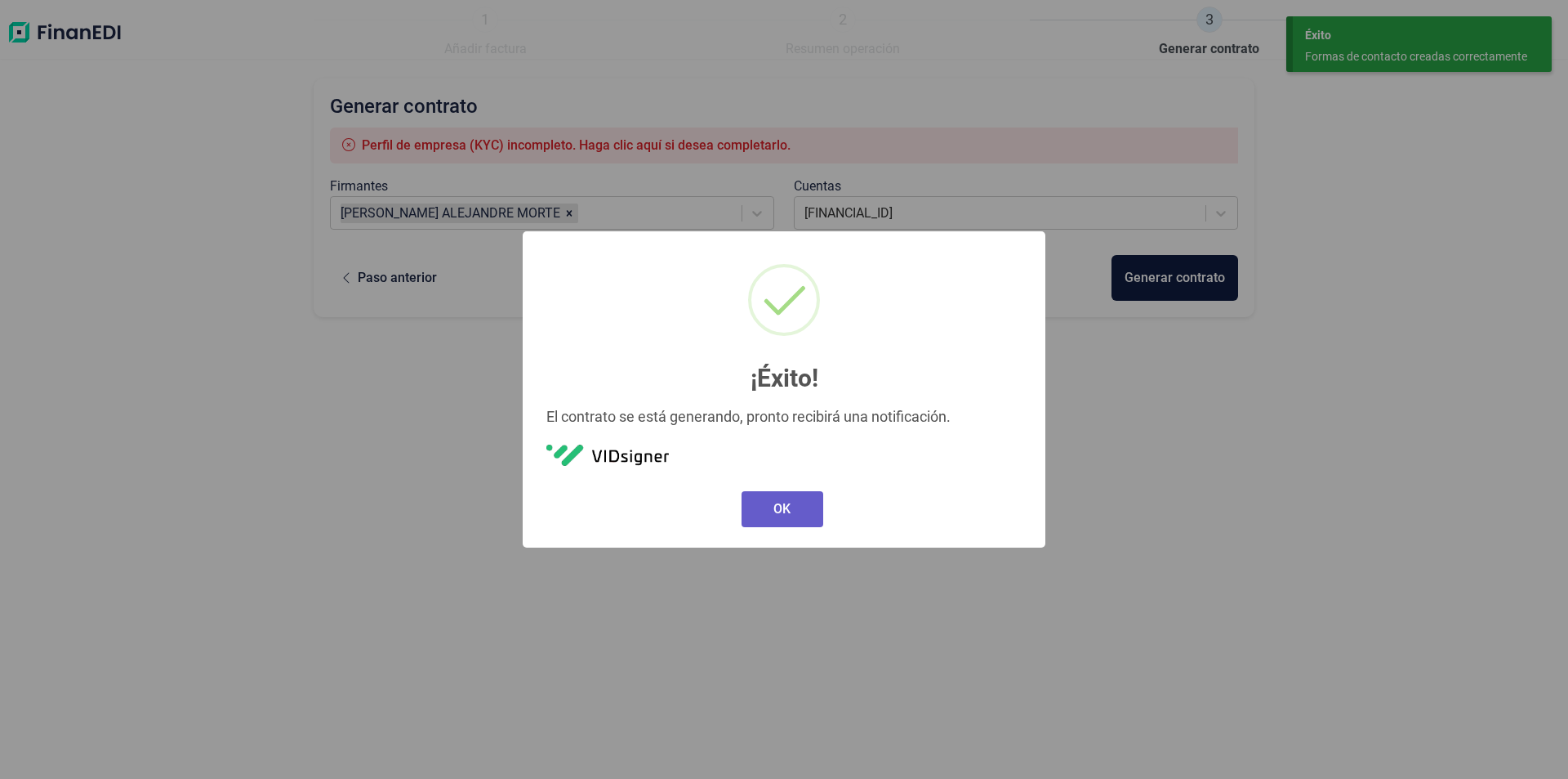
click at [801, 503] on button "OK" at bounding box center [783, 509] width 81 height 36
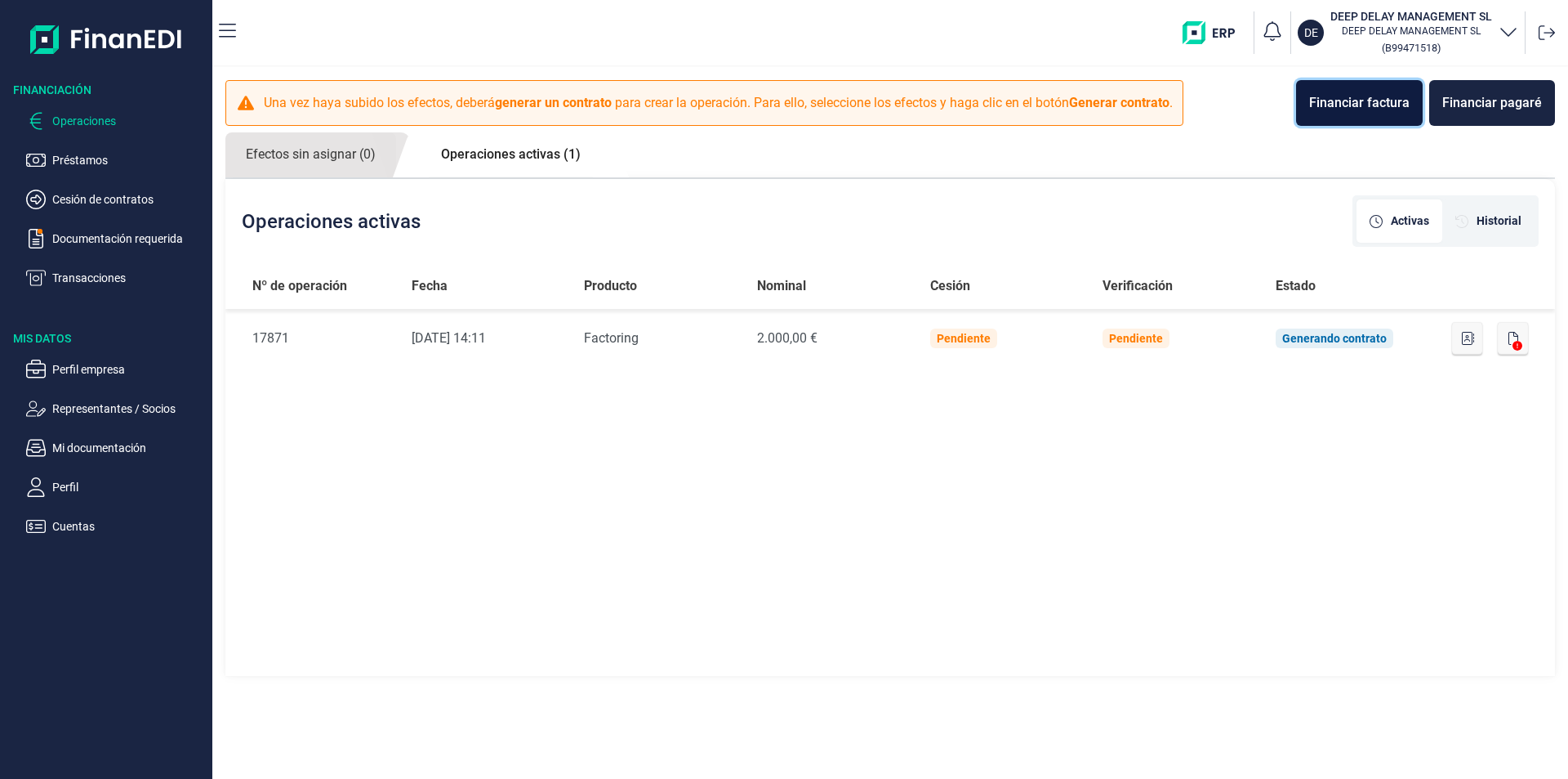
click at [1379, 110] on div "Financiar factura" at bounding box center [1358, 103] width 100 height 20
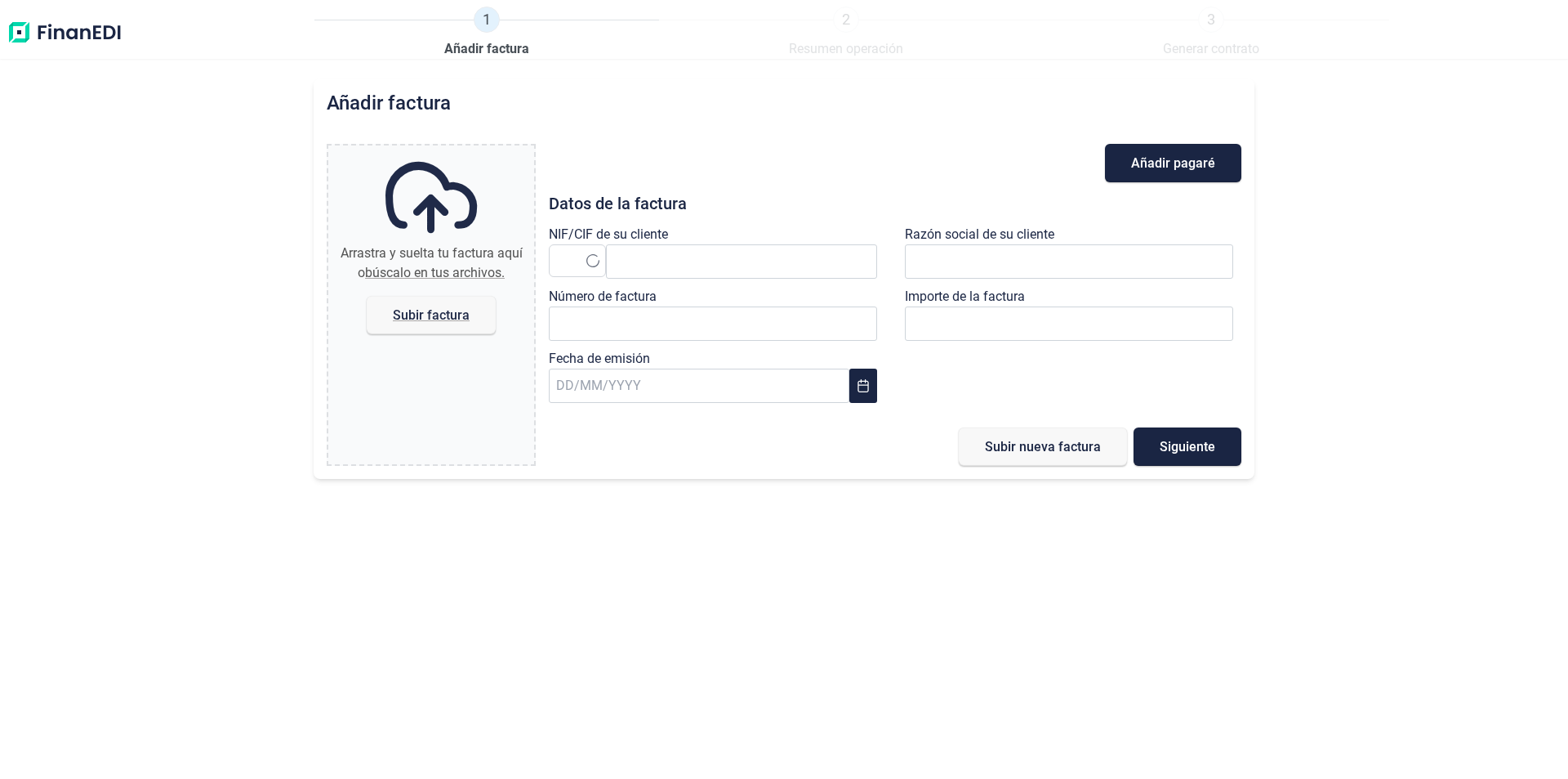
type input "0,00 €"
click at [442, 320] on span "Subir factura" at bounding box center [430, 315] width 76 height 12
click at [442, 150] on input "Arrastra y suelta tu factura aquí o búscalo en tus archivos. Subir factura" at bounding box center [431, 147] width 206 height 5
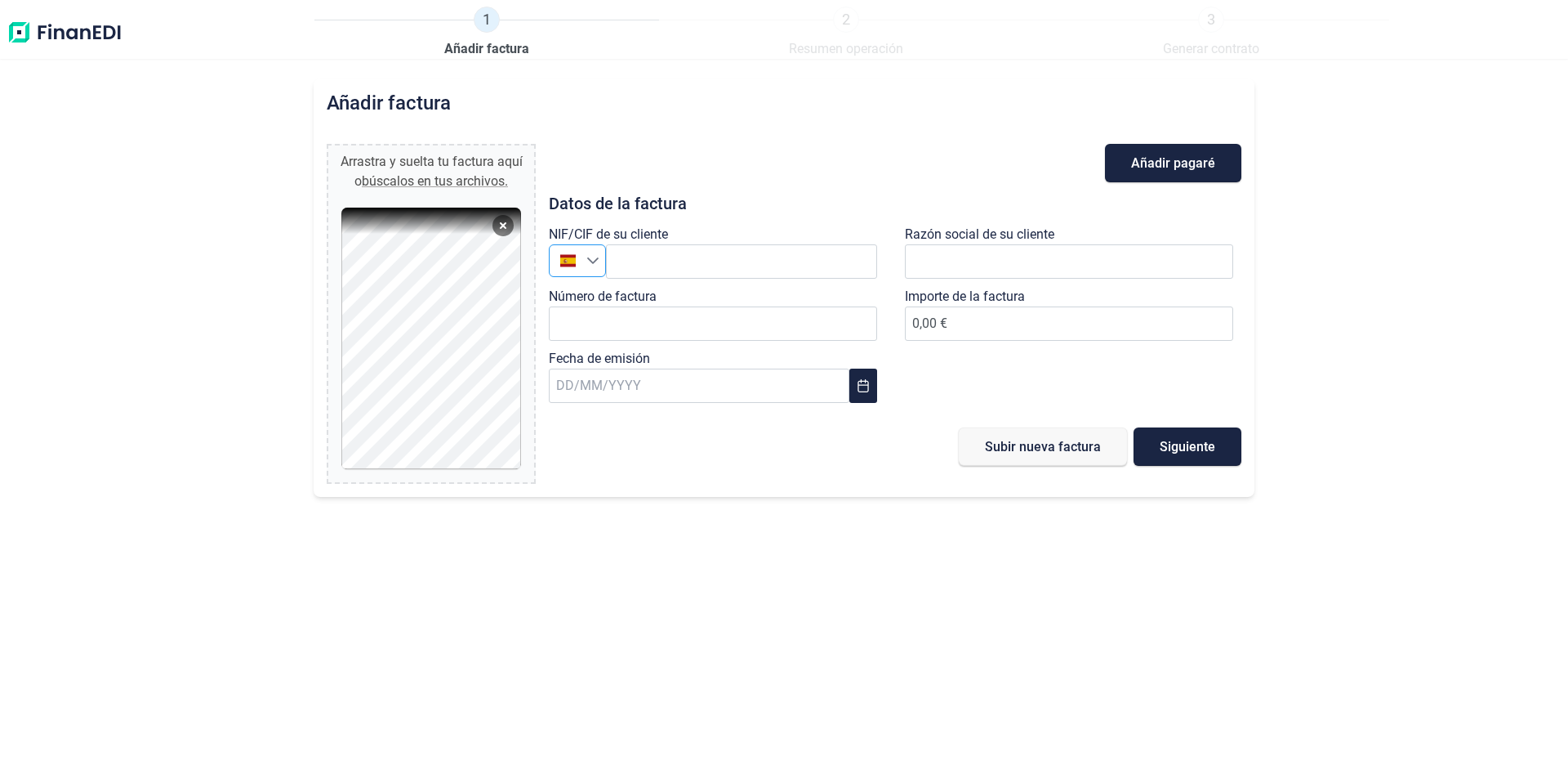
click at [591, 260] on icon "Seleccione un país" at bounding box center [593, 260] width 12 height 7
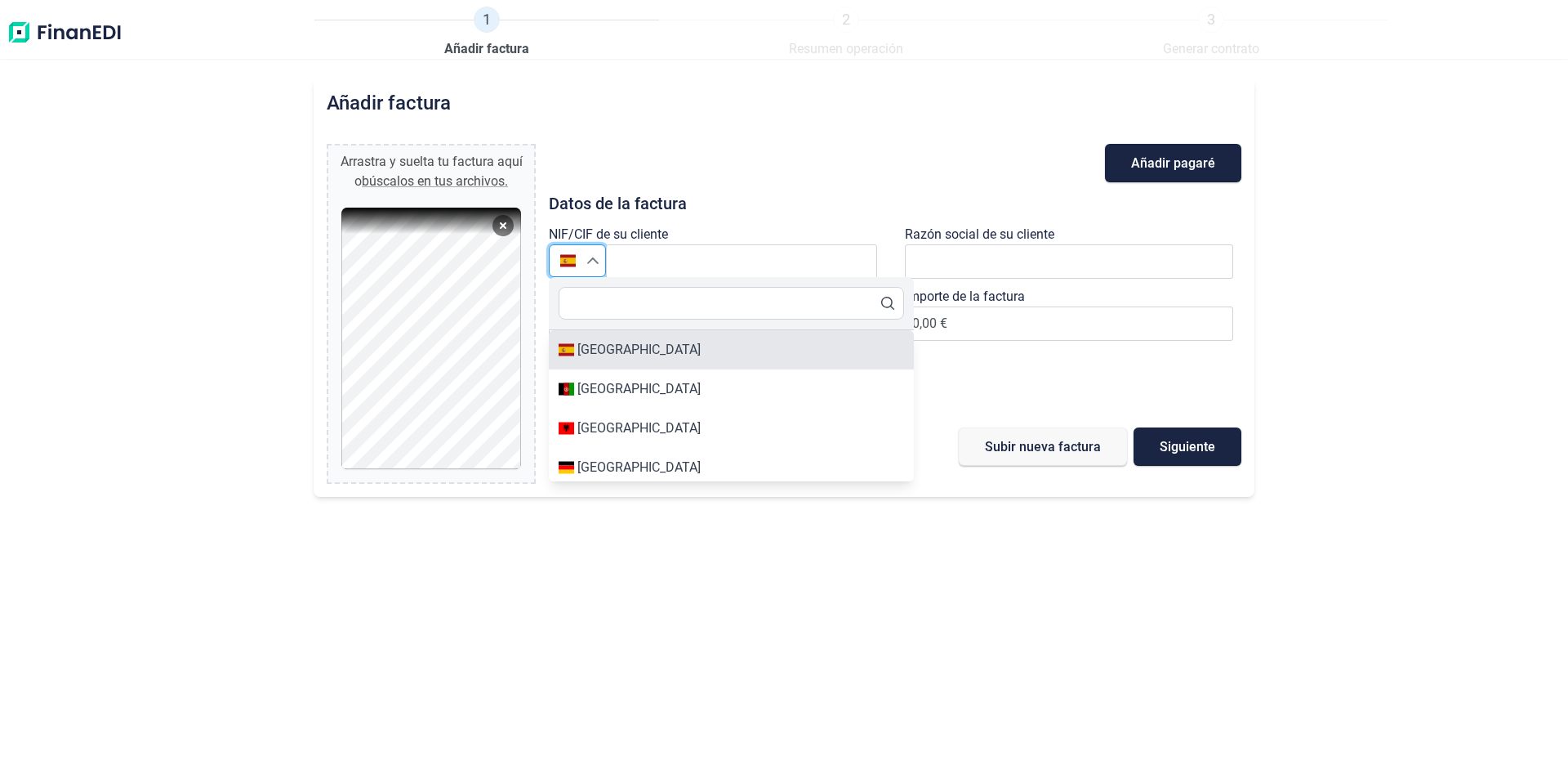
type input "[GEOGRAPHIC_DATA]"
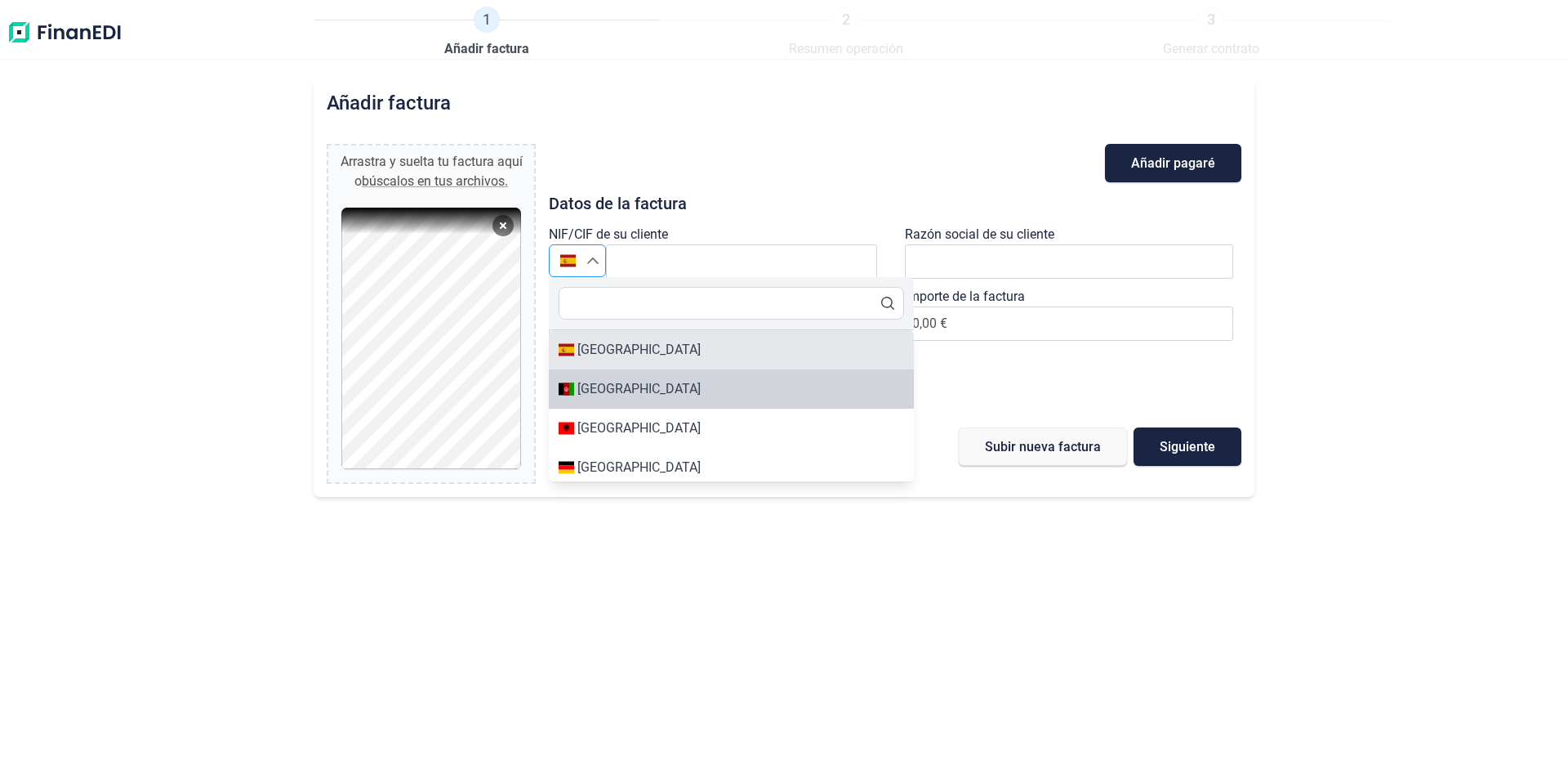
scroll to position [101, 0]
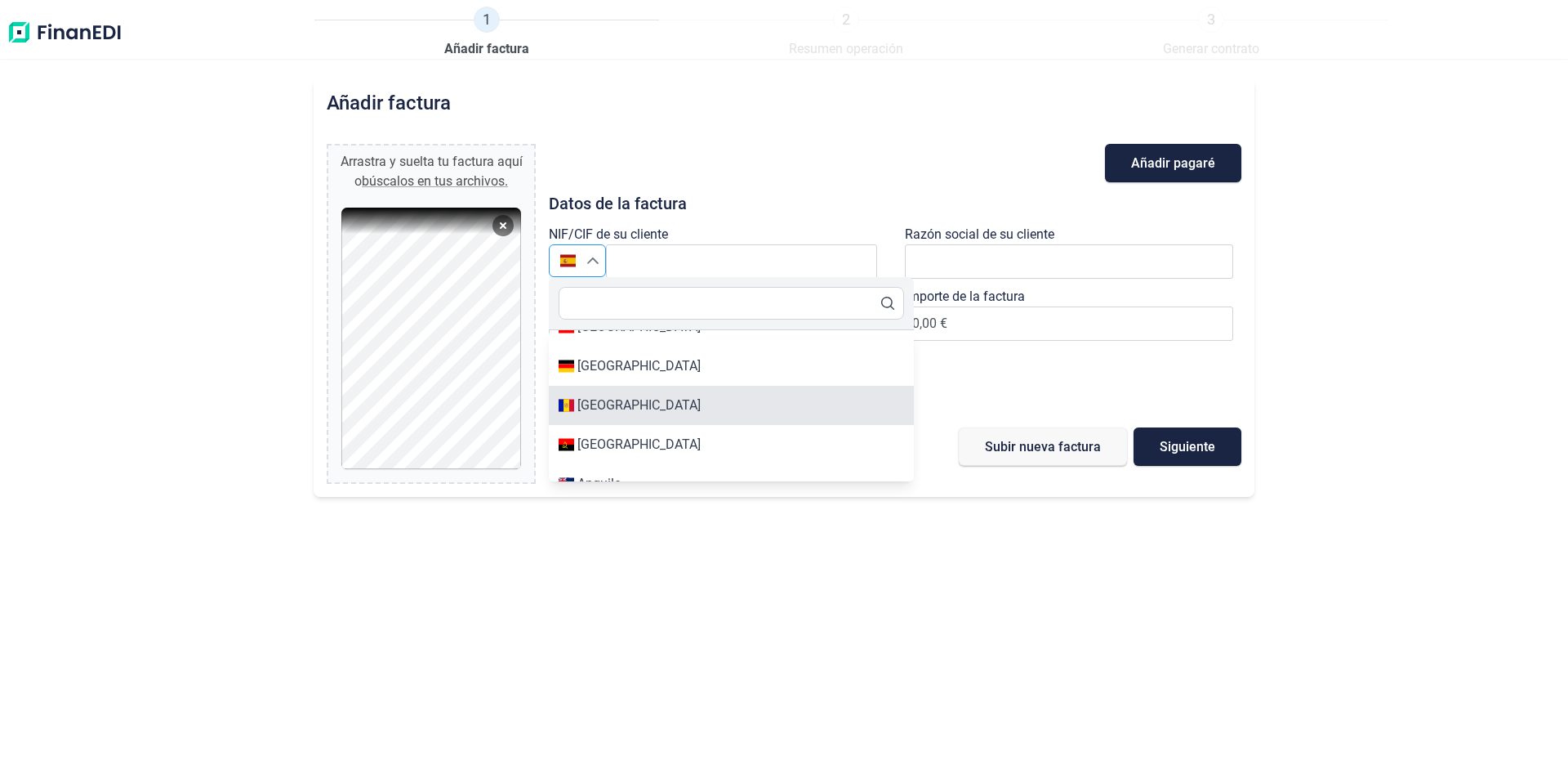
click at [627, 402] on div "[GEOGRAPHIC_DATA]" at bounding box center [731, 405] width 346 height 20
type input "[GEOGRAPHIC_DATA]"
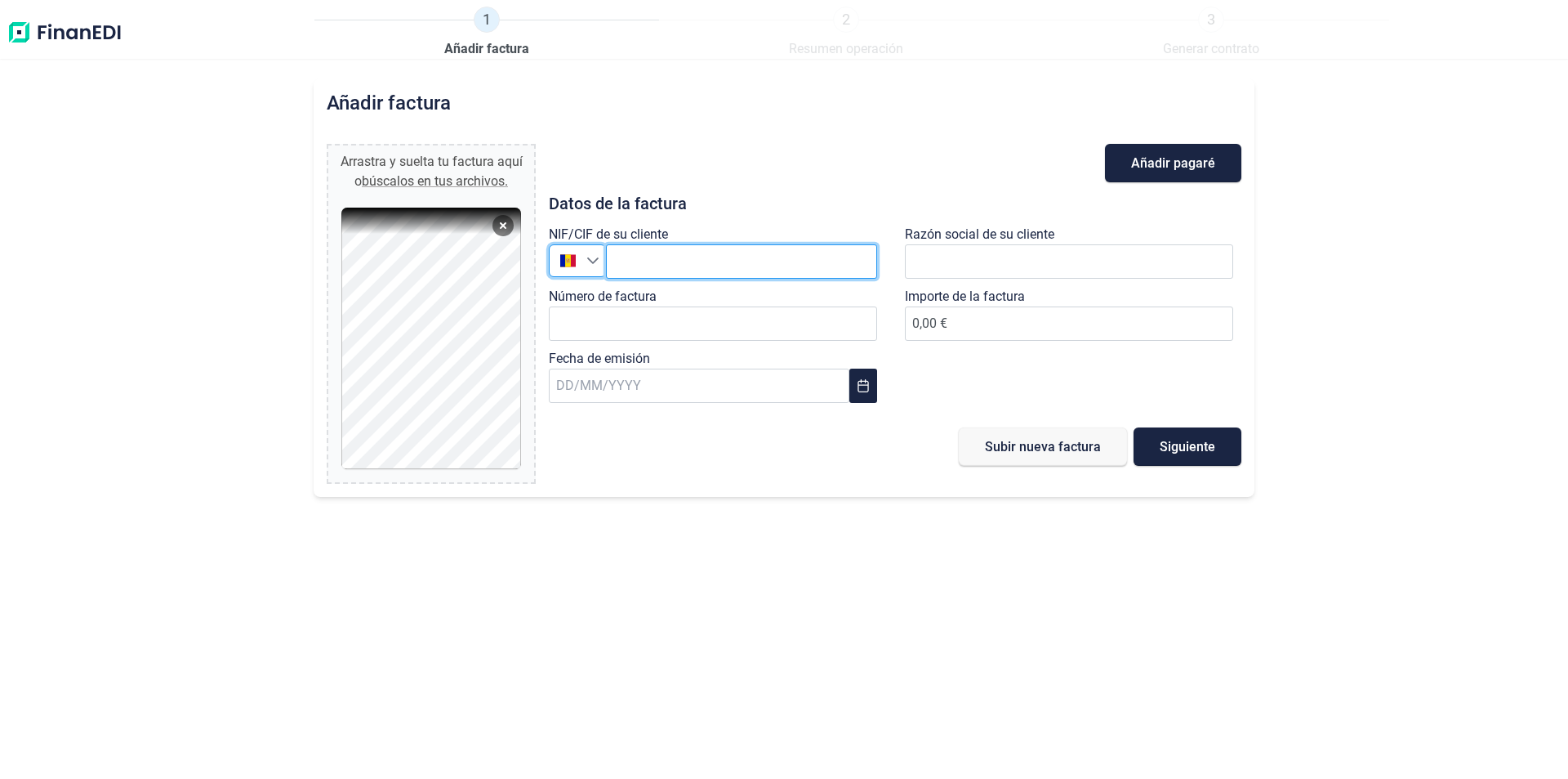
click at [687, 264] on input "text" at bounding box center [741, 261] width 271 height 35
type input "L713347S"
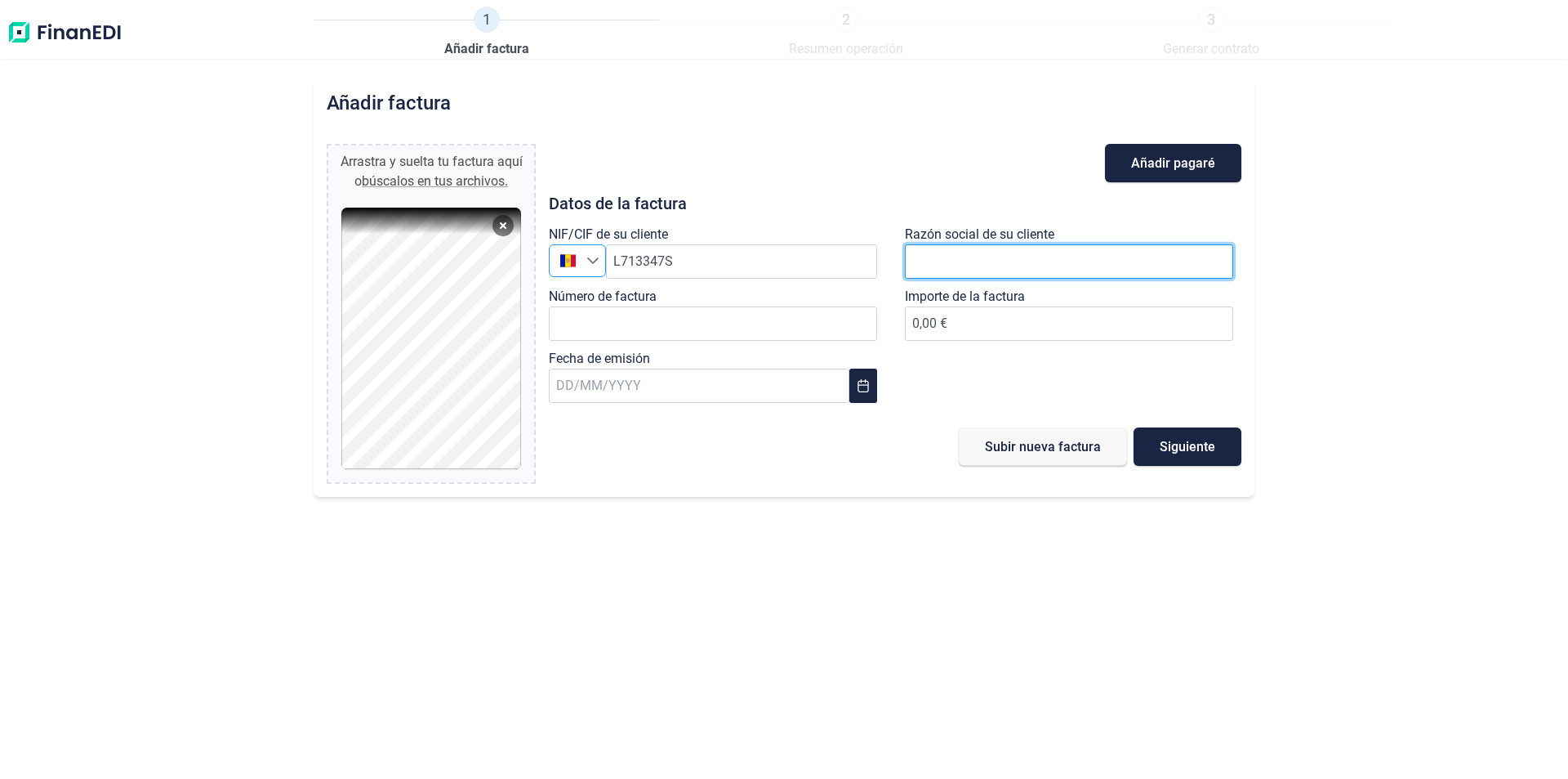
click at [969, 259] on input "text" at bounding box center [1069, 261] width 329 height 35
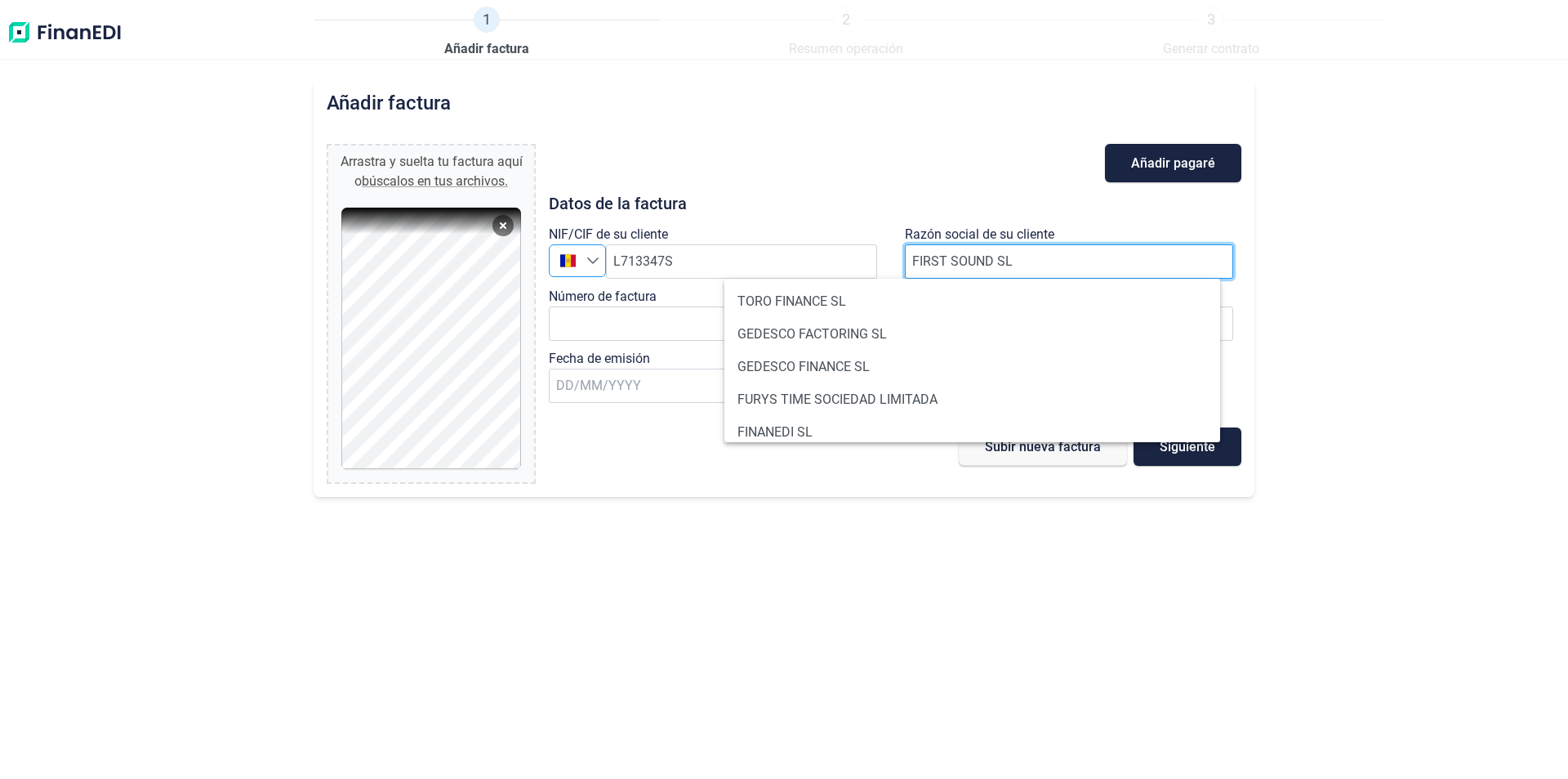
type input "FIRST SOUND SL"
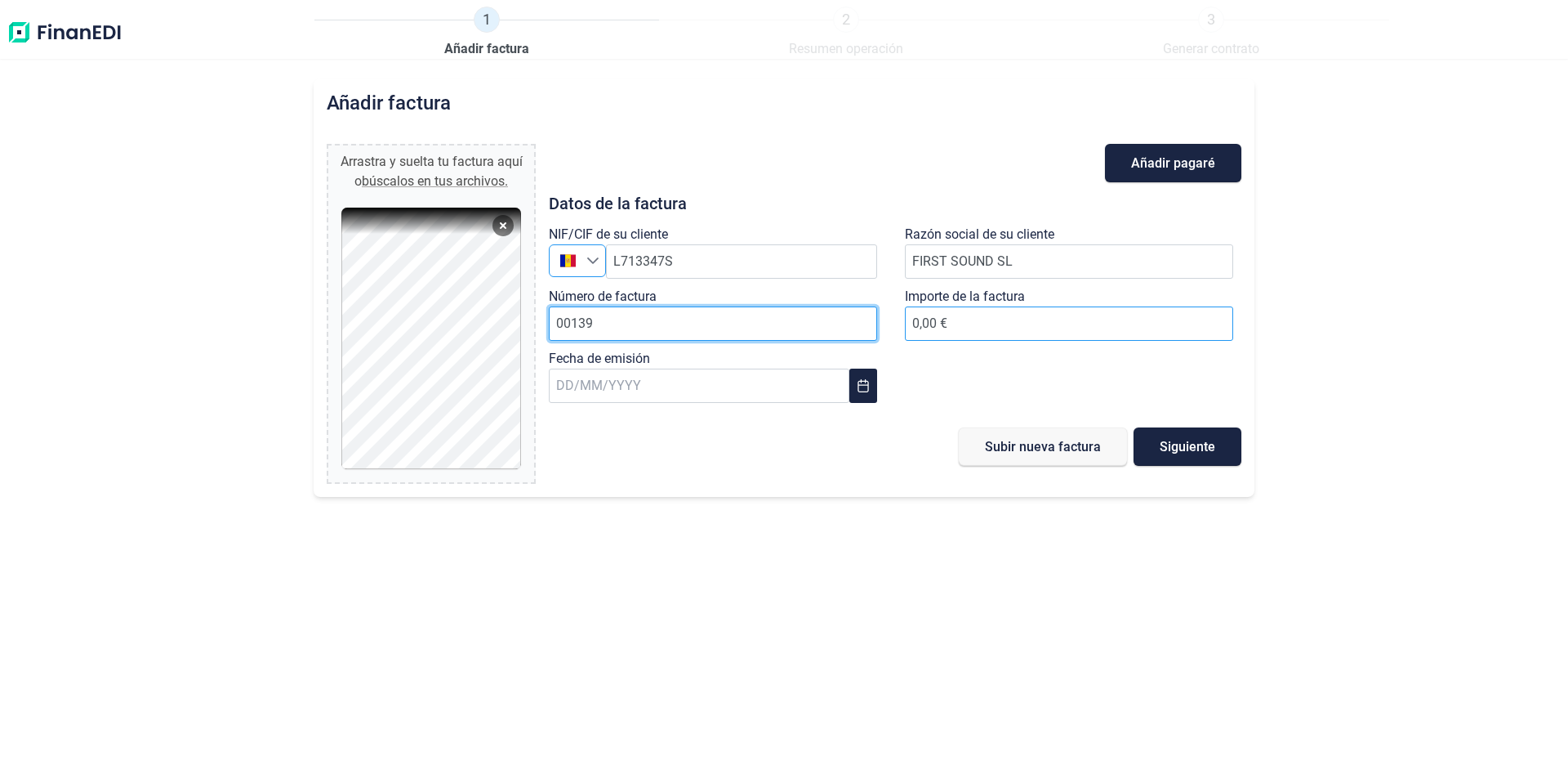
type input "00139"
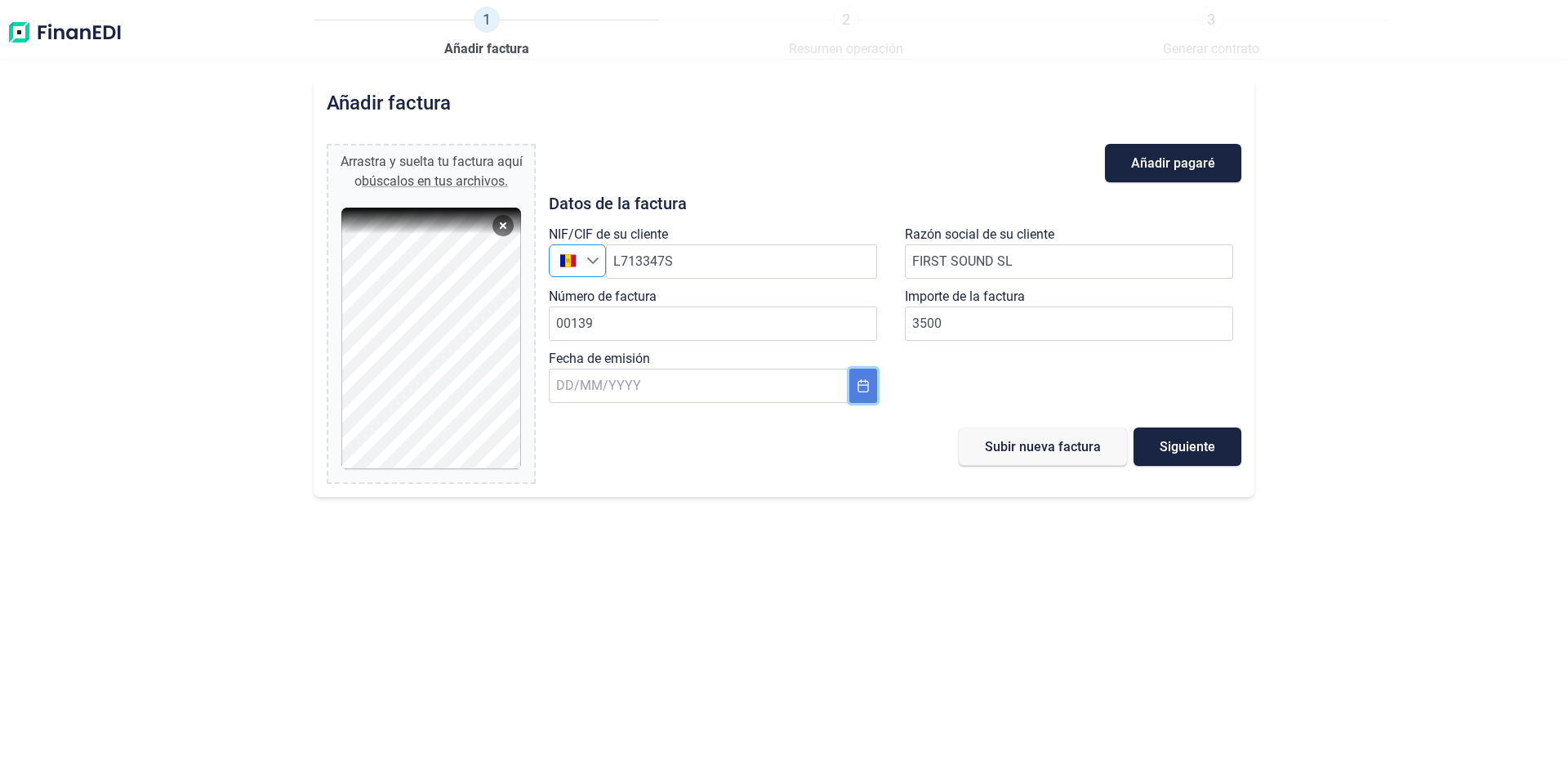
type input "3.500,00 €"
click at [866, 390] on icon "Choose Date" at bounding box center [863, 386] width 13 height 13
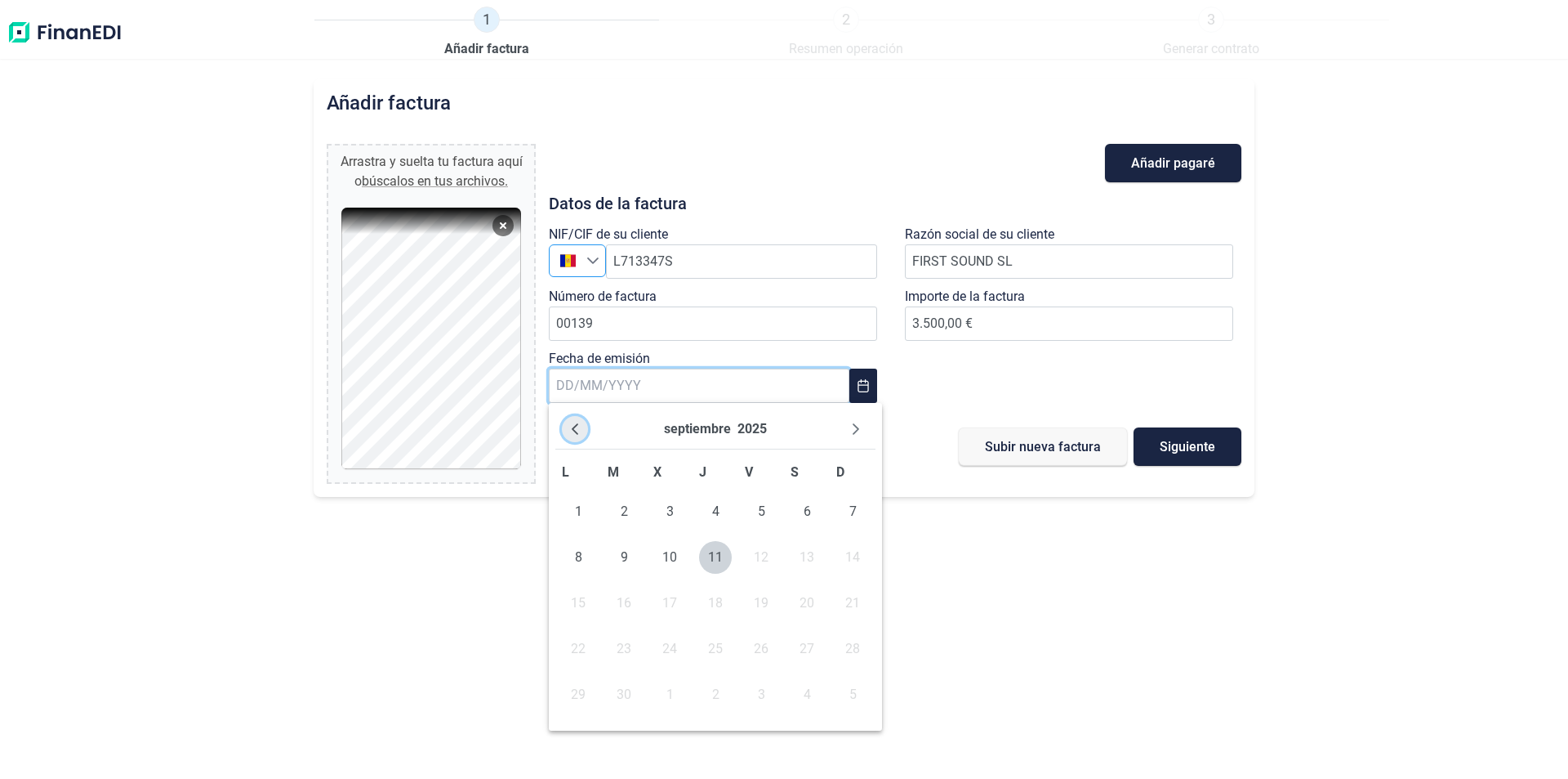
click at [576, 428] on icon "Previous Month" at bounding box center [574, 428] width 13 height 13
click at [666, 559] on span "9" at bounding box center [669, 556] width 33 height 33
type input "[DATE]"
click at [1225, 438] on button "Siguiente" at bounding box center [1187, 446] width 108 height 39
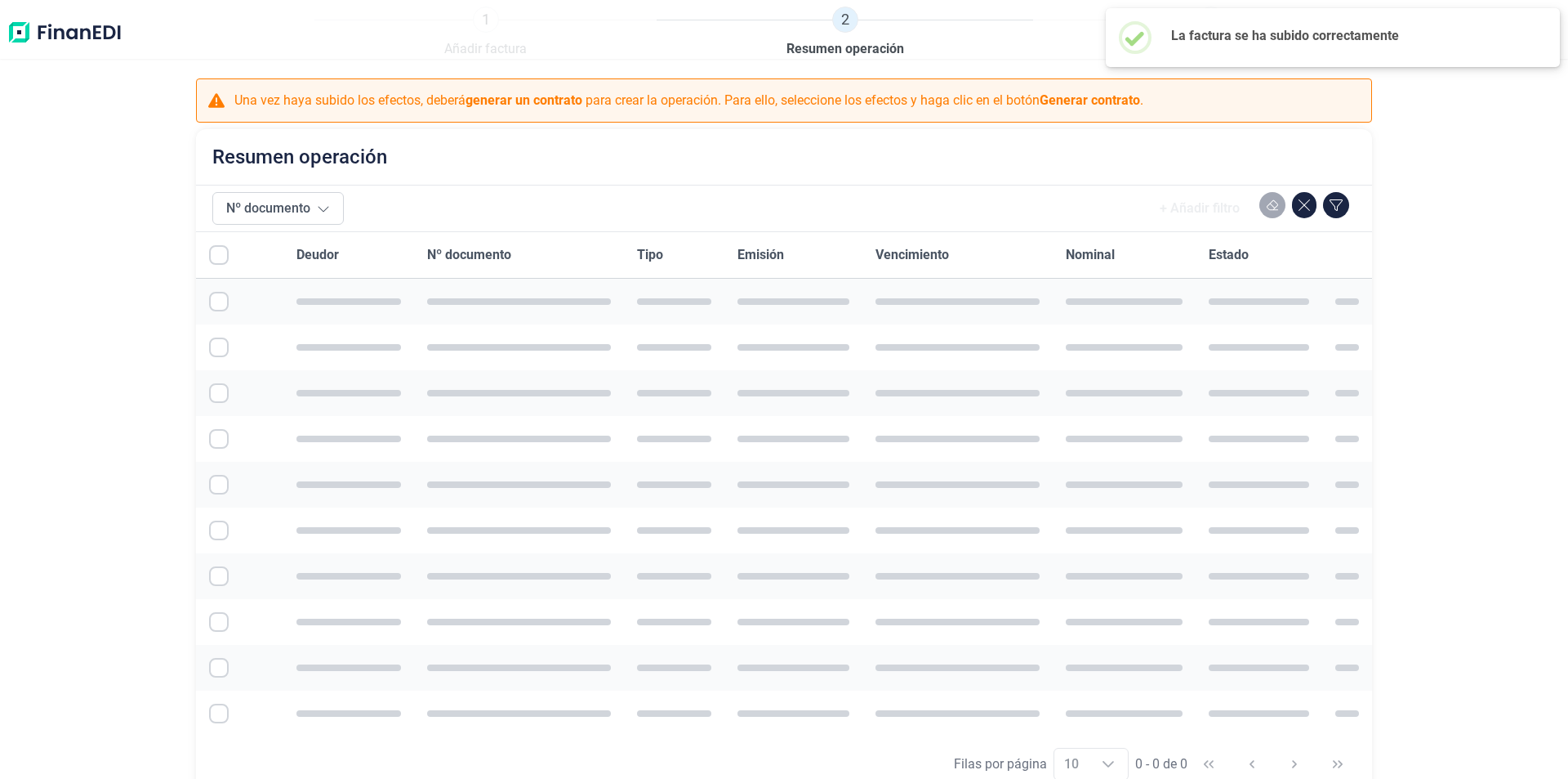
checkbox input "true"
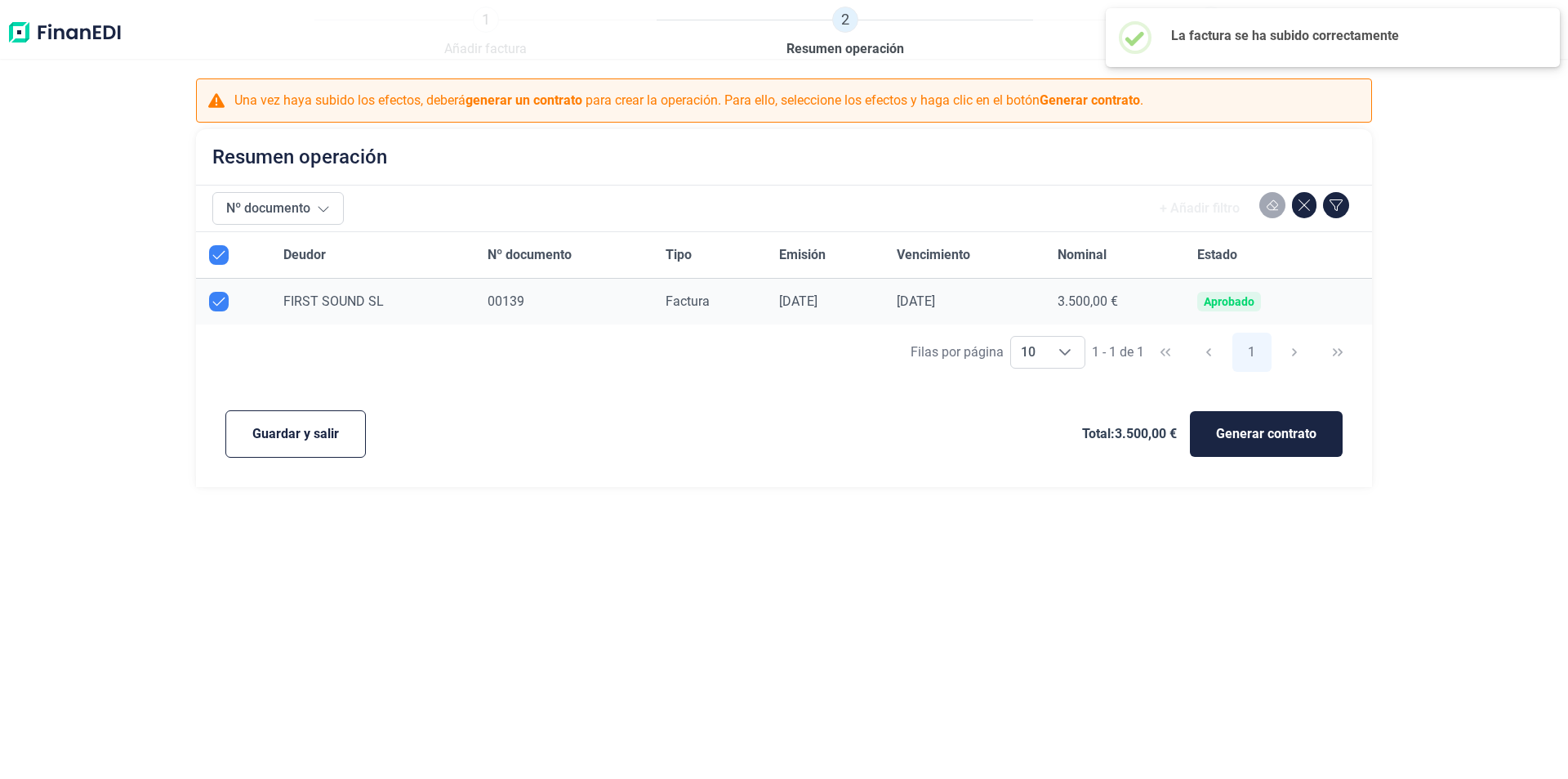
checkbox input "true"
click at [1232, 431] on span "Generar contrato" at bounding box center [1265, 434] width 100 height 20
select select "ES"
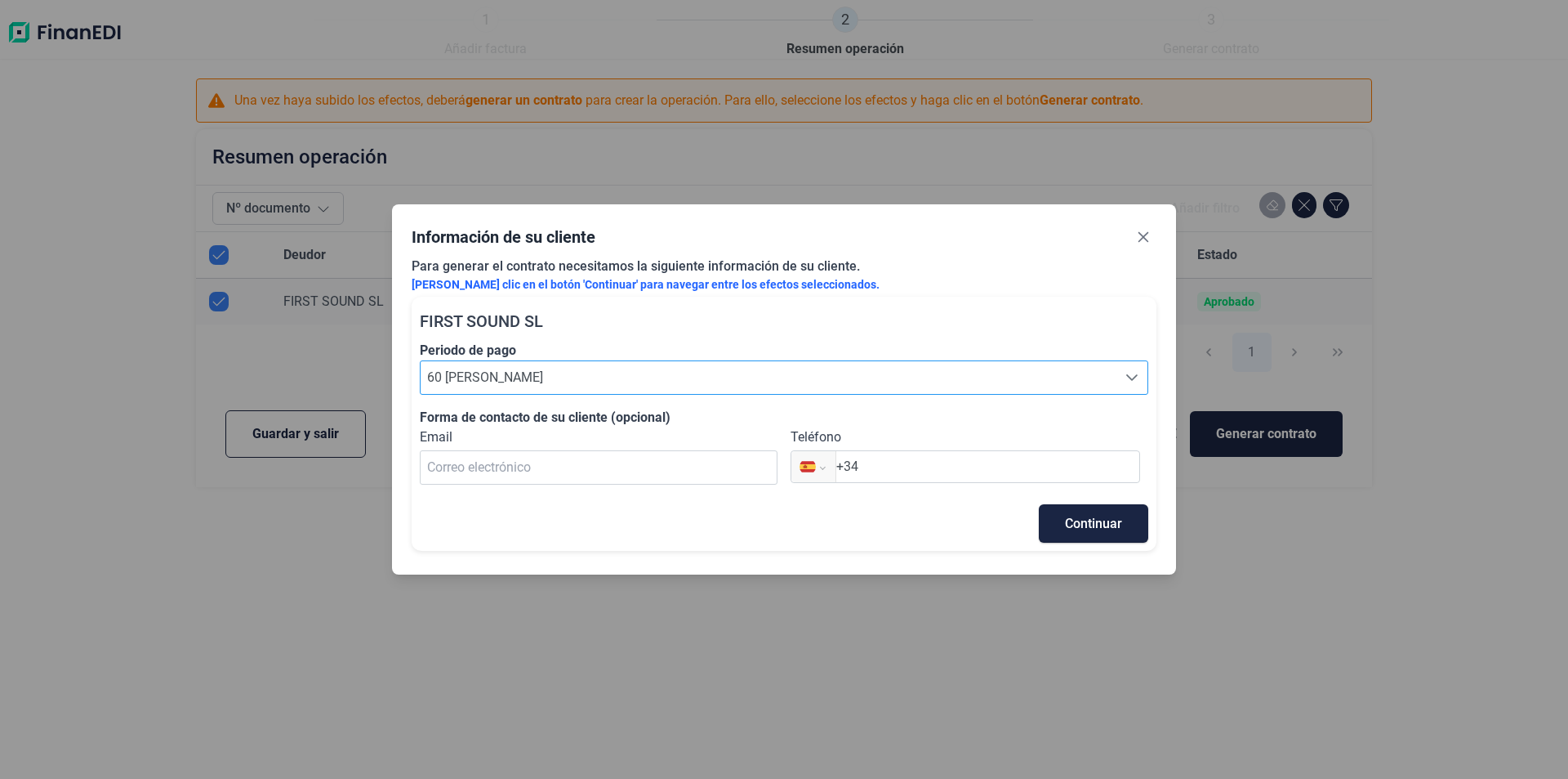
click at [843, 388] on span "60 [PERSON_NAME]" at bounding box center [768, 377] width 696 height 33
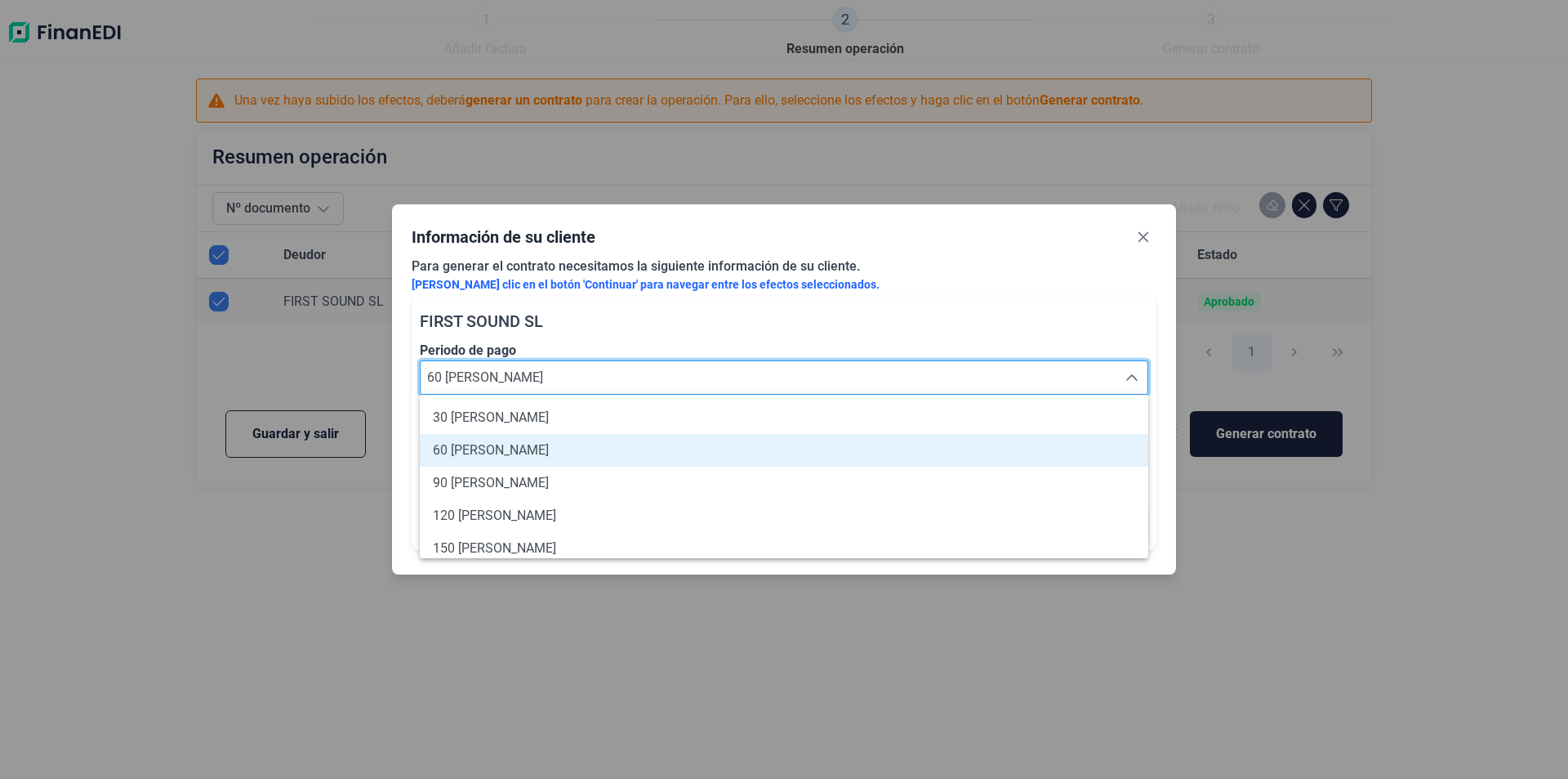
click at [843, 388] on span "60 [PERSON_NAME]" at bounding box center [768, 377] width 696 height 33
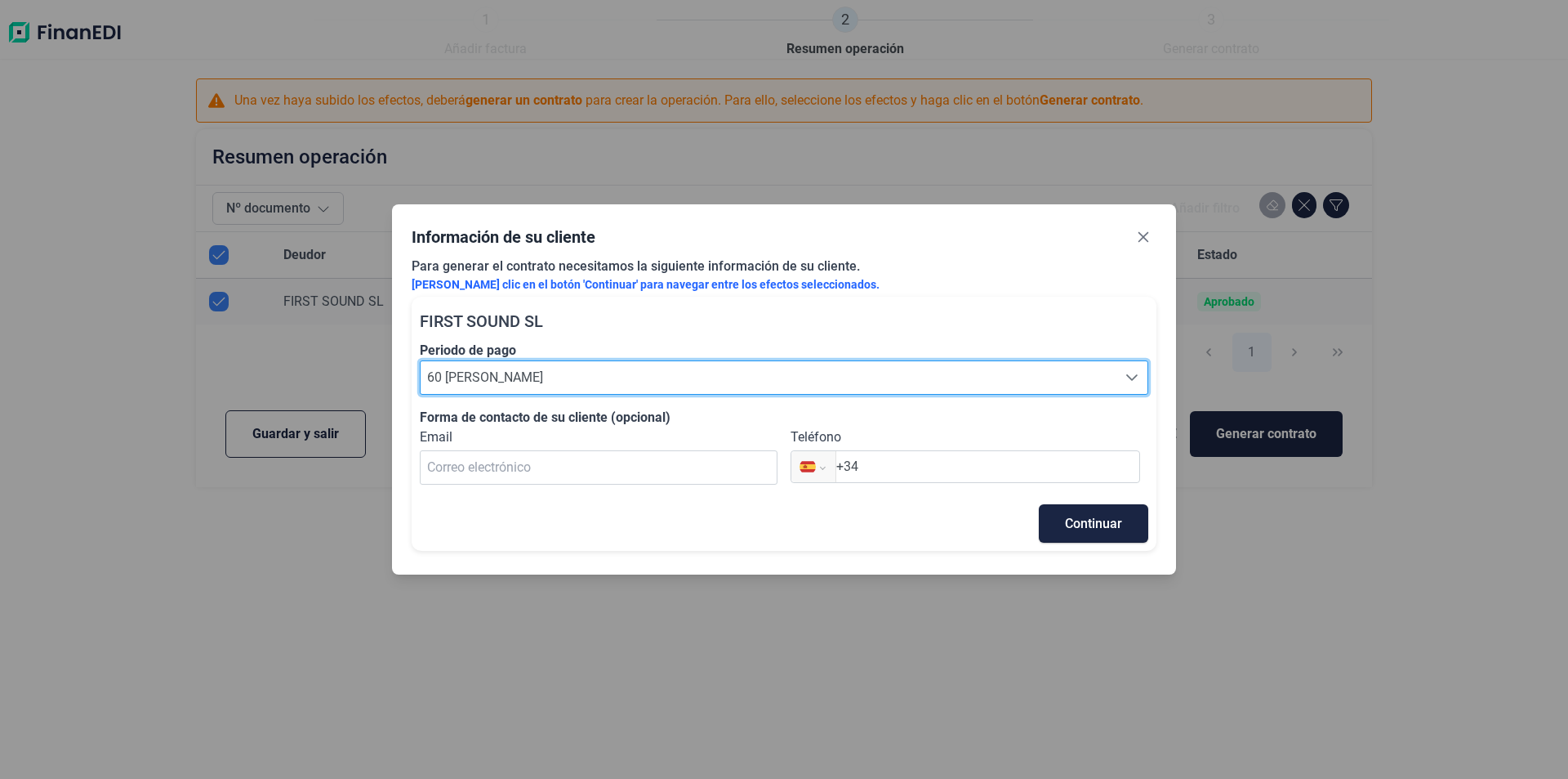
click at [852, 381] on span "60 [PERSON_NAME]" at bounding box center [768, 377] width 696 height 33
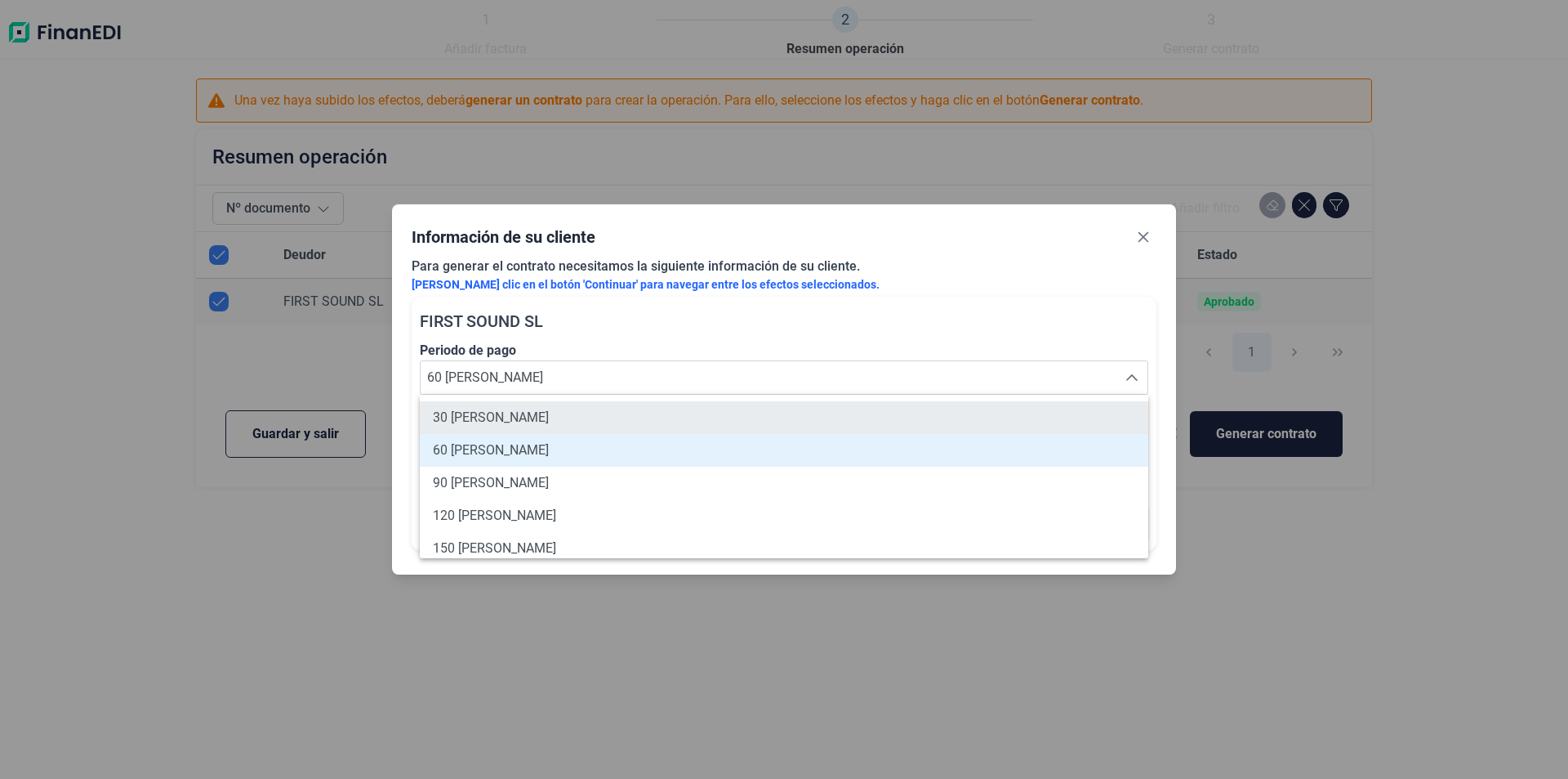
click at [836, 411] on li "30 [PERSON_NAME]" at bounding box center [784, 417] width 728 height 33
type input "30 [PERSON_NAME]"
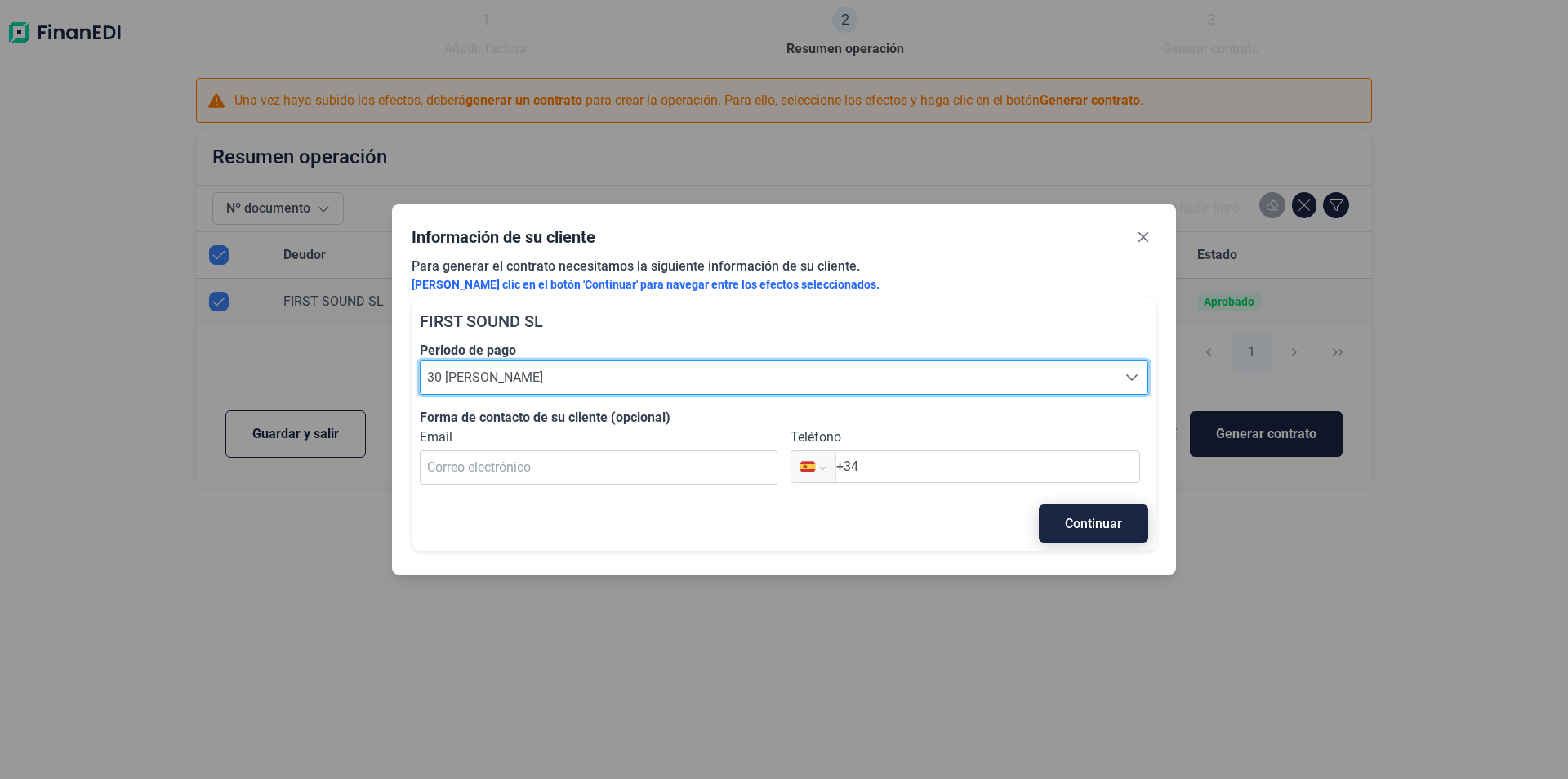
click at [1061, 517] on button "Continuar" at bounding box center [1093, 523] width 109 height 39
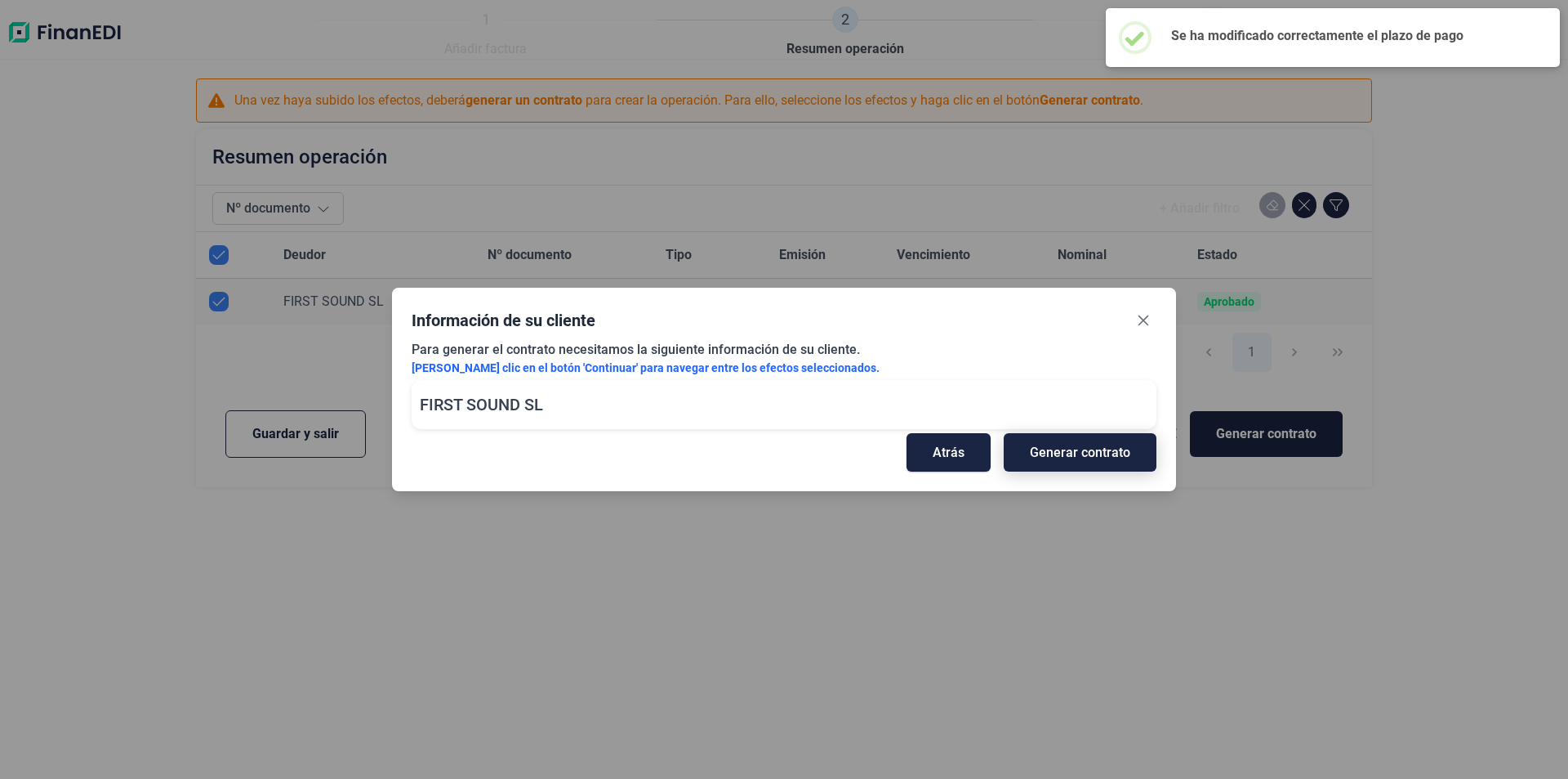
click at [1082, 456] on span "Generar contrato" at bounding box center [1079, 452] width 100 height 12
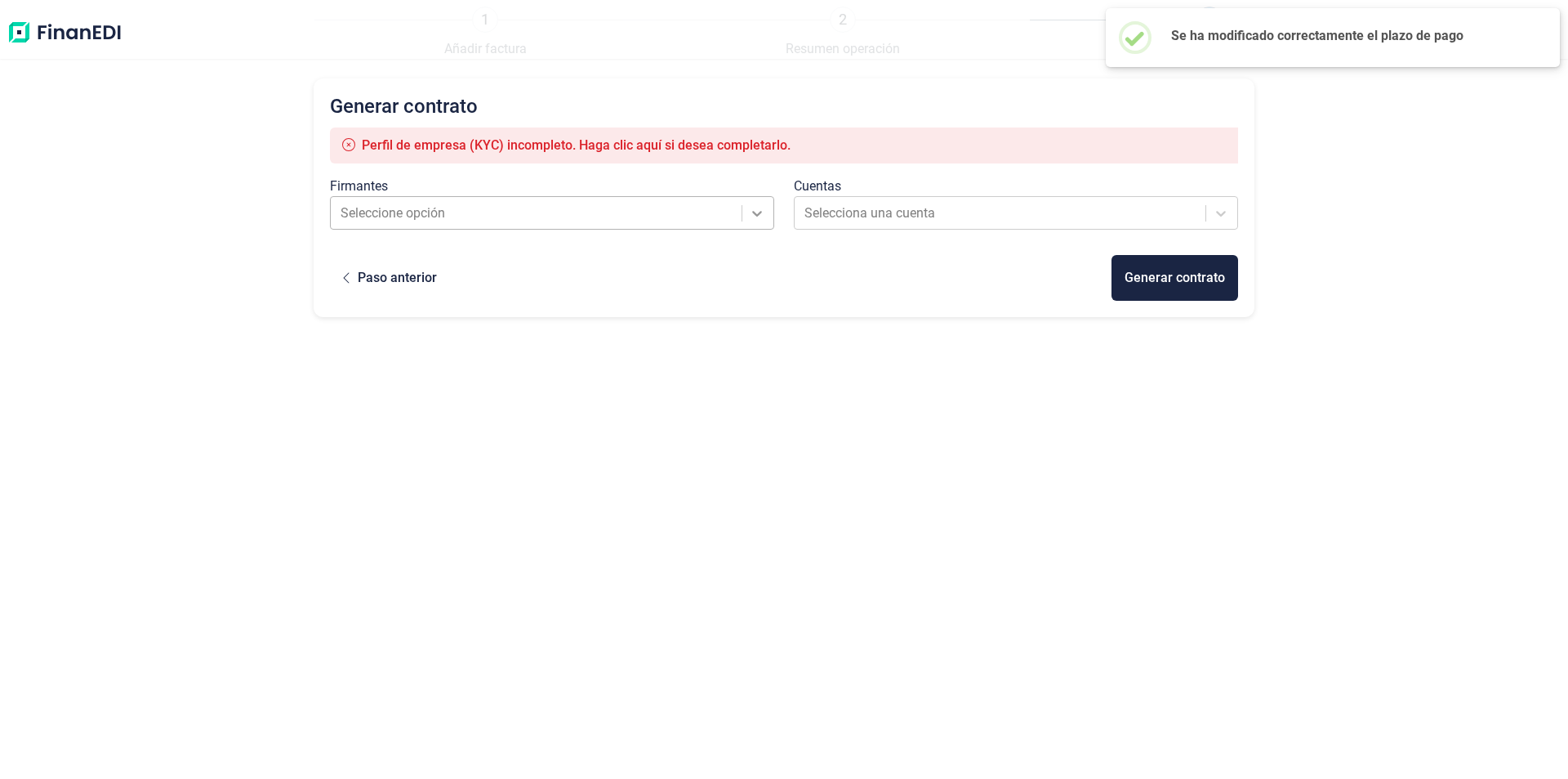
click at [754, 210] on icon at bounding box center [757, 213] width 16 height 16
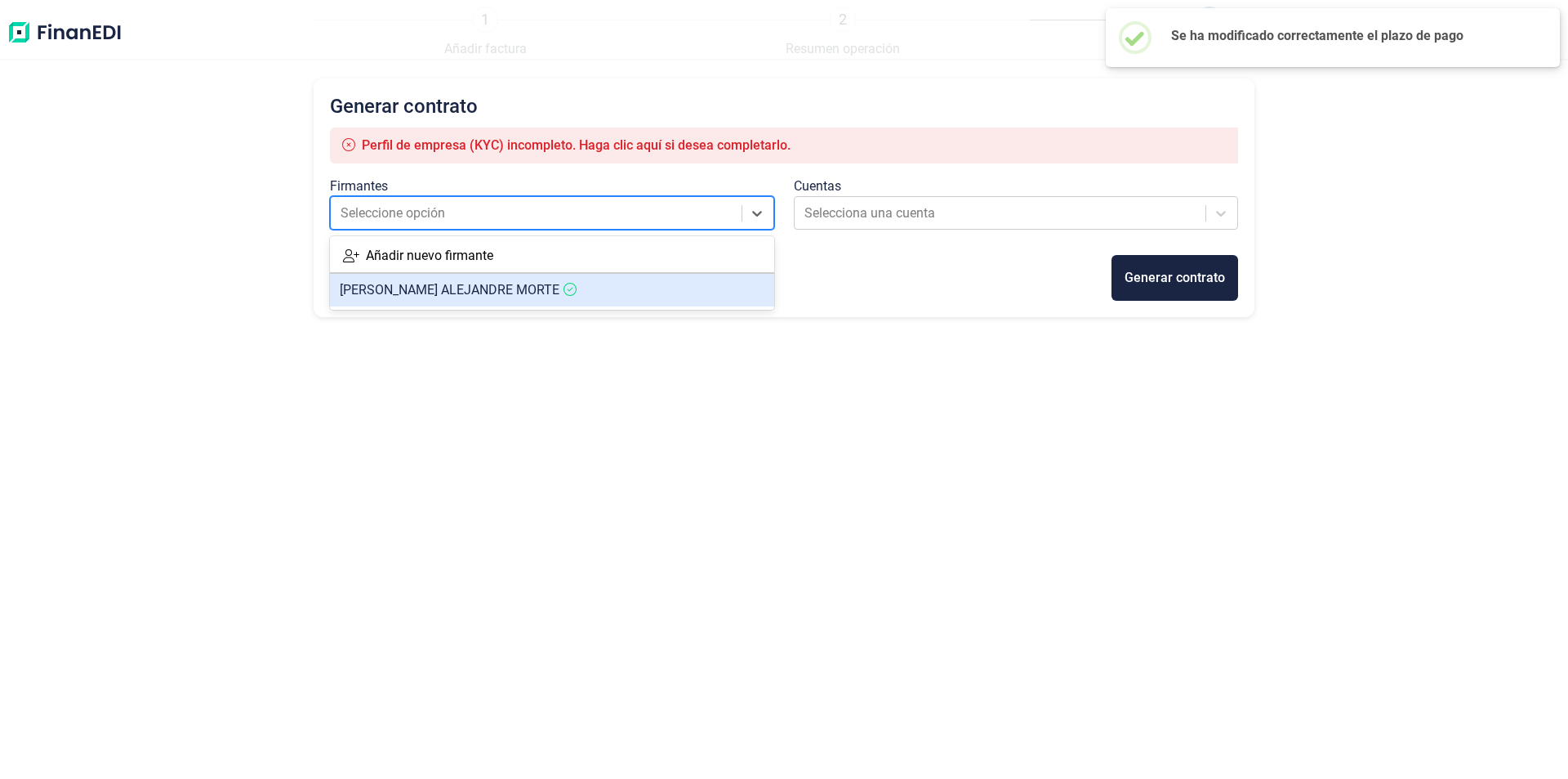
click at [600, 299] on article "[PERSON_NAME] MORTE" at bounding box center [551, 289] width 444 height 33
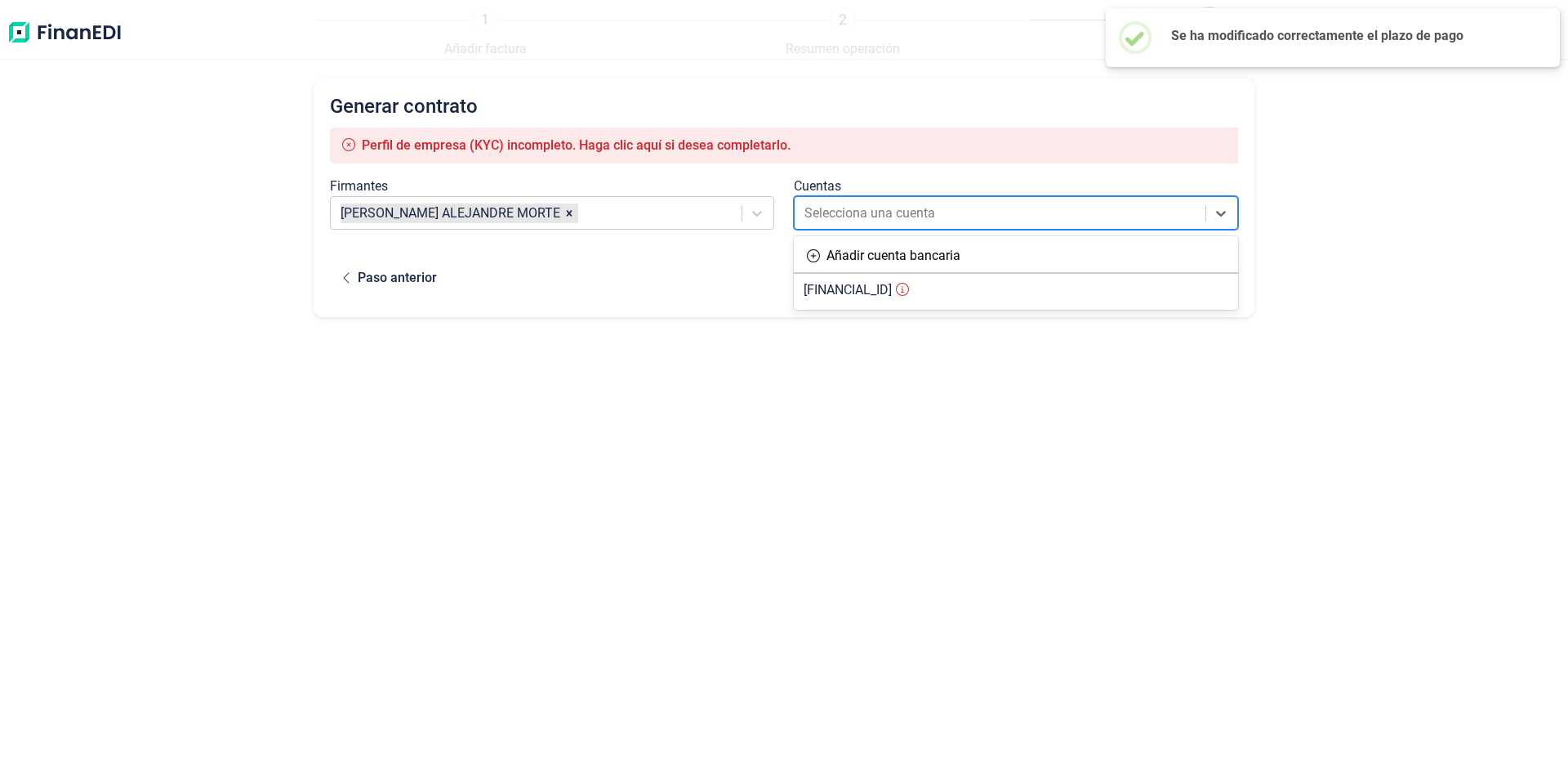
click at [868, 208] on div at bounding box center [1001, 213] width 393 height 23
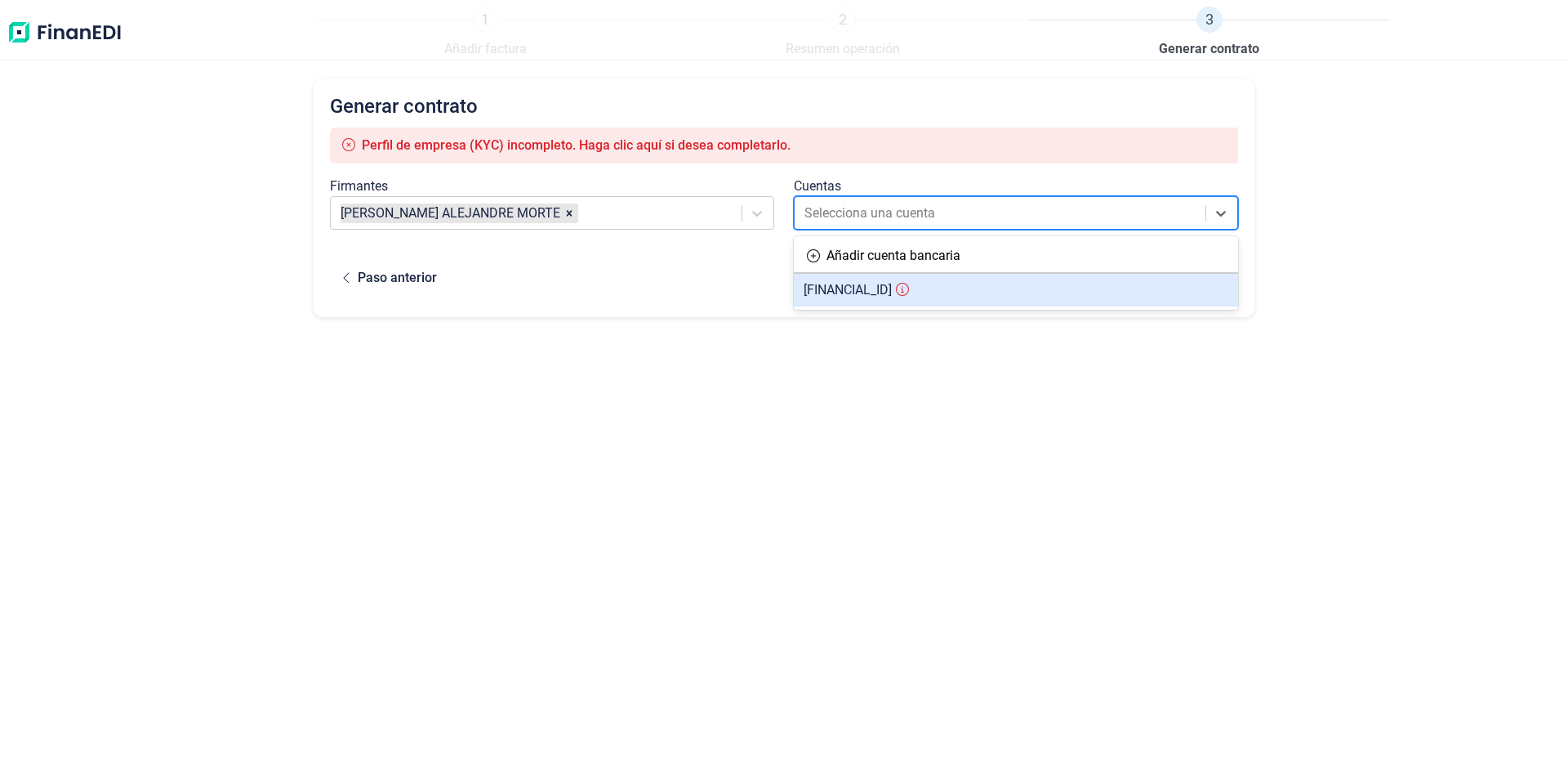
click at [866, 302] on article "[FINANCIAL_ID]" at bounding box center [1015, 289] width 444 height 33
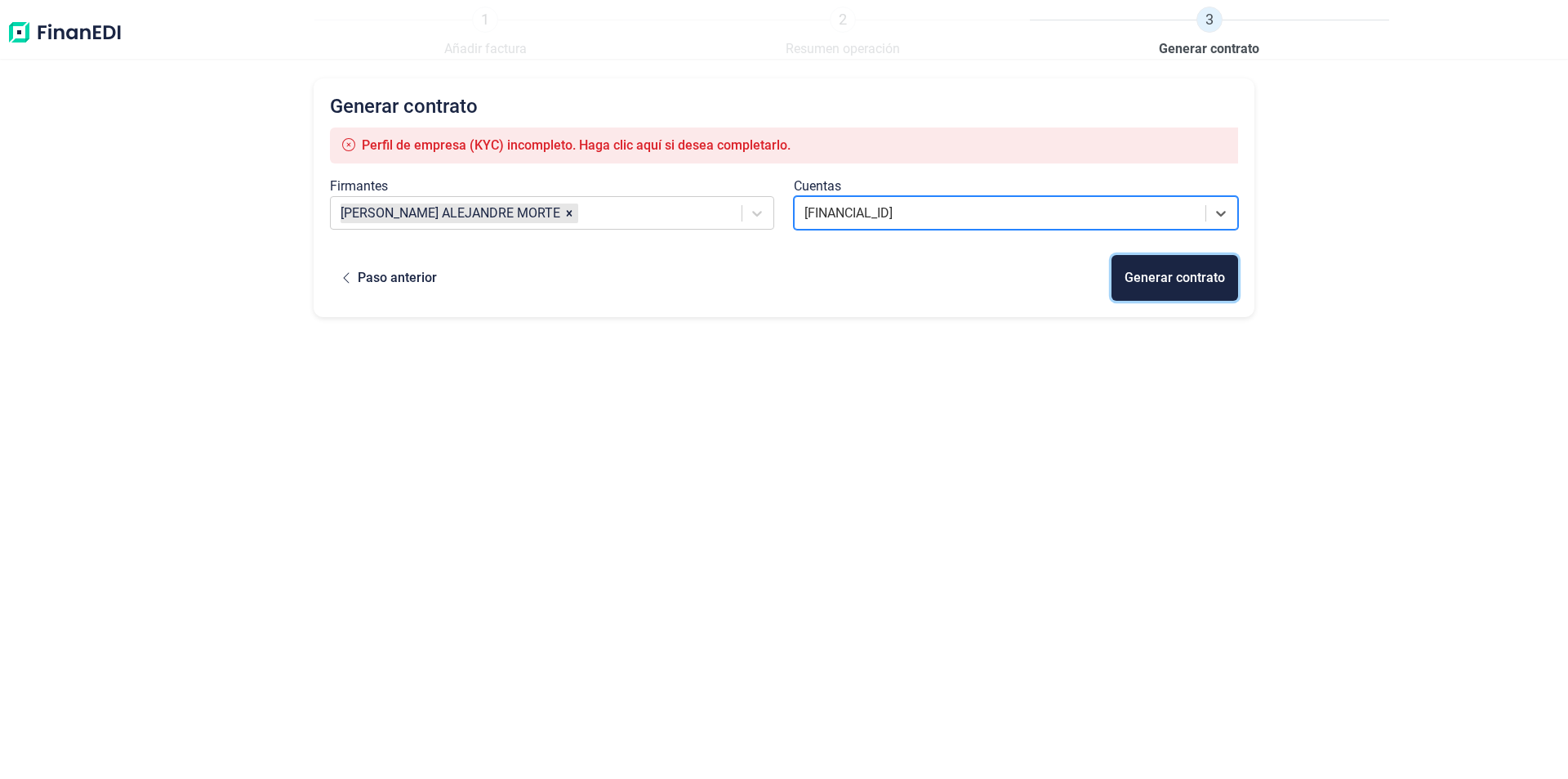
click at [1173, 282] on div "Generar contrato" at bounding box center [1174, 278] width 100 height 20
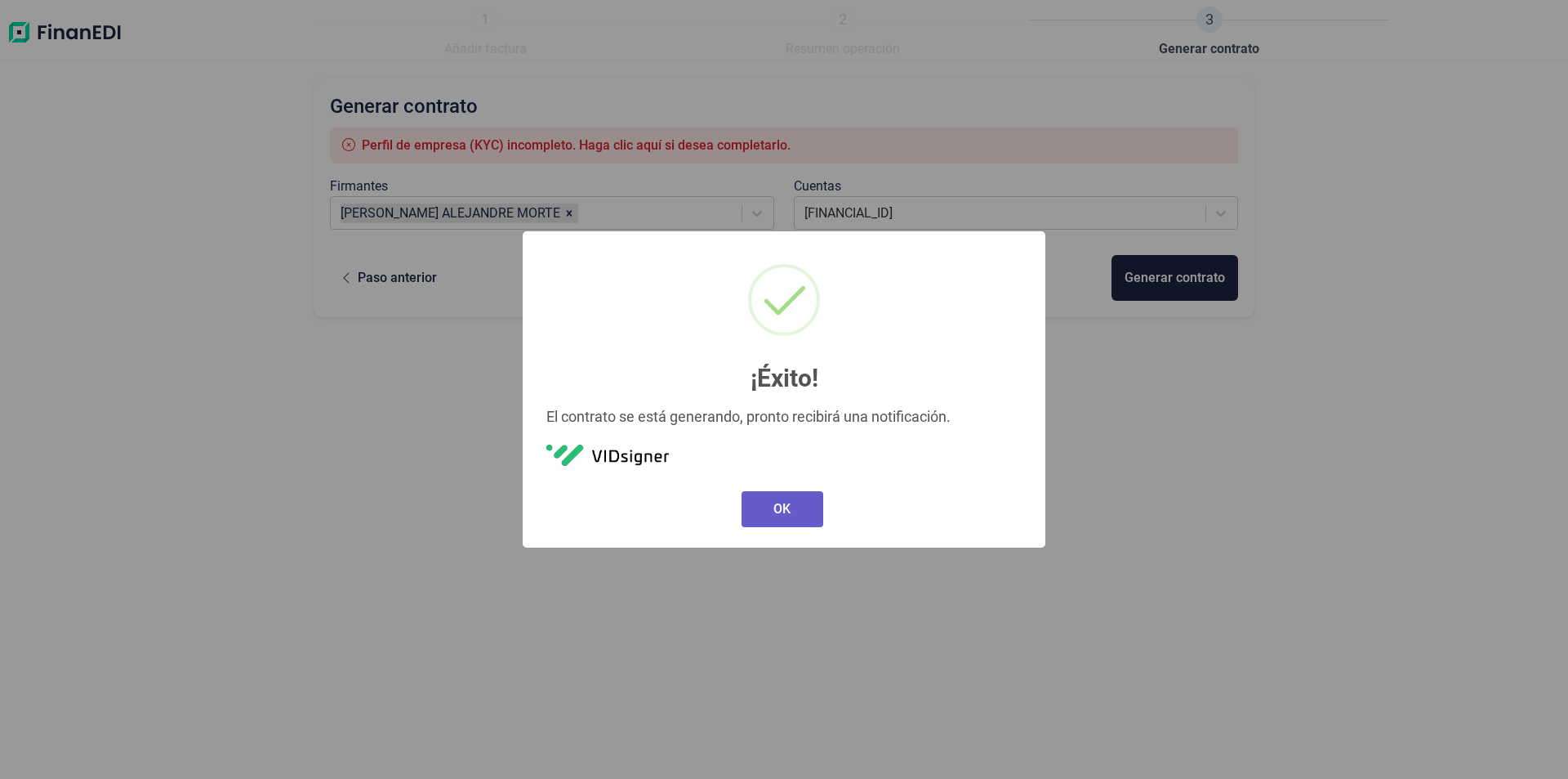
click at [793, 503] on button "OK" at bounding box center [783, 509] width 81 height 36
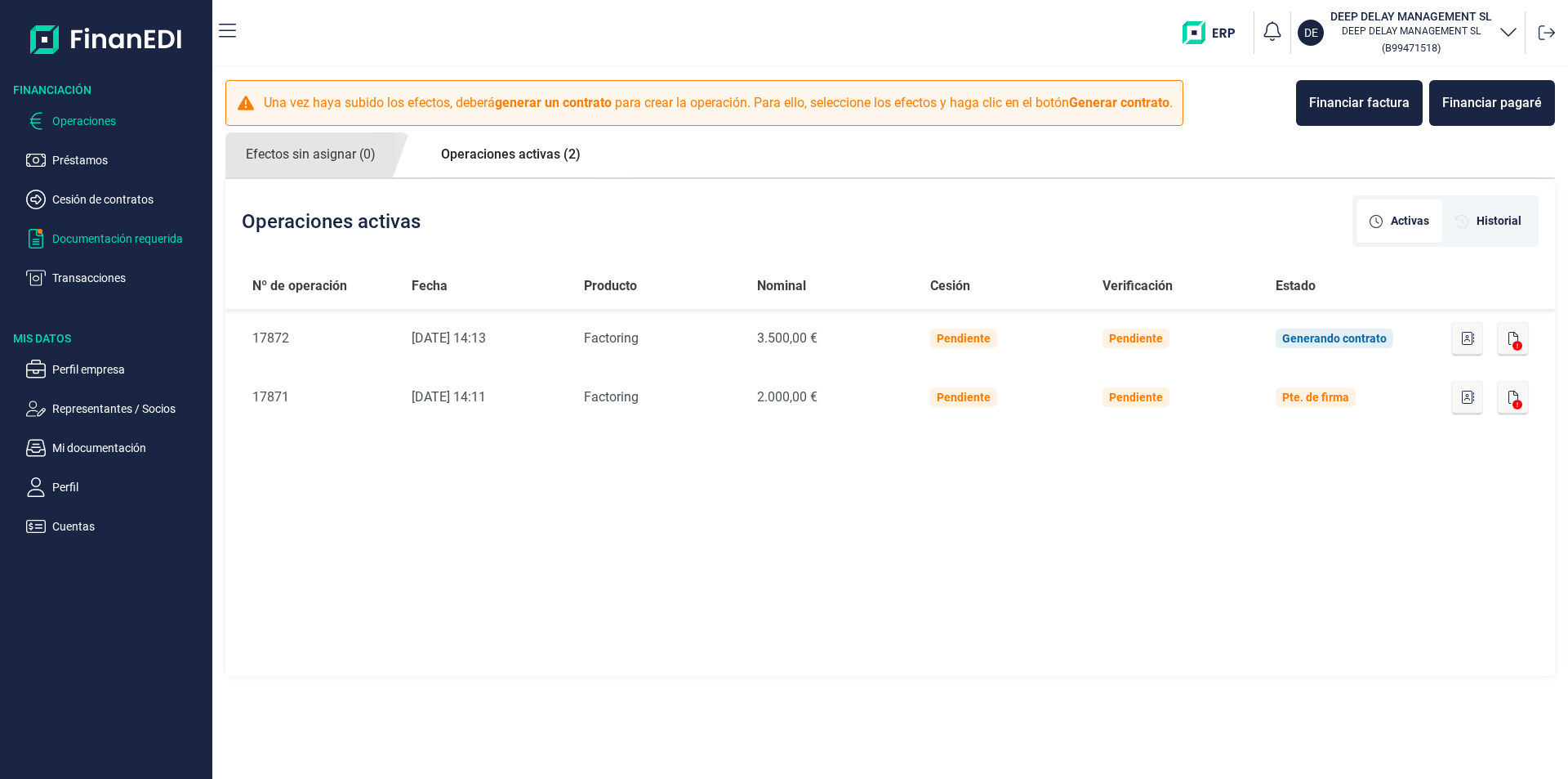
click at [123, 244] on p "Documentación requerida" at bounding box center [129, 238] width 154 height 20
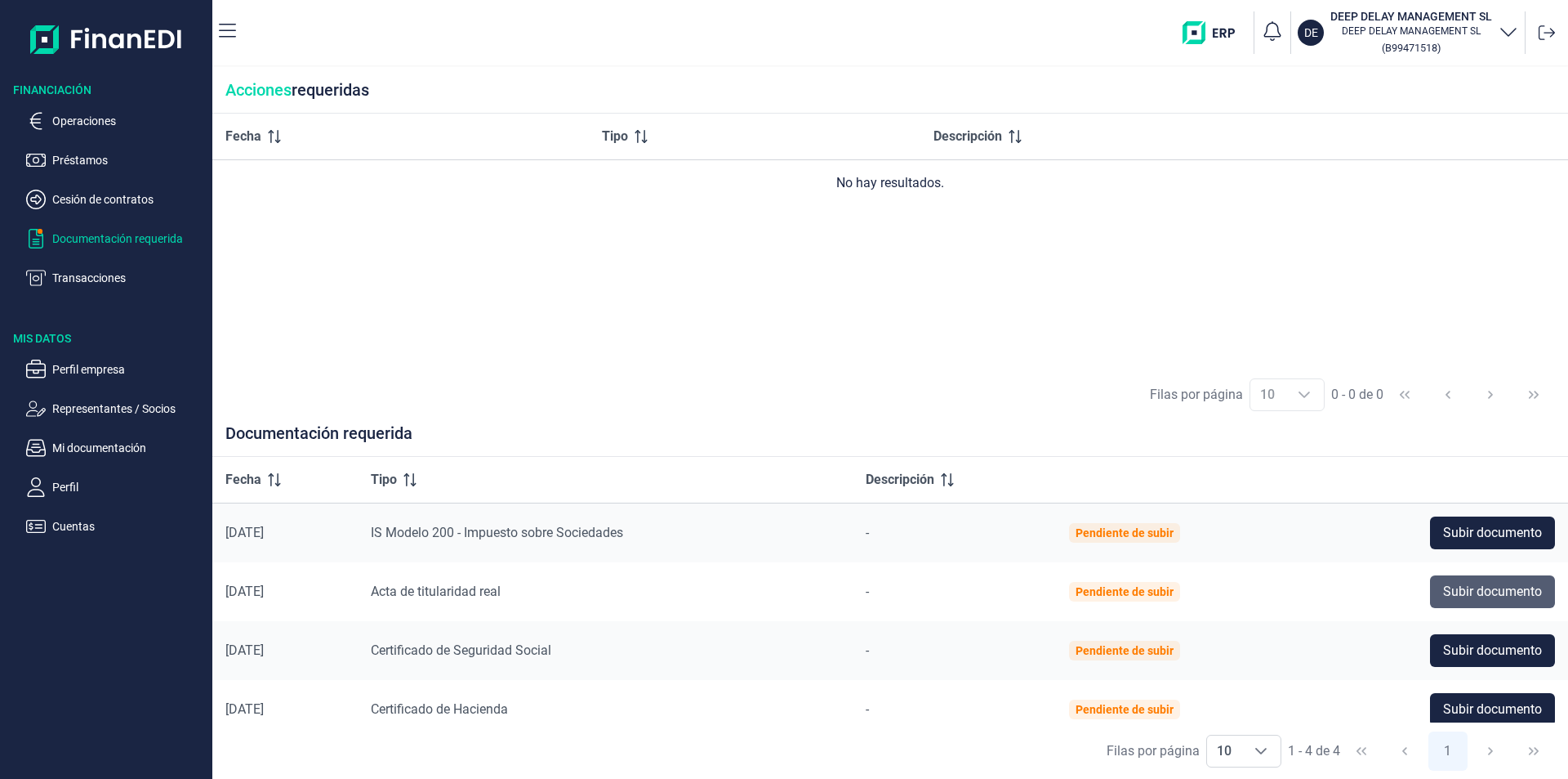
click at [1495, 588] on span "Subir documento" at bounding box center [1492, 591] width 98 height 20
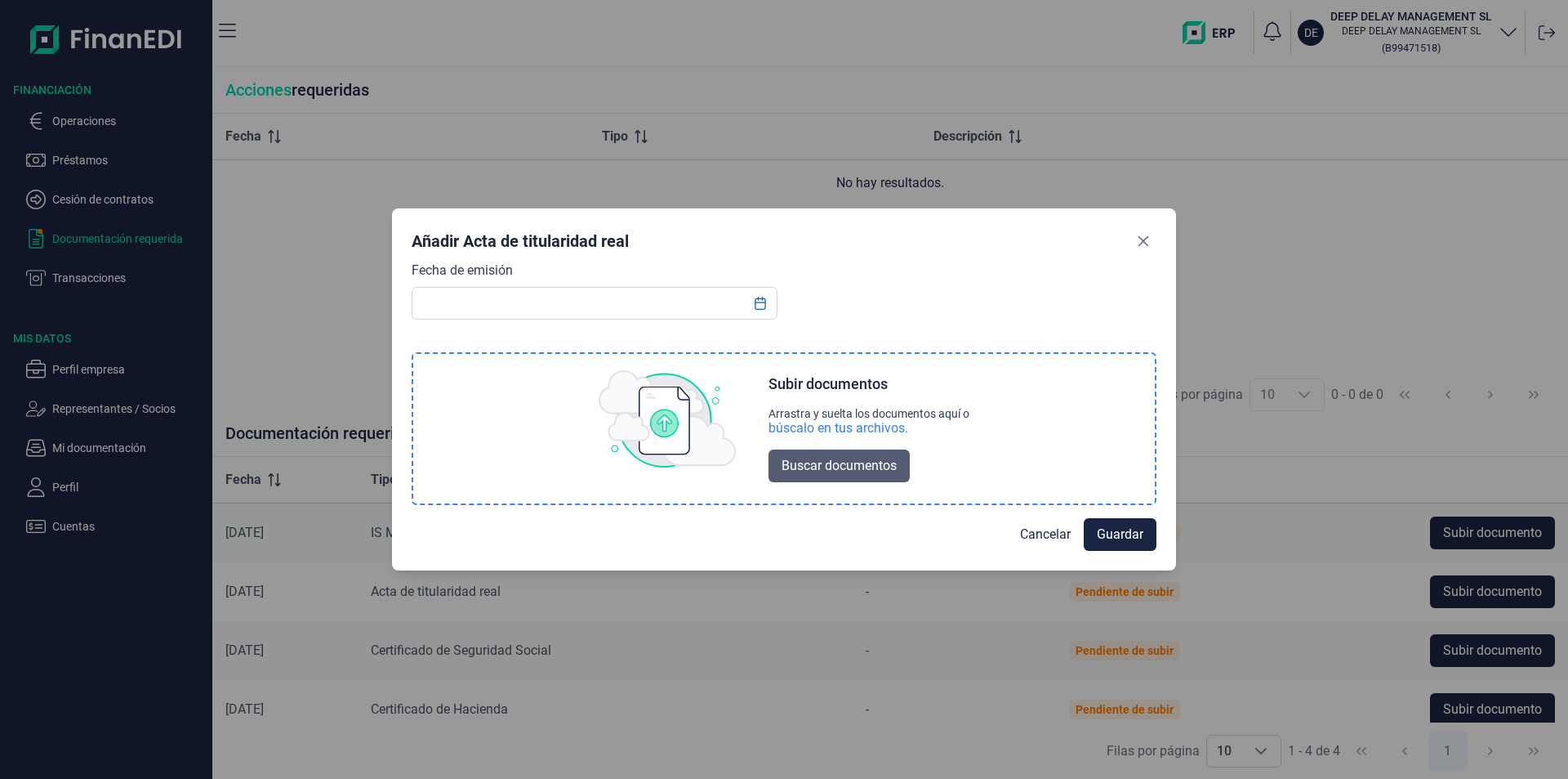
click at [820, 466] on span "Buscar documentos" at bounding box center [839, 466] width 115 height 20
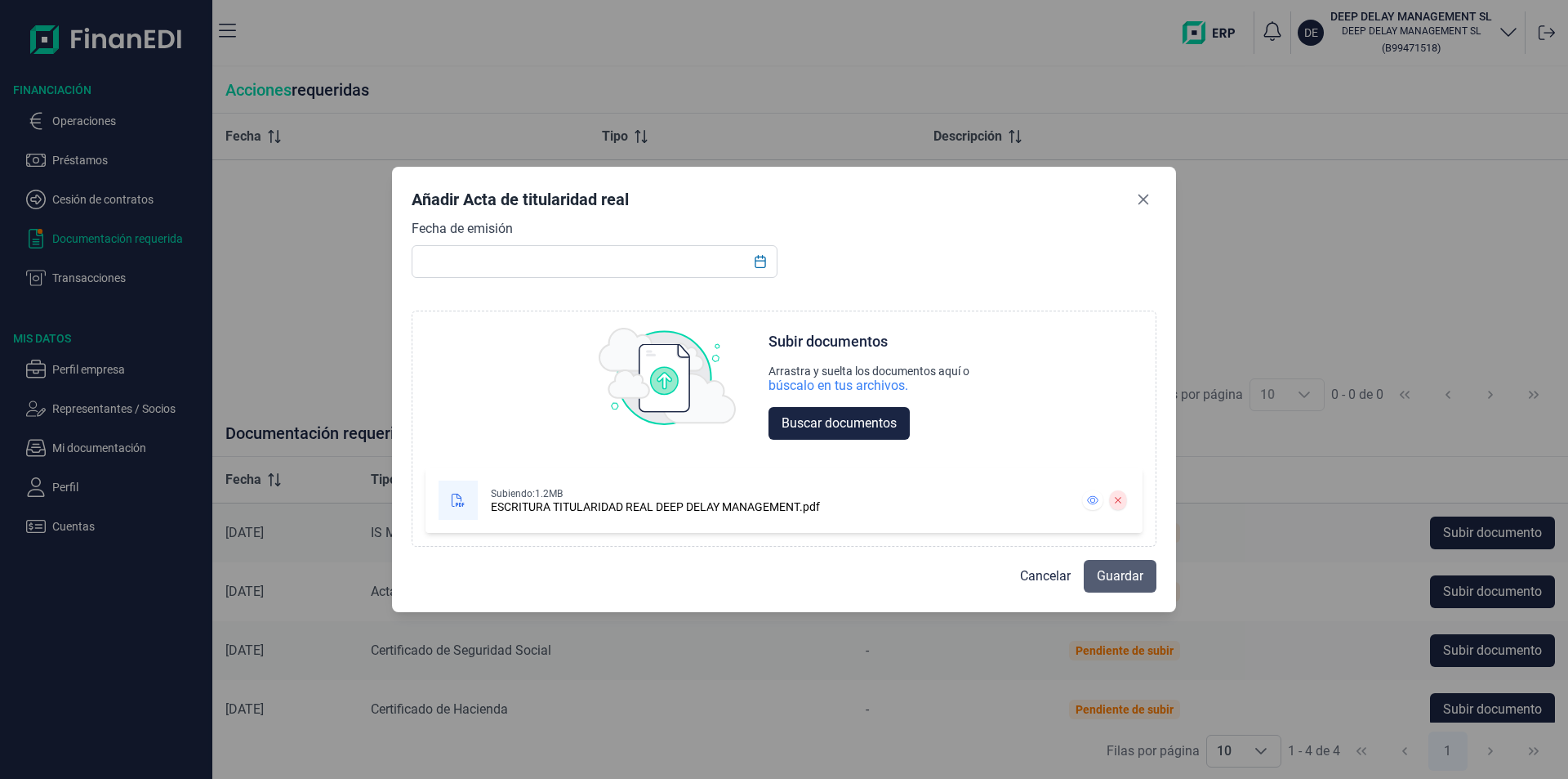
click at [1127, 576] on span "Guardar" at bounding box center [1119, 576] width 47 height 20
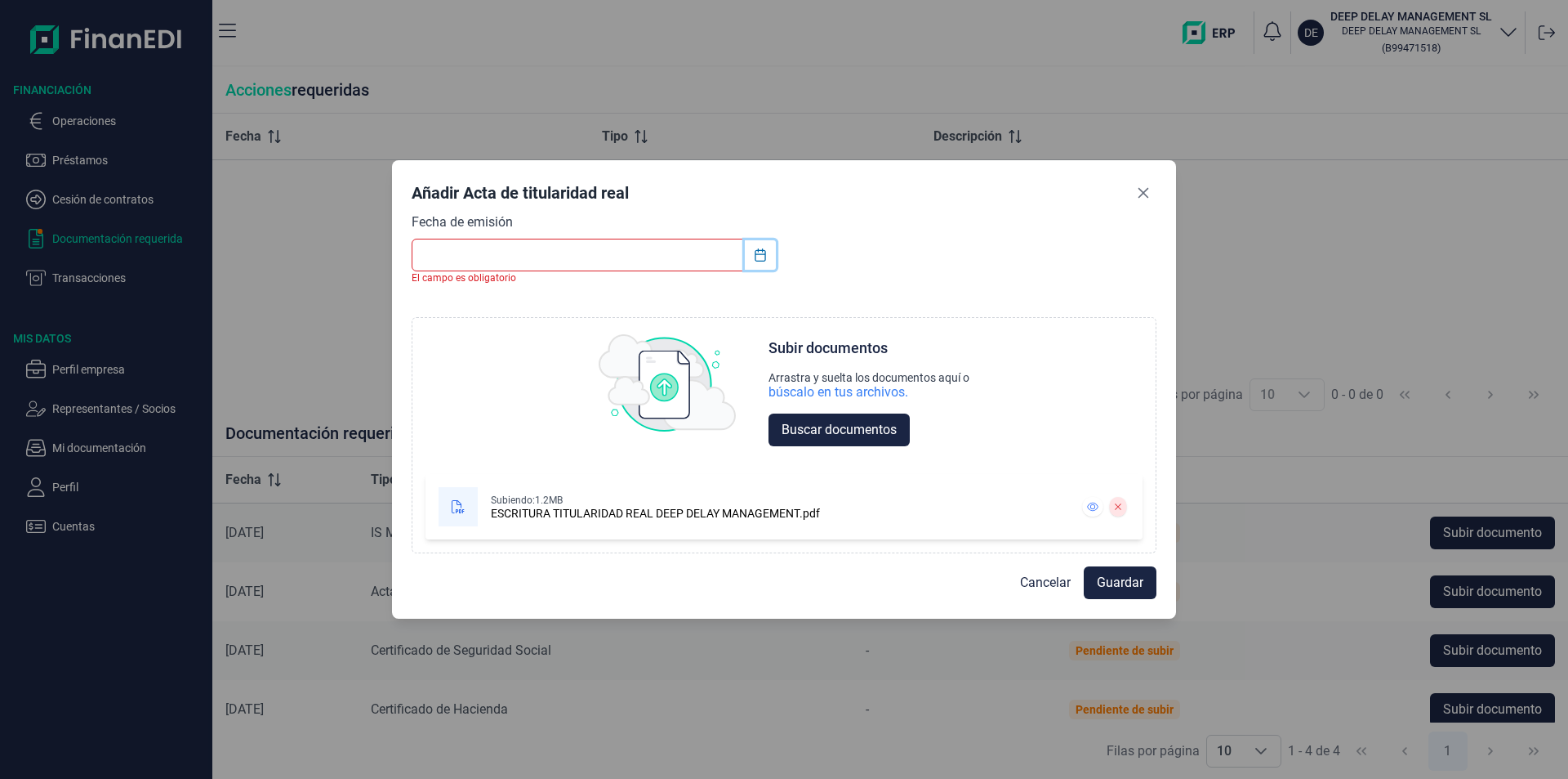
click at [763, 251] on icon "Choose Date" at bounding box center [760, 254] width 11 height 13
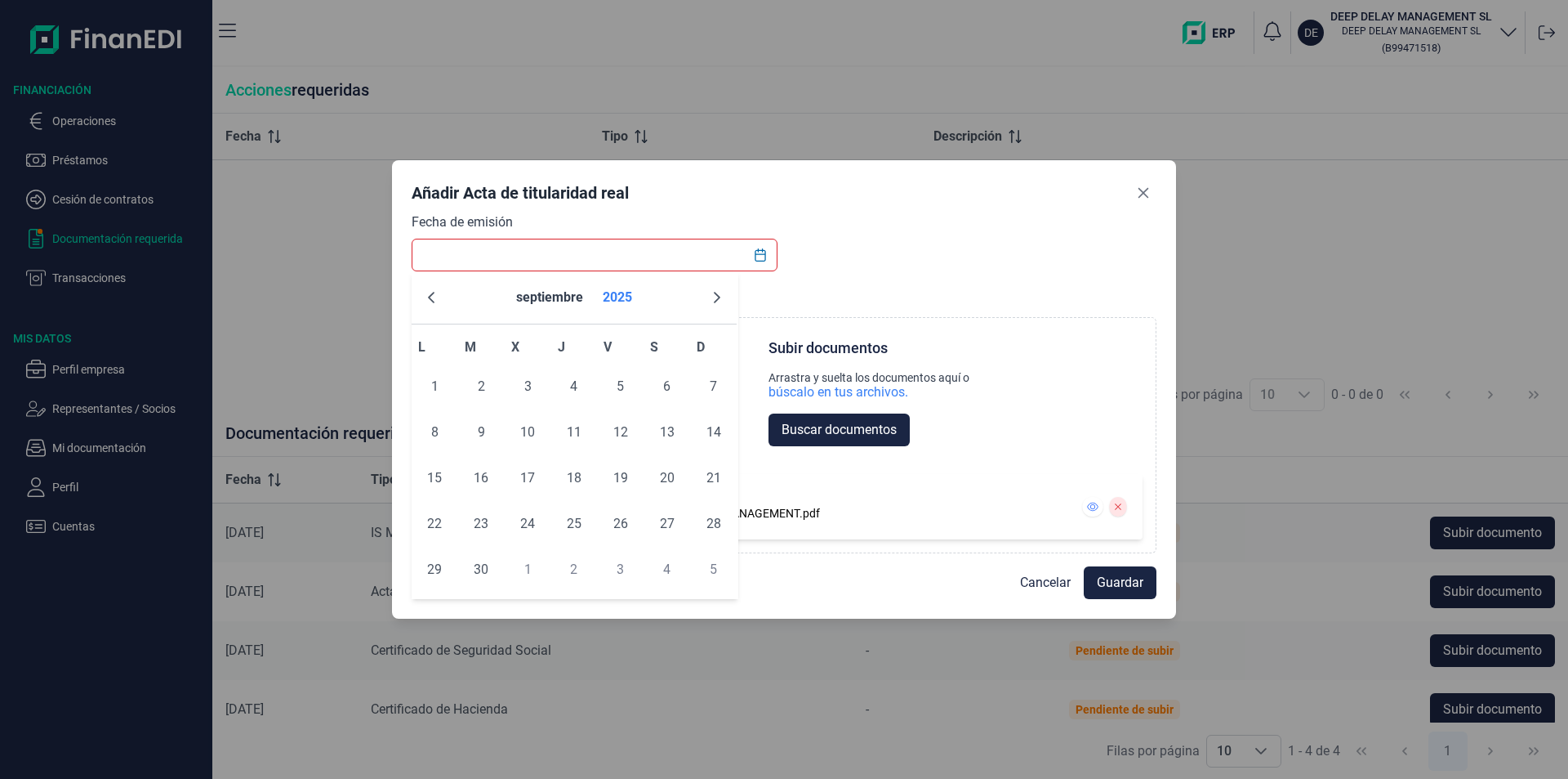
click at [621, 296] on button "2025" at bounding box center [617, 297] width 43 height 39
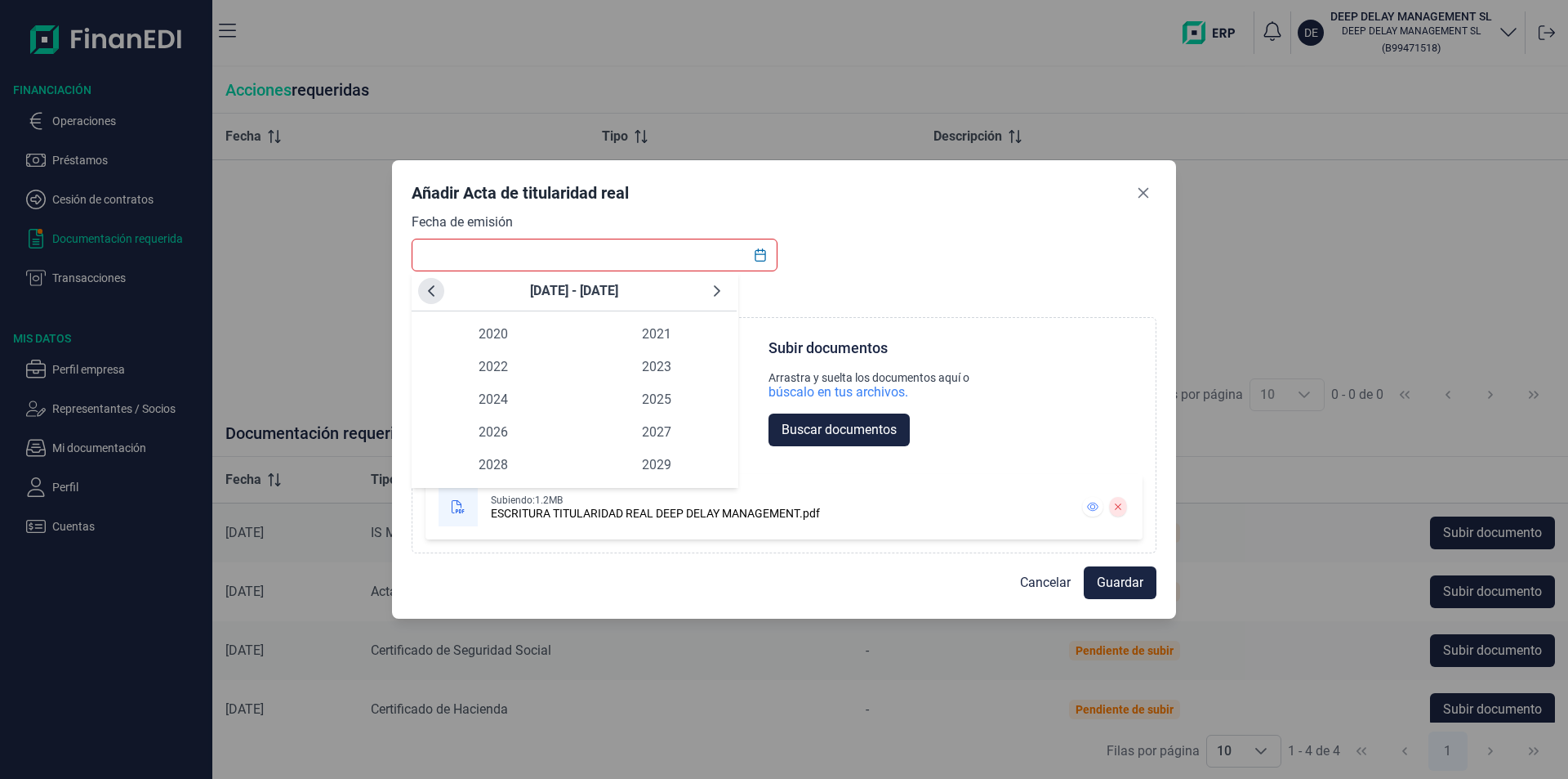
click at [433, 294] on icon "Previous Decade" at bounding box center [431, 291] width 7 height 12
click at [641, 462] on span "2019" at bounding box center [656, 464] width 163 height 33
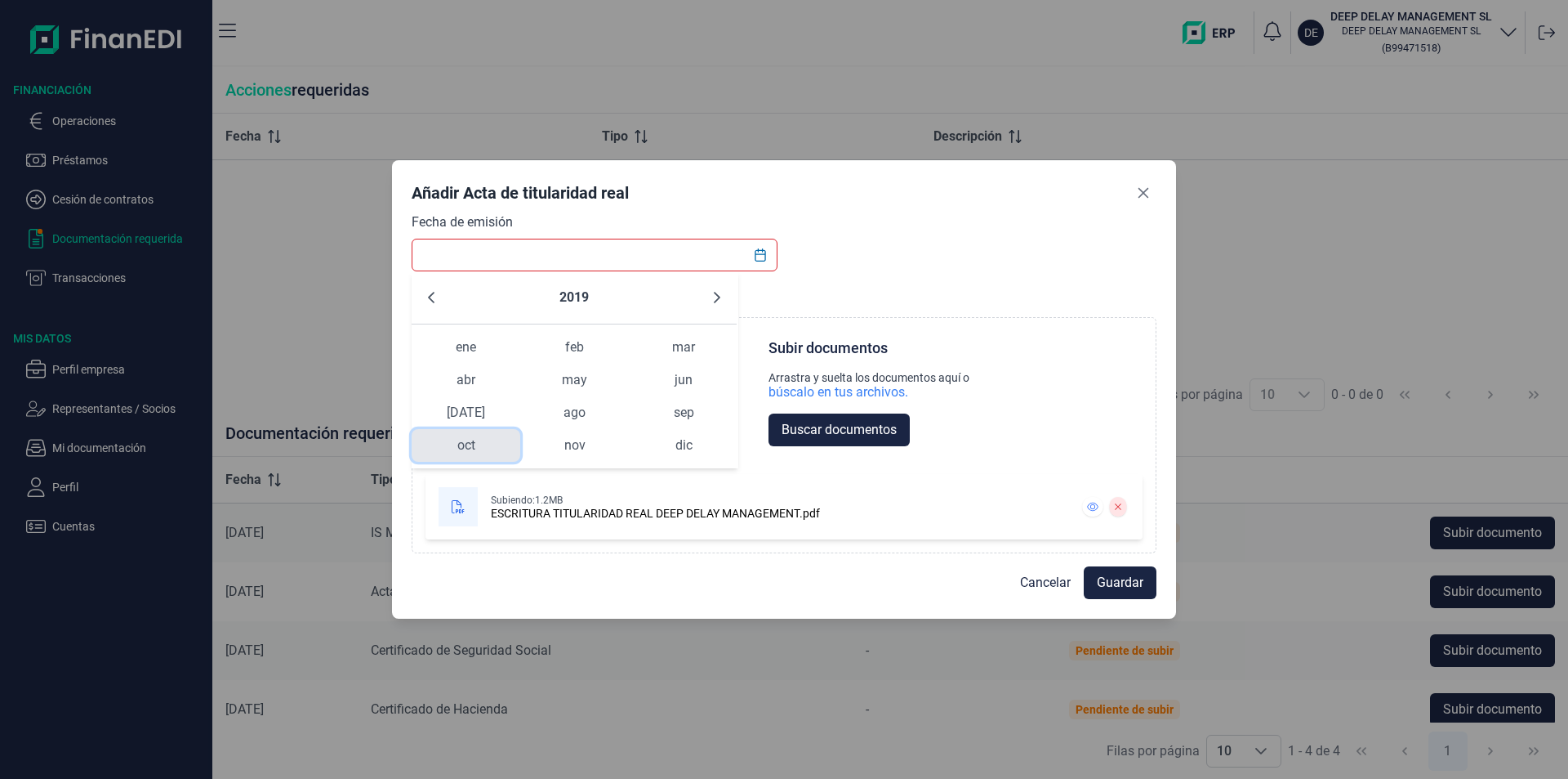
click at [474, 438] on span "oct" at bounding box center [465, 445] width 108 height 33
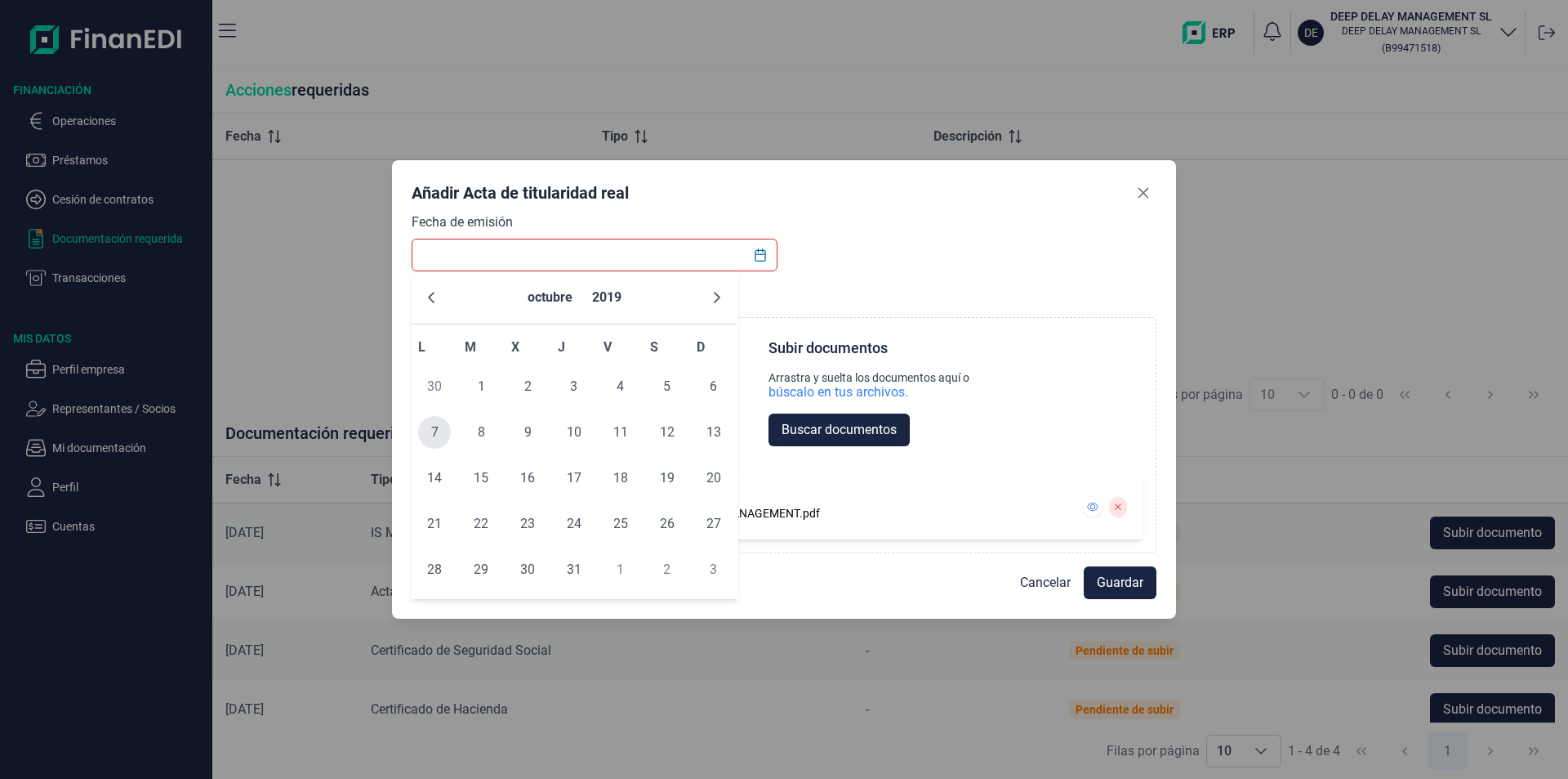
click at [436, 430] on span "7" at bounding box center [434, 432] width 33 height 33
type input "[DATE]"
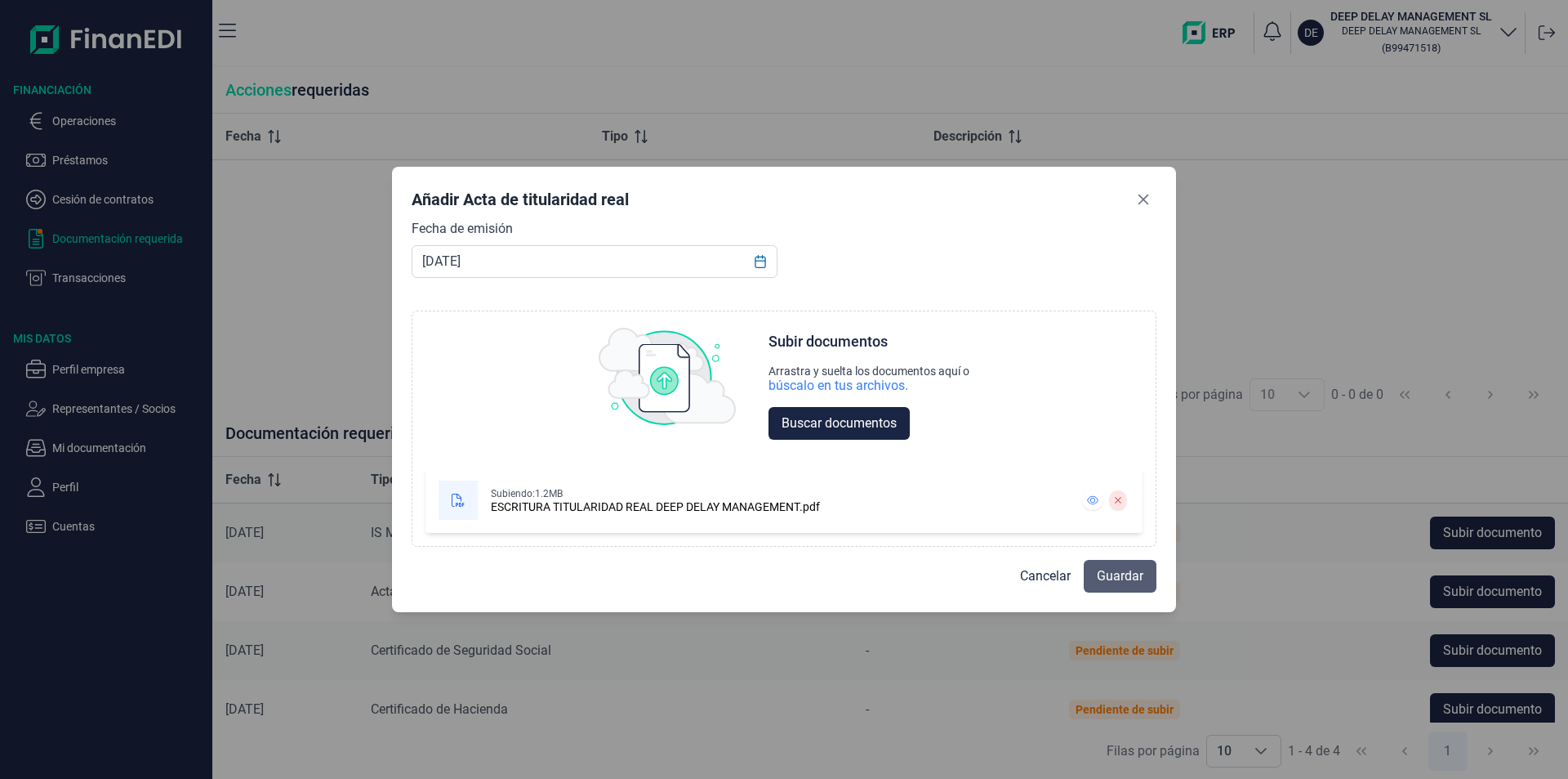
click at [1109, 572] on span "Guardar" at bounding box center [1119, 576] width 47 height 20
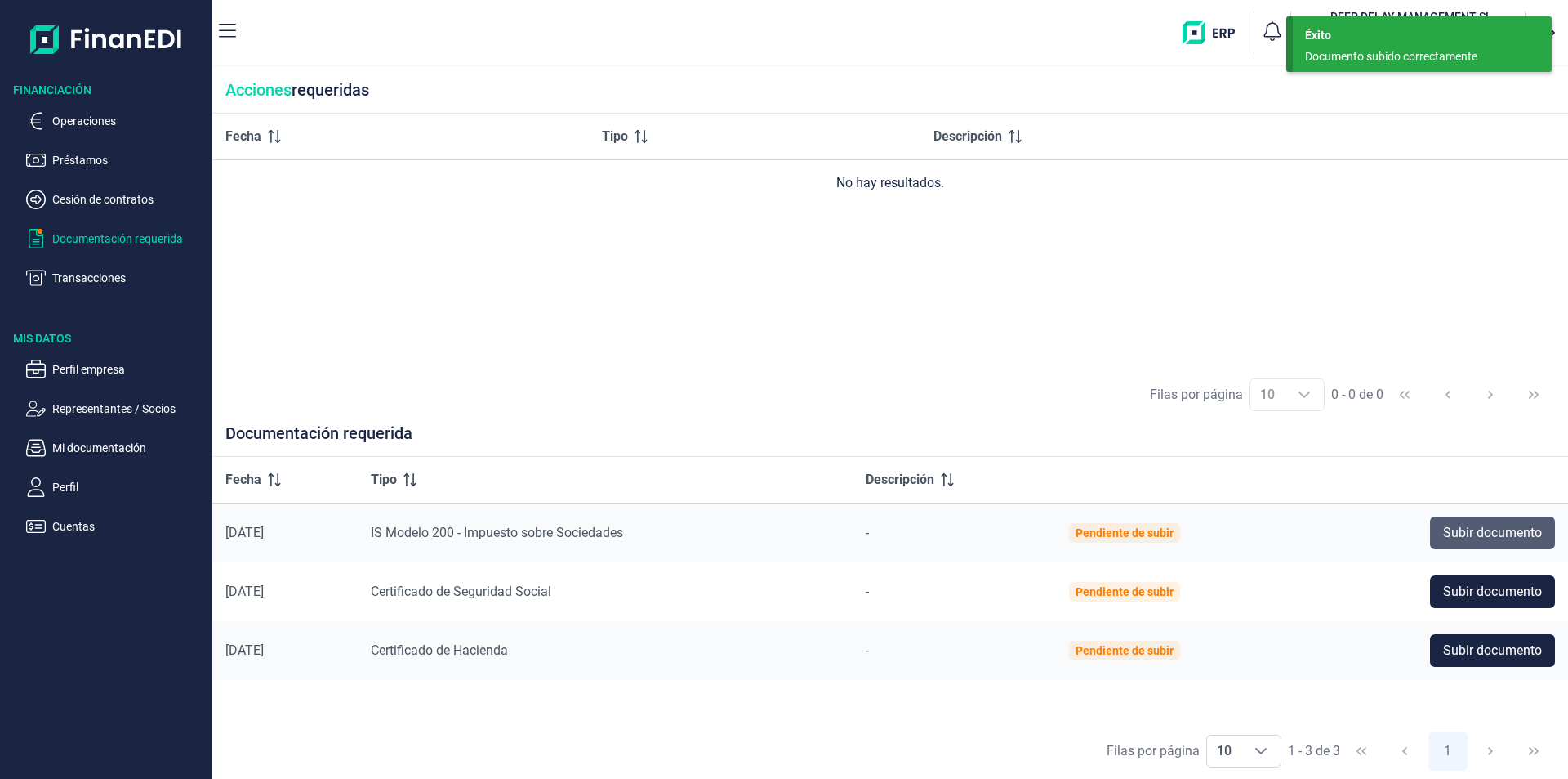
click at [1443, 534] on span "Subir documento" at bounding box center [1492, 533] width 98 height 20
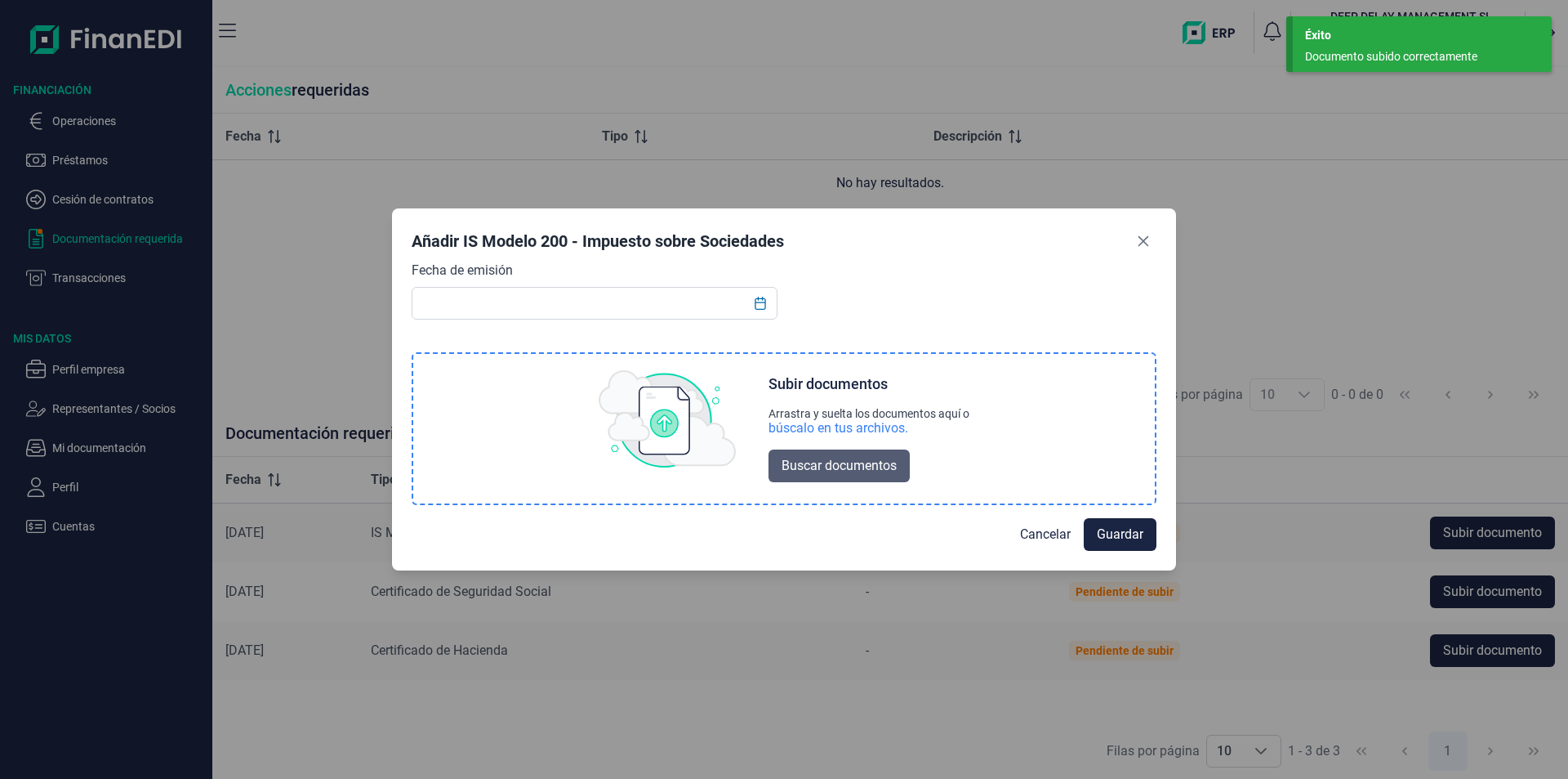
click at [872, 458] on span "Buscar documentos" at bounding box center [839, 466] width 115 height 20
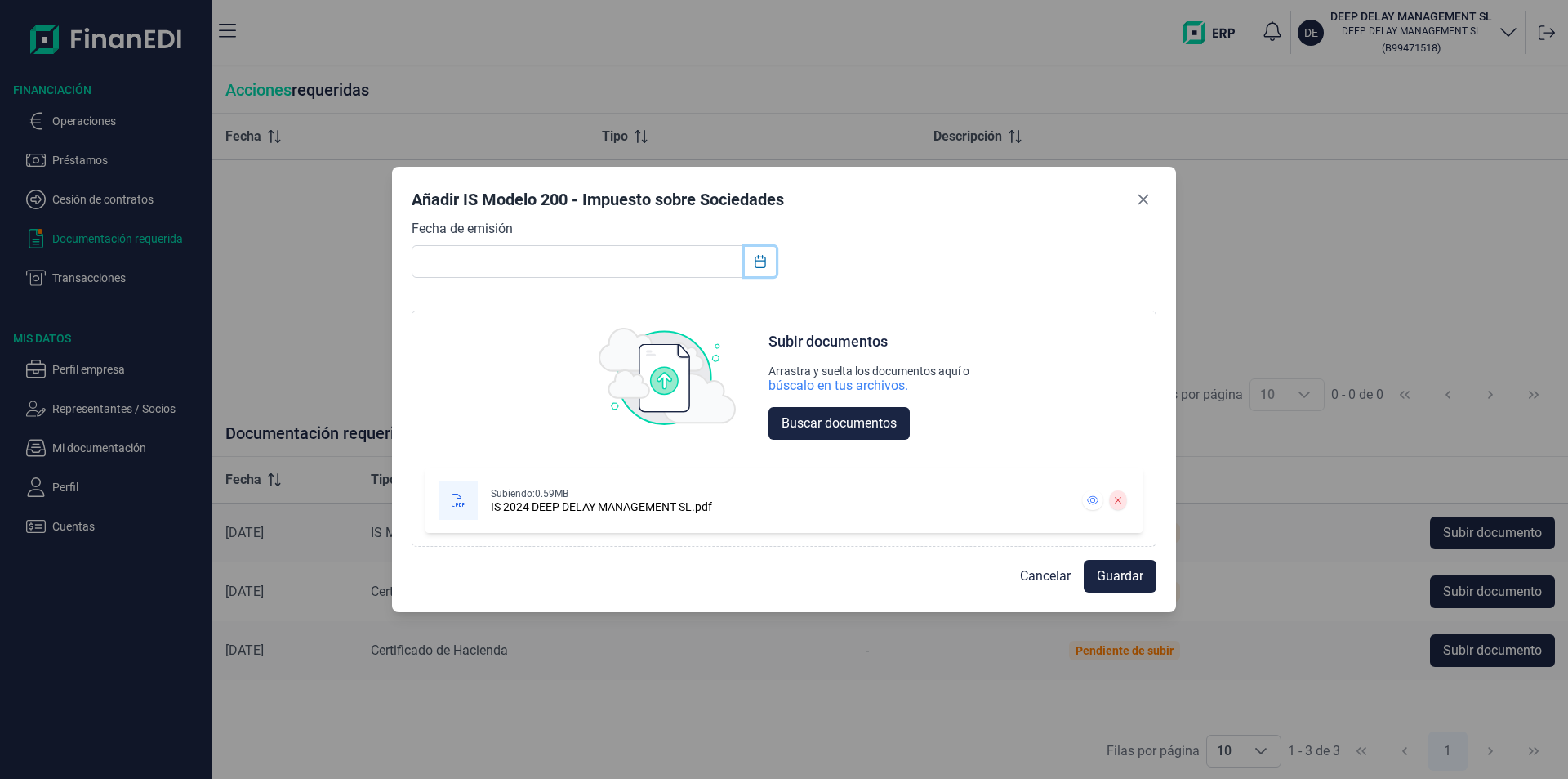
click at [756, 261] on icon "Choose Date" at bounding box center [760, 261] width 11 height 13
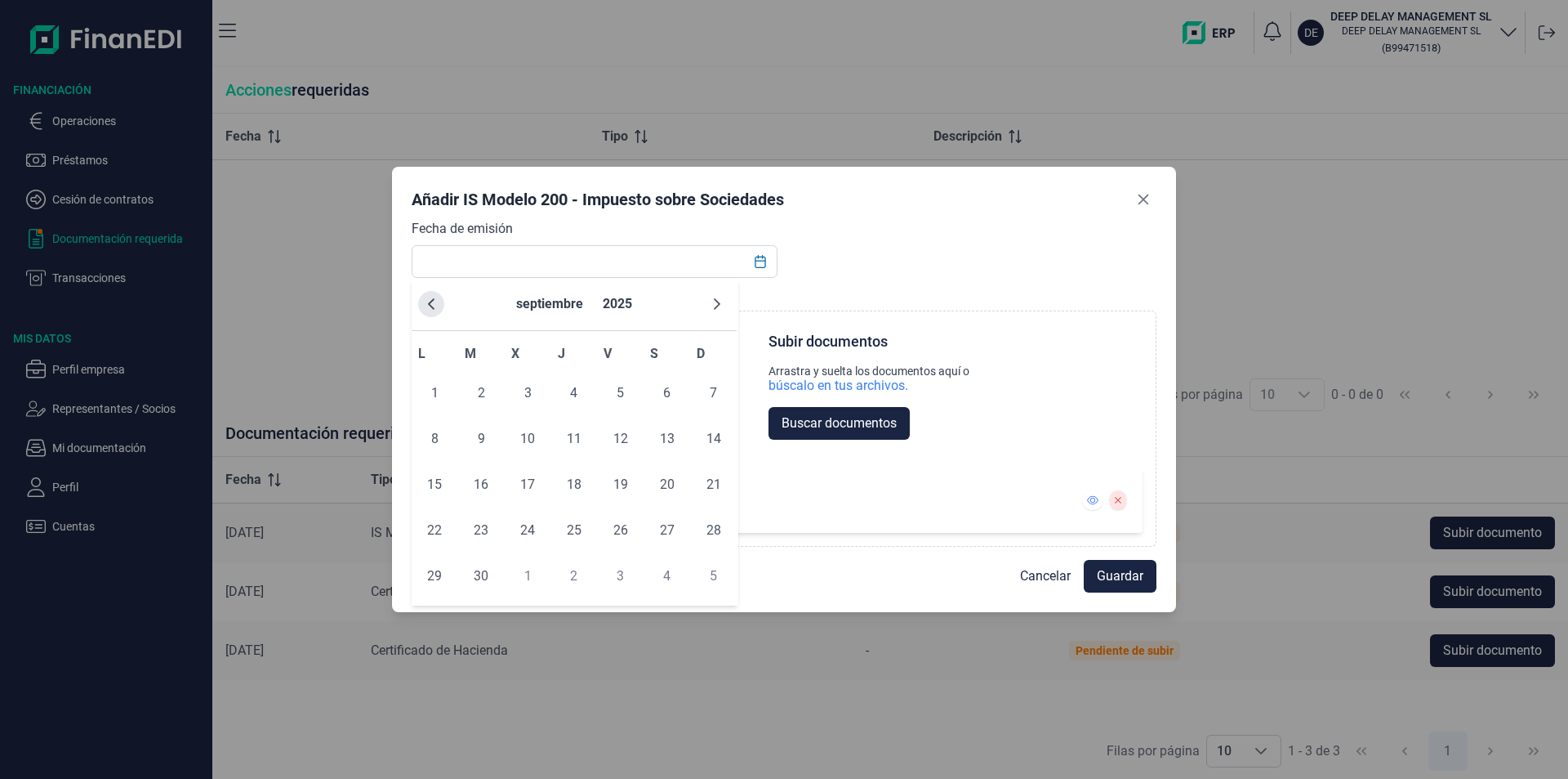
click at [439, 302] on button "Previous Month" at bounding box center [431, 304] width 26 height 26
click at [527, 485] on span "16" at bounding box center [527, 484] width 33 height 33
type input "[DATE]"
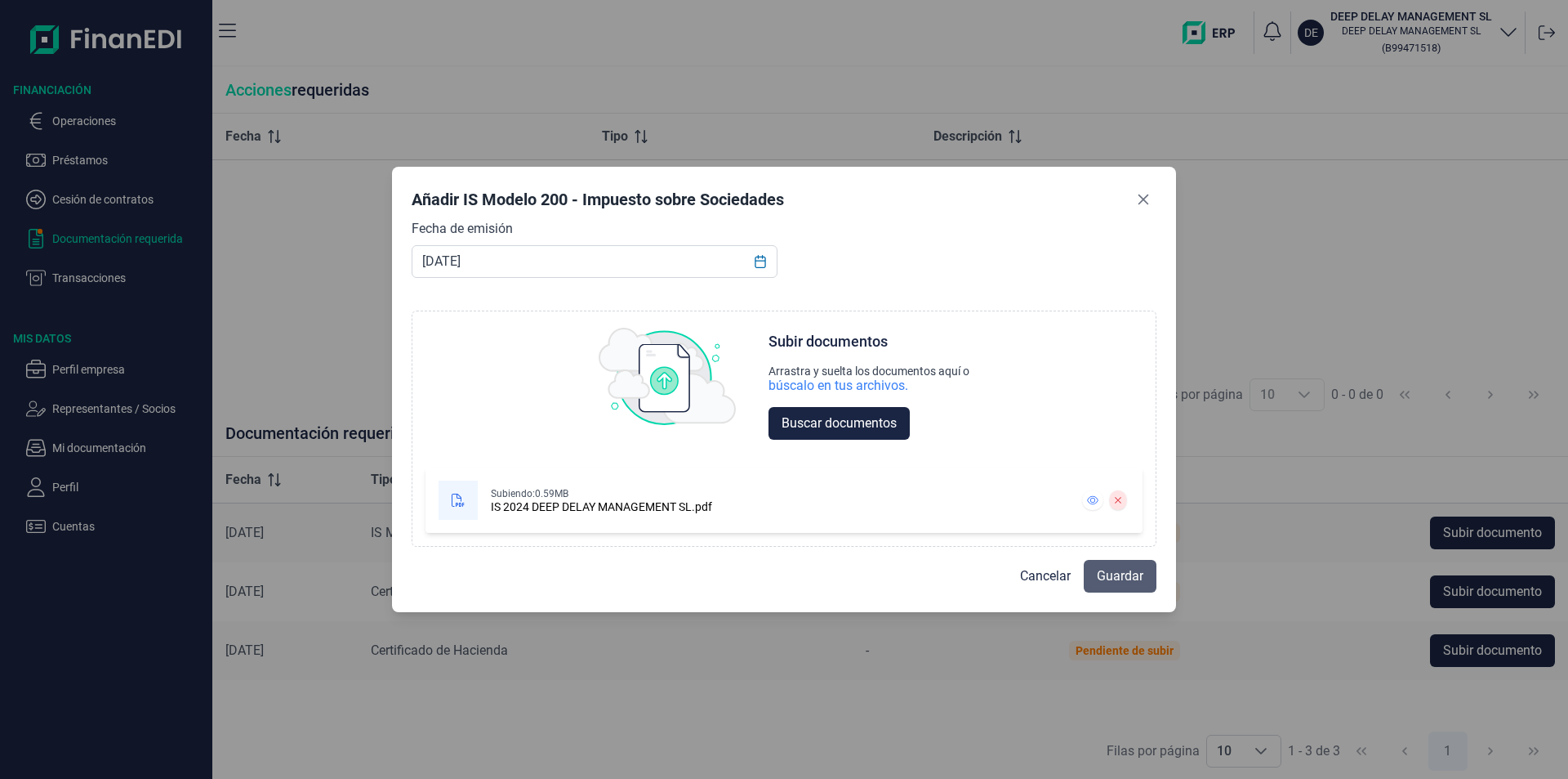
click at [1127, 581] on span "Guardar" at bounding box center [1119, 576] width 47 height 20
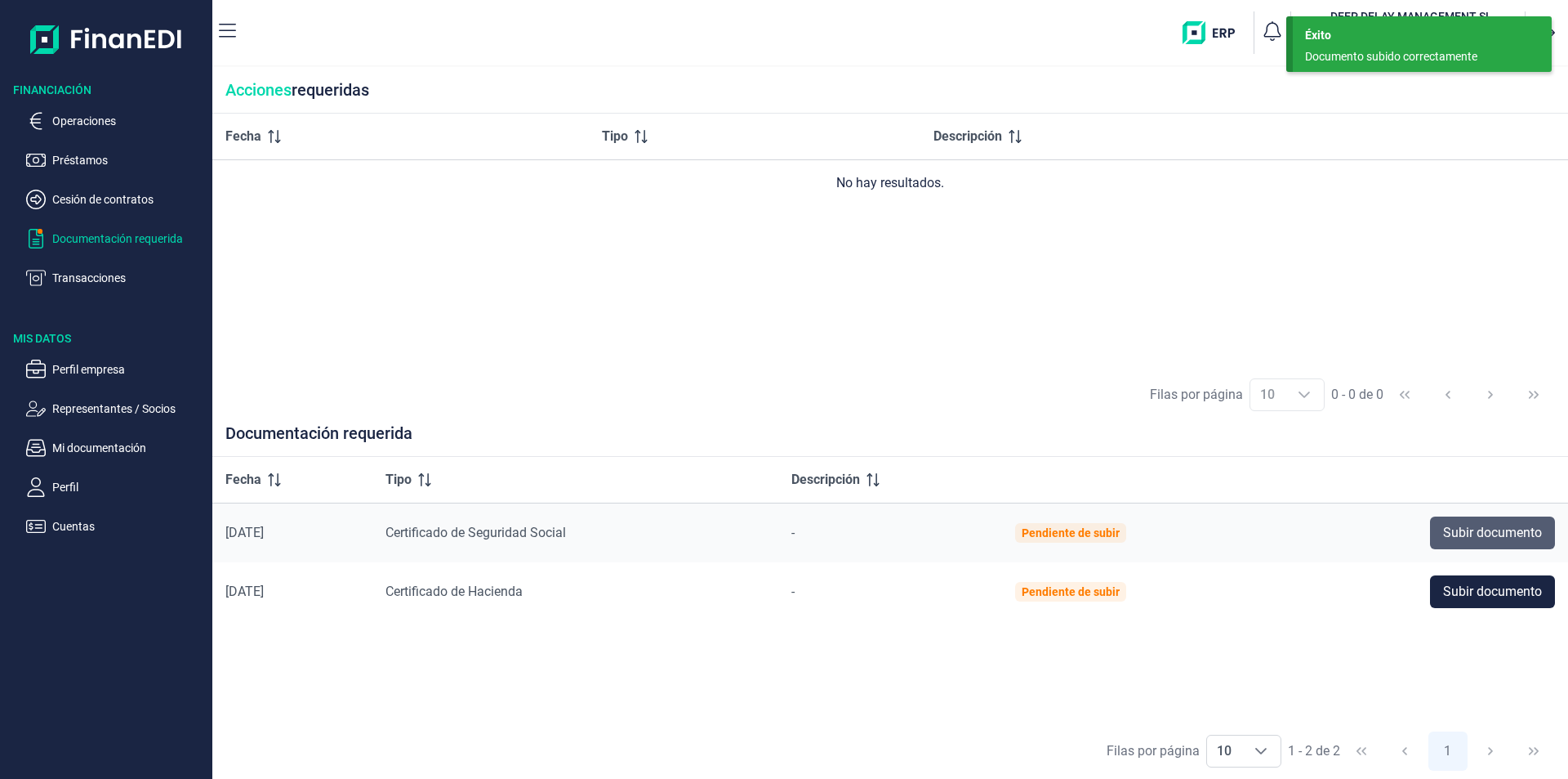
click at [1495, 535] on span "Subir documento" at bounding box center [1492, 533] width 98 height 20
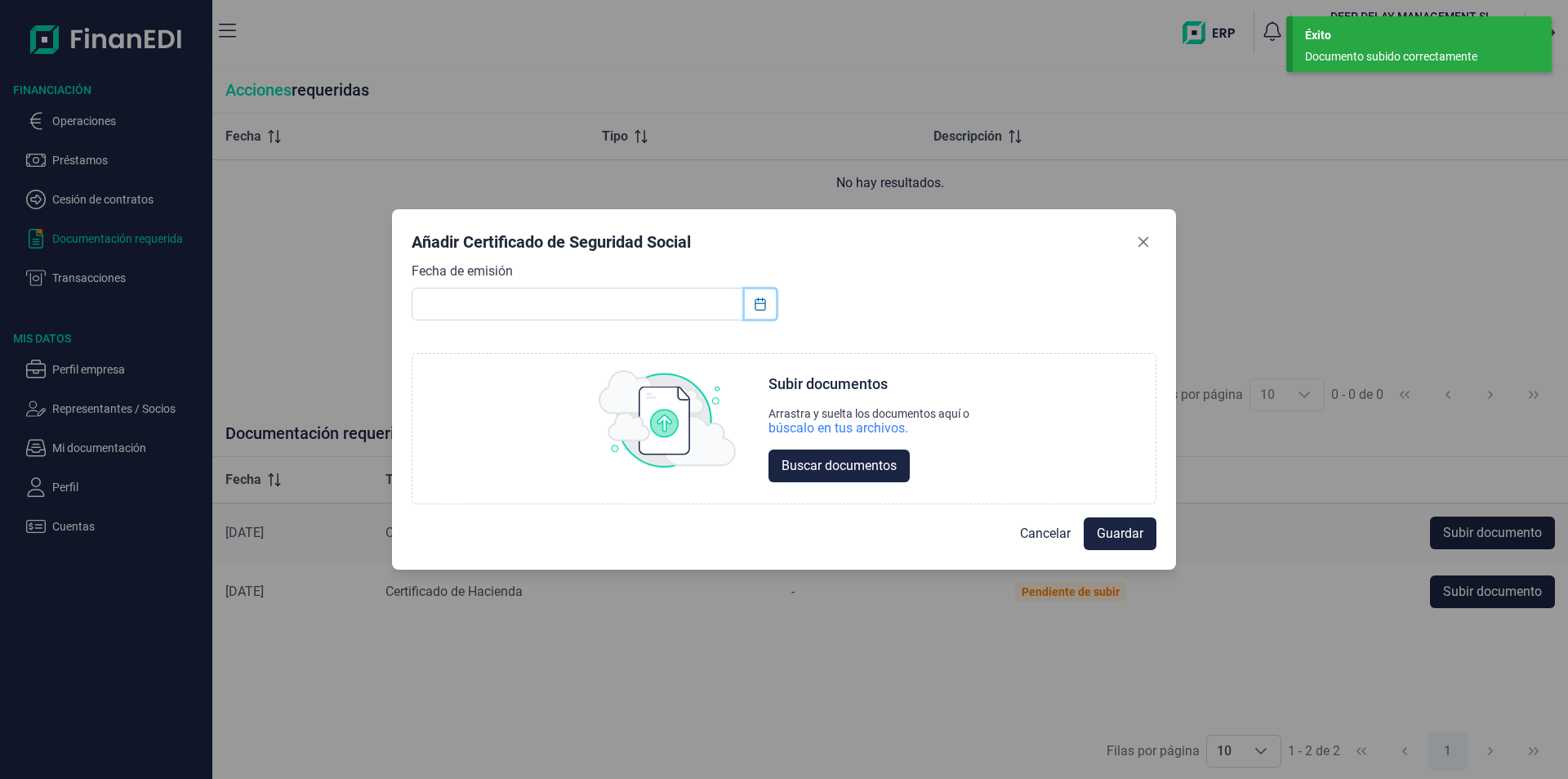
click at [760, 306] on icon "Choose Date" at bounding box center [760, 303] width 13 height 13
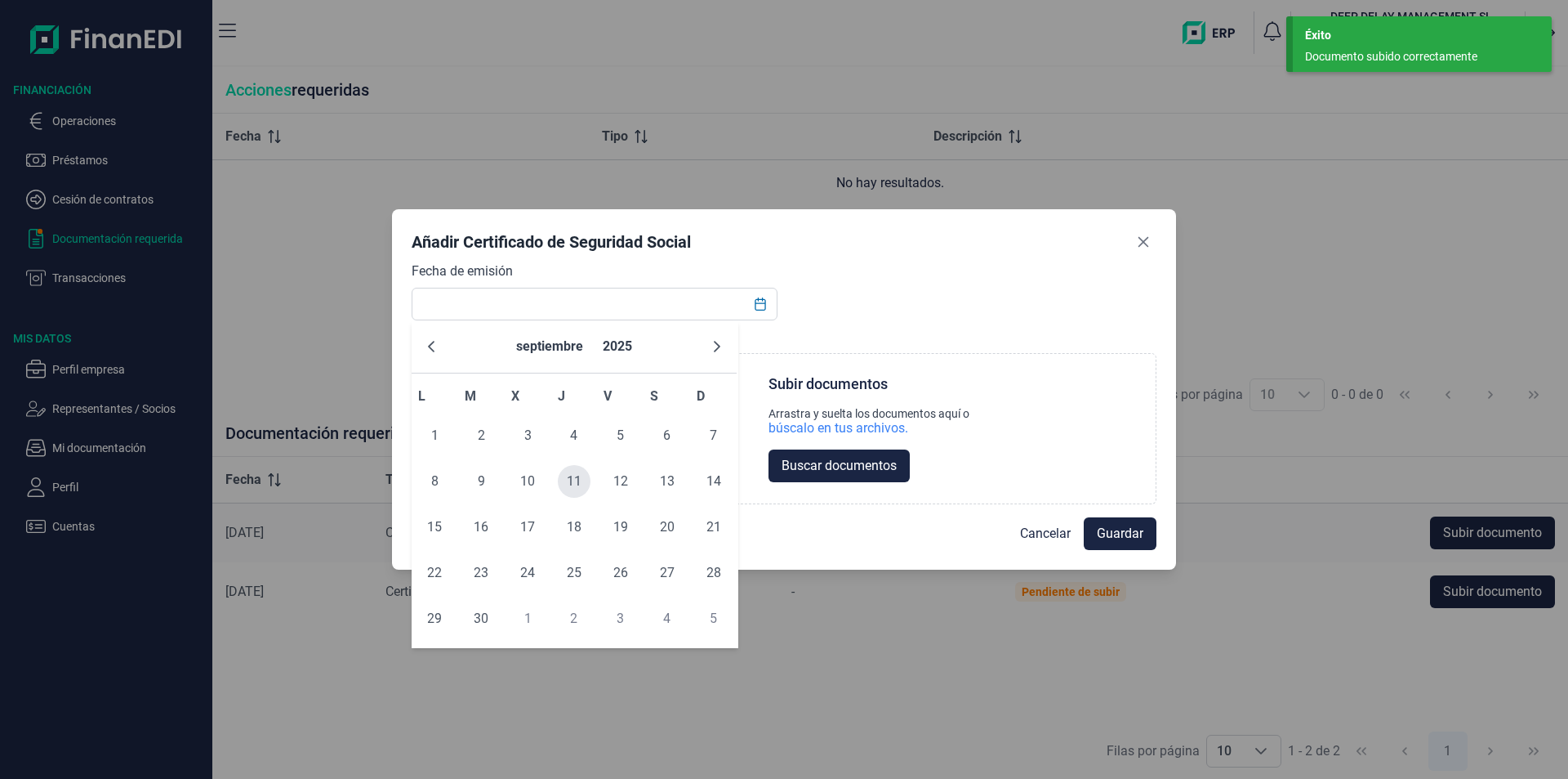
click at [575, 482] on span "11" at bounding box center [574, 481] width 33 height 33
type input "[DATE]"
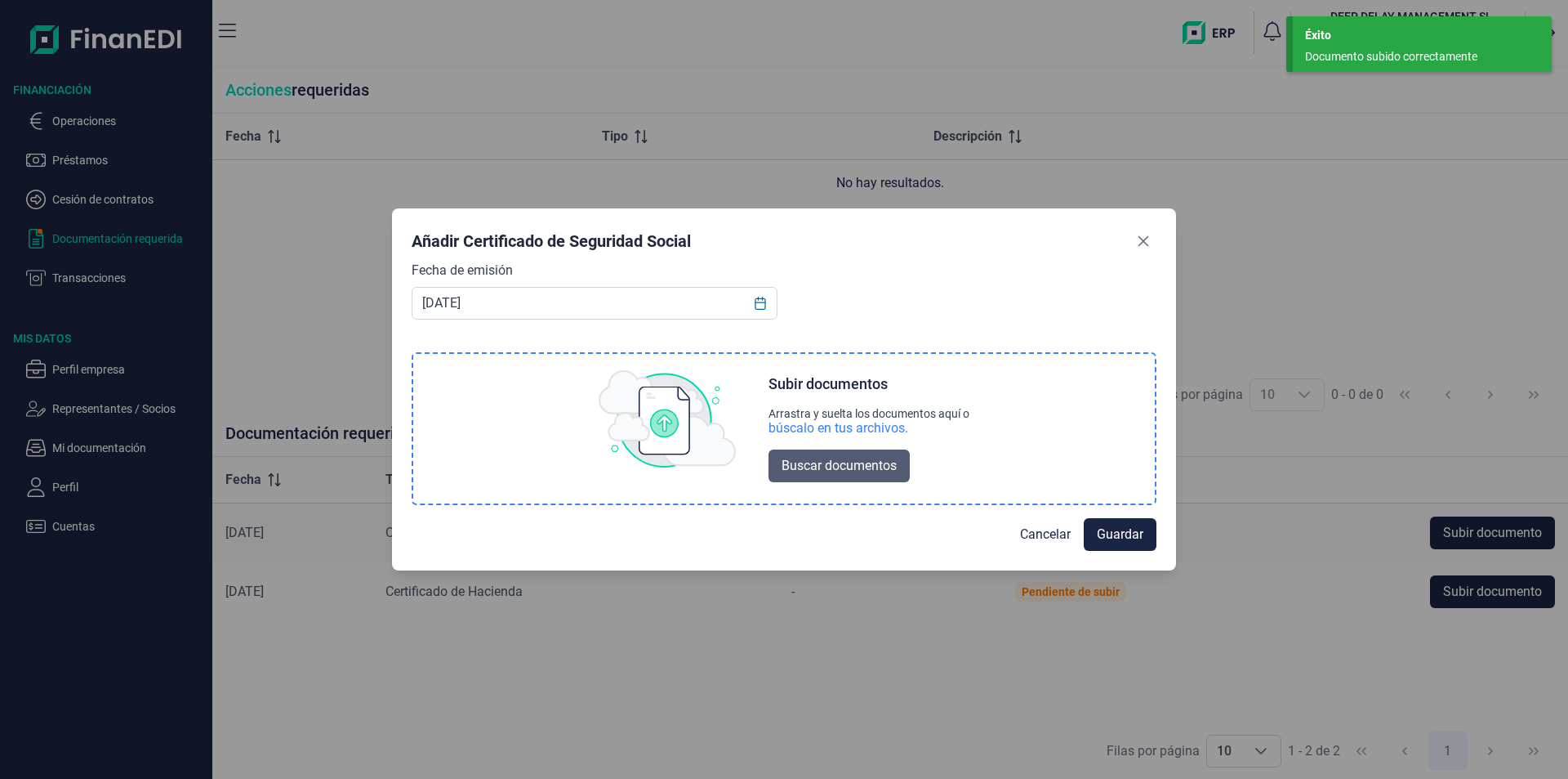
click at [800, 471] on span "Buscar documentos" at bounding box center [839, 466] width 115 height 20
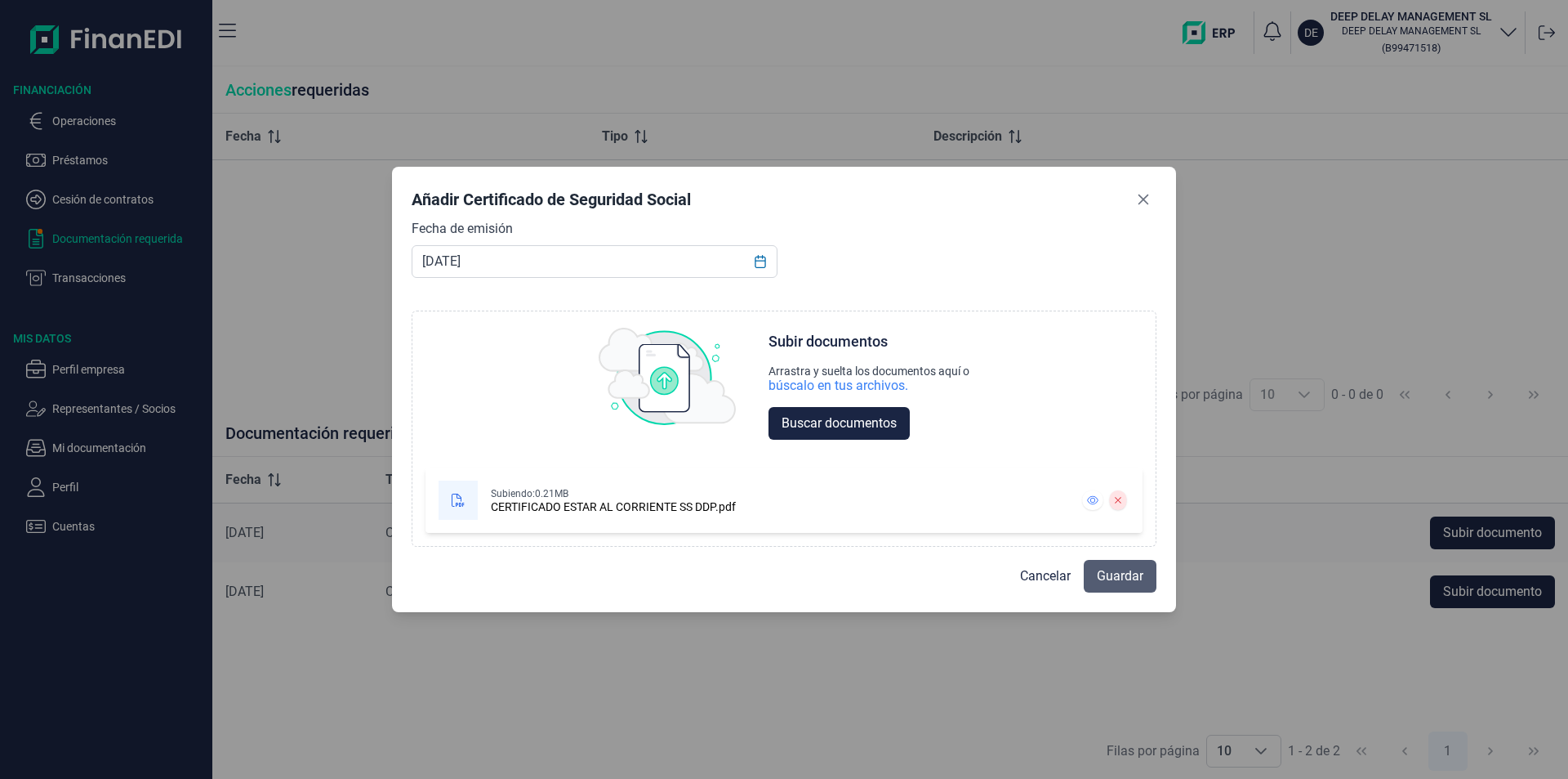
click at [1122, 580] on span "Guardar" at bounding box center [1119, 576] width 47 height 20
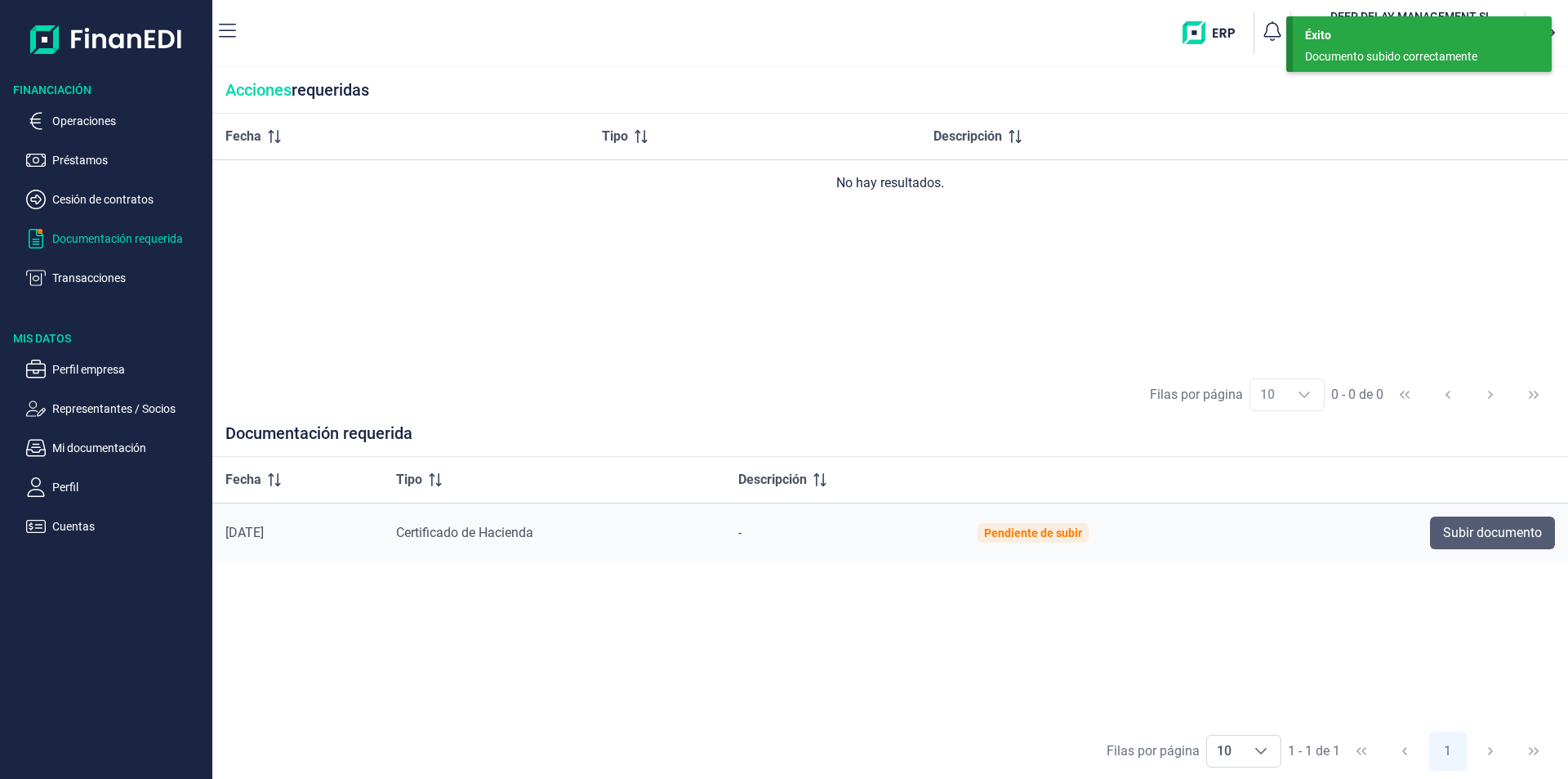
click at [1492, 529] on span "Subir documento" at bounding box center [1492, 533] width 98 height 20
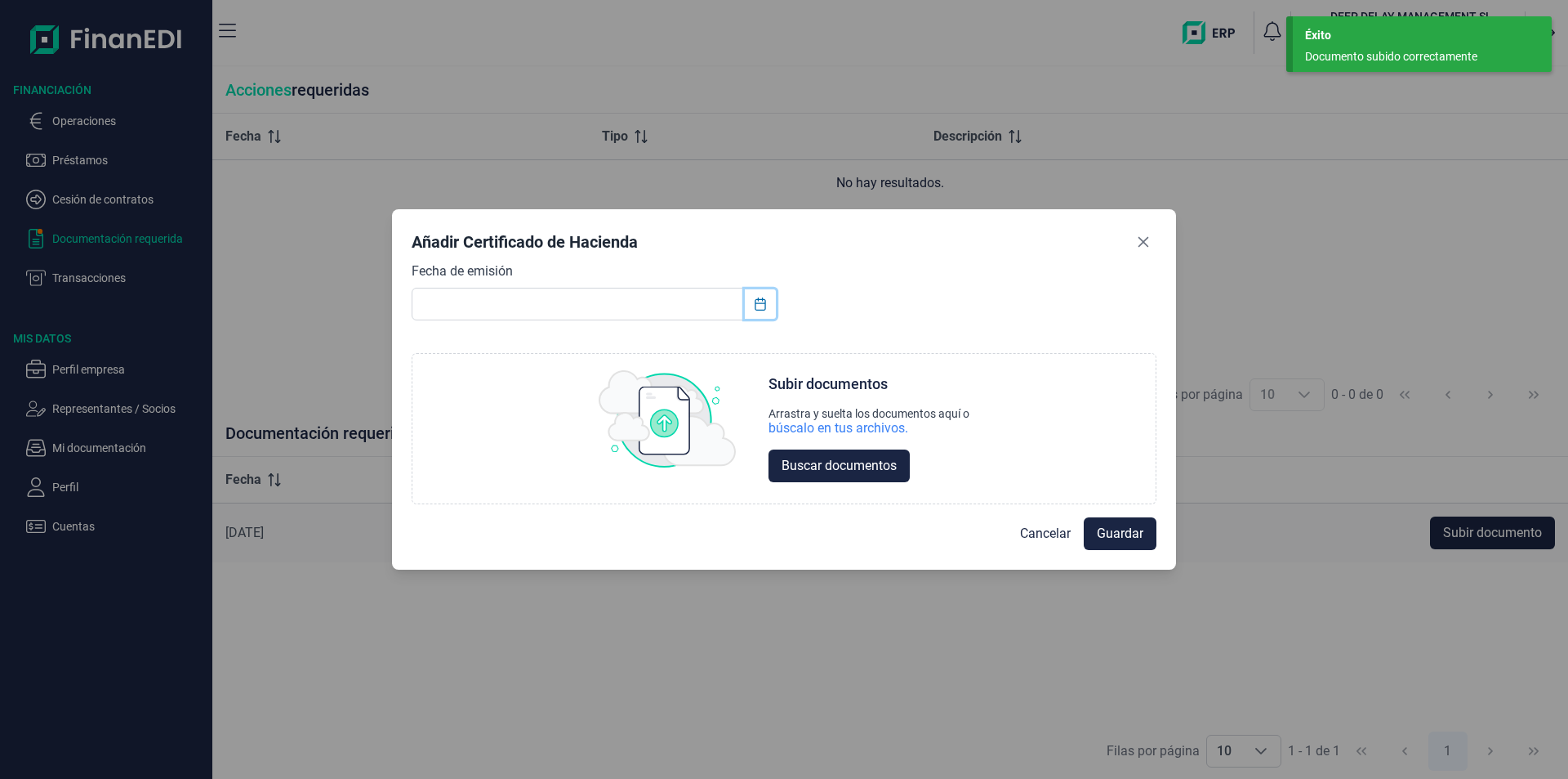
click at [762, 302] on icon "Choose Date" at bounding box center [760, 303] width 11 height 13
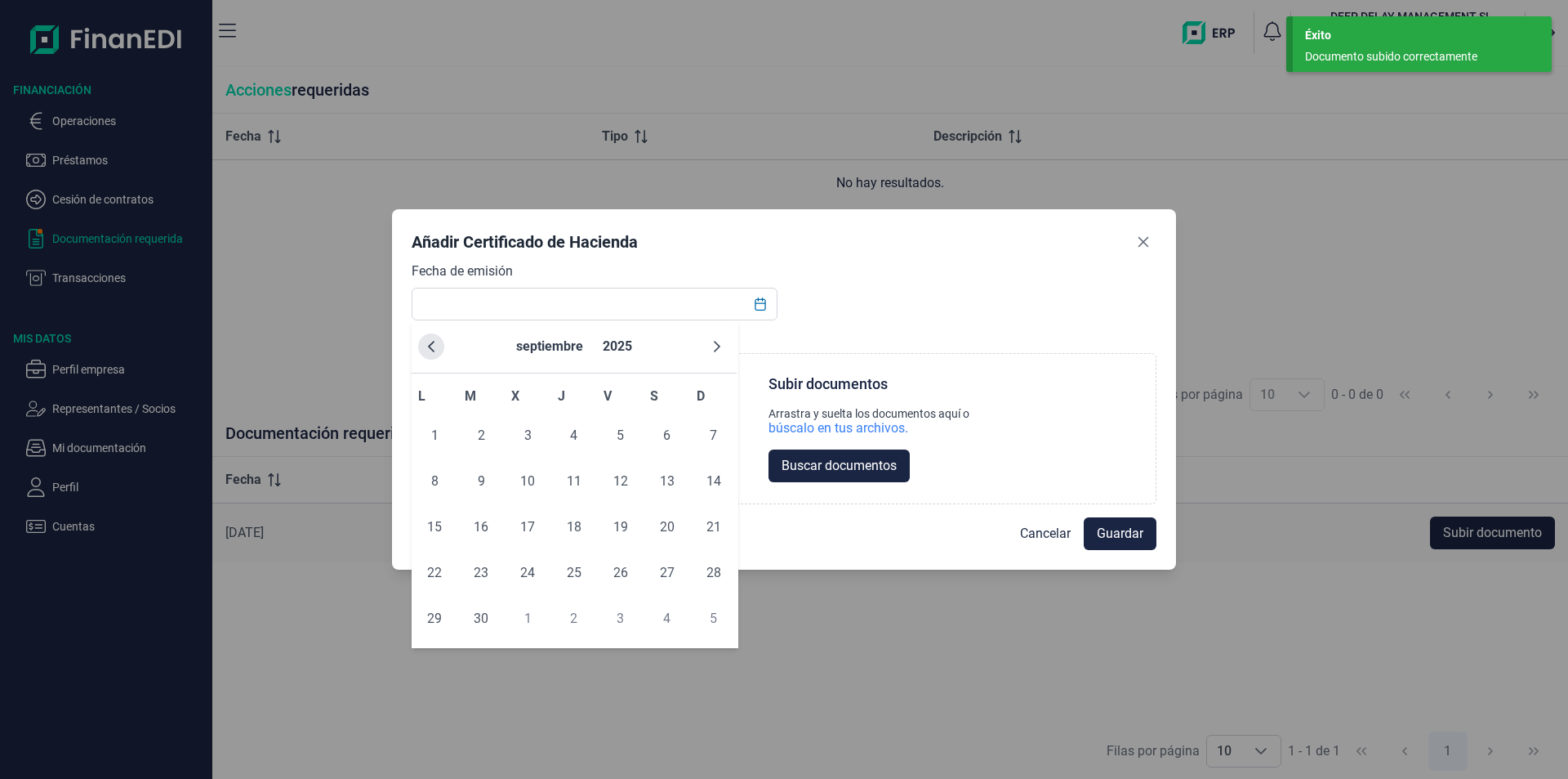
click at [431, 345] on icon "Previous Month" at bounding box center [431, 346] width 13 height 13
click at [430, 620] on span "25" at bounding box center [434, 618] width 33 height 33
type input "[DATE]"
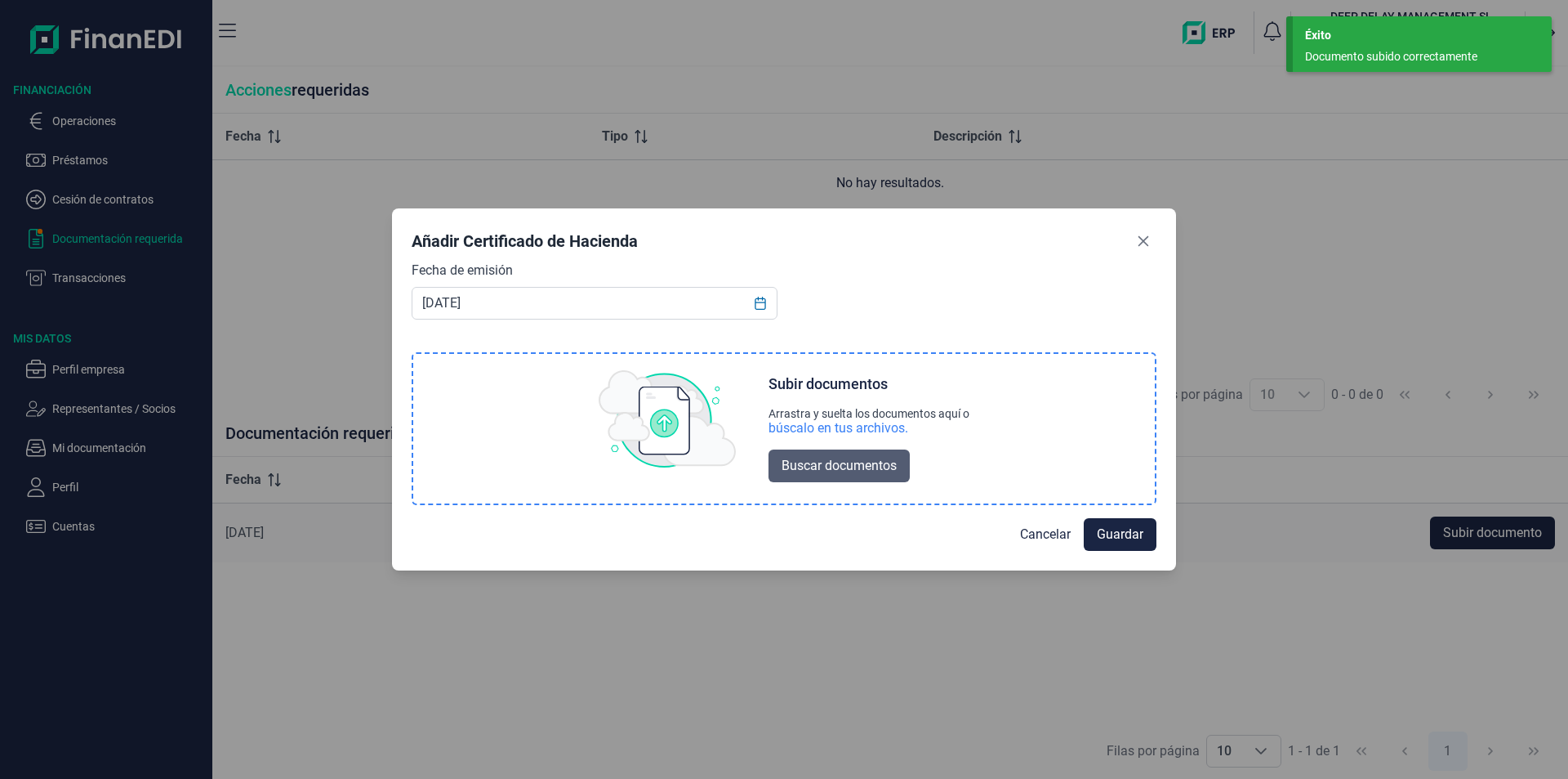
click at [835, 472] on span "Buscar documentos" at bounding box center [839, 466] width 115 height 20
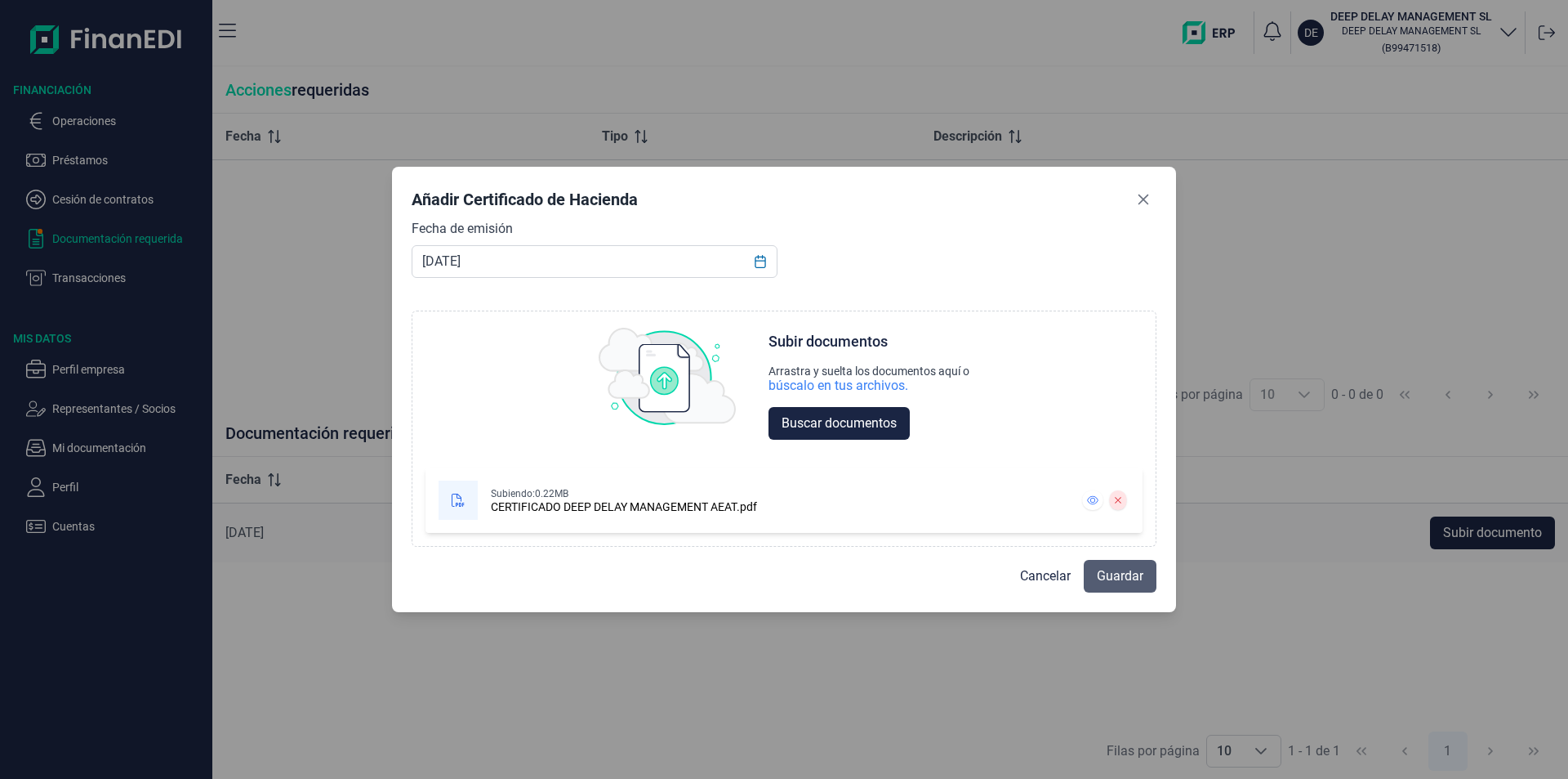
click at [1132, 572] on span "Guardar" at bounding box center [1119, 576] width 47 height 20
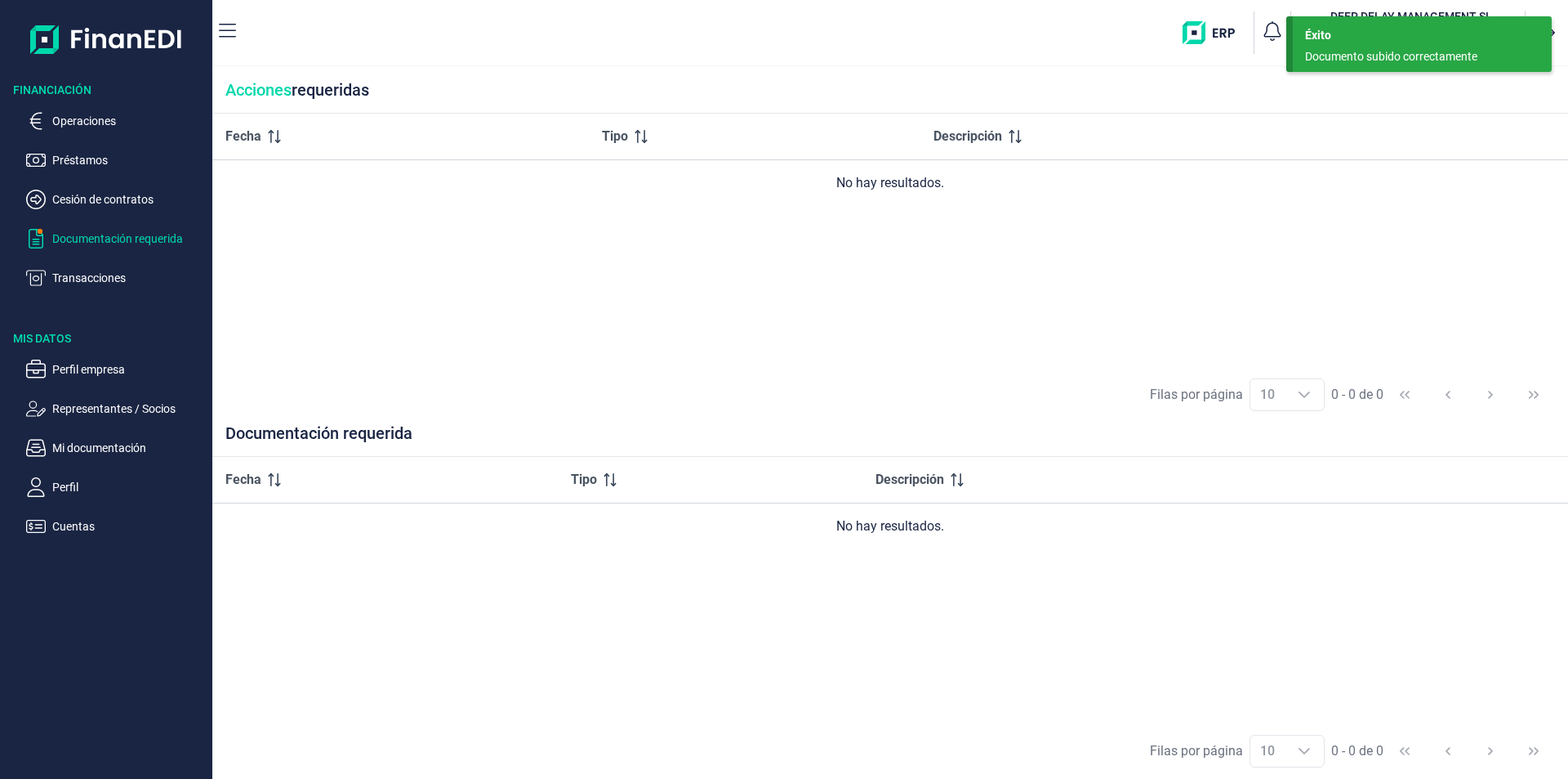
click at [118, 233] on p "Documentación requerida" at bounding box center [129, 238] width 154 height 20
click at [82, 122] on p "Operaciones" at bounding box center [129, 121] width 154 height 20
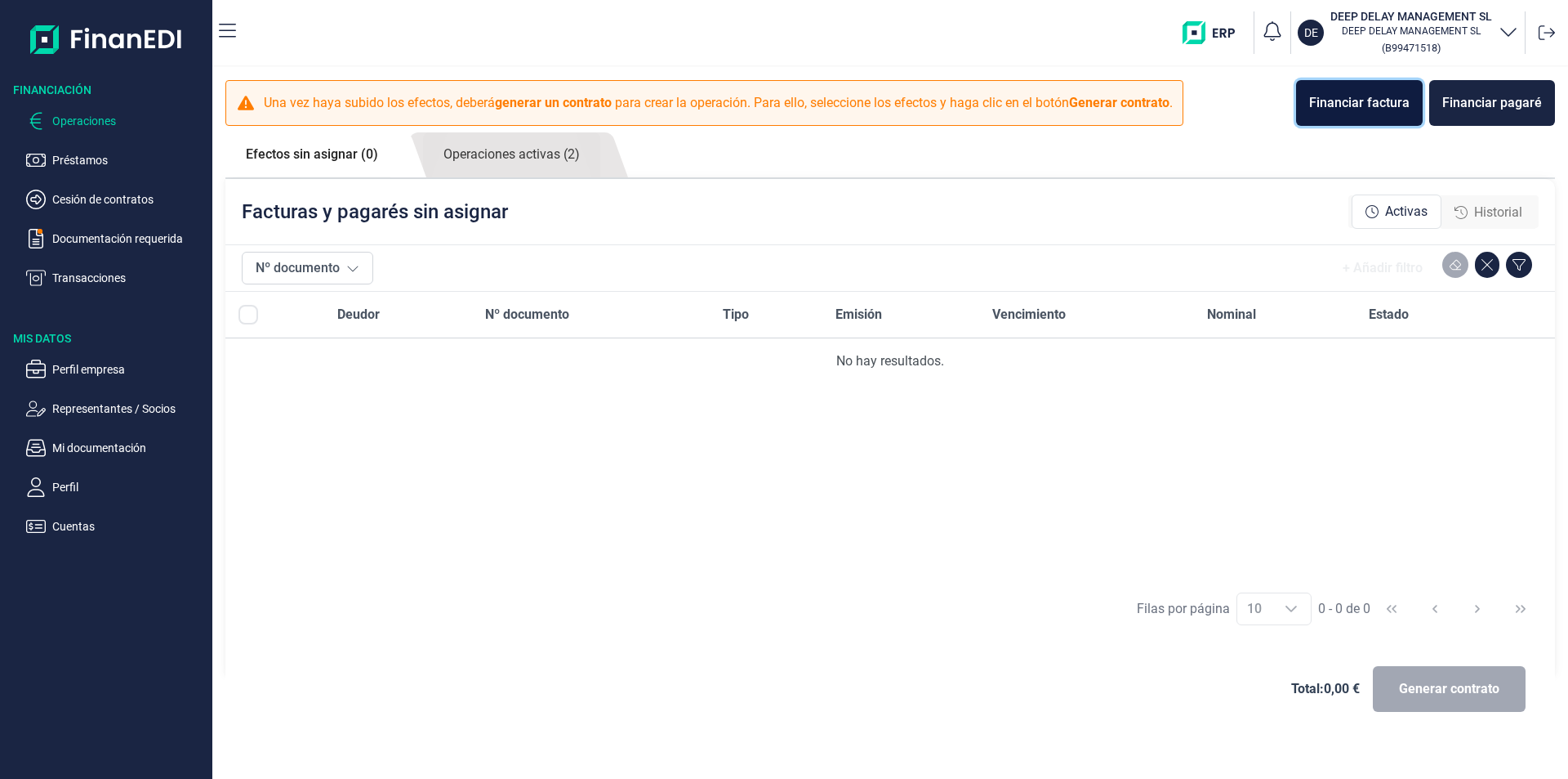
click at [1344, 111] on div "Financiar factura" at bounding box center [1358, 103] width 100 height 20
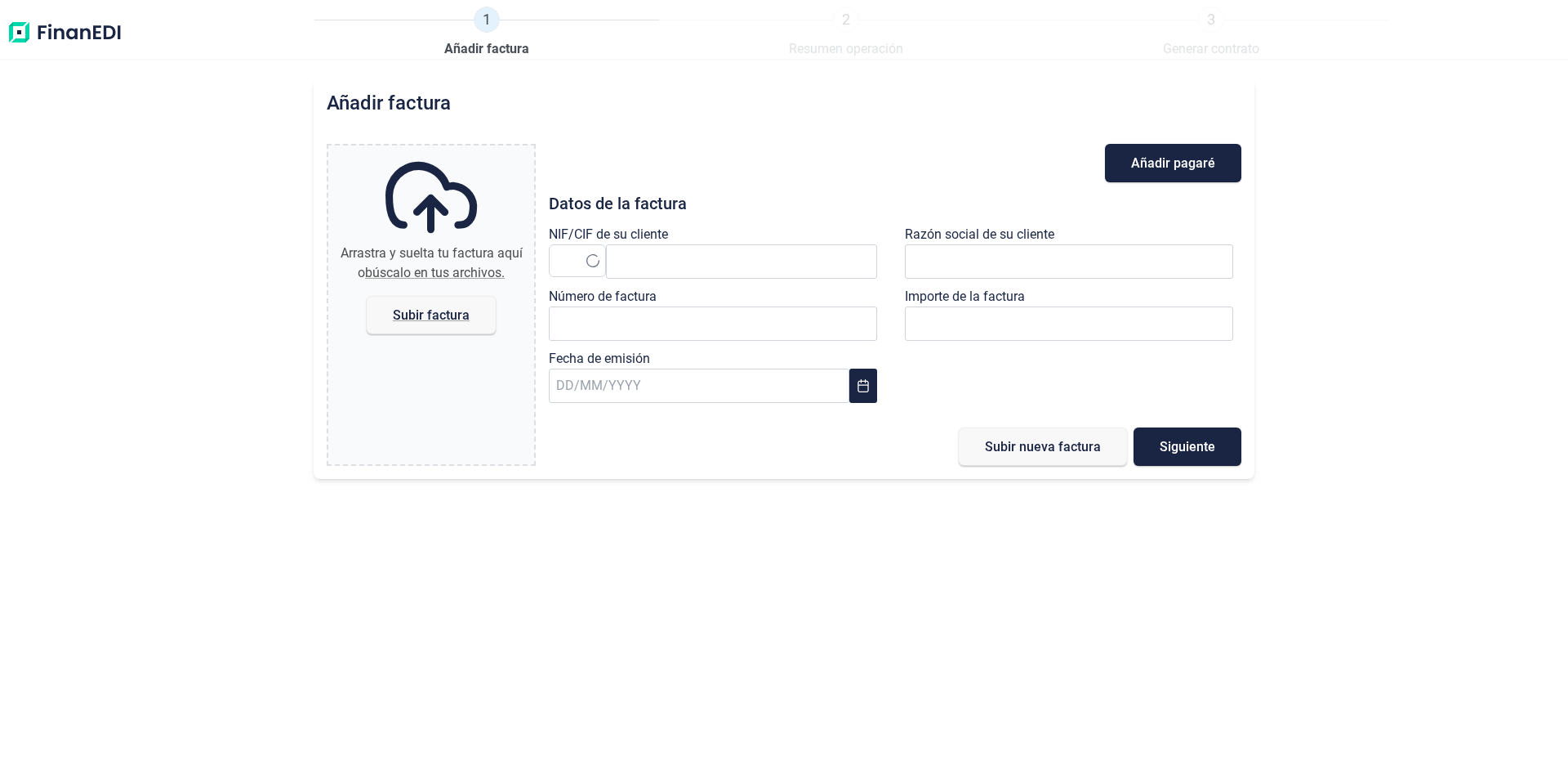
type input "0,00 €"
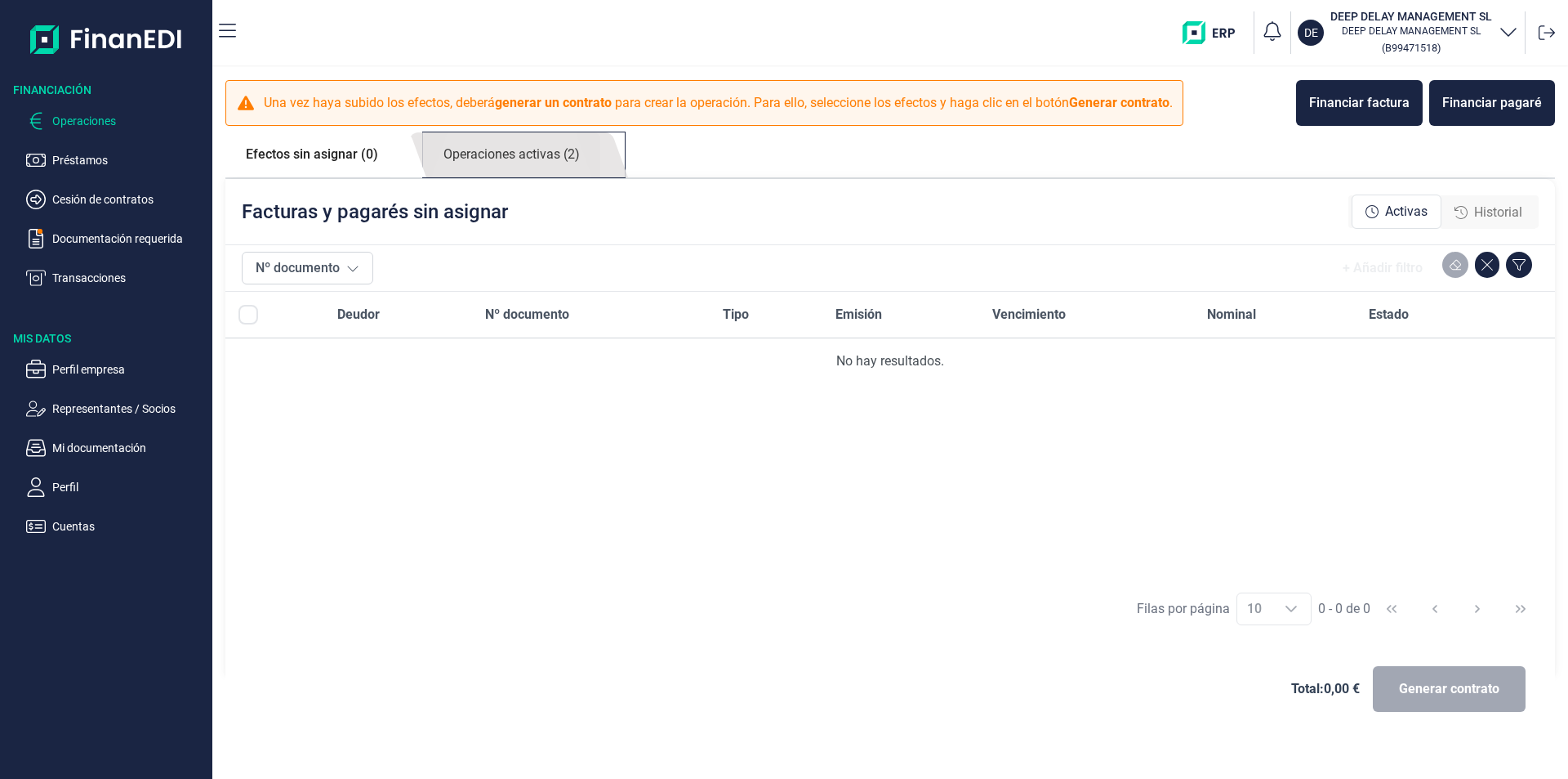
click at [532, 163] on link "Operaciones activas (2)" at bounding box center [511, 154] width 177 height 45
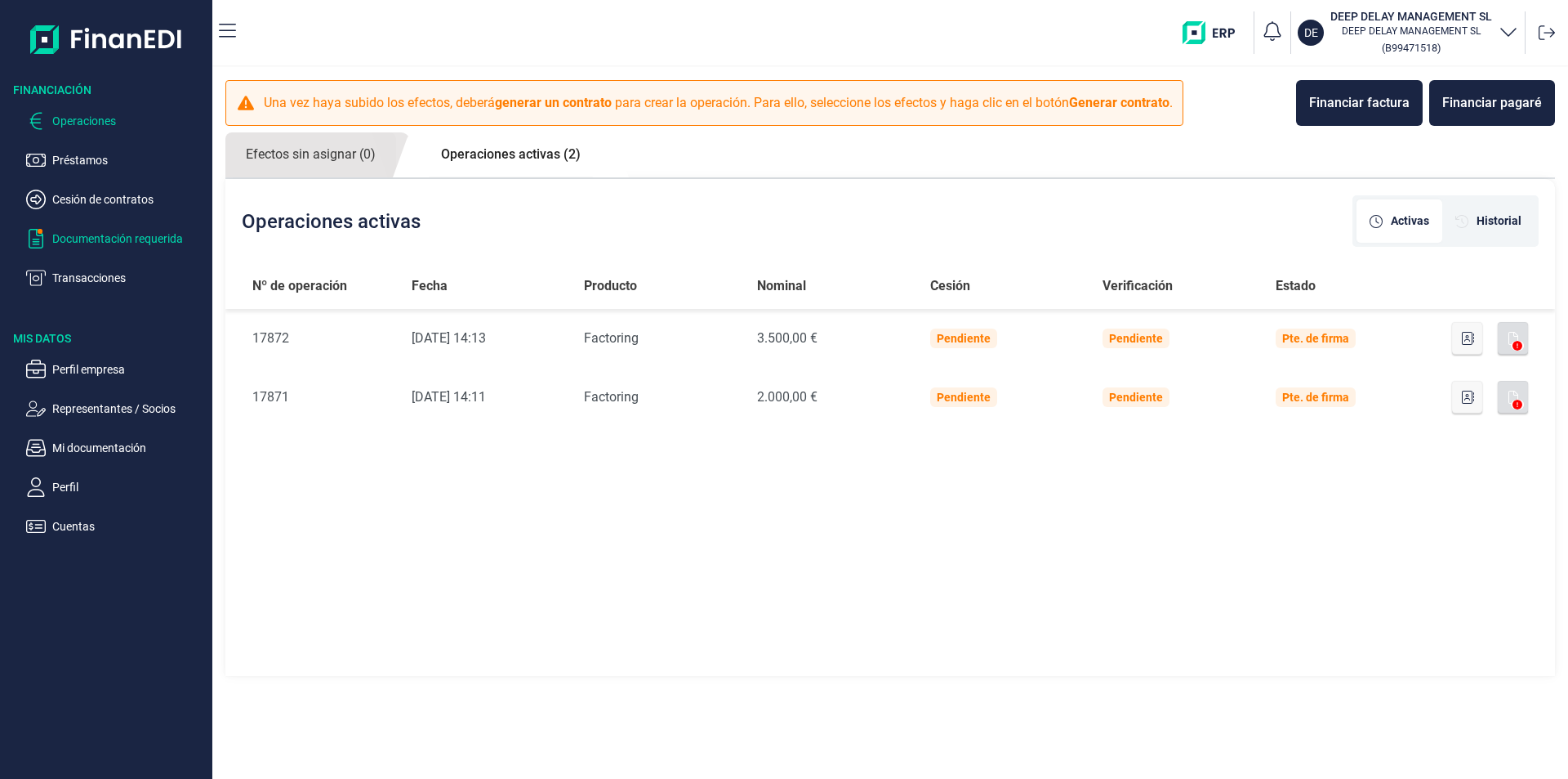
click at [76, 234] on p "Documentación requerida" at bounding box center [129, 238] width 154 height 20
